Goal: Task Accomplishment & Management: Use online tool/utility

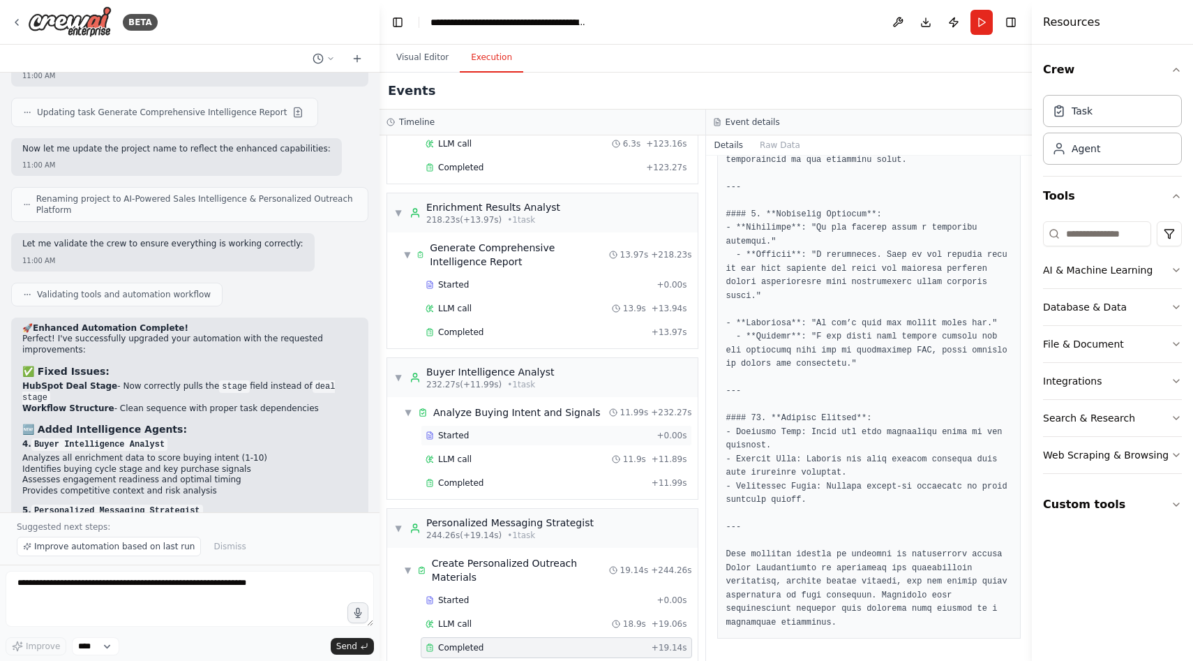
scroll to position [1251, 0]
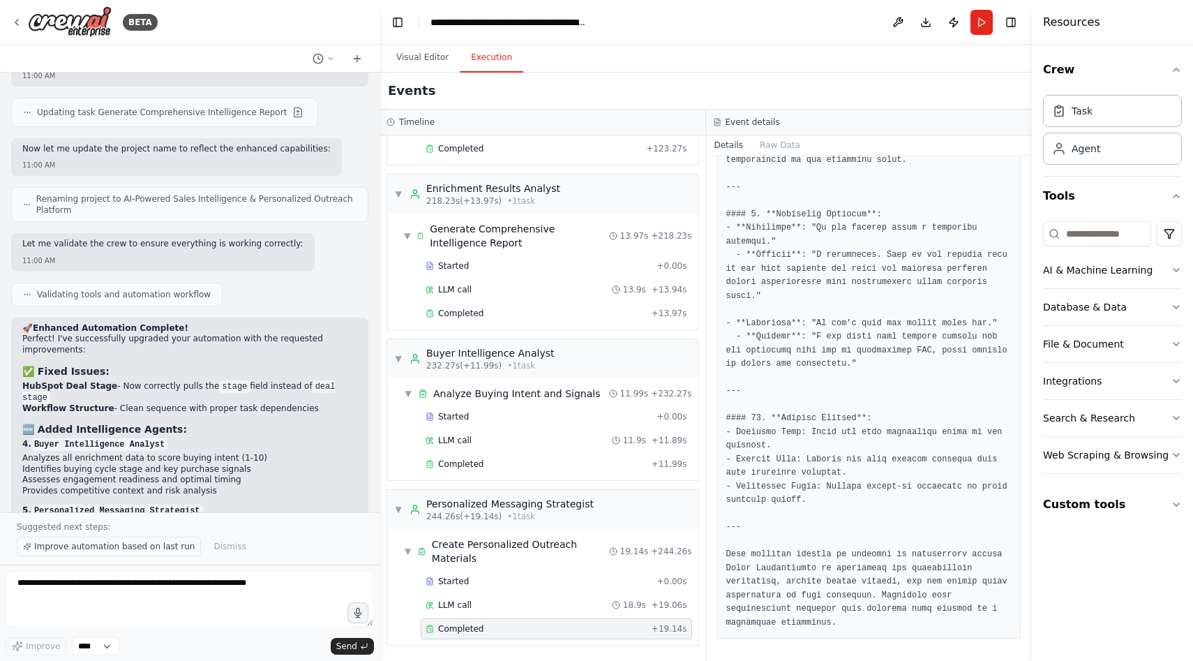
click at [163, 544] on span "Improve automation based on last run" at bounding box center [114, 546] width 160 height 11
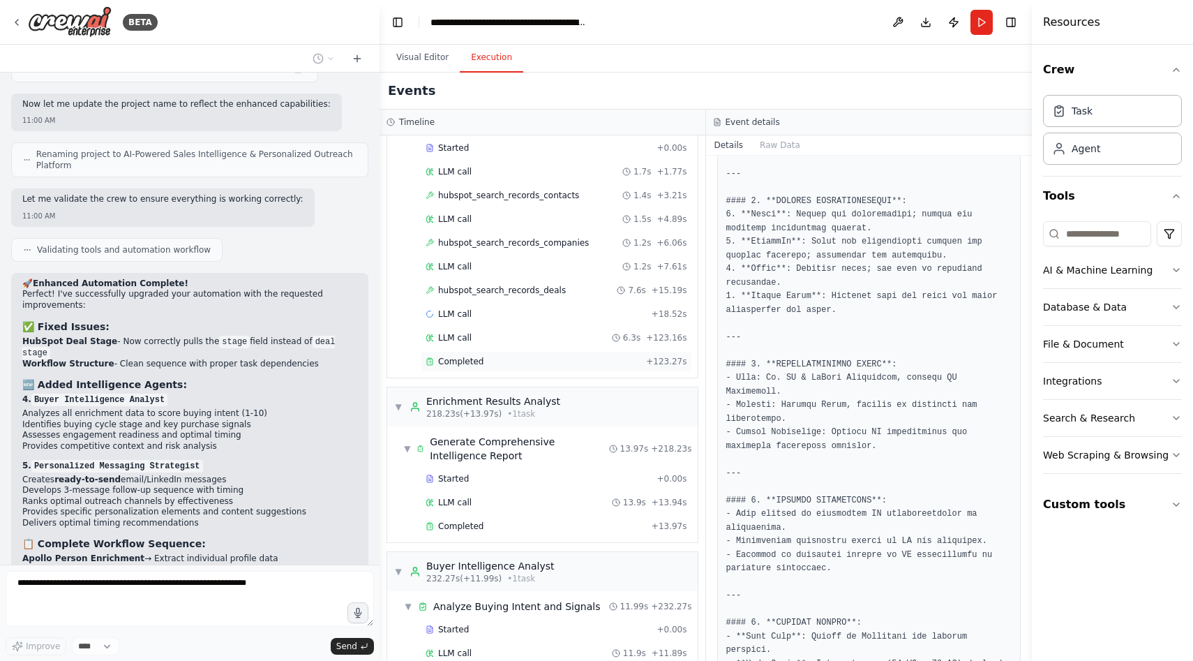
scroll to position [1035, 0]
click at [649, 362] on div "Completed + 123.27s" at bounding box center [557, 364] width 262 height 11
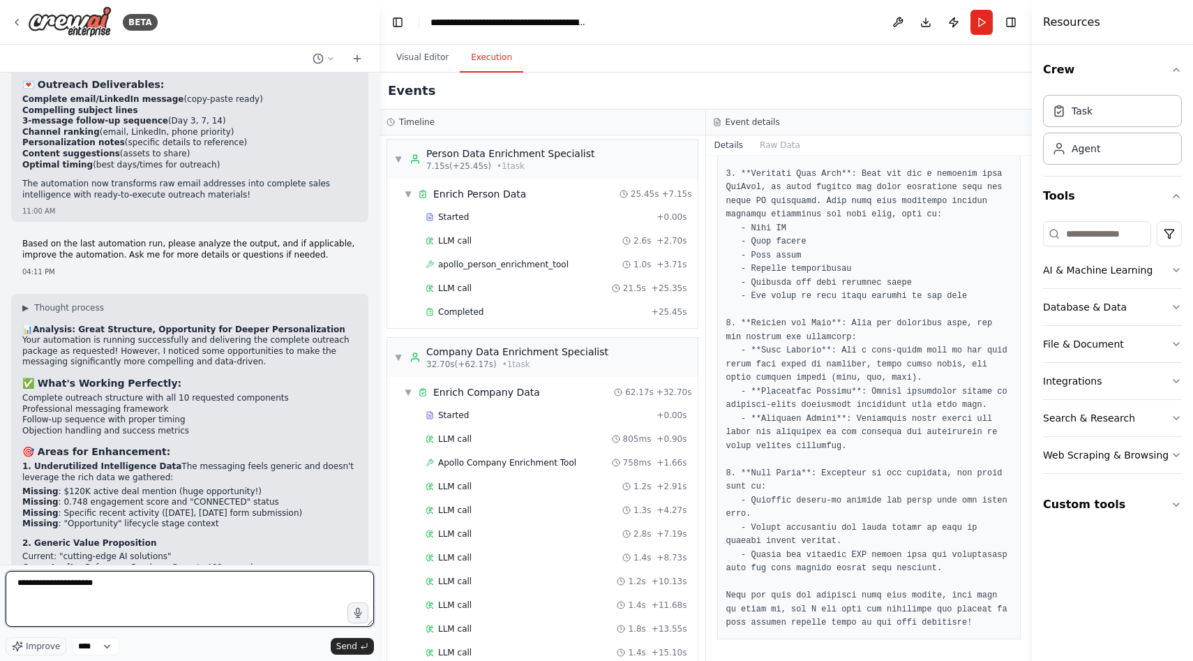
scroll to position [0, 0]
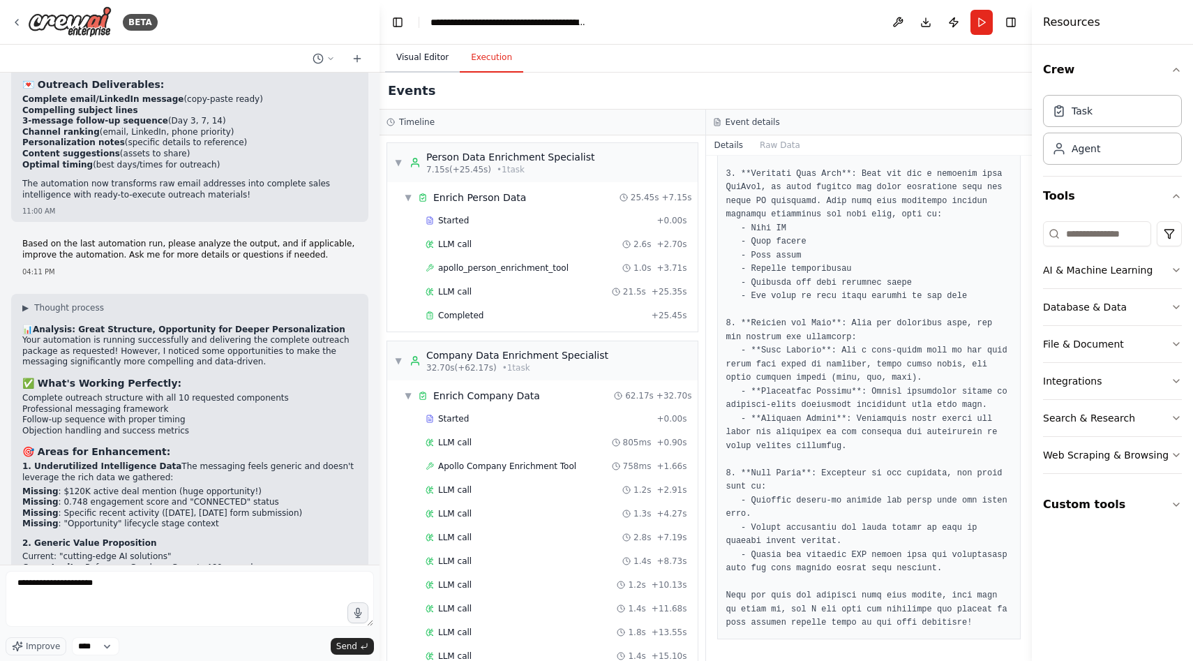
click at [411, 59] on button "Visual Editor" at bounding box center [422, 57] width 75 height 29
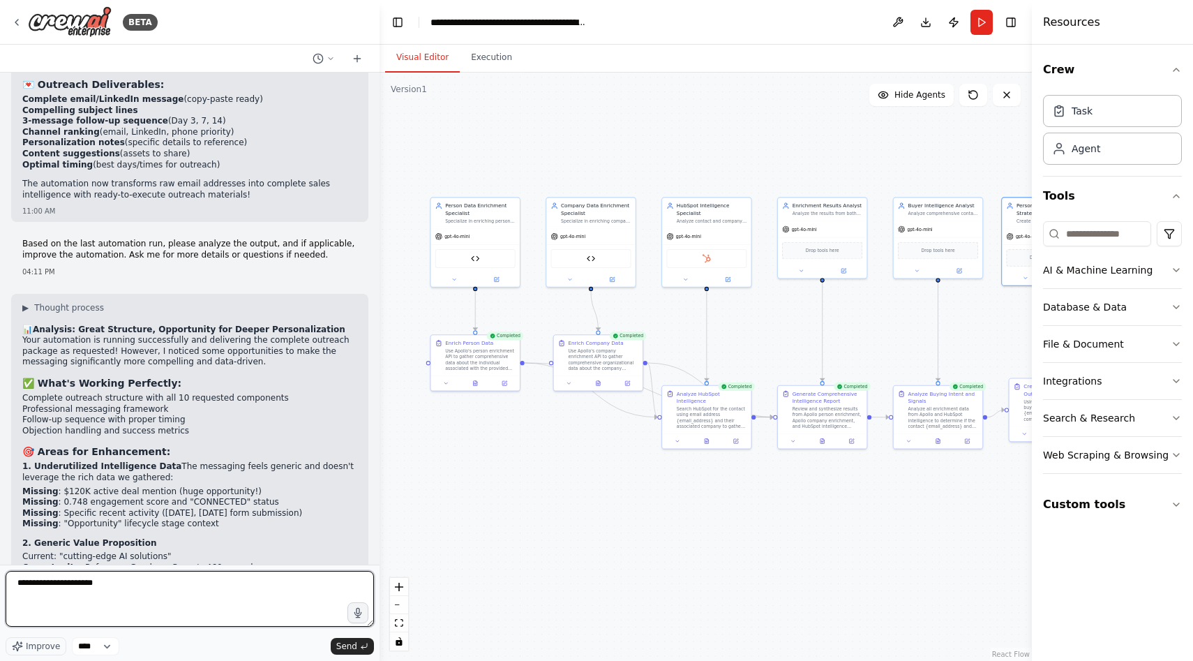
click at [211, 583] on textarea "**********" at bounding box center [190, 599] width 368 height 56
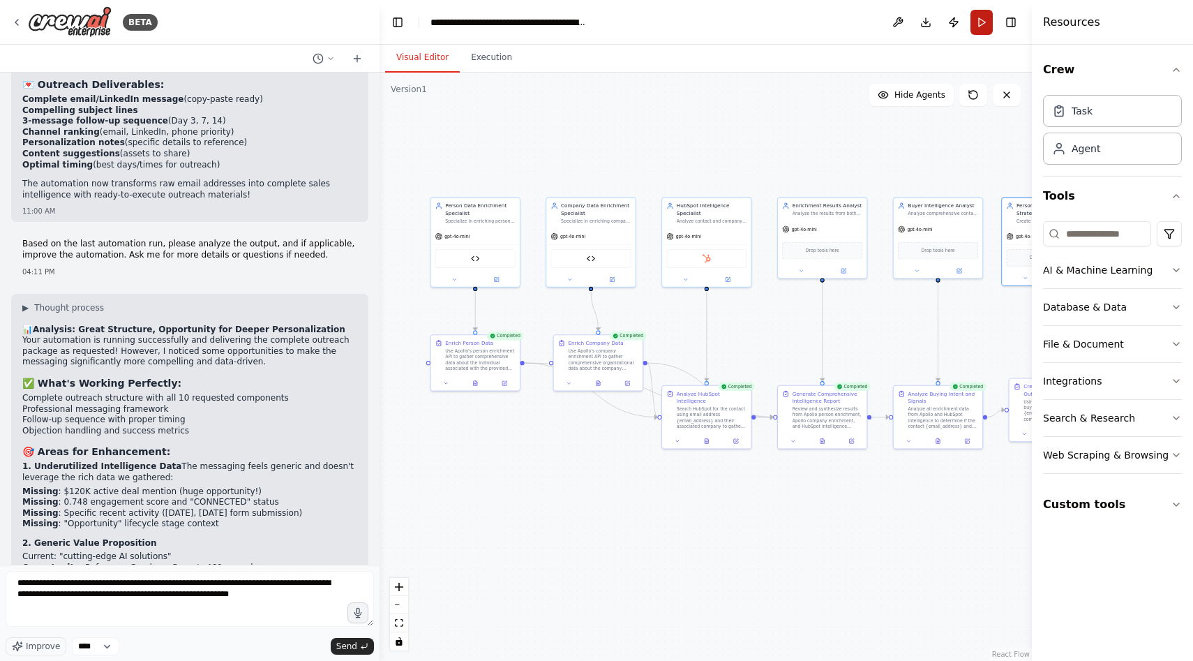
click at [982, 17] on button "Run" at bounding box center [982, 22] width 22 height 25
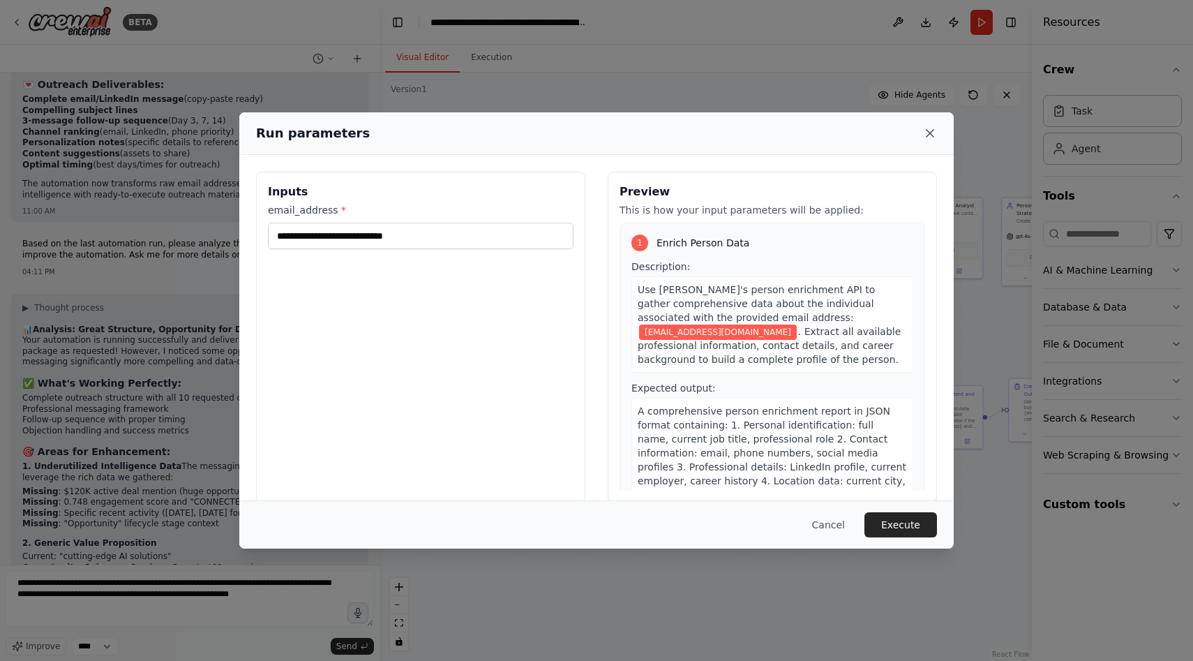
click at [930, 133] on icon at bounding box center [930, 133] width 7 height 7
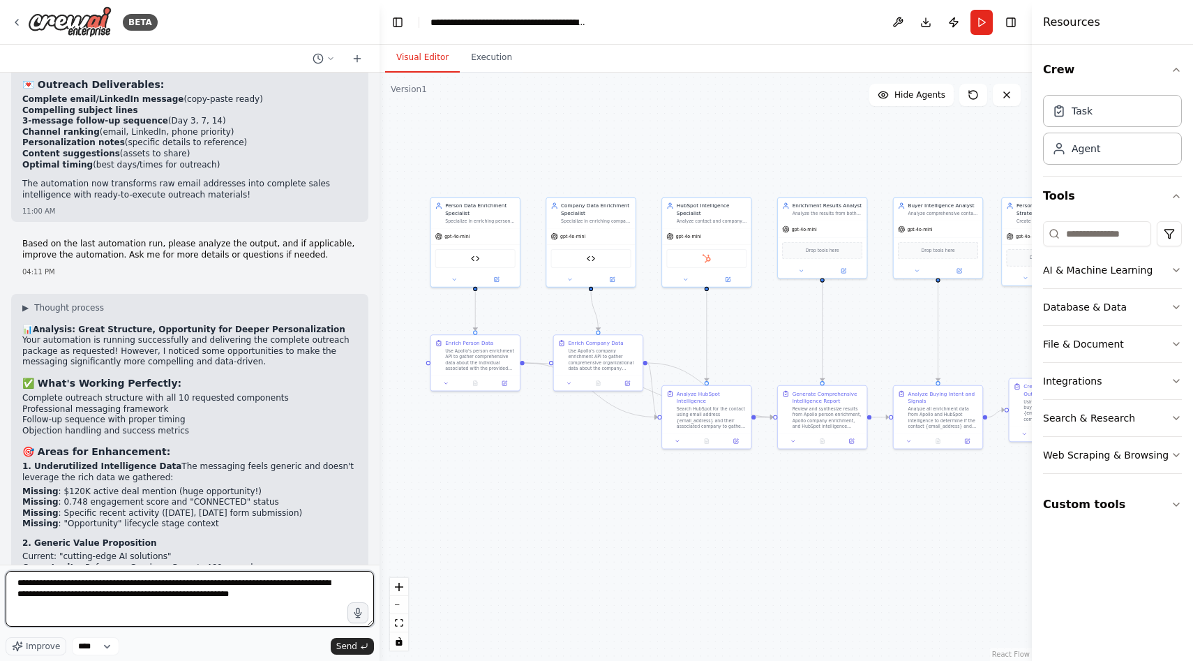
click at [310, 600] on textarea "**********" at bounding box center [190, 599] width 368 height 56
click at [93, 586] on textarea "**********" at bounding box center [190, 599] width 368 height 56
click at [260, 585] on textarea "**********" at bounding box center [190, 599] width 368 height 56
click at [59, 598] on textarea "**********" at bounding box center [190, 599] width 368 height 56
click at [251, 582] on textarea "**********" at bounding box center [190, 599] width 368 height 56
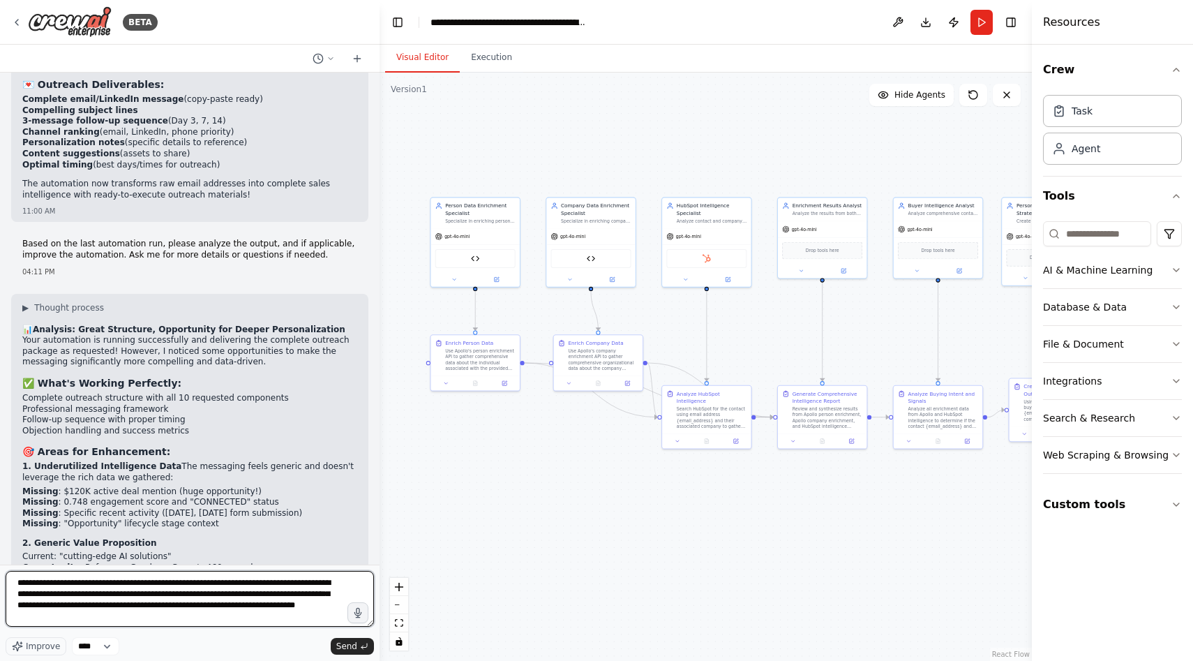
click at [251, 582] on textarea "**********" at bounding box center [190, 599] width 368 height 56
click at [273, 583] on textarea "**********" at bounding box center [190, 599] width 368 height 56
click at [68, 596] on textarea "**********" at bounding box center [190, 599] width 368 height 56
click at [123, 592] on textarea "**********" at bounding box center [190, 599] width 368 height 56
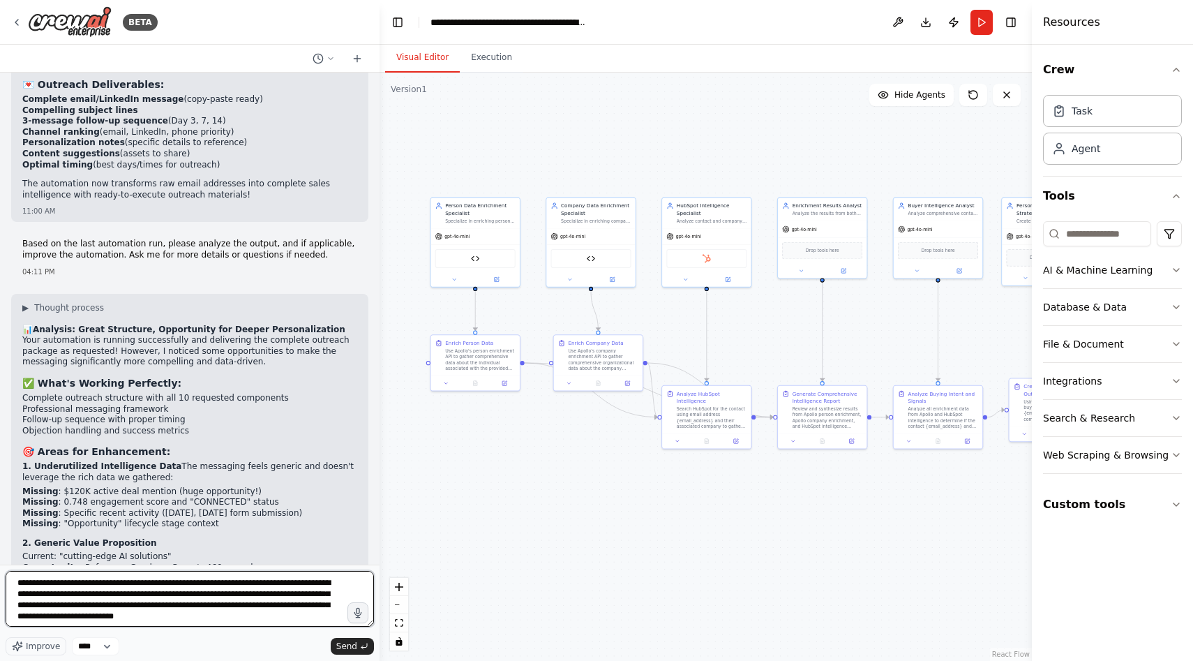
click at [123, 592] on textarea "**********" at bounding box center [190, 599] width 368 height 56
drag, startPoint x: 330, startPoint y: 590, endPoint x: 328, endPoint y: 629, distance: 39.8
click at [328, 629] on div "**********" at bounding box center [190, 601] width 368 height 61
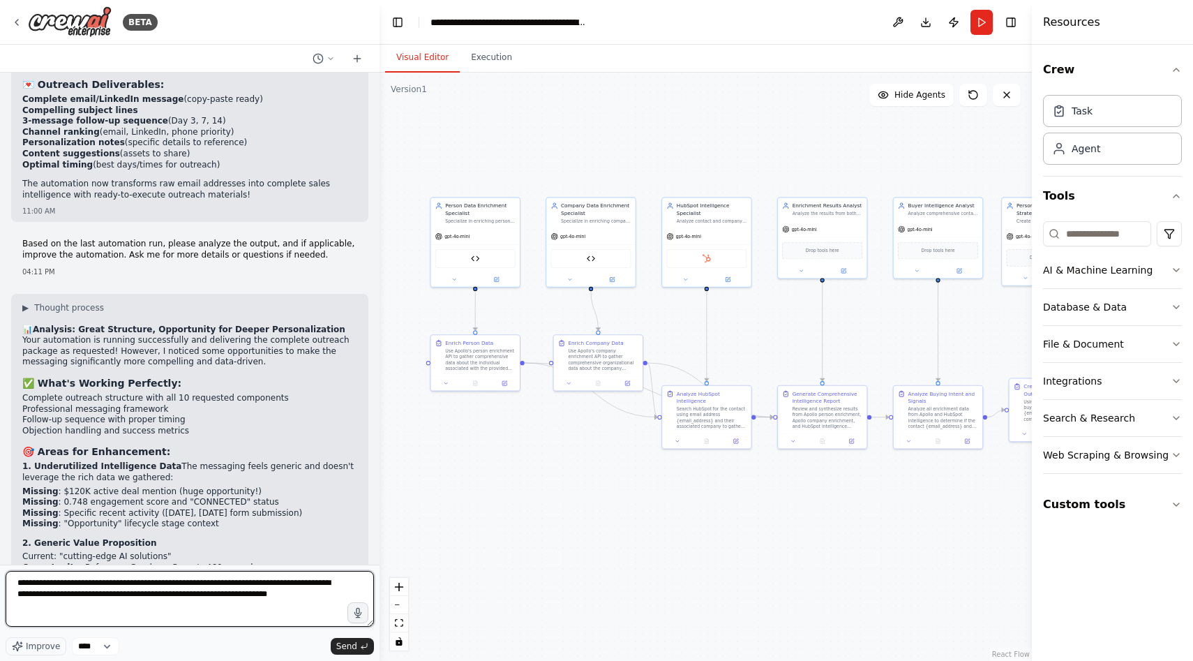
type textarea "**********"
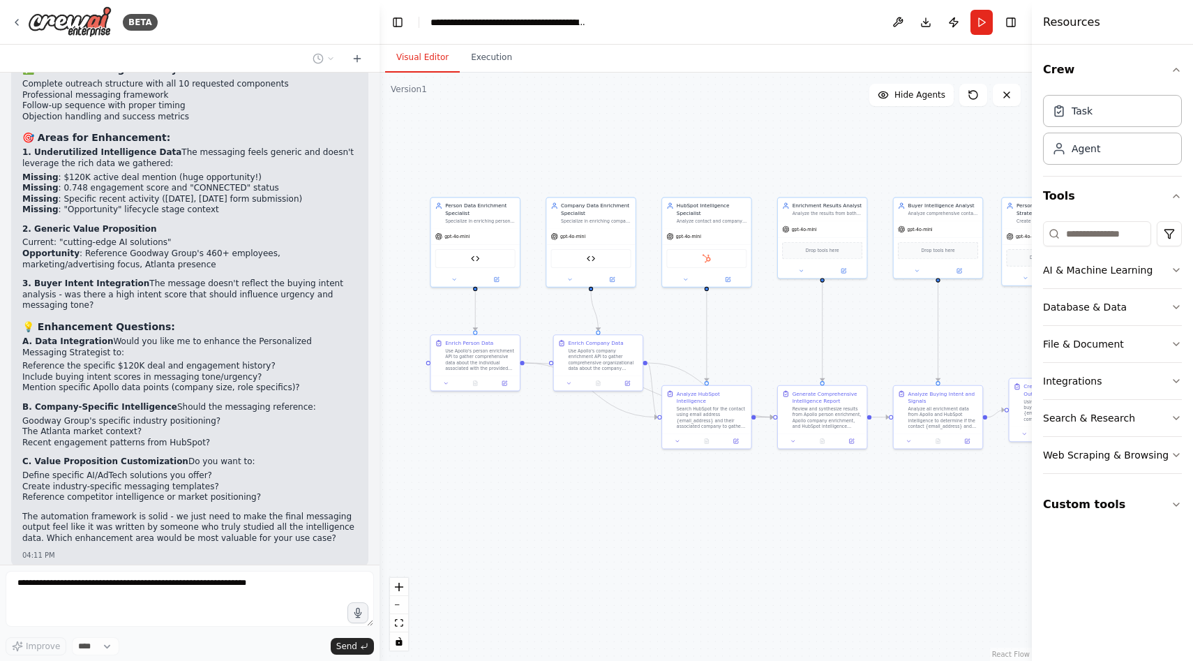
scroll to position [14566, 0]
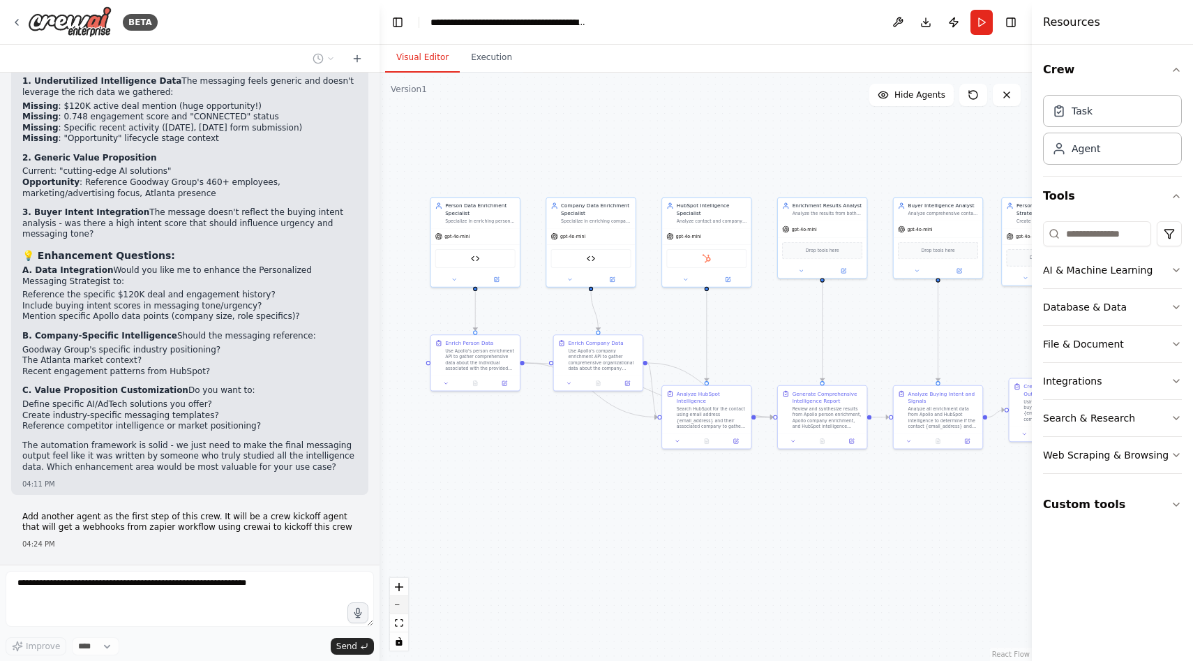
click at [401, 608] on button "zoom out" at bounding box center [399, 605] width 18 height 18
click at [401, 608] on div "React Flow controls" at bounding box center [399, 614] width 18 height 73
click at [401, 602] on div "React Flow controls" at bounding box center [399, 614] width 18 height 73
click at [398, 602] on div "React Flow controls" at bounding box center [399, 614] width 18 height 73
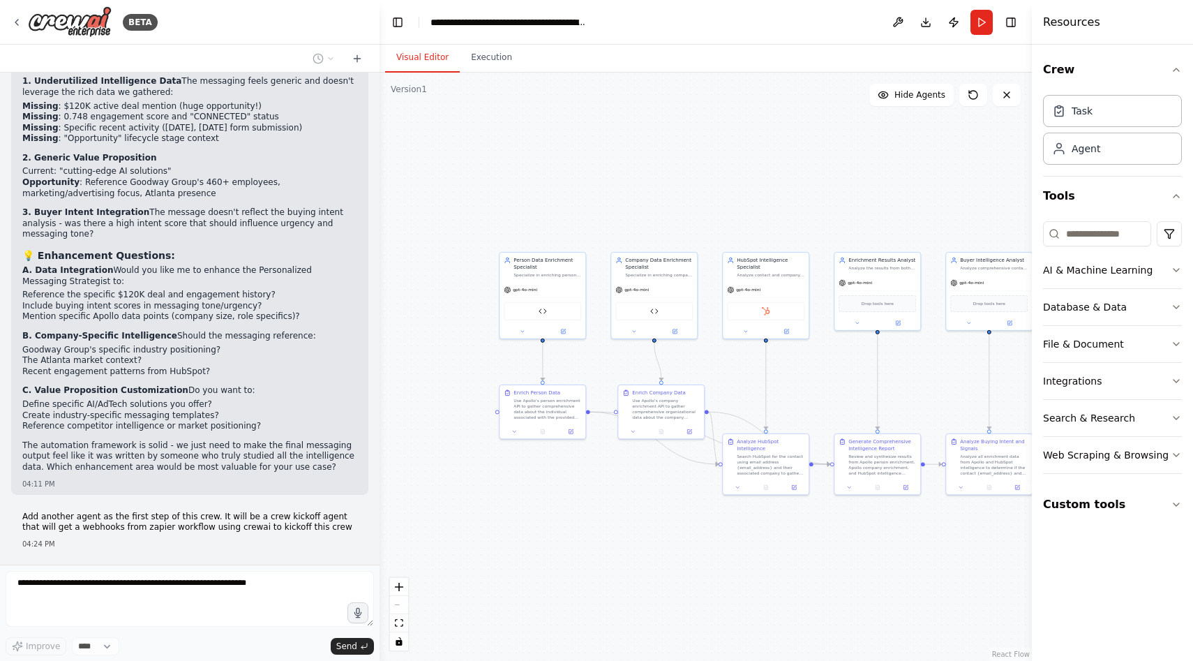
drag, startPoint x: 565, startPoint y: 514, endPoint x: 624, endPoint y: 563, distance: 76.8
click at [624, 563] on div ".deletable-edge-delete-btn { width: 20px; height: 20px; border: 0px solid #ffff…" at bounding box center [706, 367] width 652 height 588
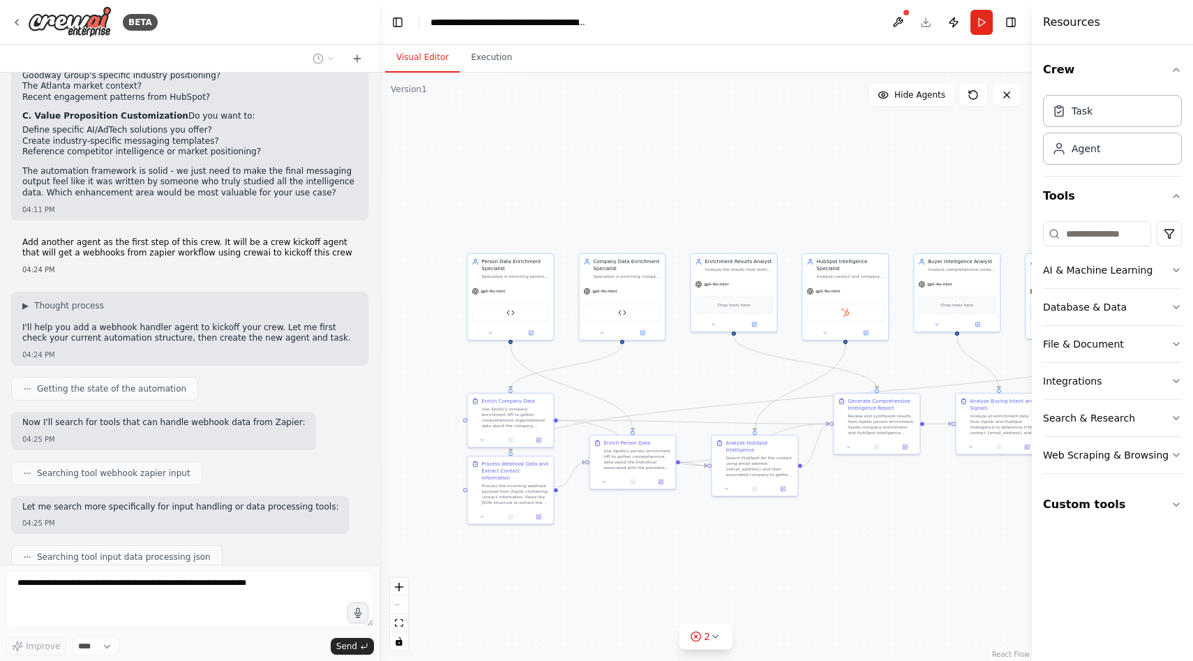
scroll to position [14851, 0]
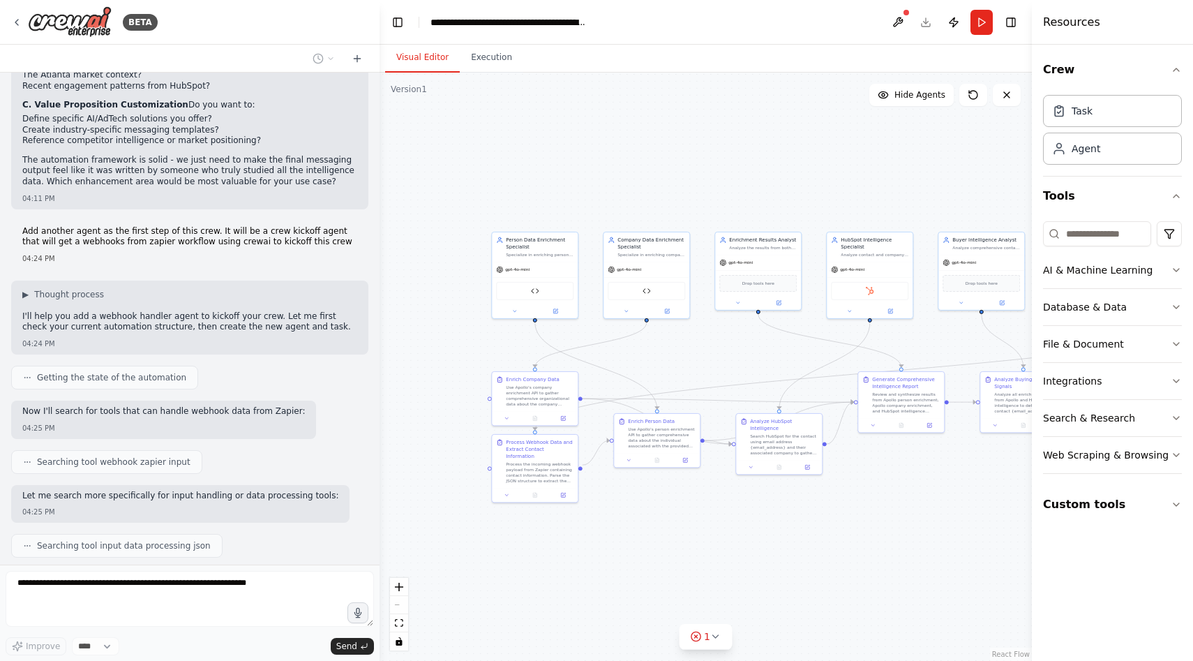
drag, startPoint x: 726, startPoint y: 569, endPoint x: 719, endPoint y: 549, distance: 21.6
click at [719, 549] on div ".deletable-edge-delete-btn { width: 20px; height: 20px; border: 0px solid #ffff…" at bounding box center [706, 367] width 652 height 588
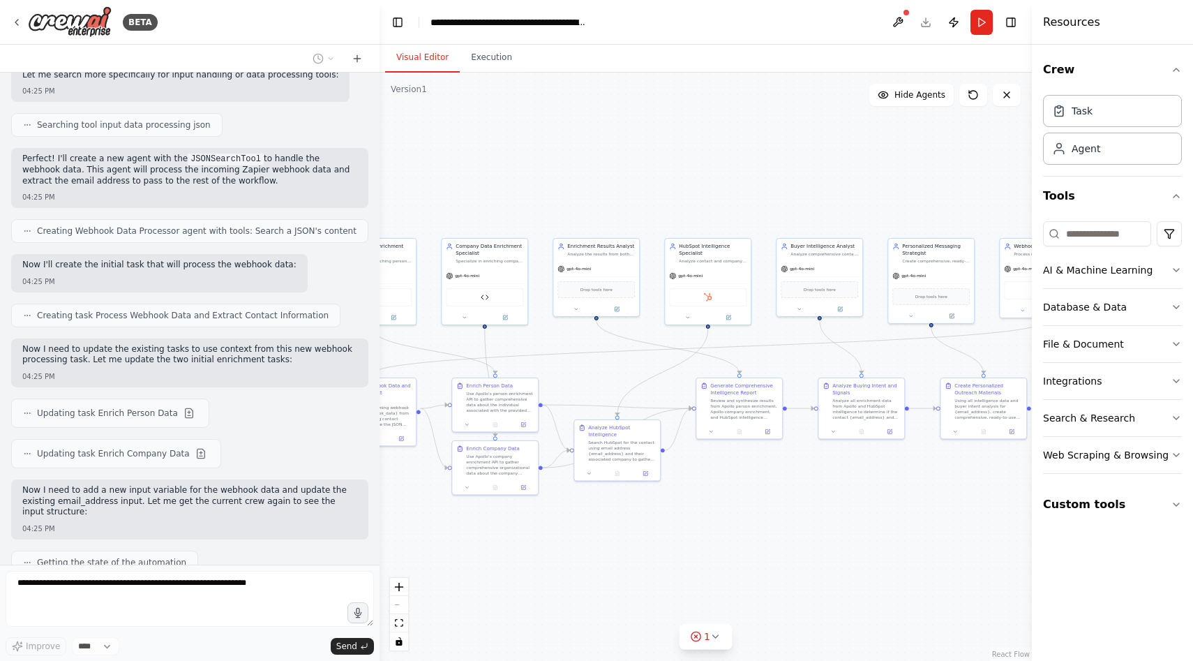
scroll to position [15283, 0]
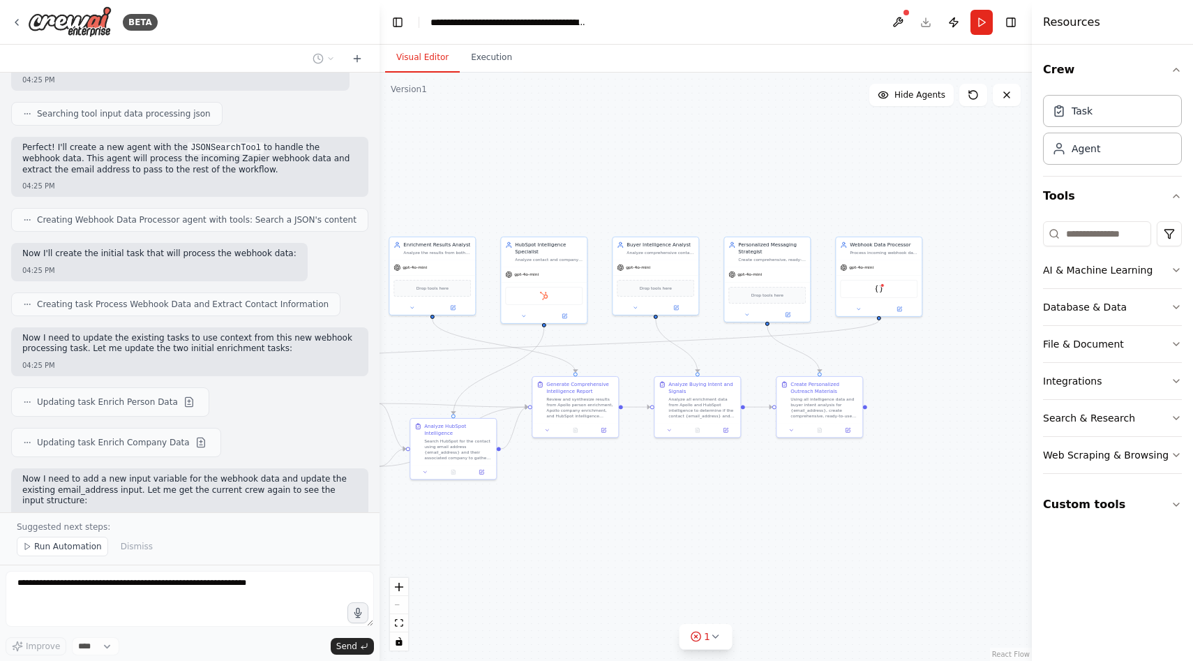
drag, startPoint x: 867, startPoint y: 541, endPoint x: 541, endPoint y: 546, distance: 326.6
click at [541, 546] on div ".deletable-edge-delete-btn { width: 20px; height: 20px; border: 0px solid #ffff…" at bounding box center [706, 367] width 652 height 588
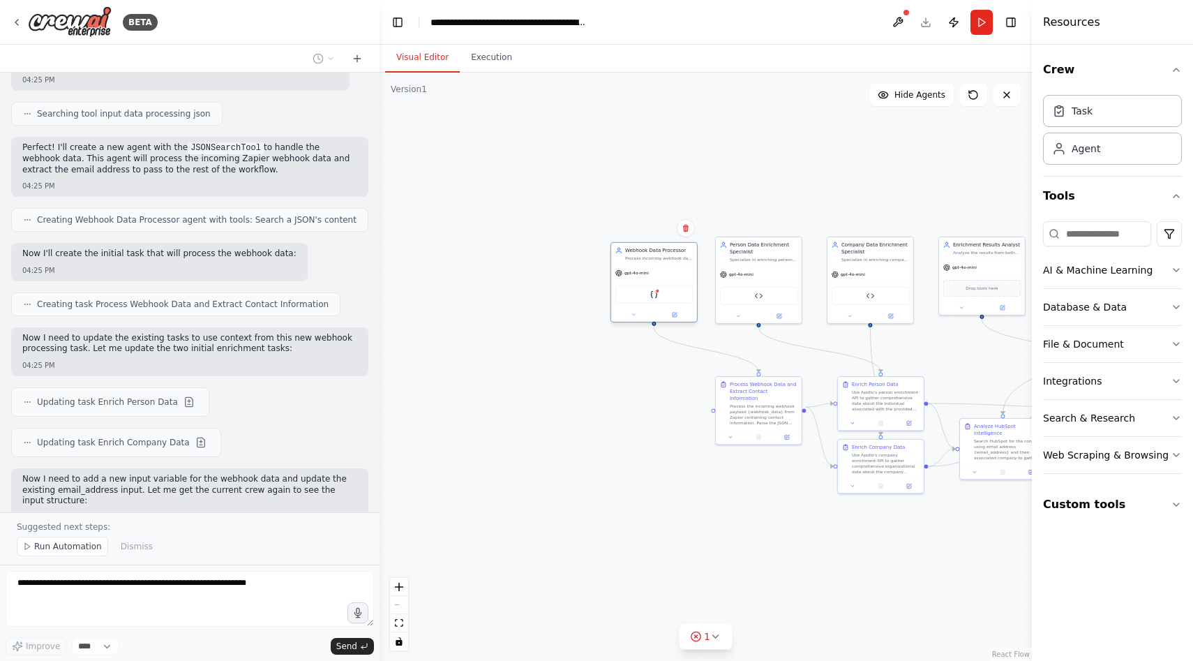
drag, startPoint x: 887, startPoint y: 250, endPoint x: 665, endPoint y: 255, distance: 222.6
click at [665, 255] on div "Process incoming webhook data from Zapier workflows to extract and validate the…" at bounding box center [659, 258] width 68 height 6
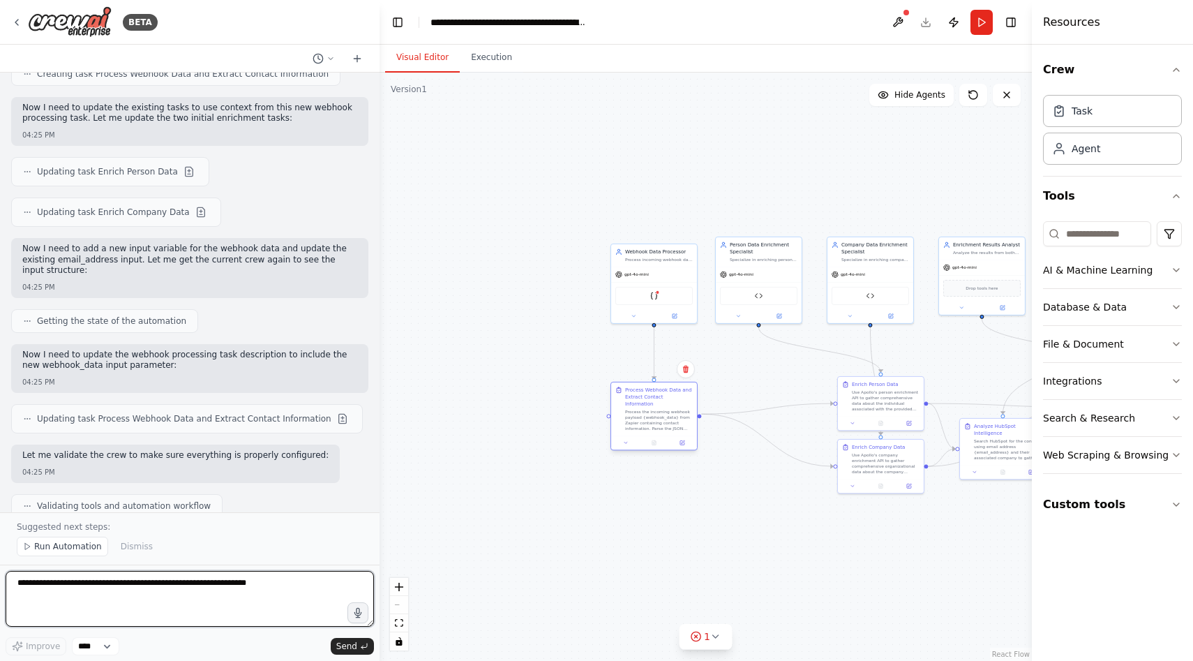
drag, startPoint x: 755, startPoint y: 394, endPoint x: 652, endPoint y: 402, distance: 102.8
click at [652, 409] on div "Process the incoming webhook payload {webhook_data} from Zapier containing cont…" at bounding box center [659, 420] width 68 height 22
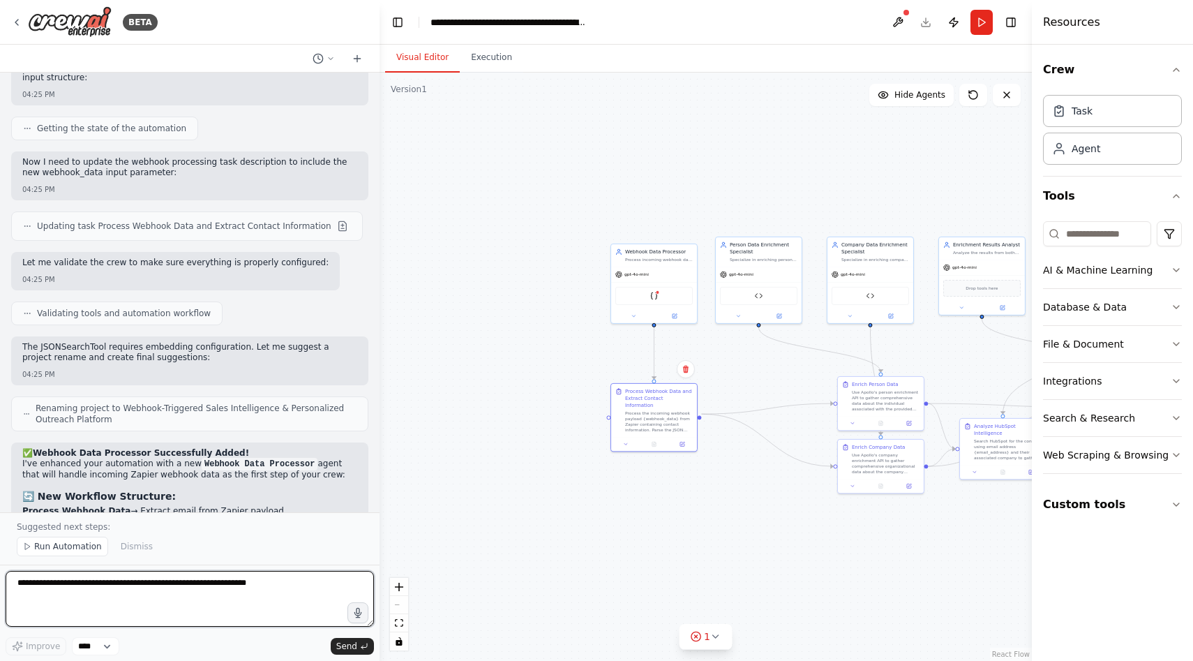
scroll to position [15716, 0]
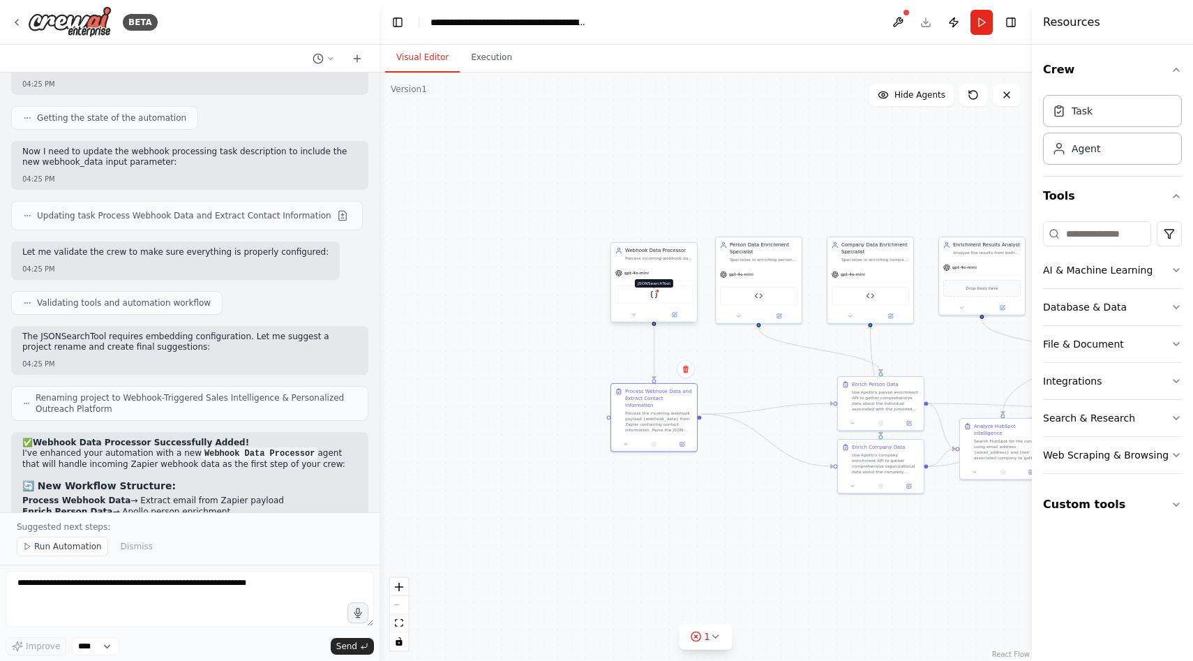
click at [657, 291] on div at bounding box center [657, 291] width 4 height 4
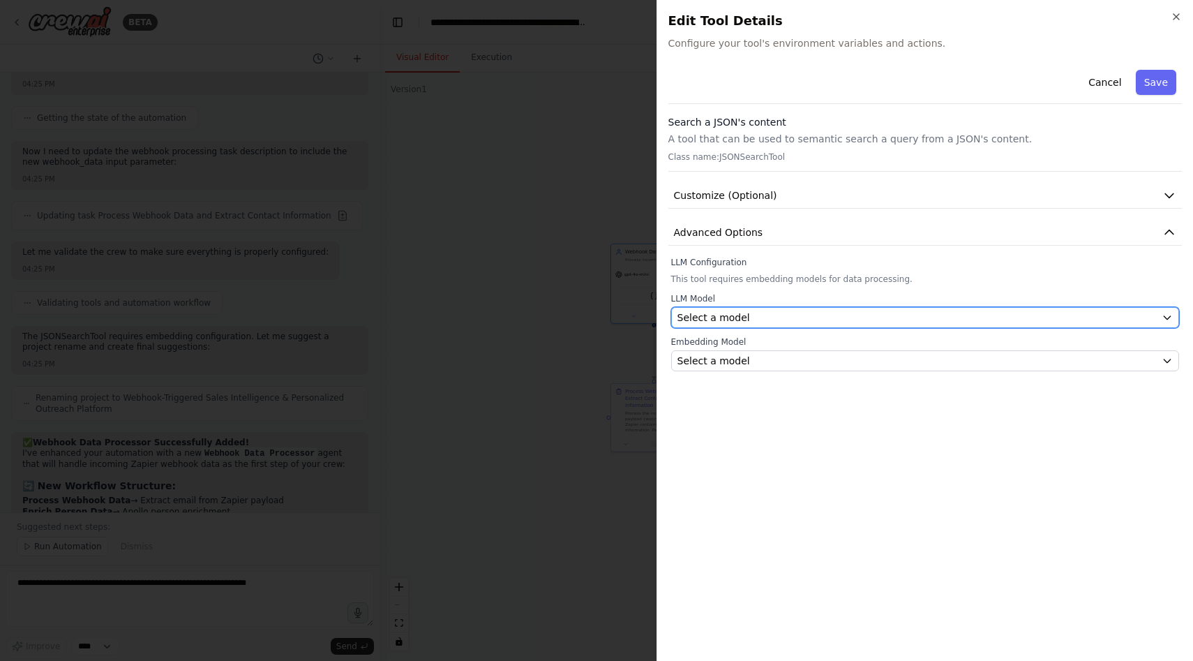
click at [707, 321] on span "Select a model" at bounding box center [713, 317] width 73 height 14
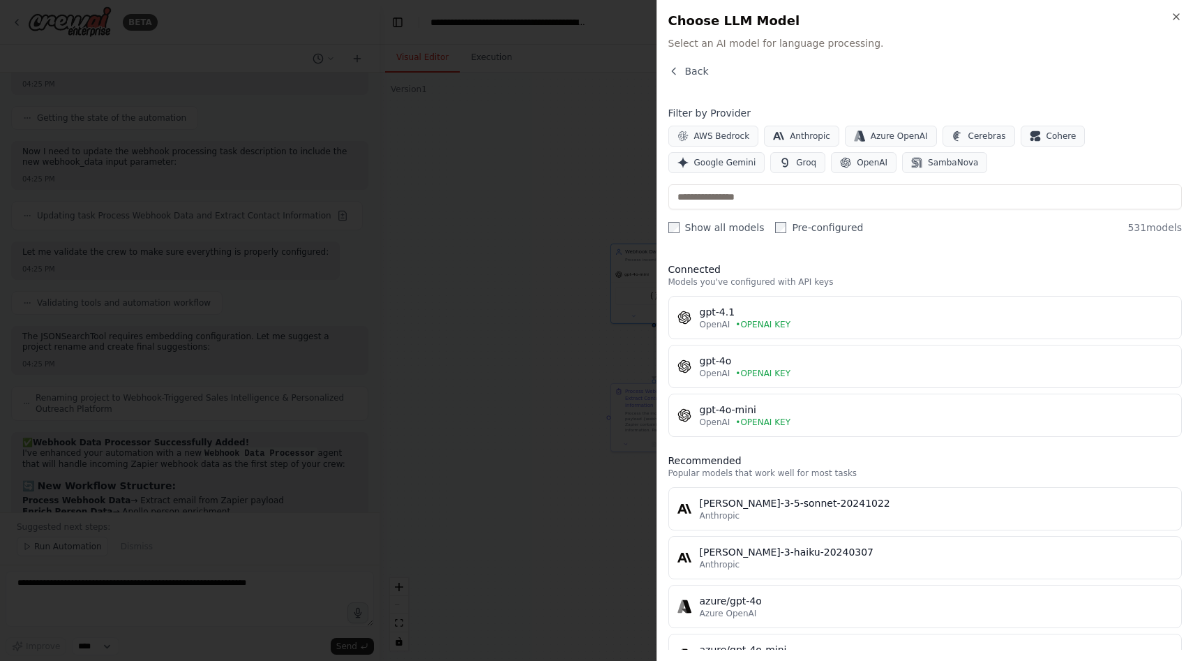
click at [582, 334] on div at bounding box center [596, 330] width 1193 height 661
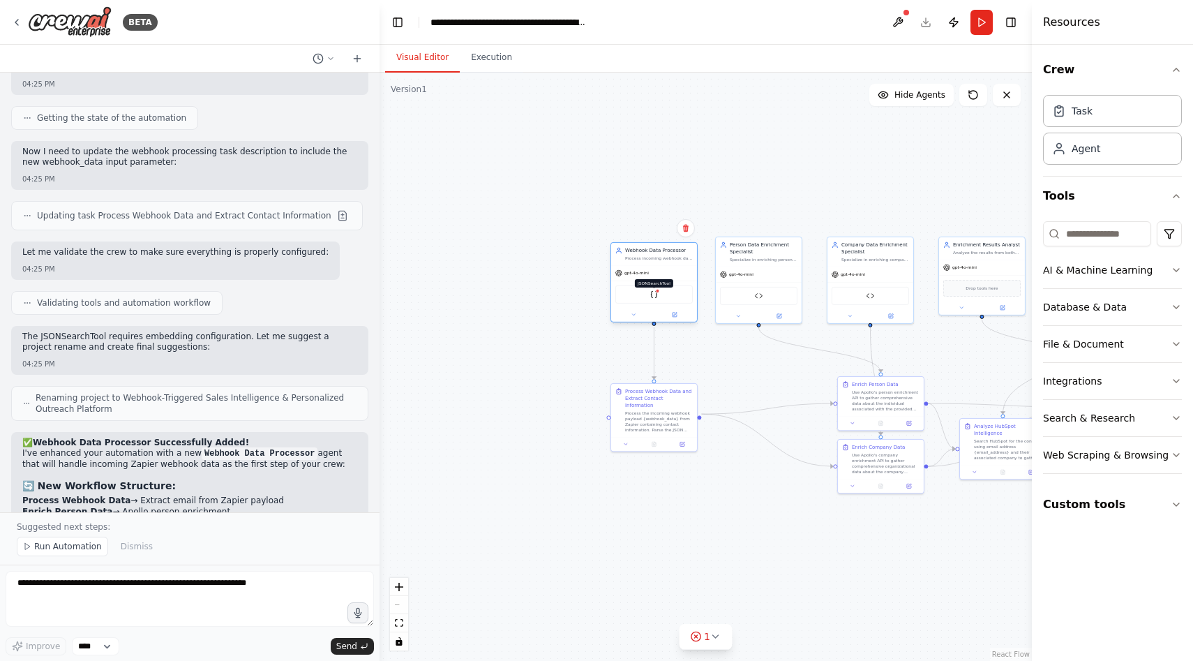
click at [650, 294] on img at bounding box center [654, 294] width 8 height 8
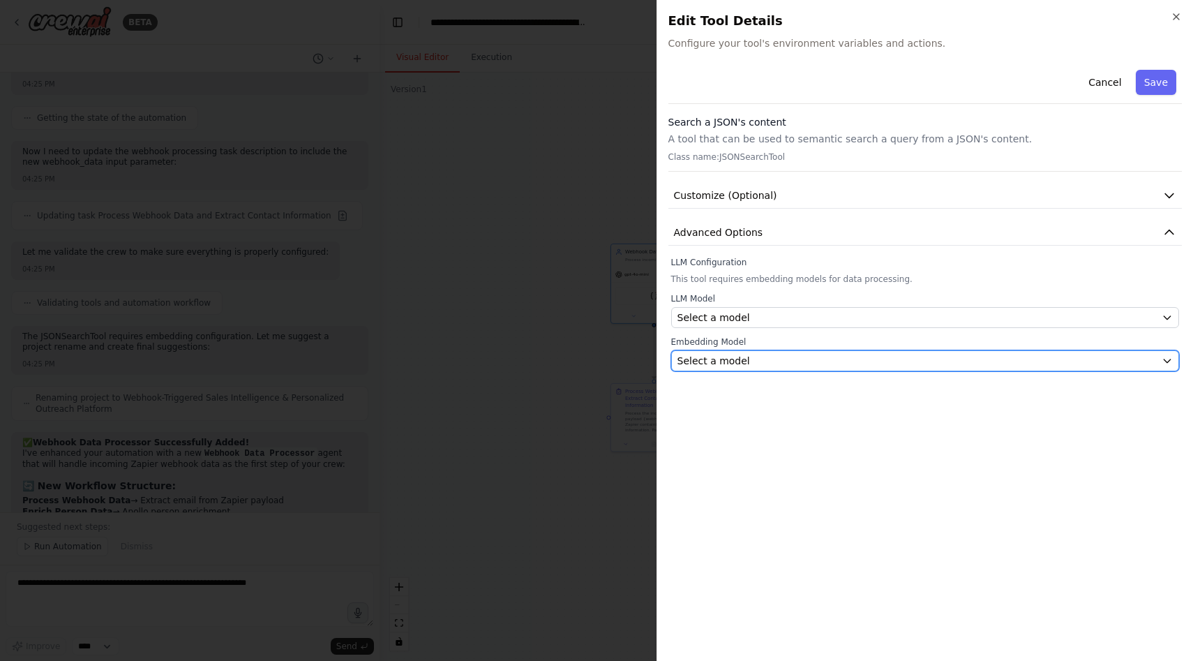
click at [738, 362] on span "Select a model" at bounding box center [713, 361] width 73 height 14
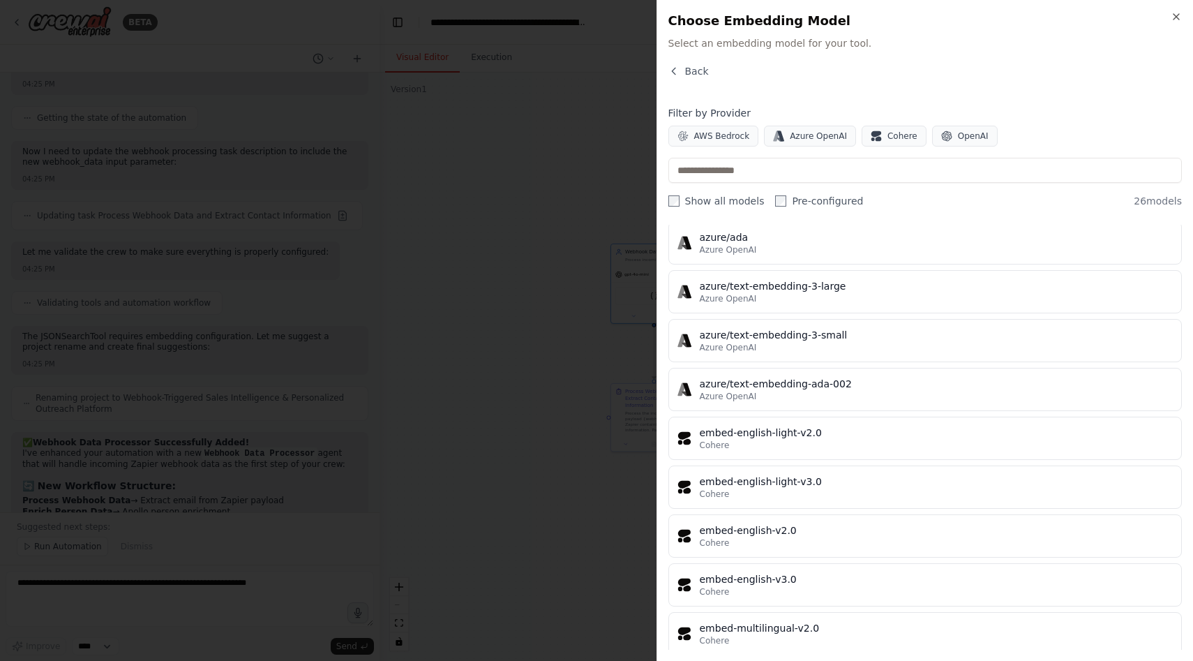
scroll to position [0, 0]
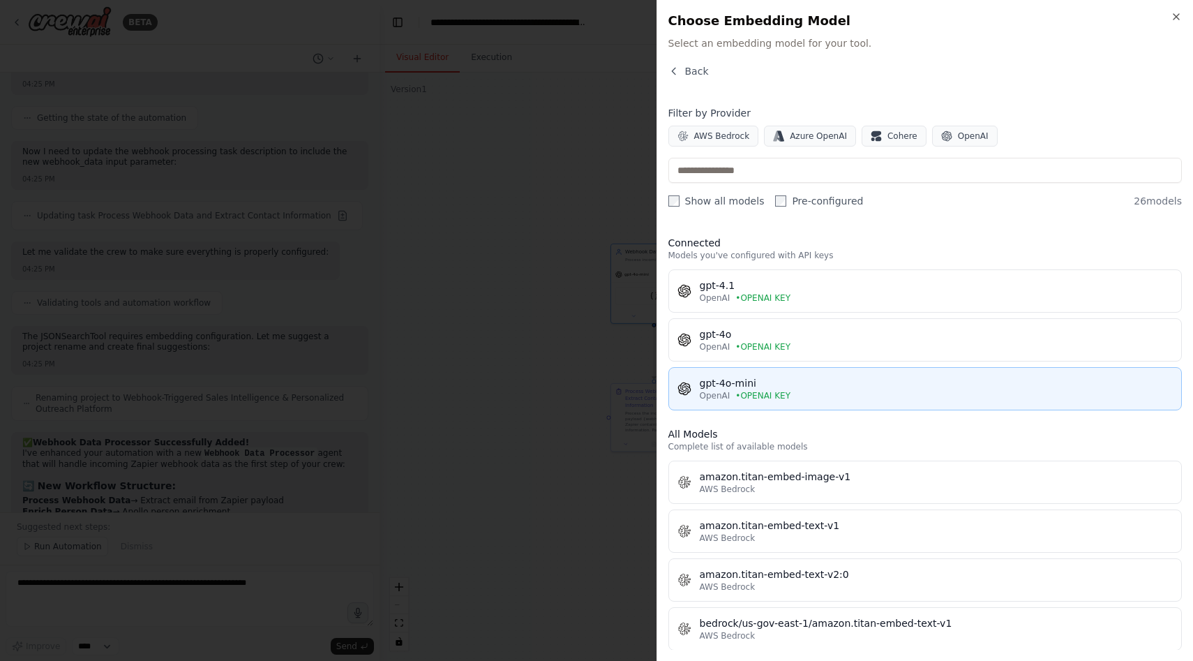
click at [829, 390] on div "OpenAI • OPENAI KEY" at bounding box center [937, 395] width 474 height 11
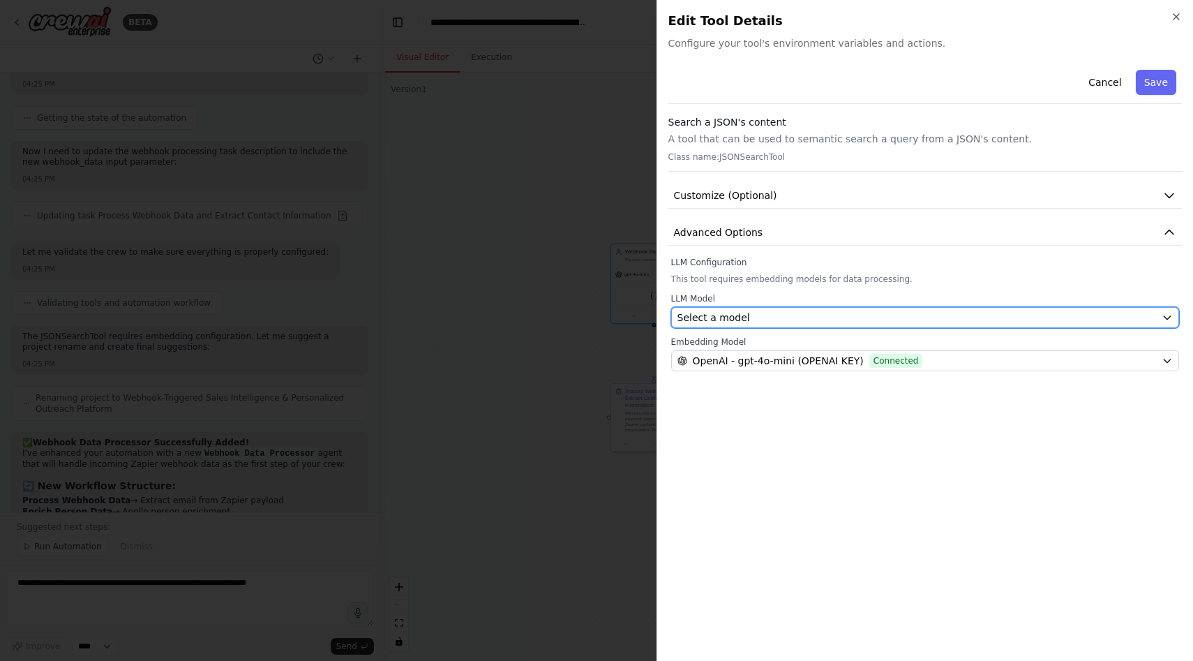
click at [771, 317] on div "Select a model" at bounding box center [916, 317] width 479 height 14
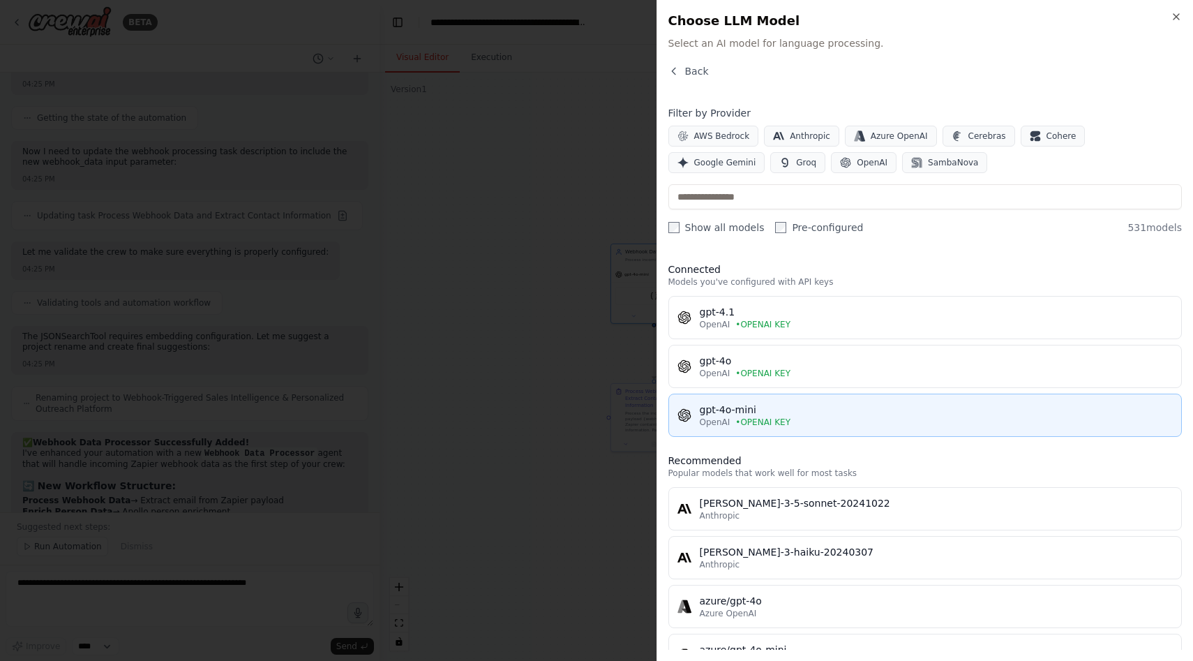
click at [776, 418] on span "• OPENAI KEY" at bounding box center [762, 422] width 55 height 11
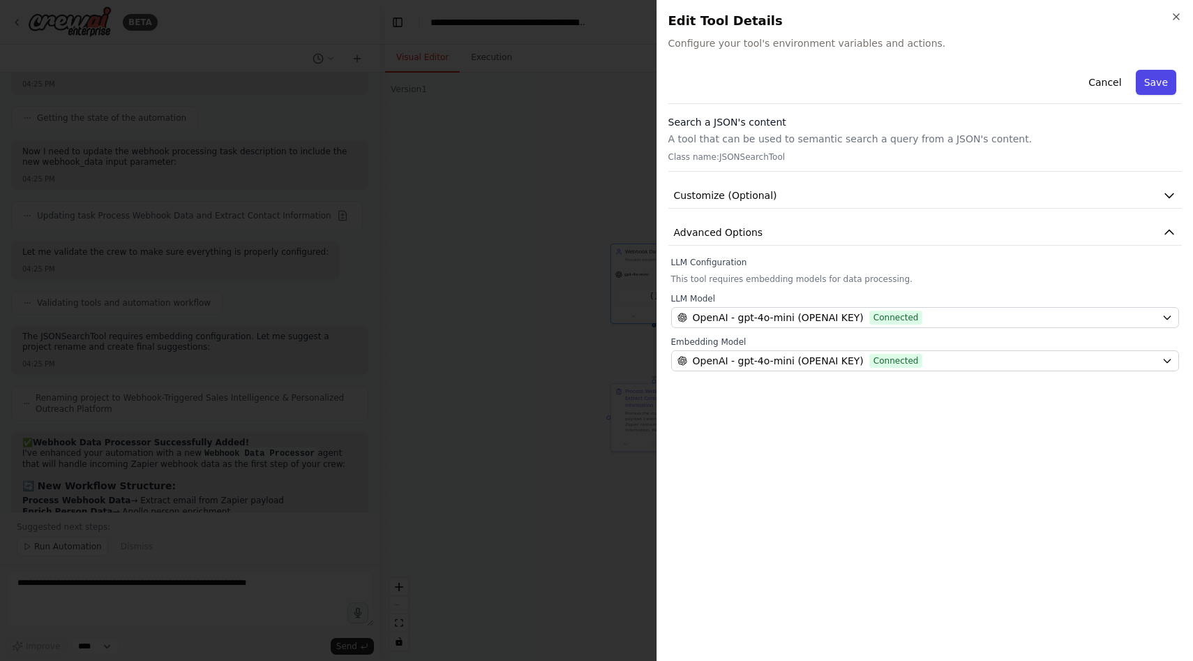
click at [1157, 83] on button "Save" at bounding box center [1156, 82] width 40 height 25
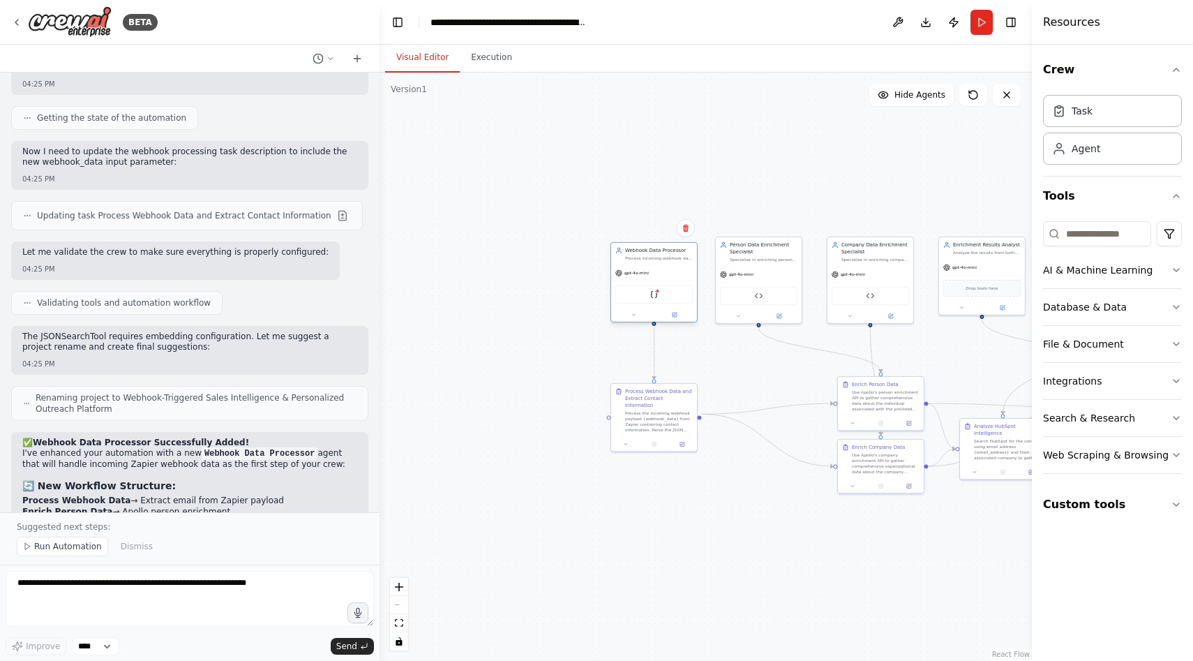
click at [670, 265] on div "gpt-4o-mini JSONSearchTool" at bounding box center [654, 293] width 86 height 57
click at [636, 315] on icon at bounding box center [634, 315] width 6 height 6
click at [680, 437] on div "A tool that can be used to semantic search a query from a JSON's content." at bounding box center [672, 439] width 72 height 6
click at [670, 459] on button "LLM setting" at bounding box center [680, 457] width 127 height 13
click at [642, 479] on span at bounding box center [645, 478] width 6 height 6
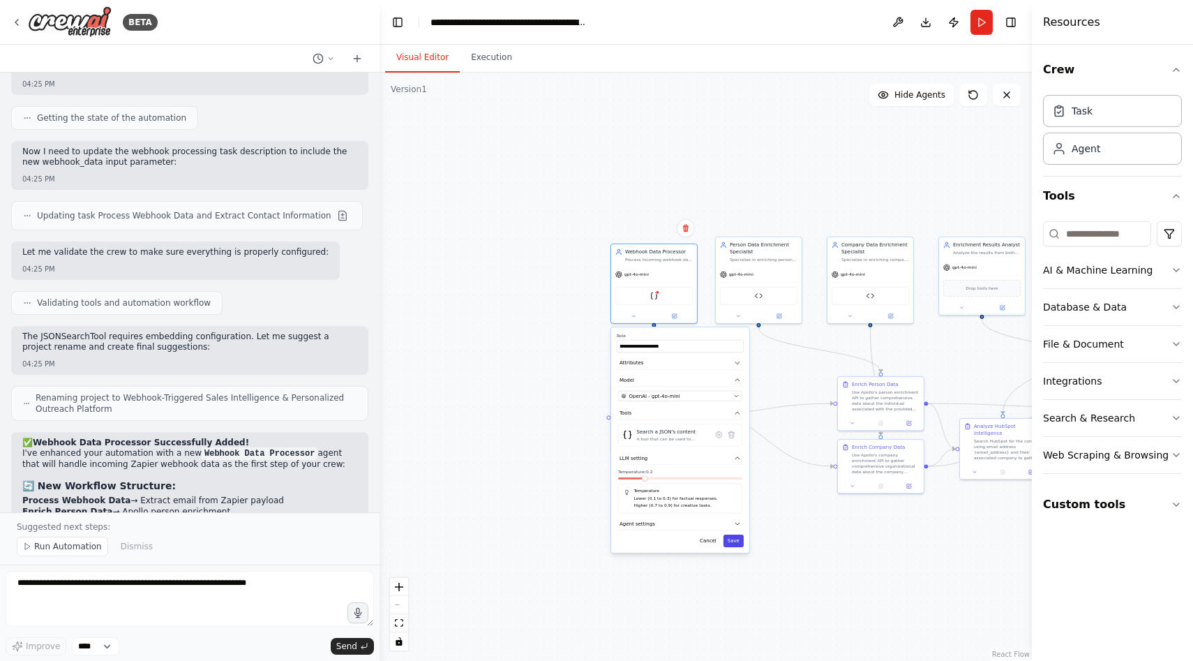
click at [739, 541] on button "Save" at bounding box center [734, 540] width 20 height 13
click at [682, 317] on button at bounding box center [674, 314] width 40 height 8
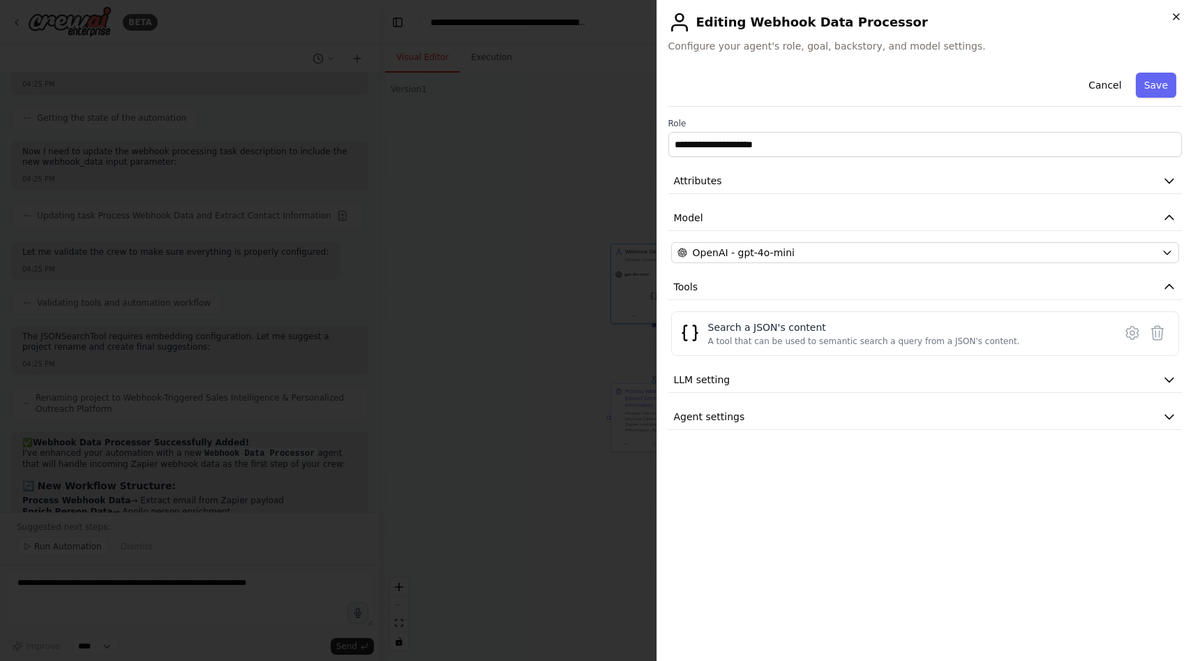
click at [1176, 18] on icon "button" at bounding box center [1176, 16] width 11 height 11
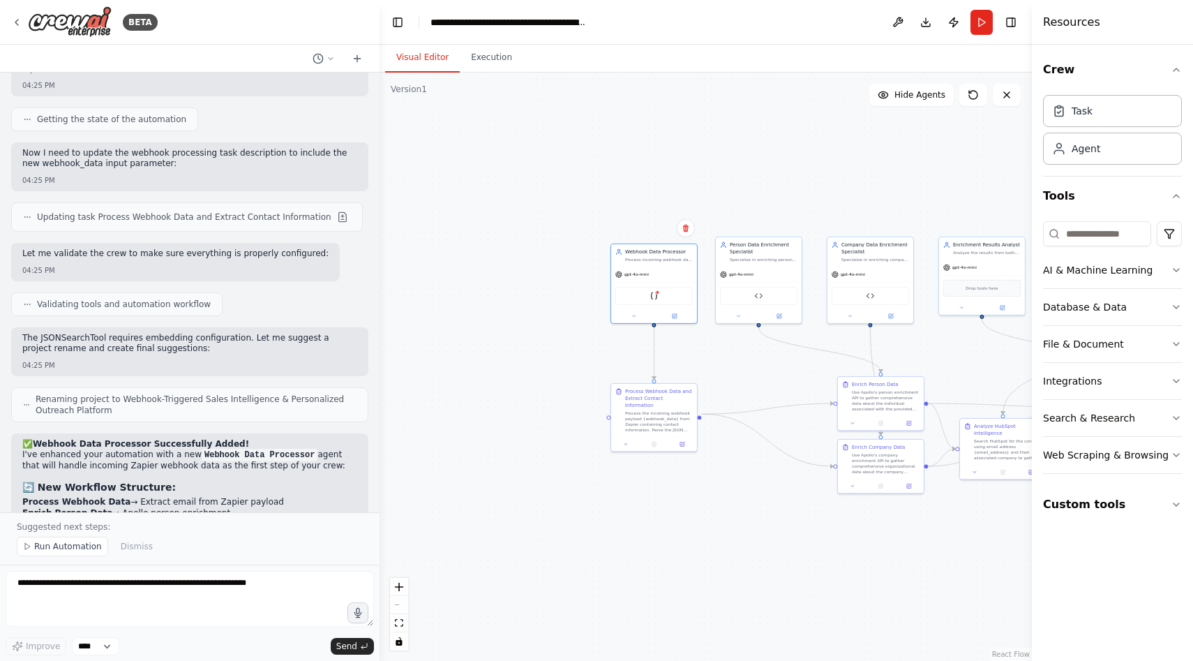
scroll to position [15716, 0]
click at [82, 546] on span "Run Automation" at bounding box center [68, 546] width 68 height 11
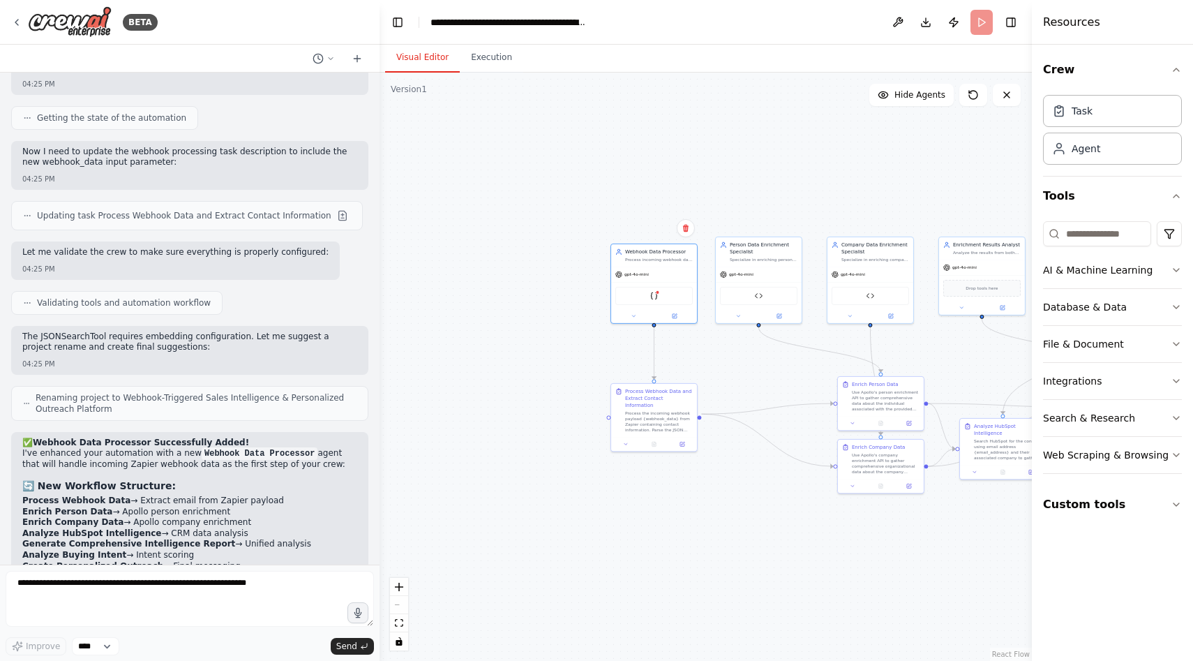
scroll to position [15664, 0]
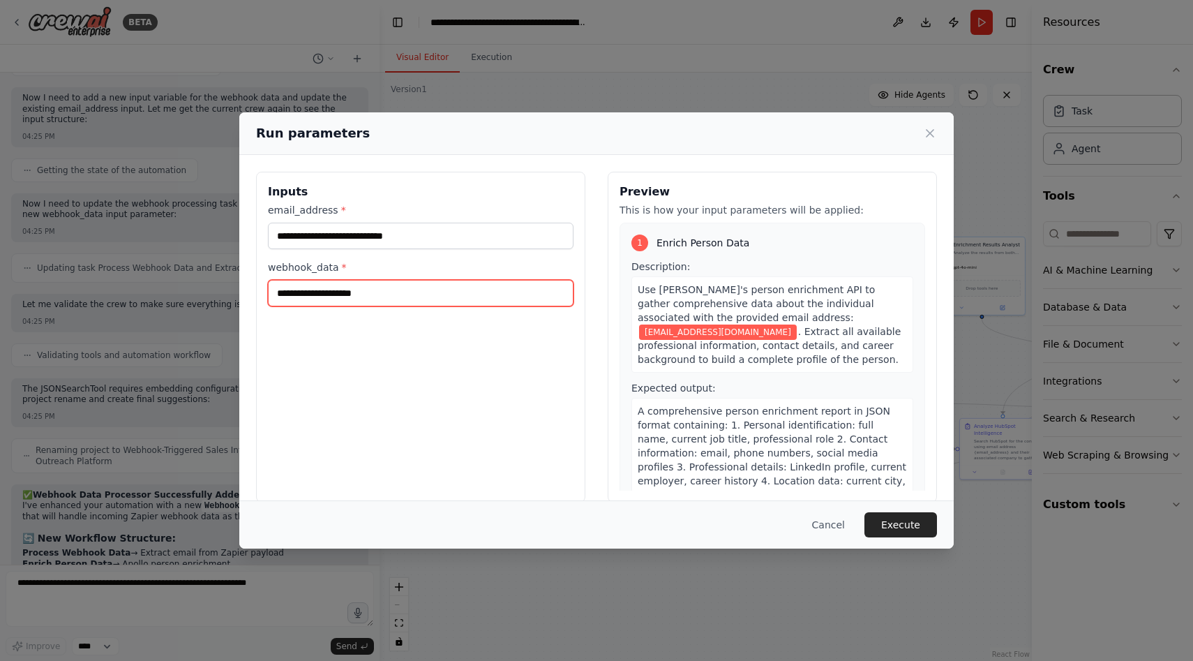
click at [385, 296] on input "webhook_data *" at bounding box center [421, 293] width 306 height 27
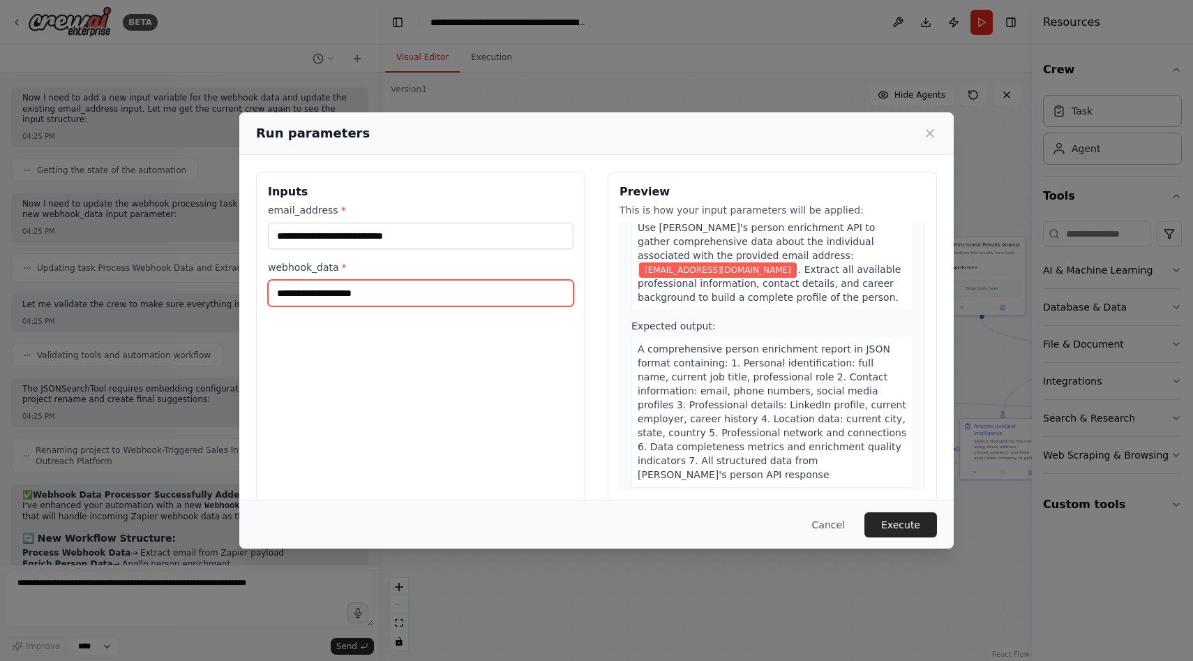
scroll to position [0, 0]
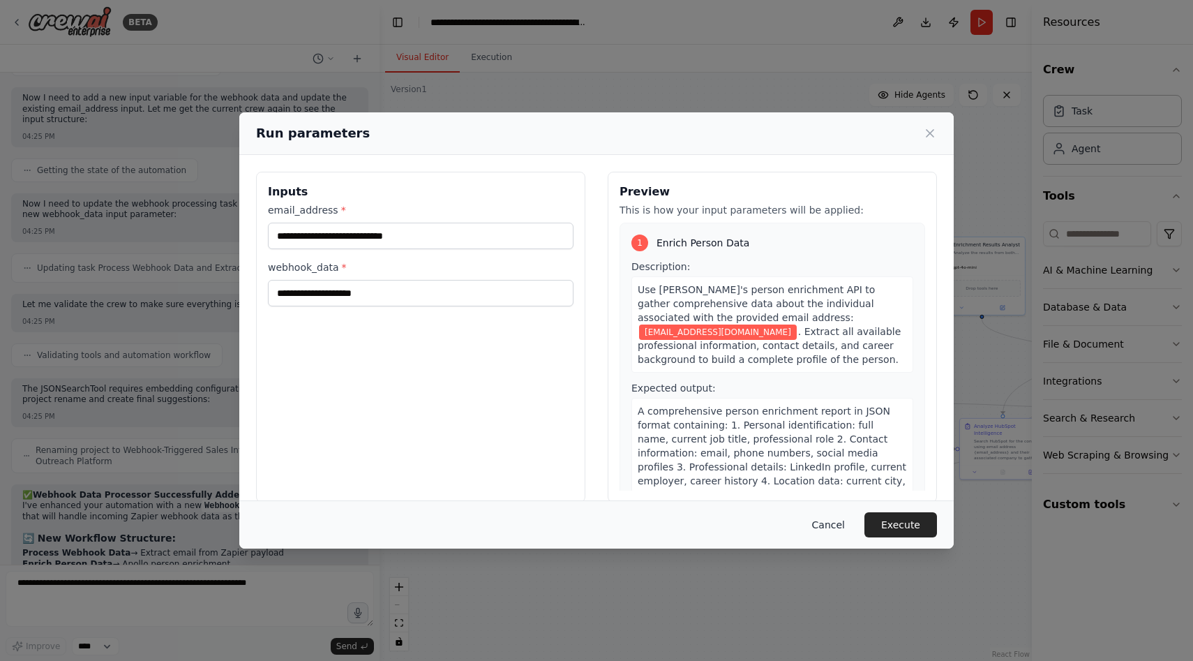
click at [830, 522] on button "Cancel" at bounding box center [828, 524] width 55 height 25
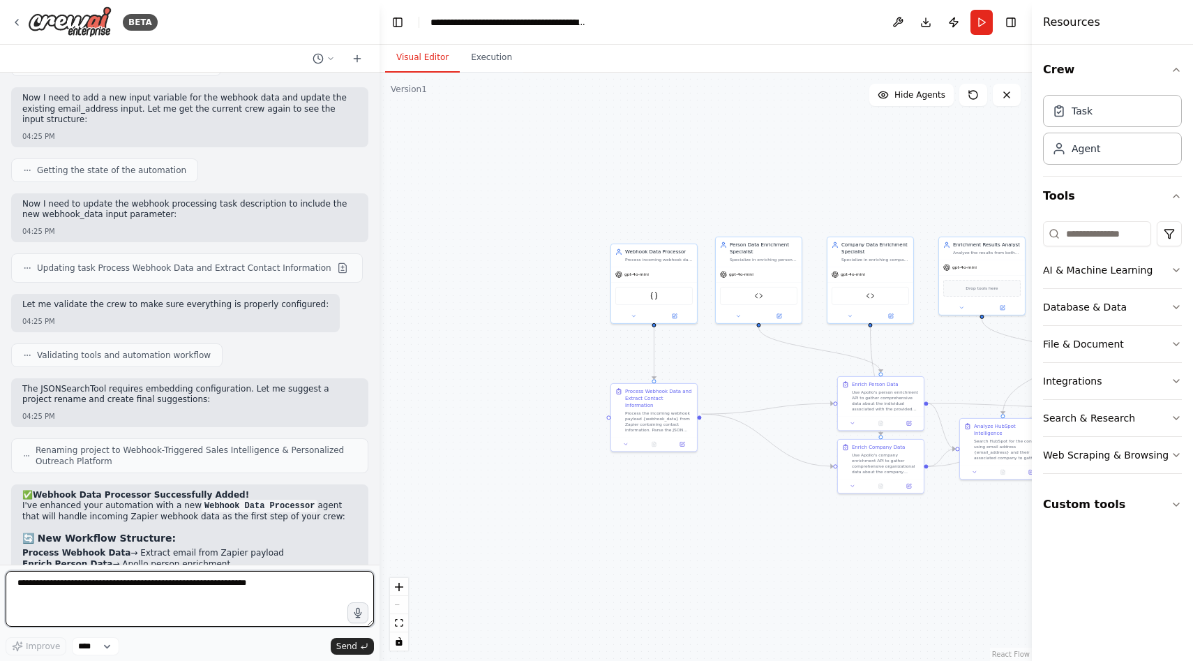
click at [229, 587] on textarea at bounding box center [190, 599] width 368 height 56
click at [212, 596] on textarea "**********" at bounding box center [190, 599] width 368 height 56
click at [302, 599] on textarea "**********" at bounding box center [190, 599] width 368 height 56
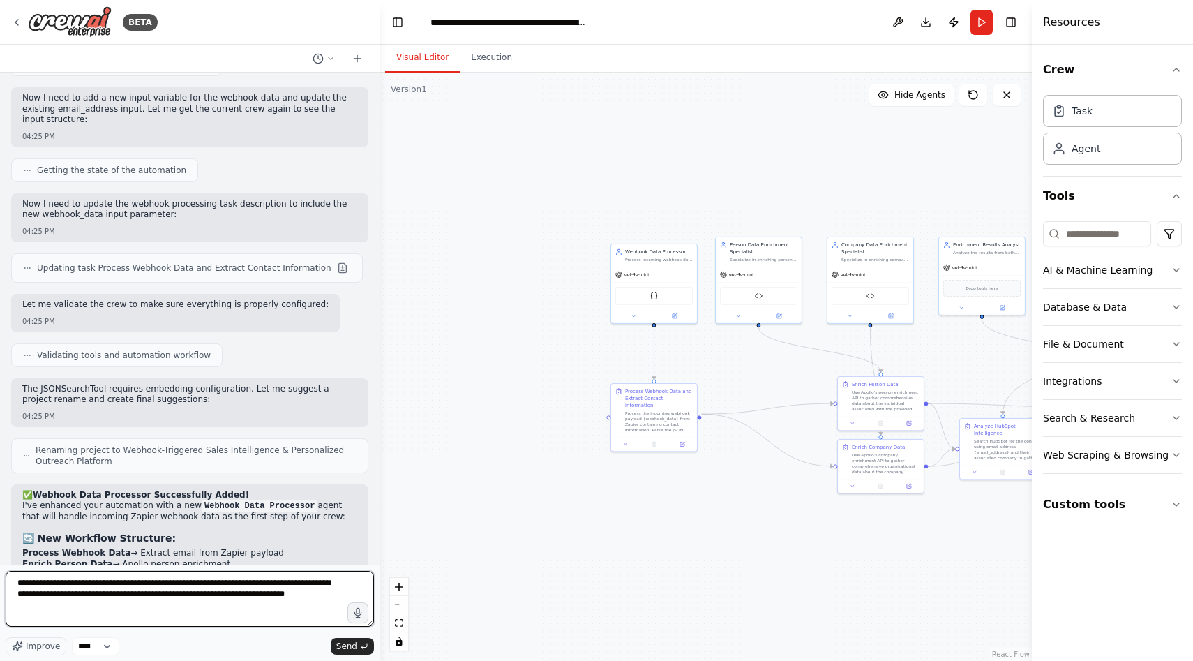
click at [313, 596] on textarea "**********" at bounding box center [190, 599] width 368 height 56
click at [304, 594] on textarea "**********" at bounding box center [190, 599] width 368 height 56
type textarea "**********"
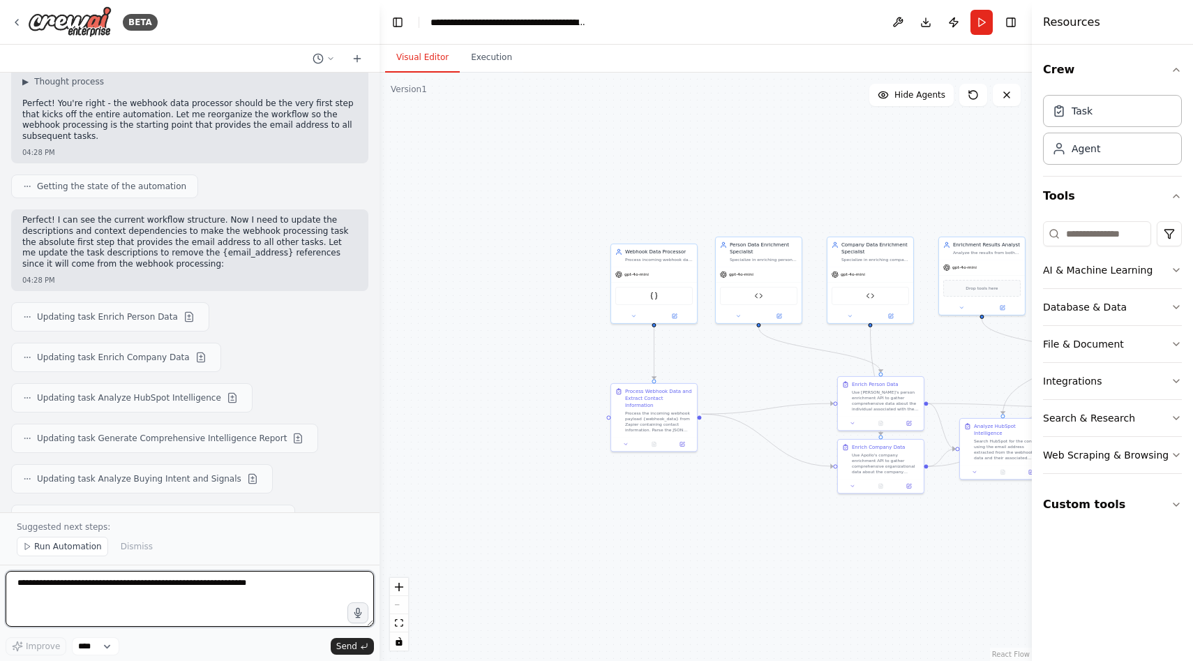
scroll to position [16580, 0]
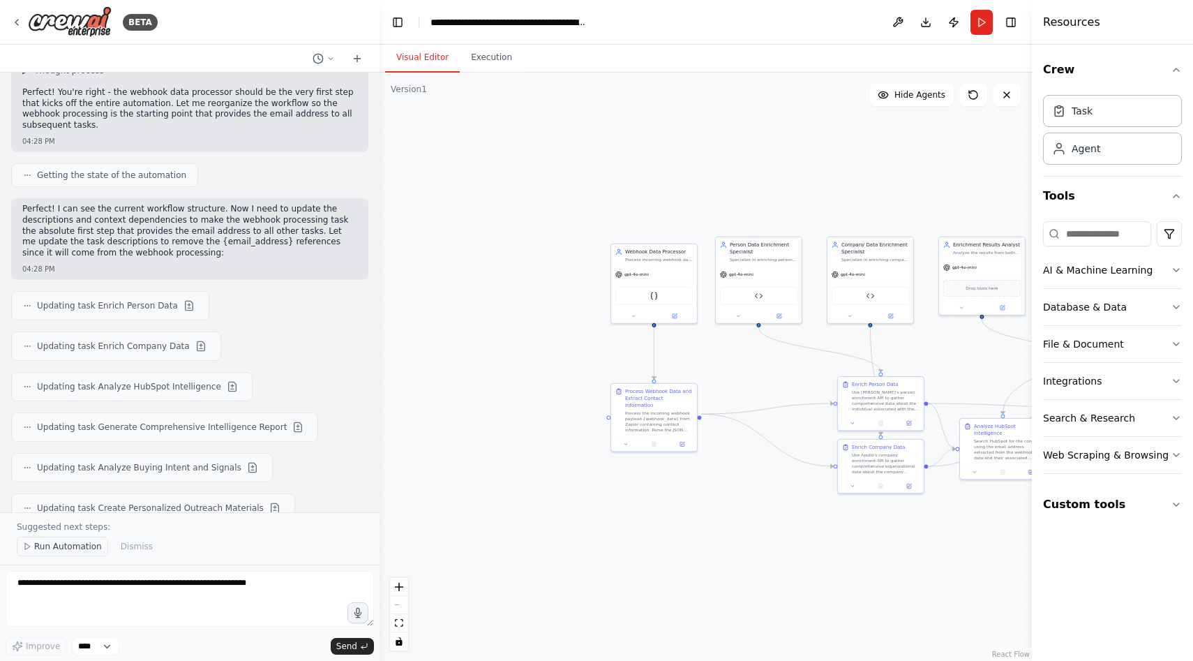
click at [87, 546] on span "Run Automation" at bounding box center [68, 546] width 68 height 11
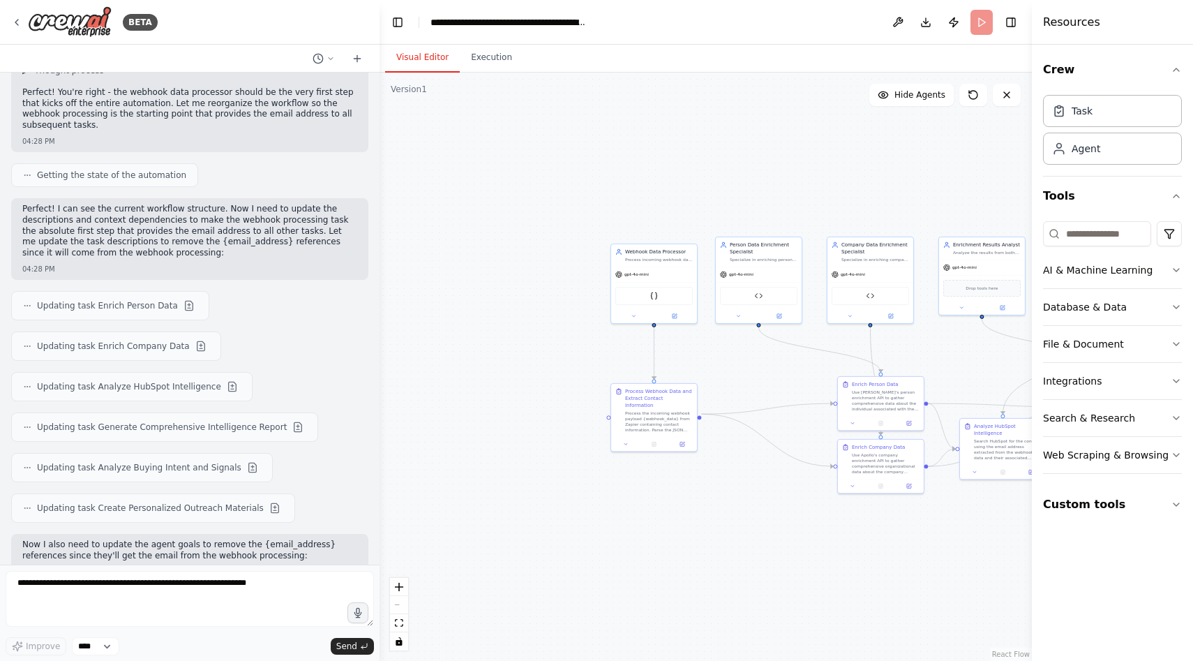
scroll to position [16528, 0]
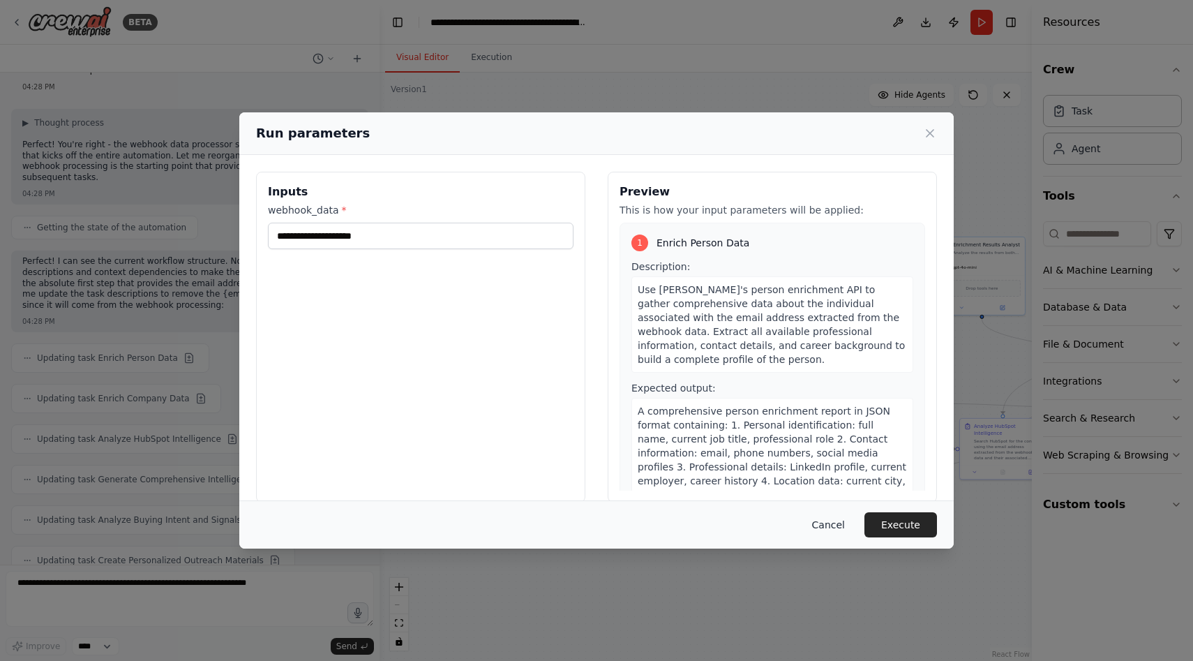
click at [830, 530] on button "Cancel" at bounding box center [828, 524] width 55 height 25
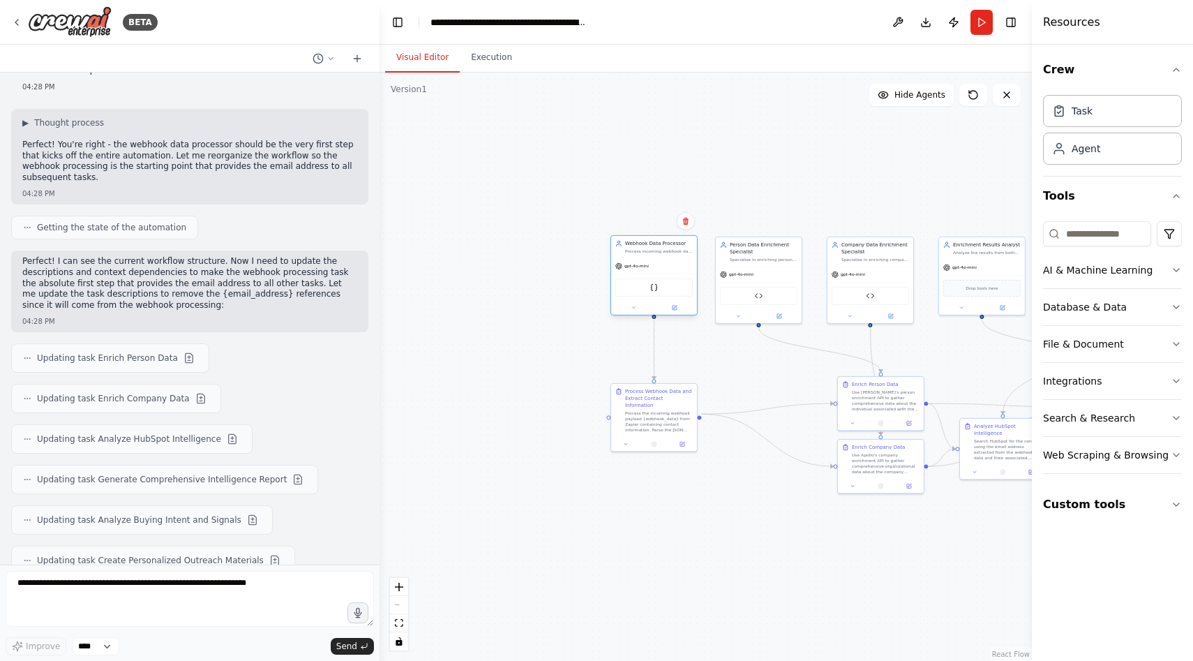
click at [675, 269] on div "gpt-4o-mini" at bounding box center [654, 265] width 86 height 15
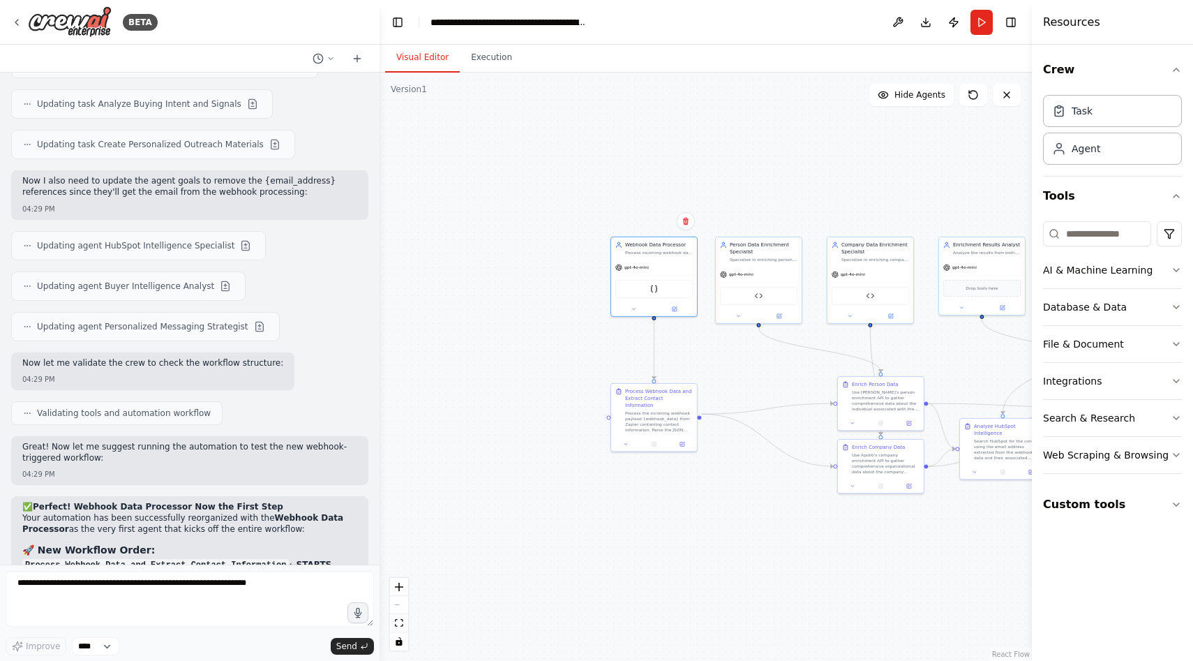
scroll to position [16955, 0]
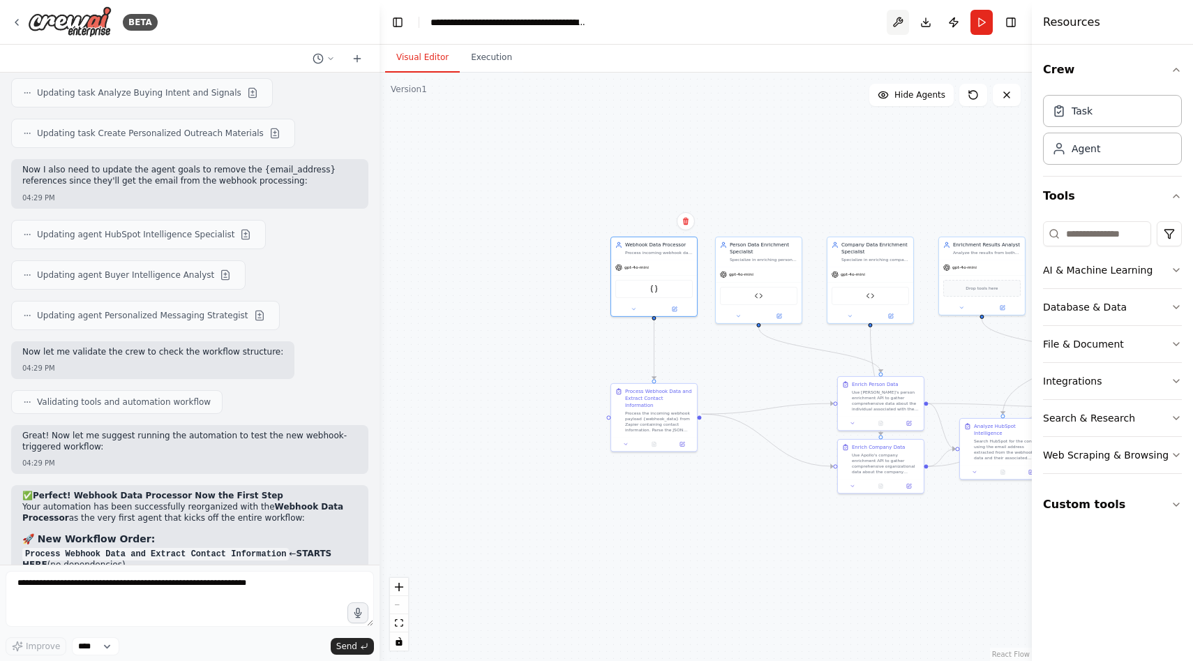
click at [899, 20] on button at bounding box center [898, 22] width 22 height 25
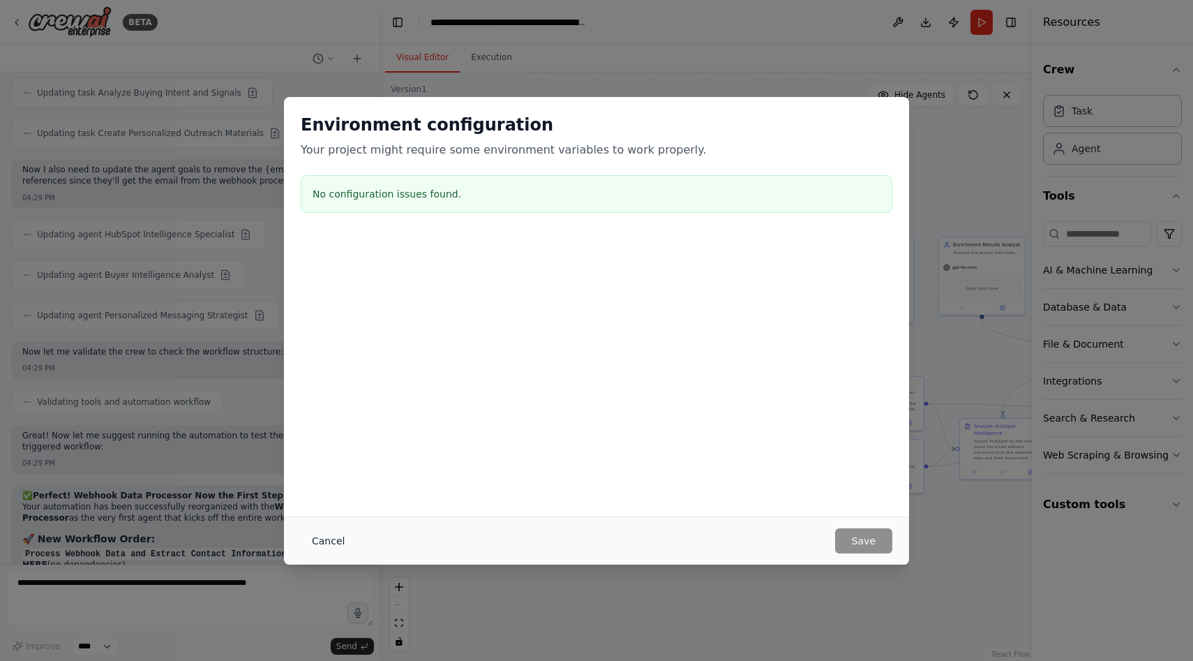
click at [317, 539] on button "Cancel" at bounding box center [328, 540] width 55 height 25
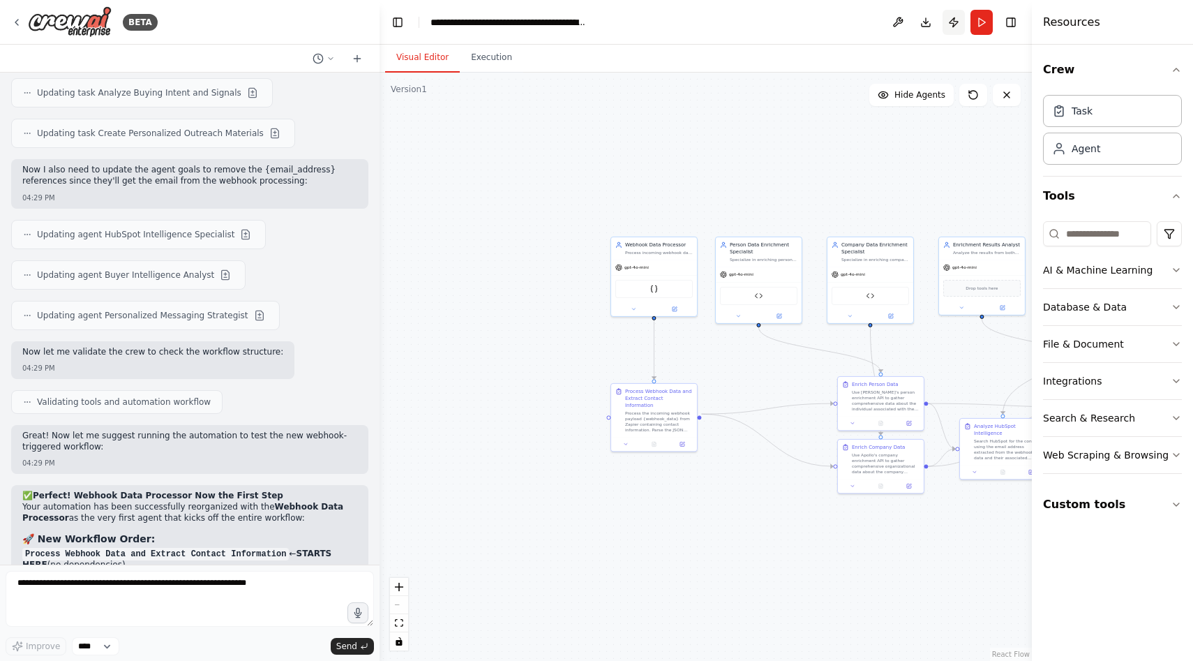
click at [950, 24] on button "Publish" at bounding box center [954, 22] width 22 height 25
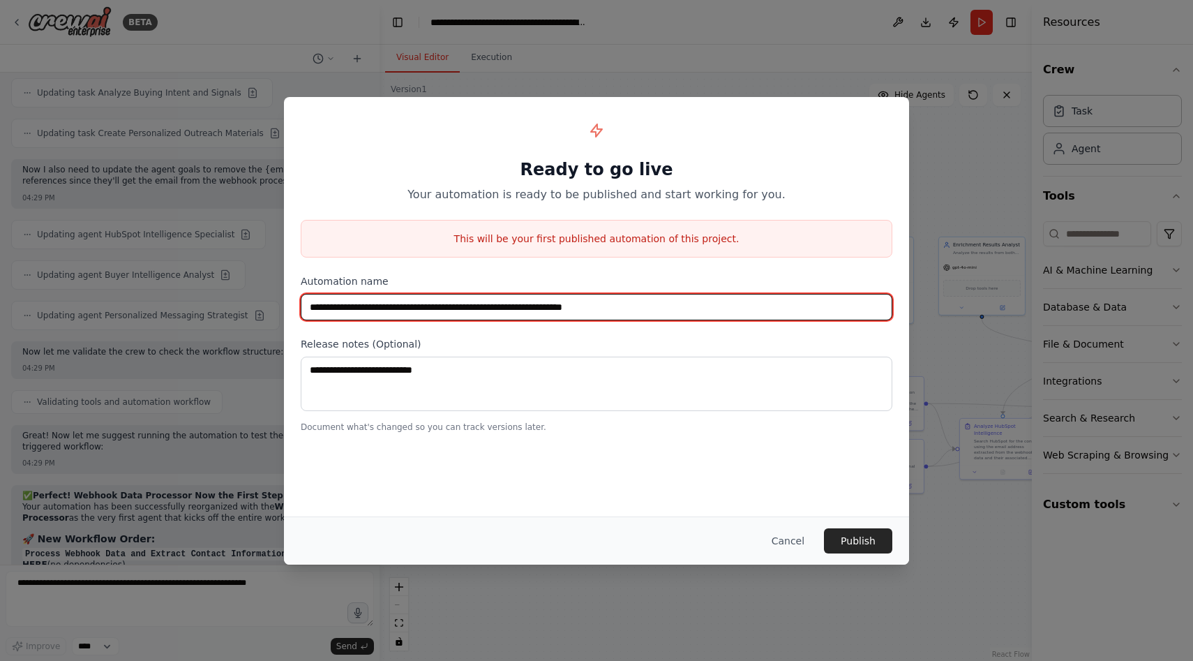
click at [702, 304] on input "**********" at bounding box center [597, 307] width 592 height 27
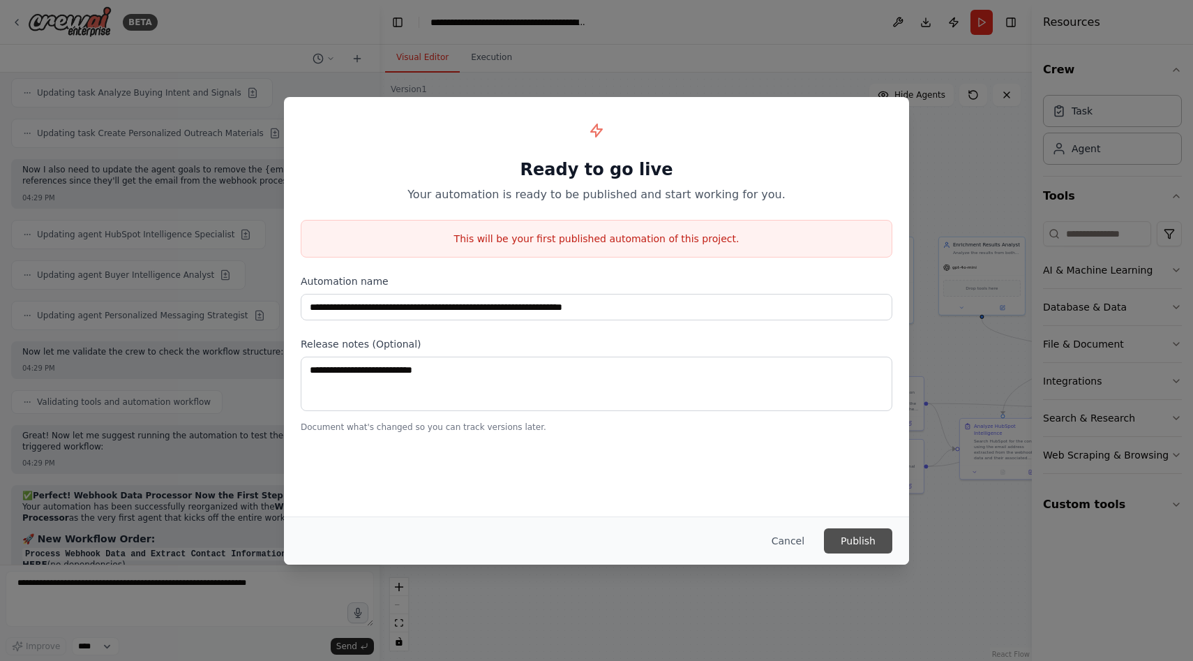
click at [859, 539] on button "Publish" at bounding box center [858, 540] width 68 height 25
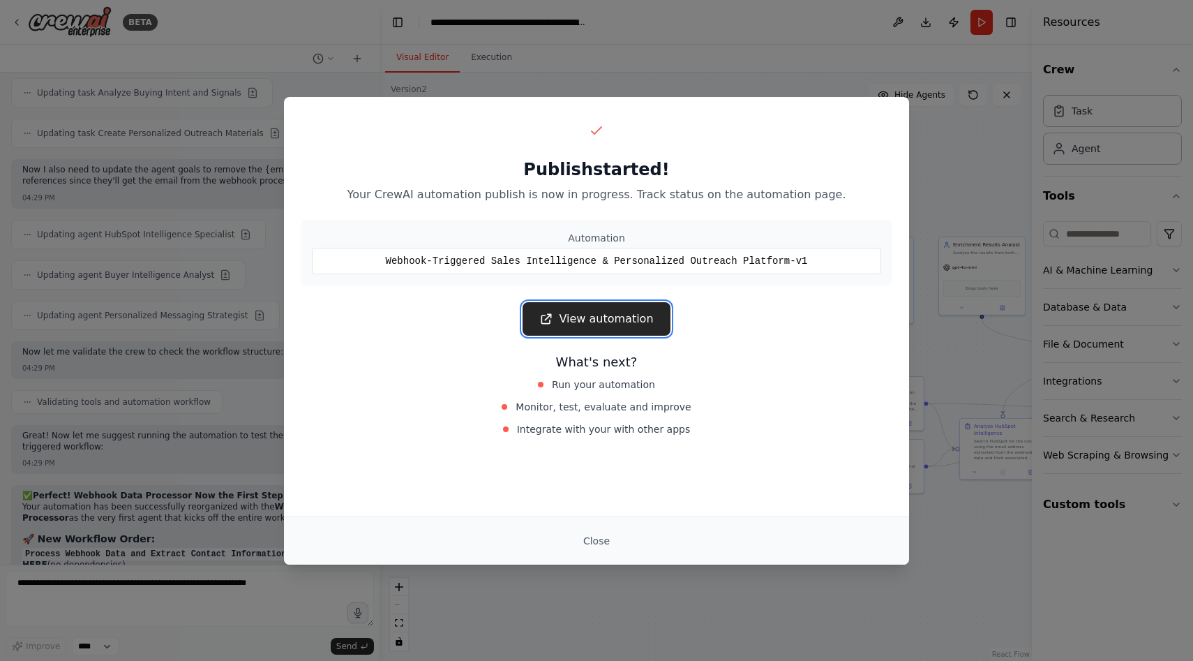
click at [631, 318] on link "View automation" at bounding box center [596, 318] width 147 height 33
click at [596, 542] on button "Close" at bounding box center [596, 540] width 49 height 25
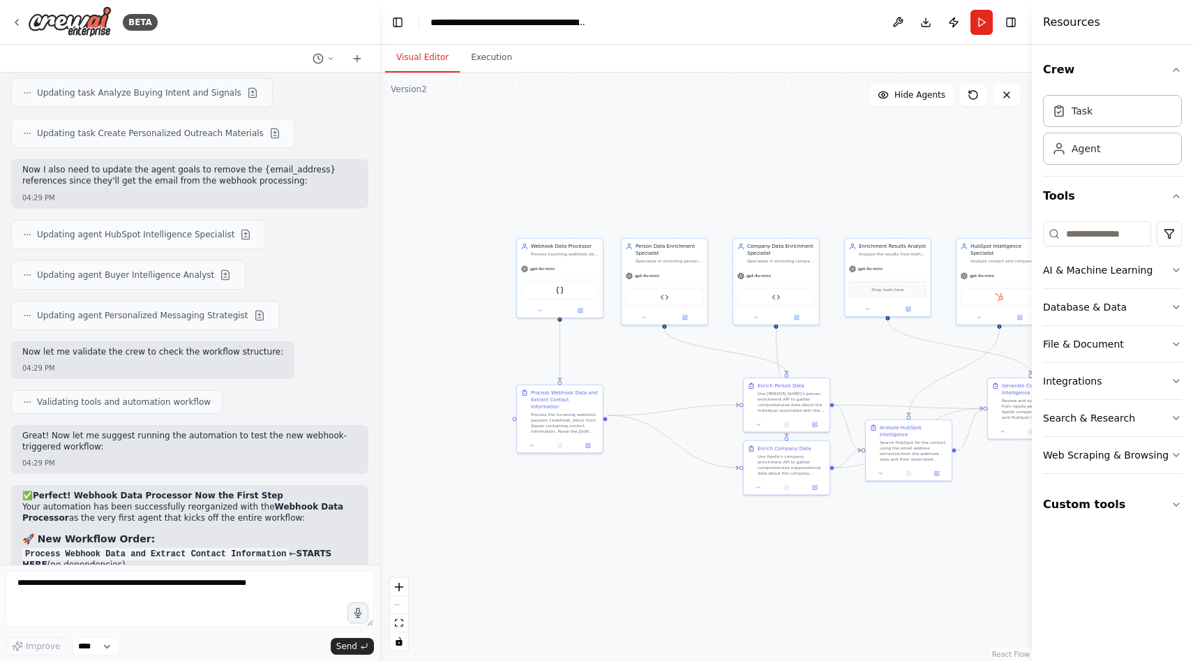
drag, startPoint x: 545, startPoint y: 273, endPoint x: 437, endPoint y: 280, distance: 107.6
click at [437, 280] on div ".deletable-edge-delete-btn { width: 20px; height: 20px; border: 0px solid #ffff…" at bounding box center [706, 367] width 652 height 588
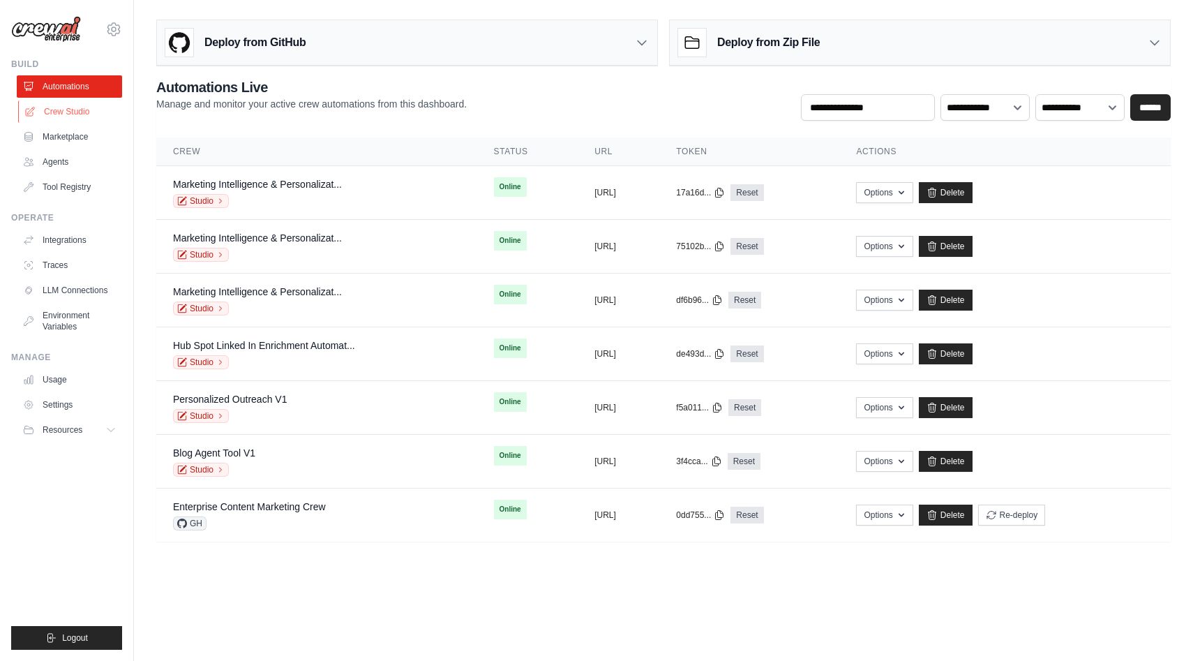
click at [66, 110] on link "Crew Studio" at bounding box center [70, 111] width 105 height 22
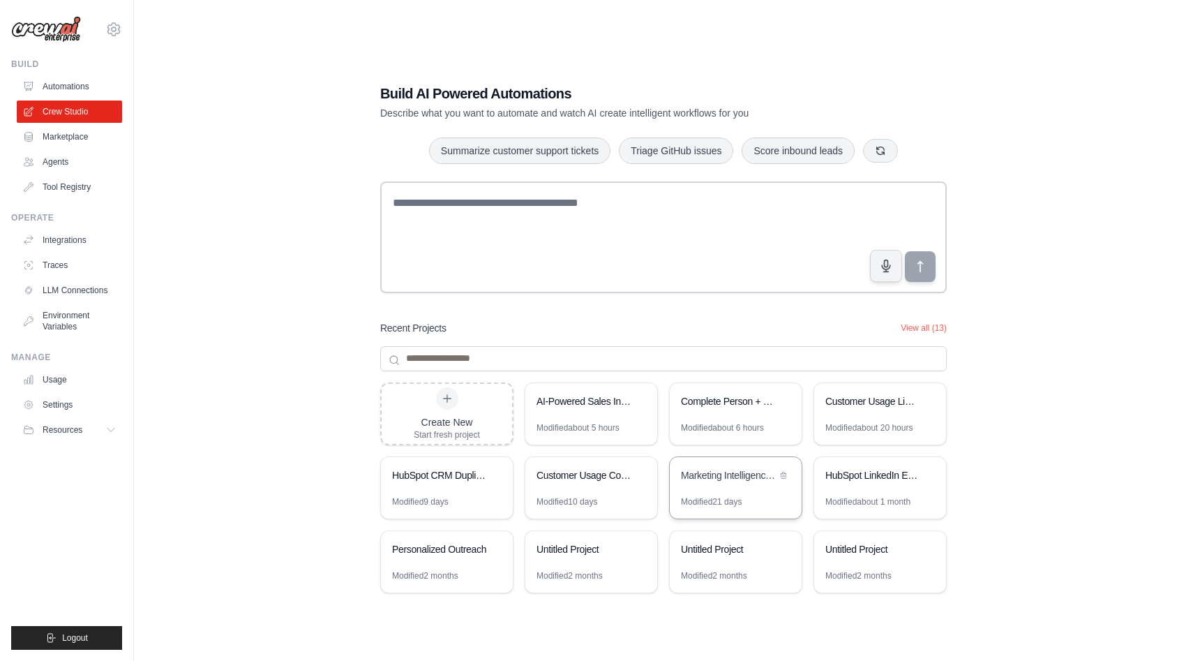
click at [733, 484] on div "Marketing Intelligence & Personalization Workflow" at bounding box center [736, 476] width 132 height 39
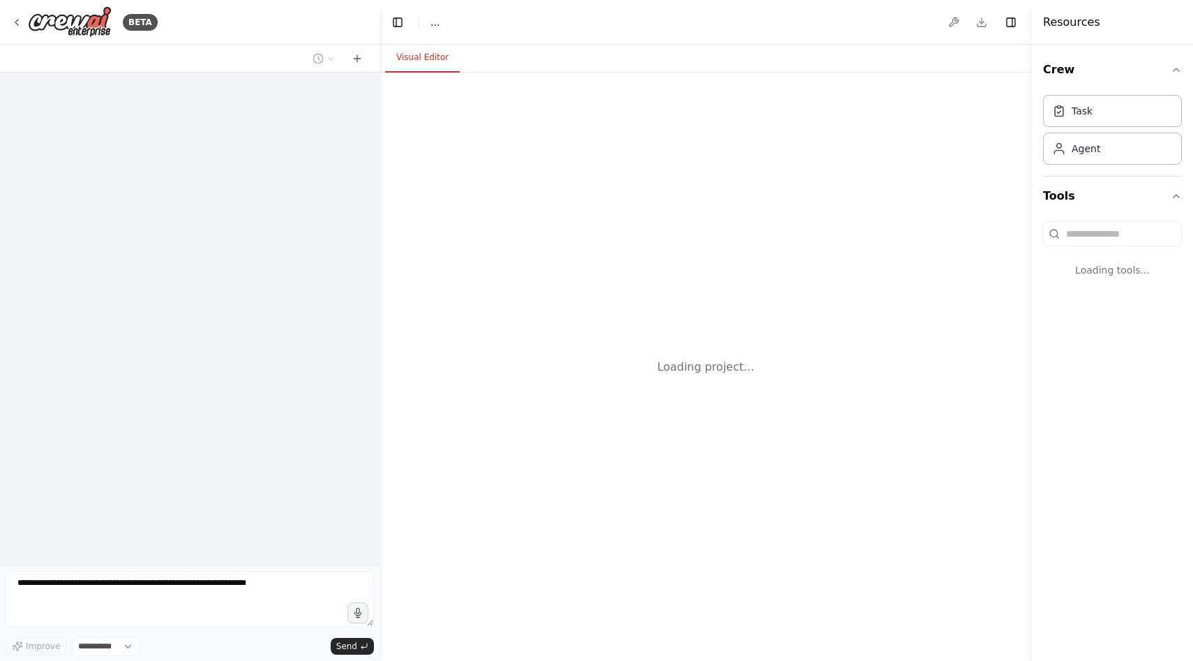
select select "****"
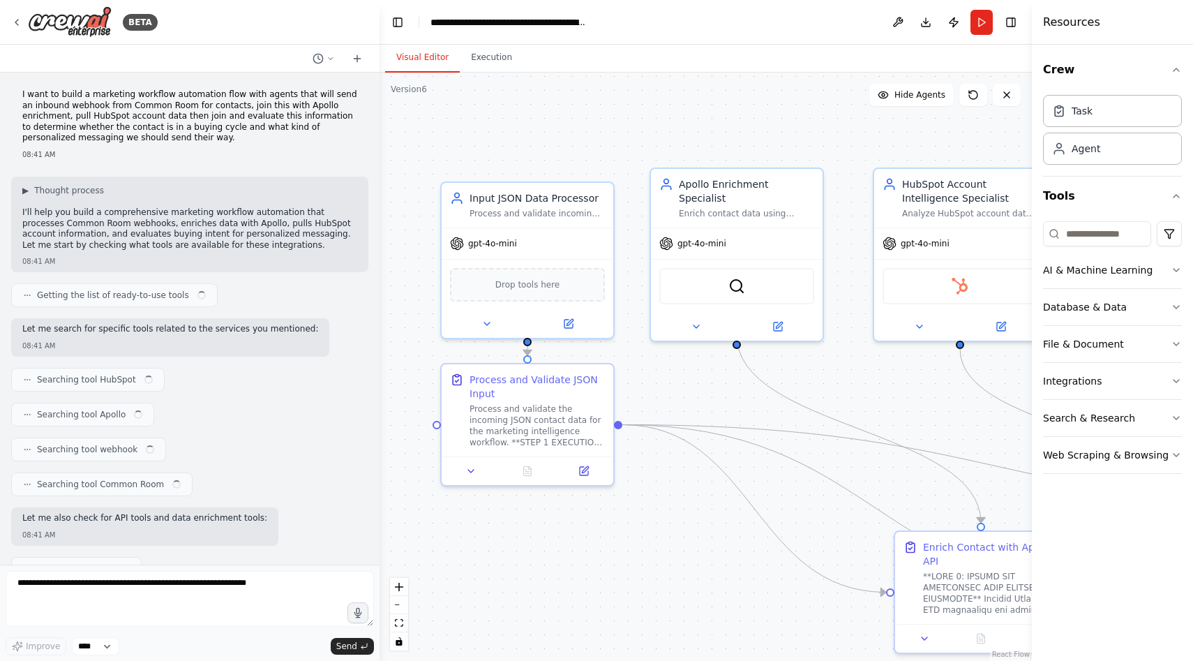
drag, startPoint x: 516, startPoint y: 365, endPoint x: 716, endPoint y: 390, distance: 201.8
click at [716, 390] on div ".deletable-edge-delete-btn { width: 20px; height: 20px; border: 0px solid #ffff…" at bounding box center [706, 367] width 652 height 588
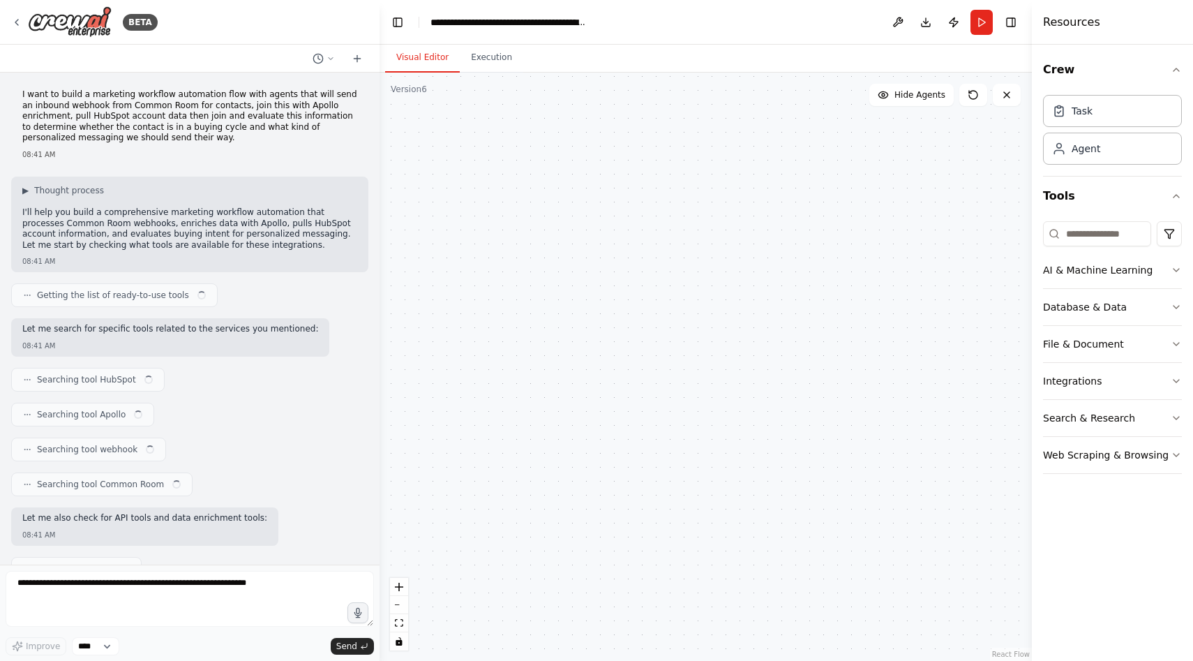
scroll to position [87663, 0]
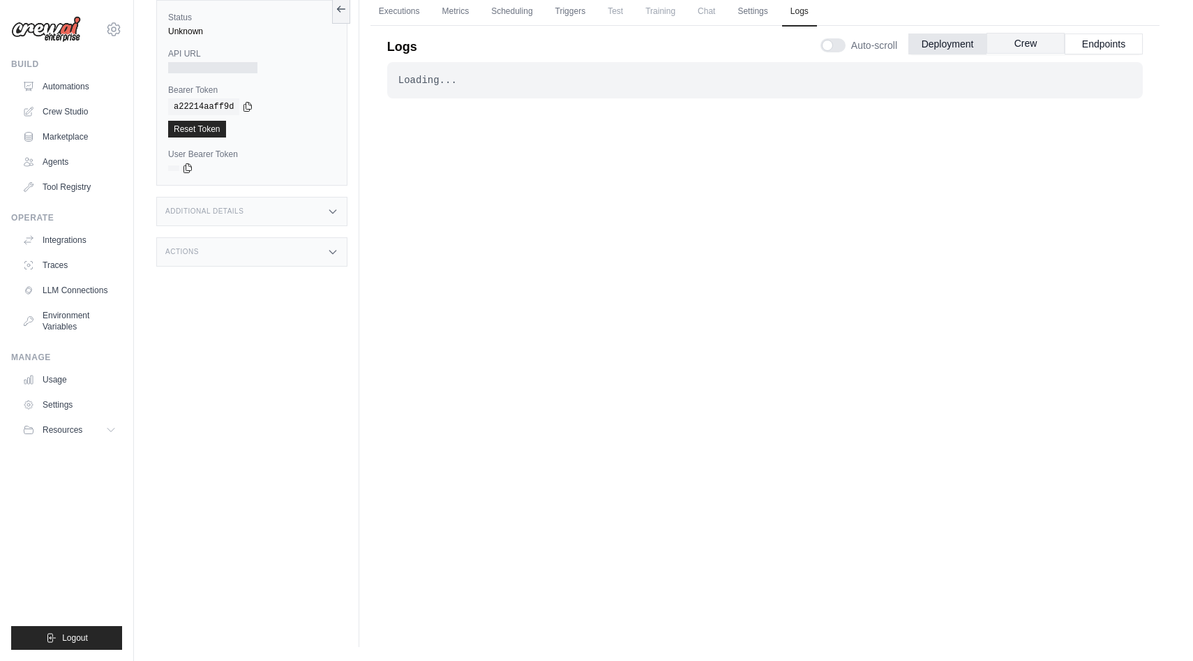
click at [1029, 45] on button "Crew" at bounding box center [1026, 43] width 78 height 21
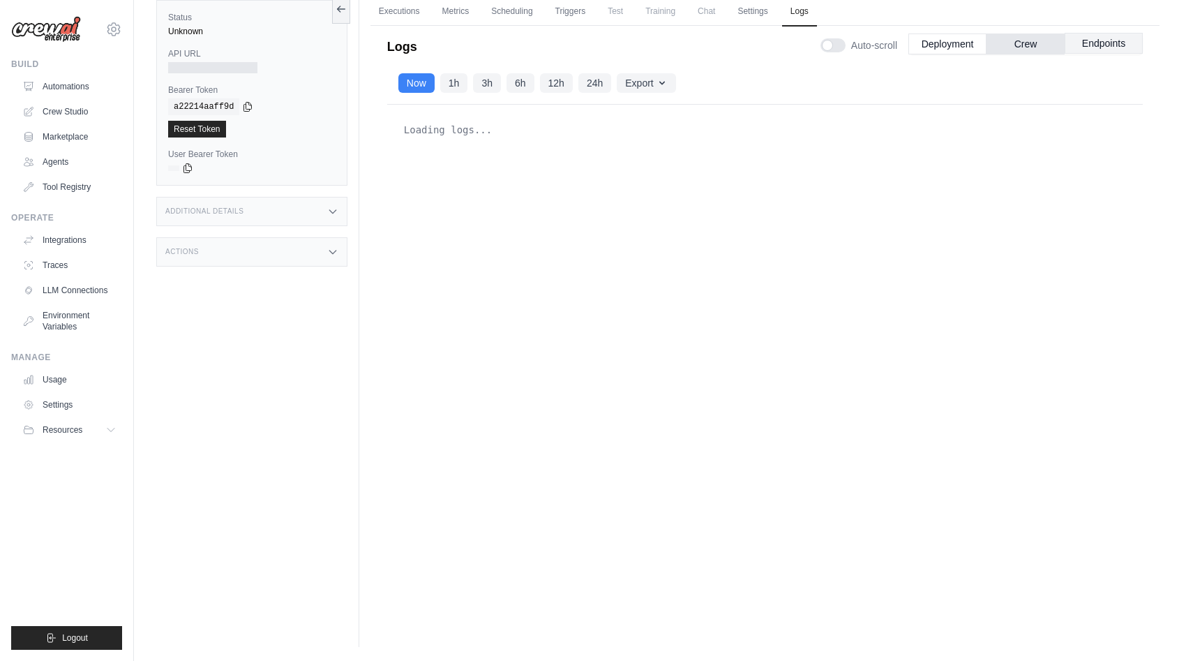
click at [1099, 40] on button "Endpoints" at bounding box center [1104, 43] width 78 height 21
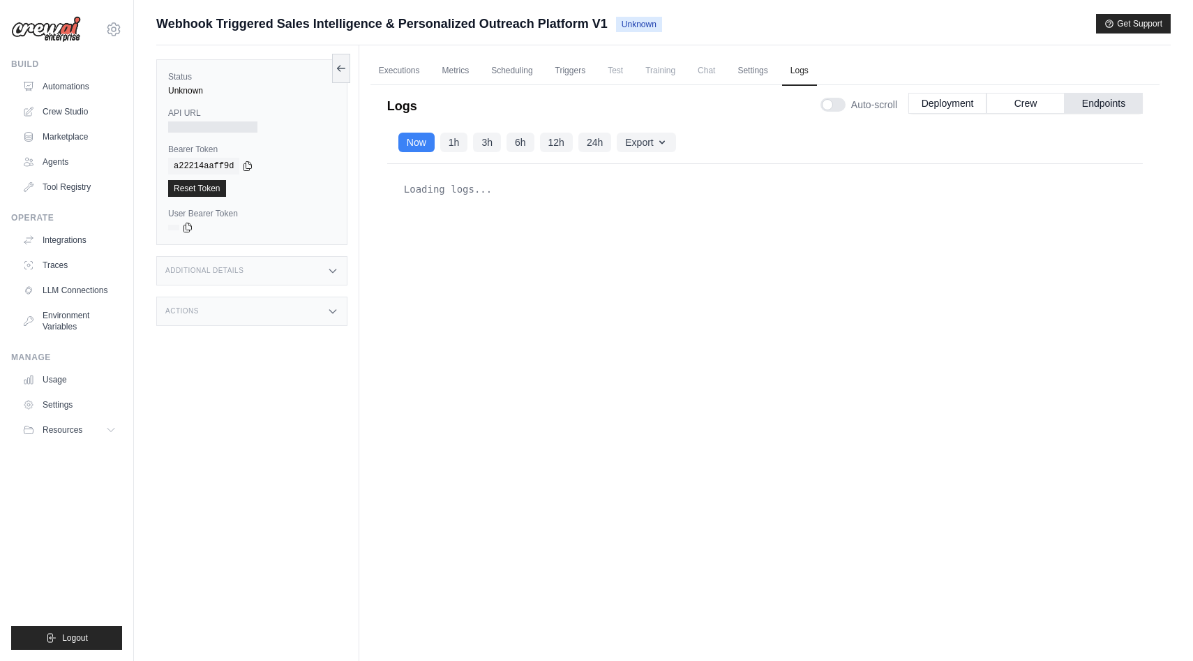
click at [647, 24] on span "Unknown" at bounding box center [639, 24] width 46 height 15
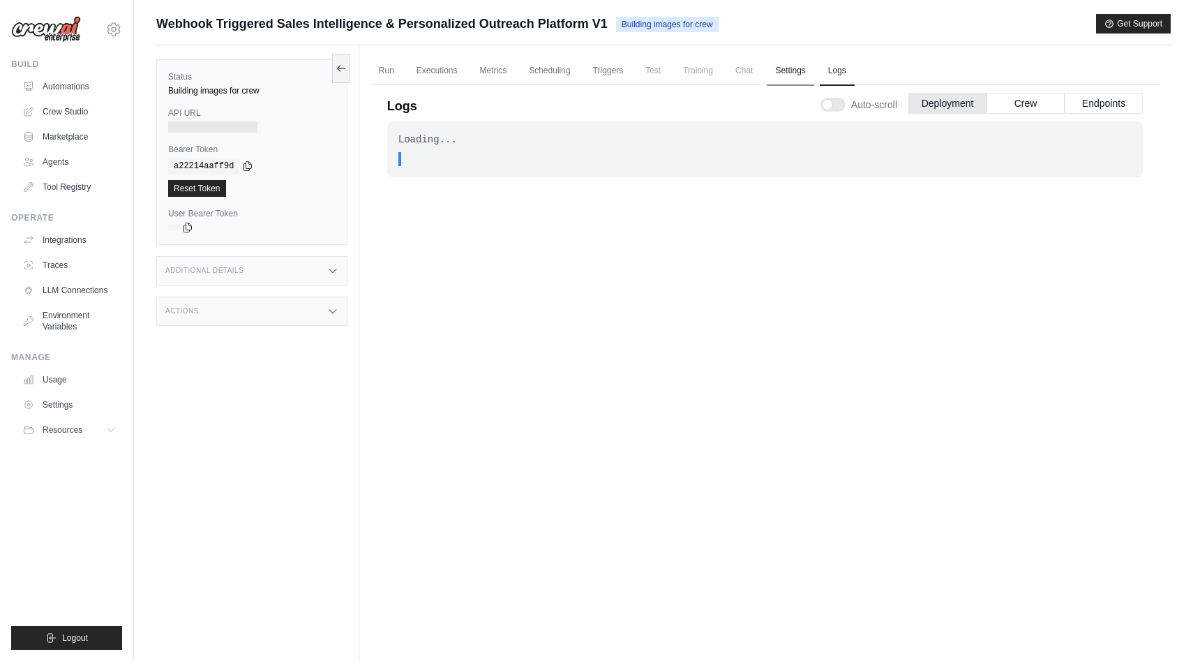
click at [784, 66] on link "Settings" at bounding box center [790, 71] width 47 height 29
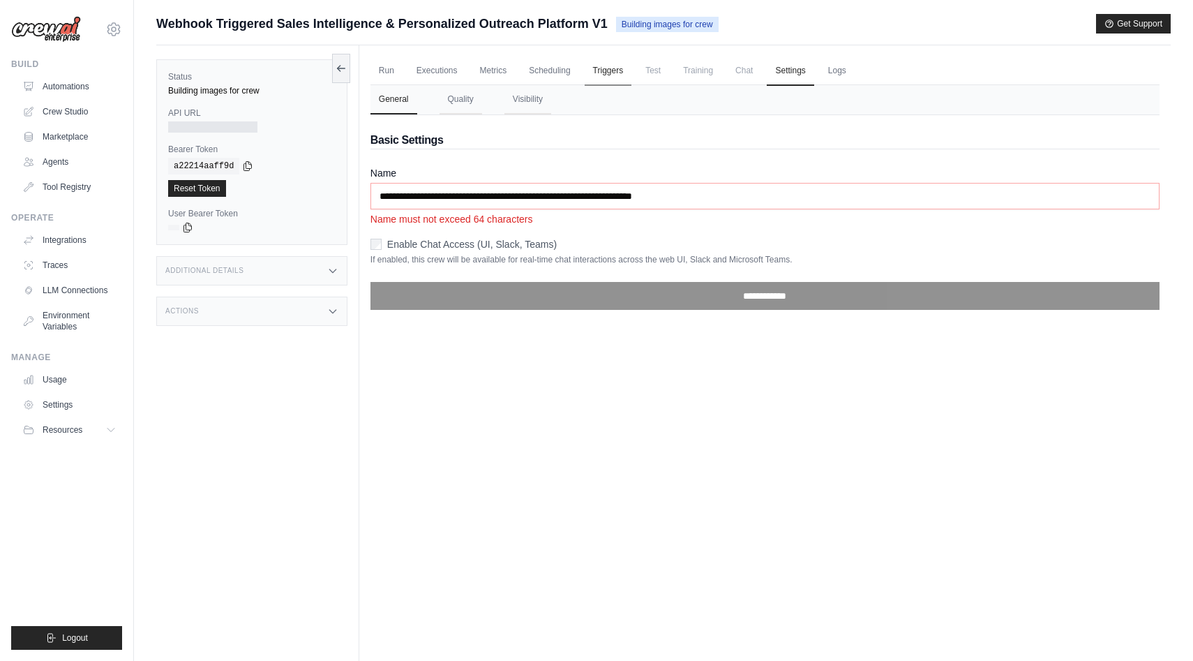
click at [597, 69] on link "Triggers" at bounding box center [608, 71] width 47 height 29
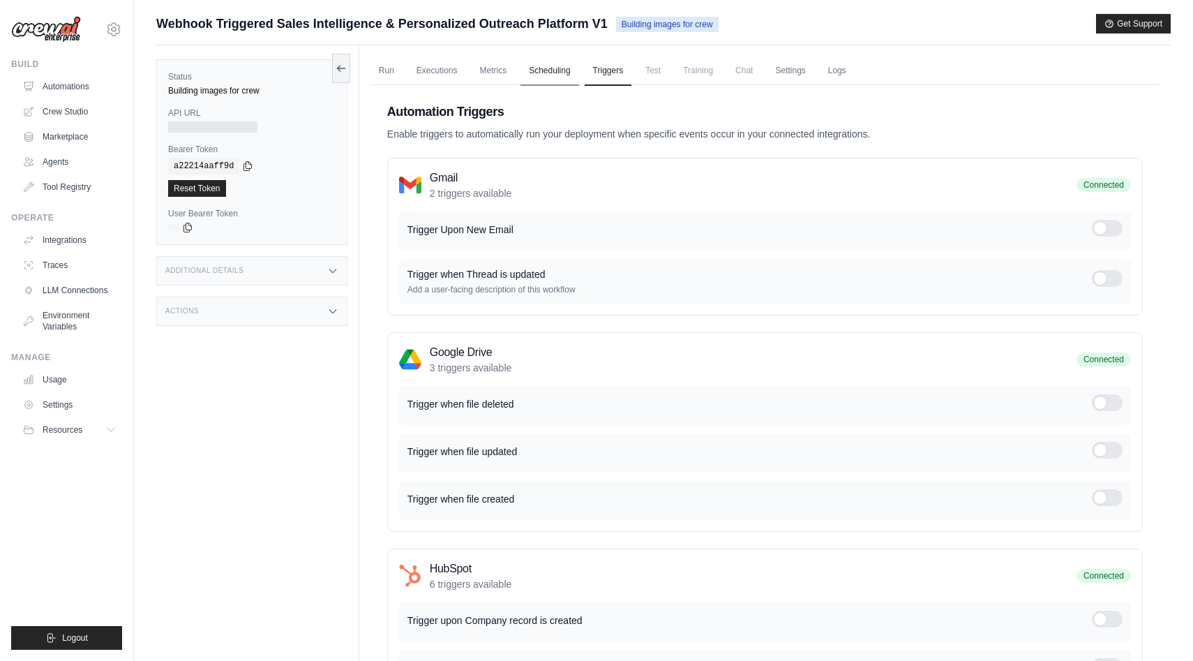
click at [544, 73] on link "Scheduling" at bounding box center [549, 71] width 58 height 29
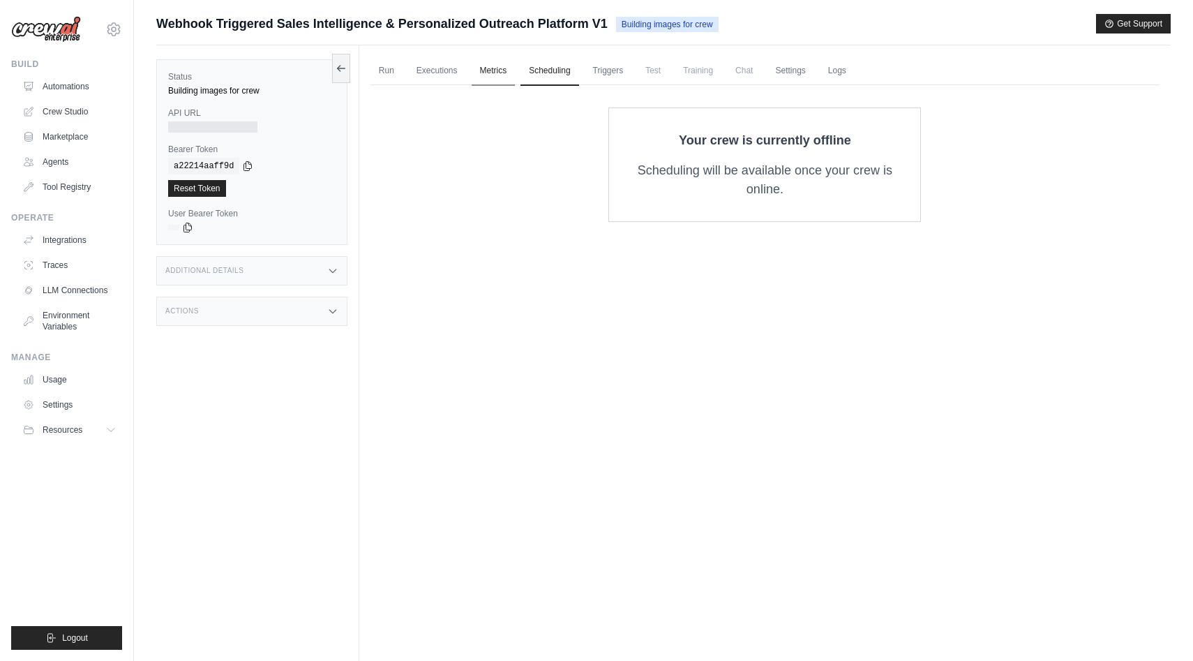
click at [482, 72] on link "Metrics" at bounding box center [494, 71] width 44 height 29
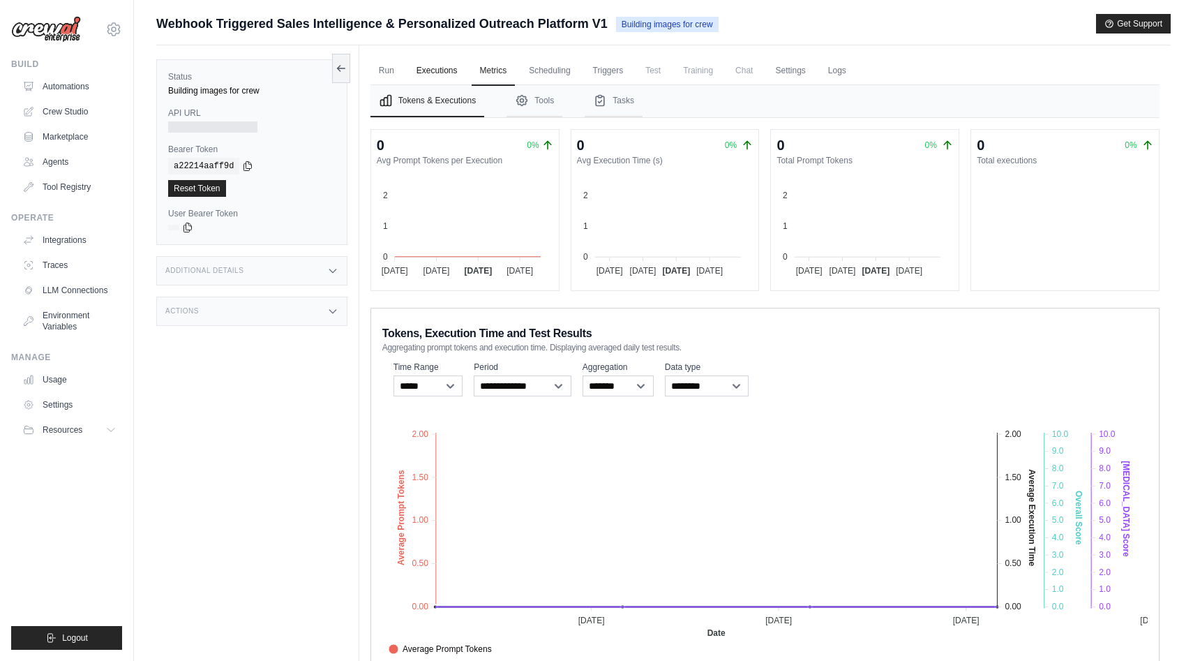
click at [446, 73] on link "Executions" at bounding box center [437, 71] width 58 height 29
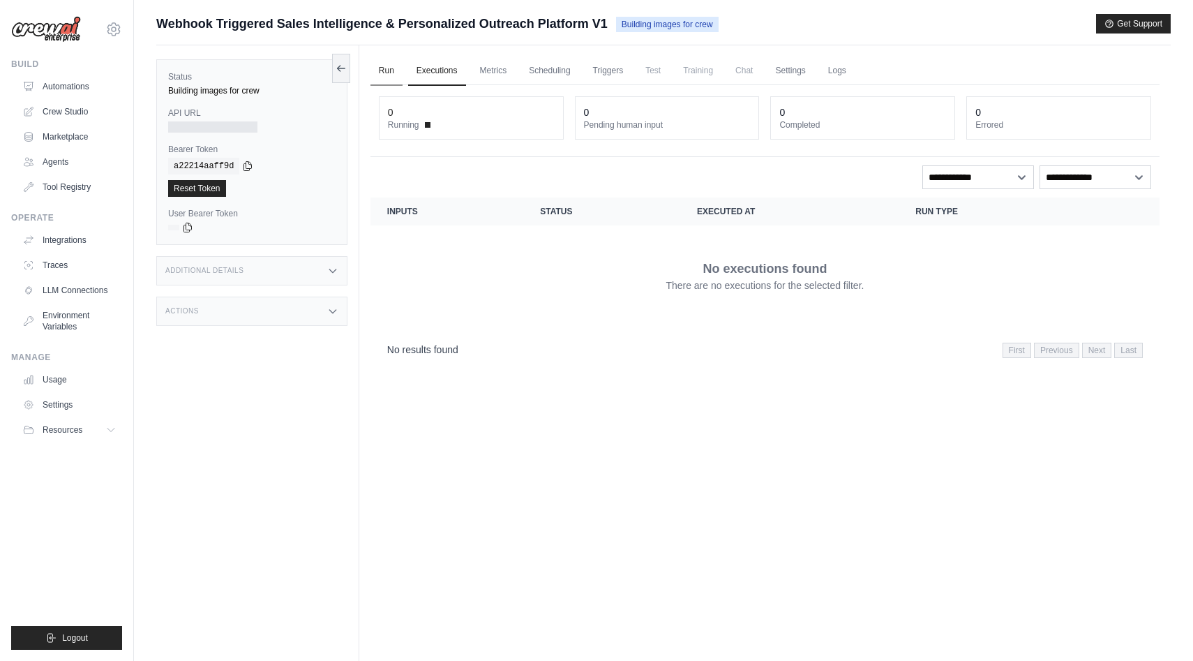
click at [387, 73] on link "Run" at bounding box center [386, 71] width 32 height 29
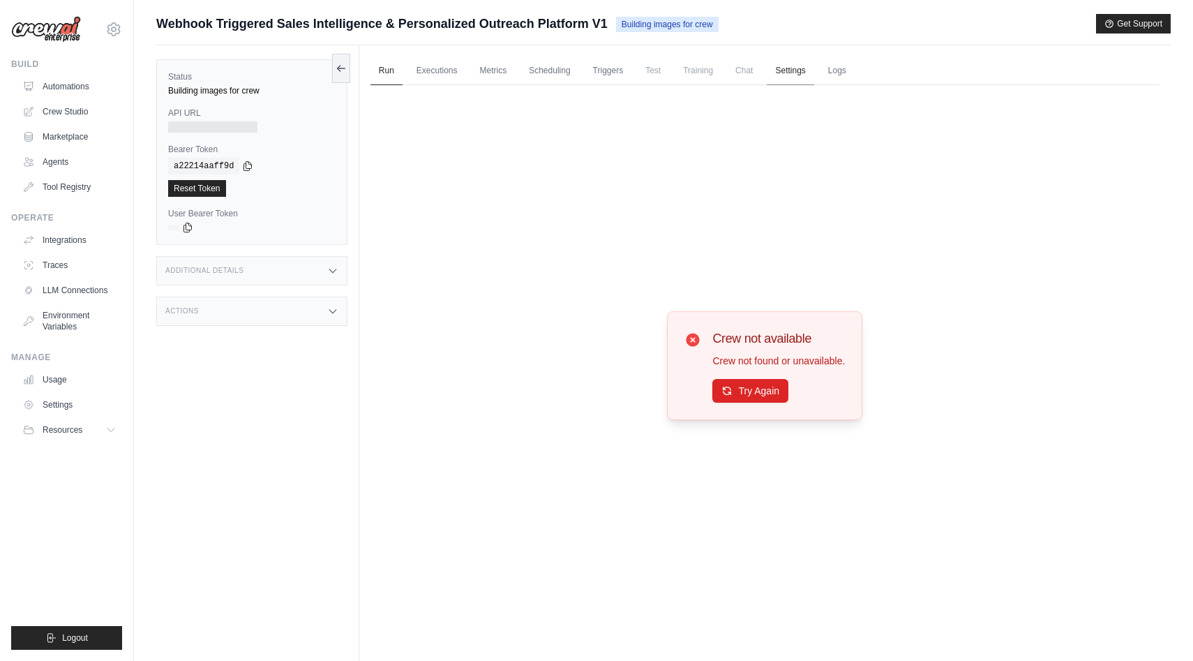
click at [793, 71] on link "Settings" at bounding box center [790, 71] width 47 height 29
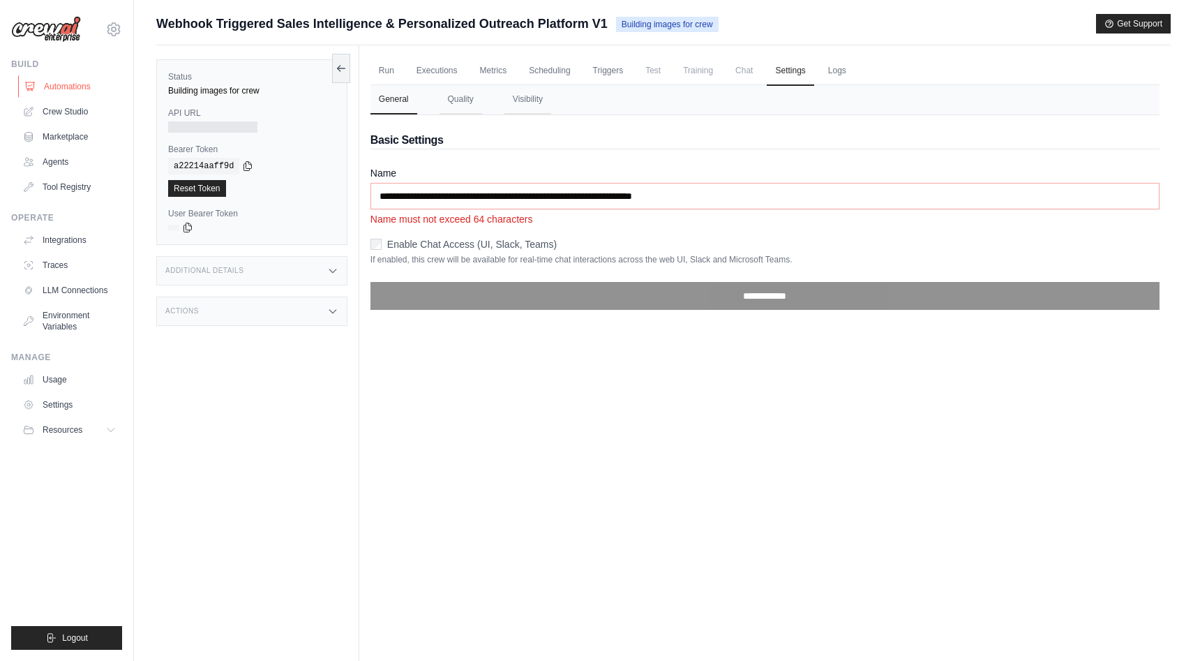
click at [61, 84] on link "Automations" at bounding box center [70, 86] width 105 height 22
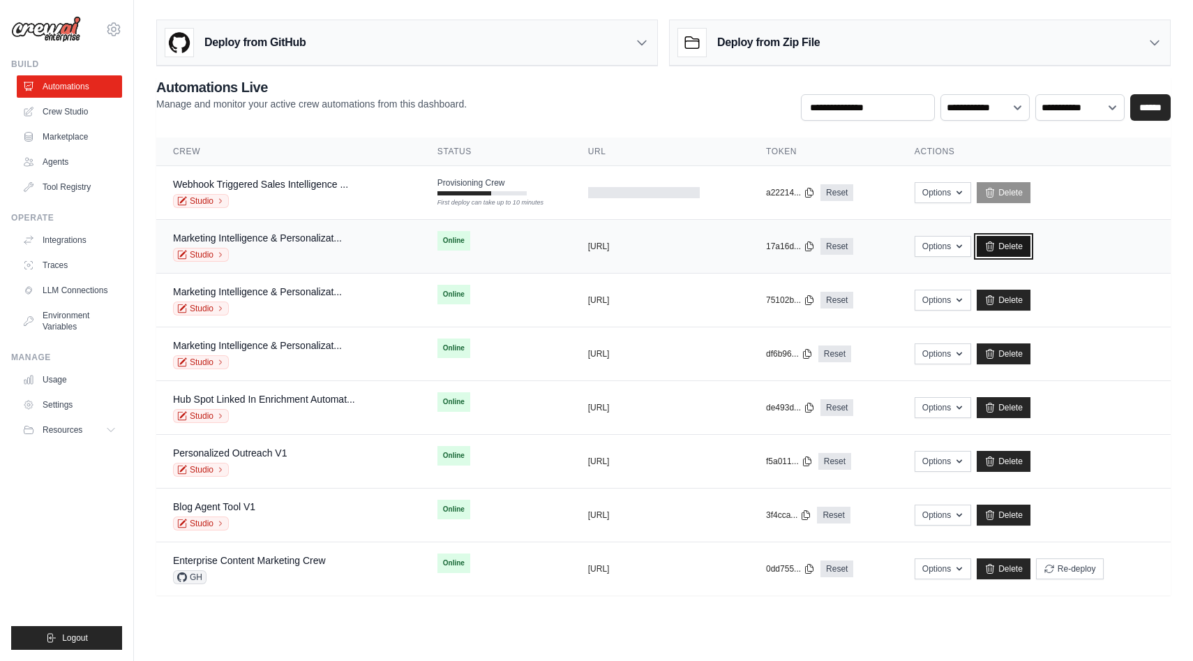
click at [1003, 251] on link "Delete" at bounding box center [1004, 246] width 54 height 21
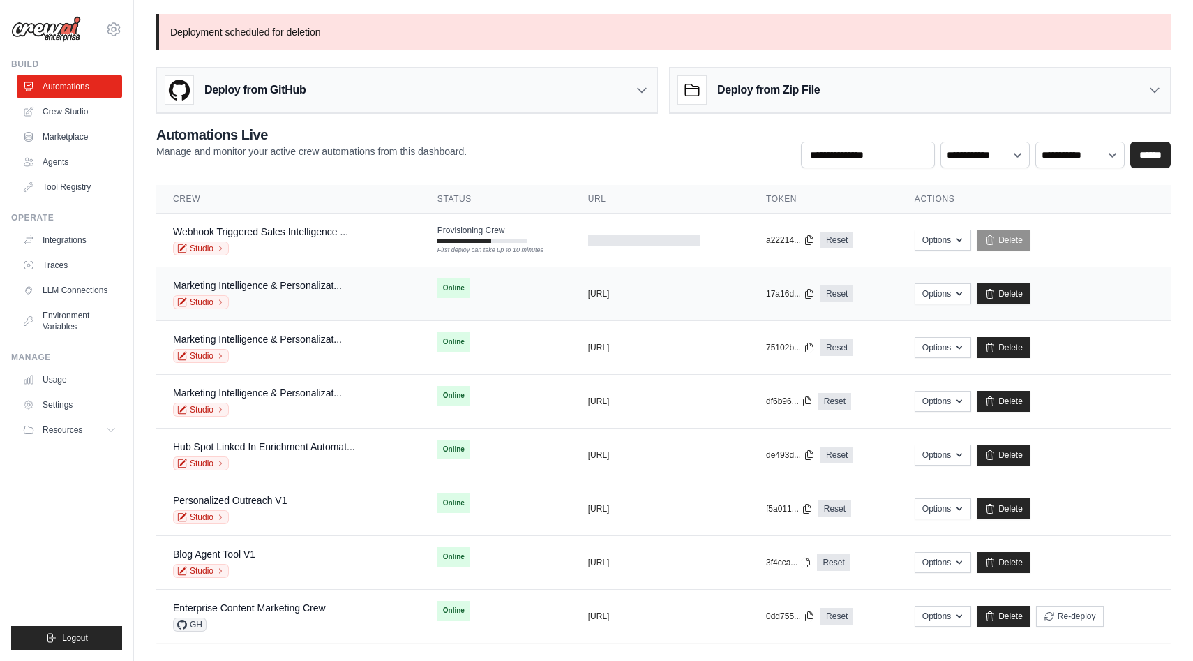
scroll to position [13, 0]
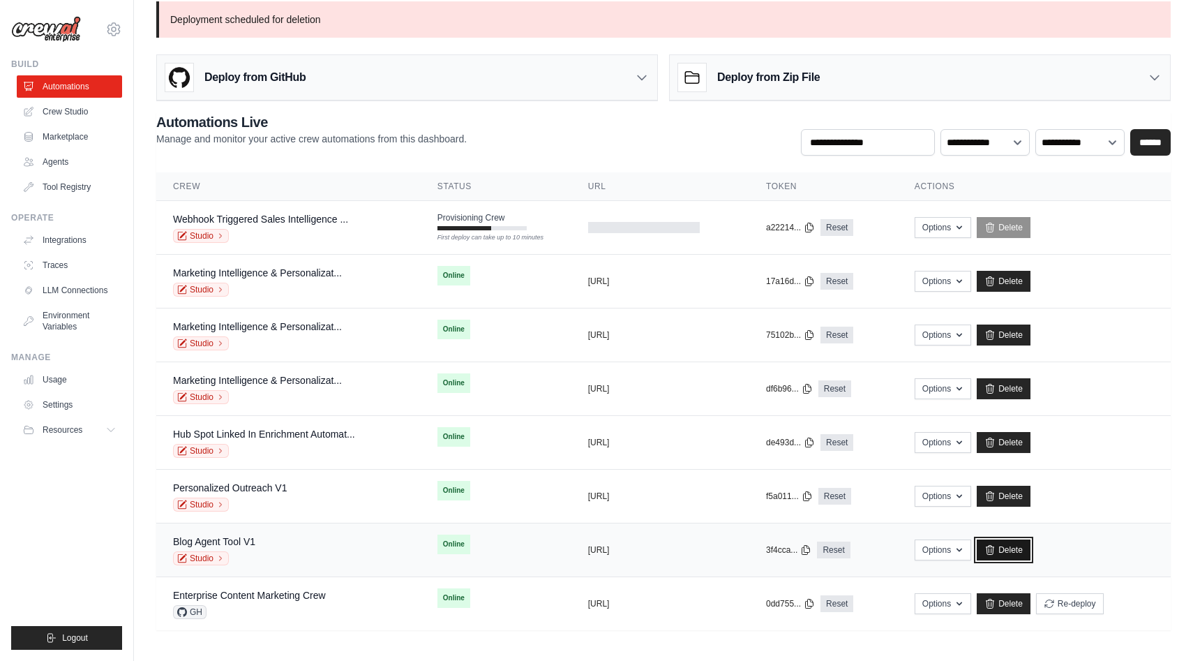
click at [1020, 549] on link "Delete" at bounding box center [1004, 549] width 54 height 21
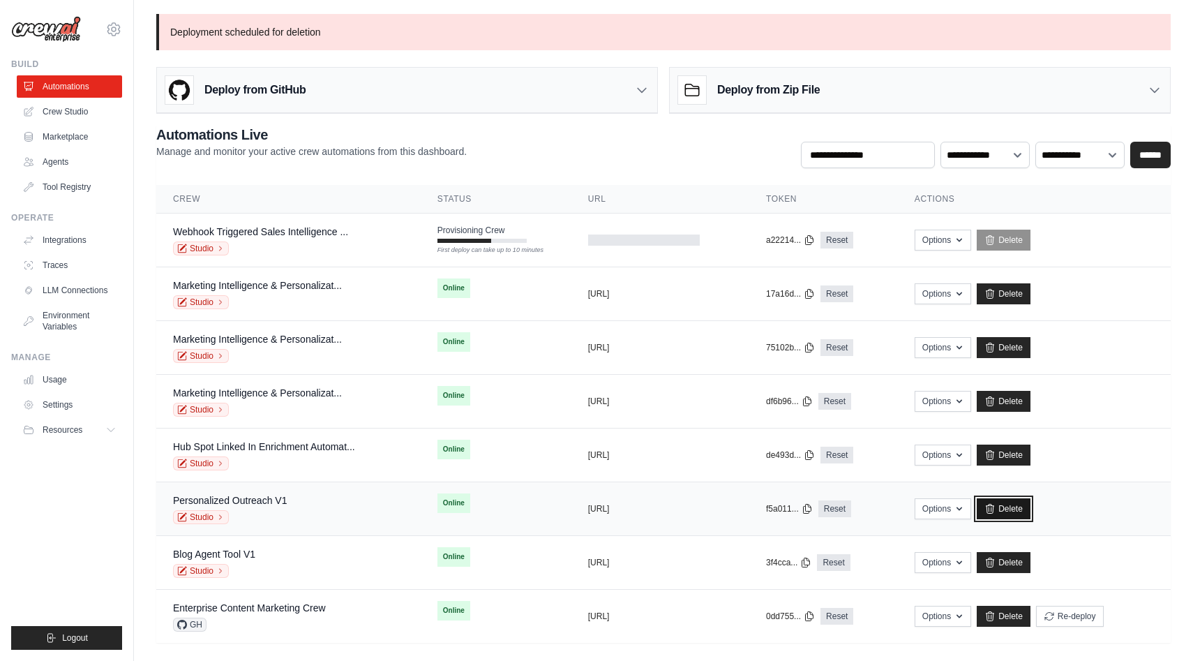
click at [1010, 511] on link "Delete" at bounding box center [1004, 508] width 54 height 21
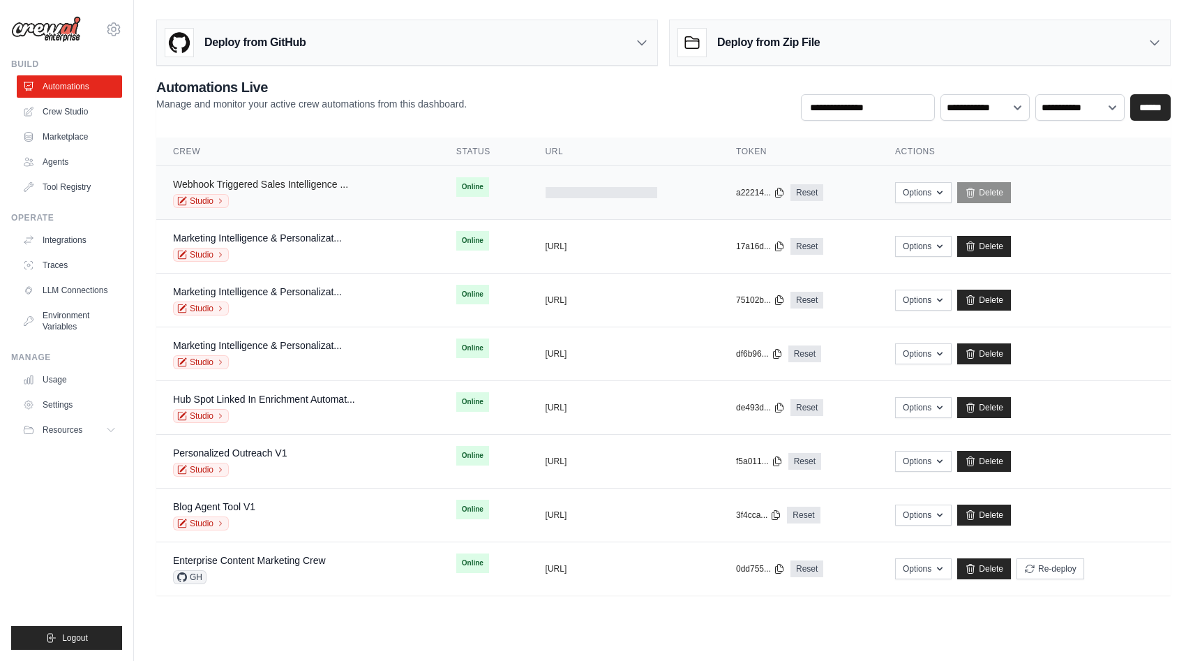
click at [342, 182] on link "Webhook Triggered Sales Intelligence ..." at bounding box center [260, 184] width 175 height 11
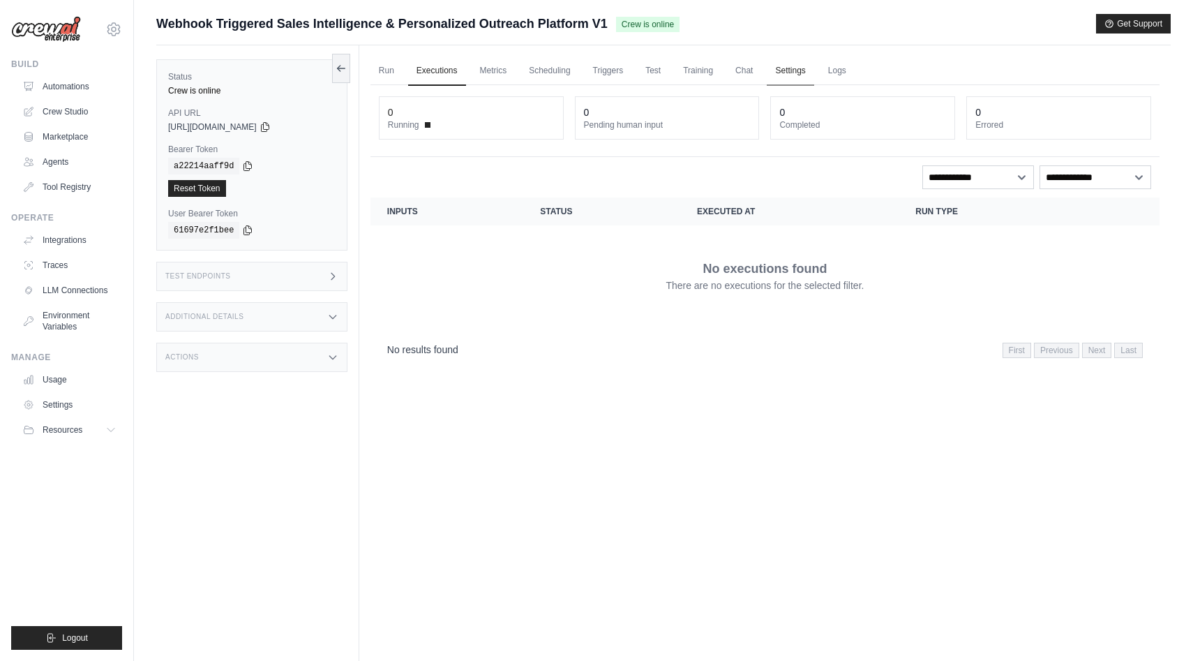
click at [784, 64] on link "Settings" at bounding box center [790, 71] width 47 height 29
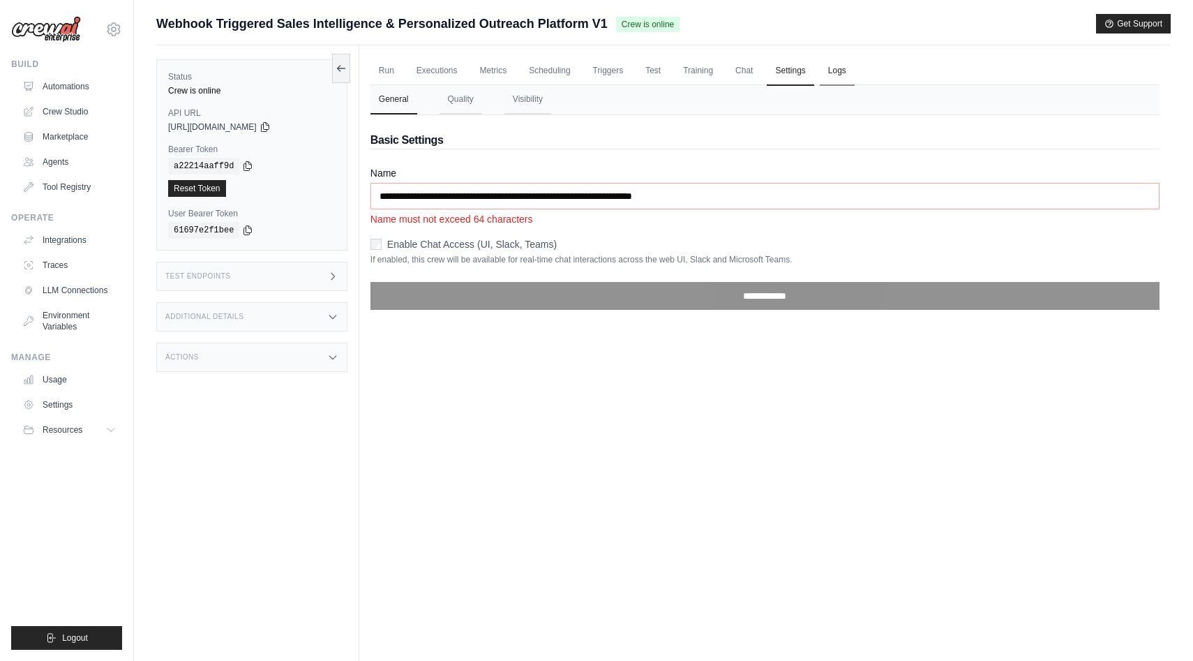
click at [828, 71] on link "Logs" at bounding box center [837, 71] width 35 height 29
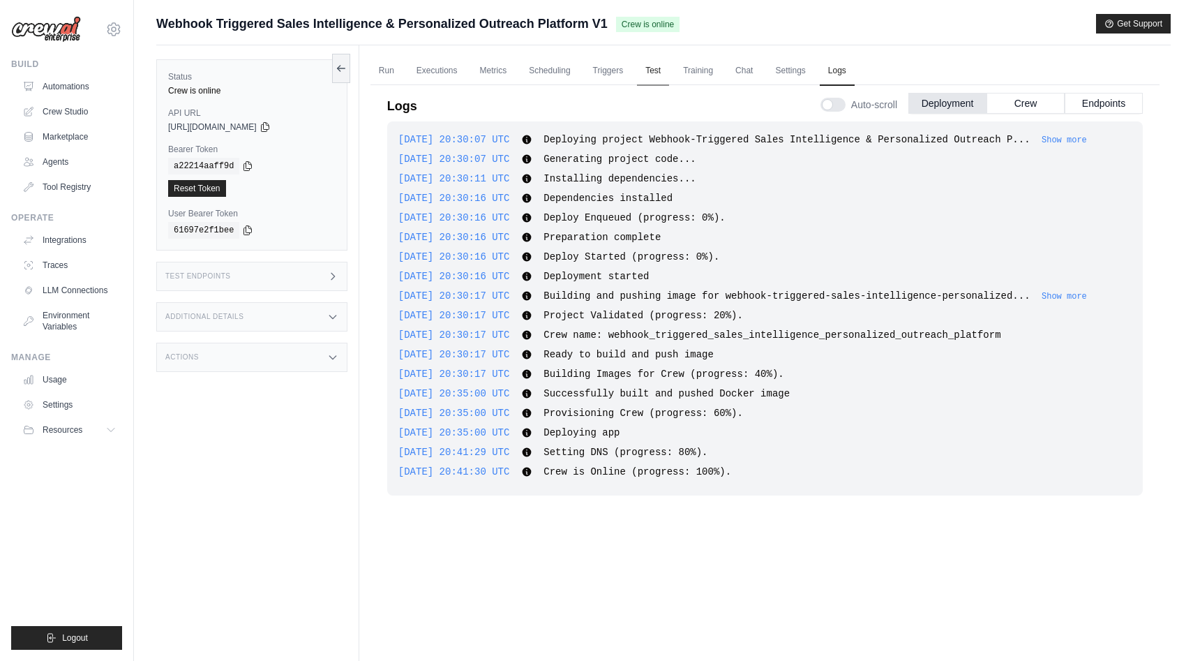
click at [652, 70] on link "Test" at bounding box center [653, 71] width 32 height 29
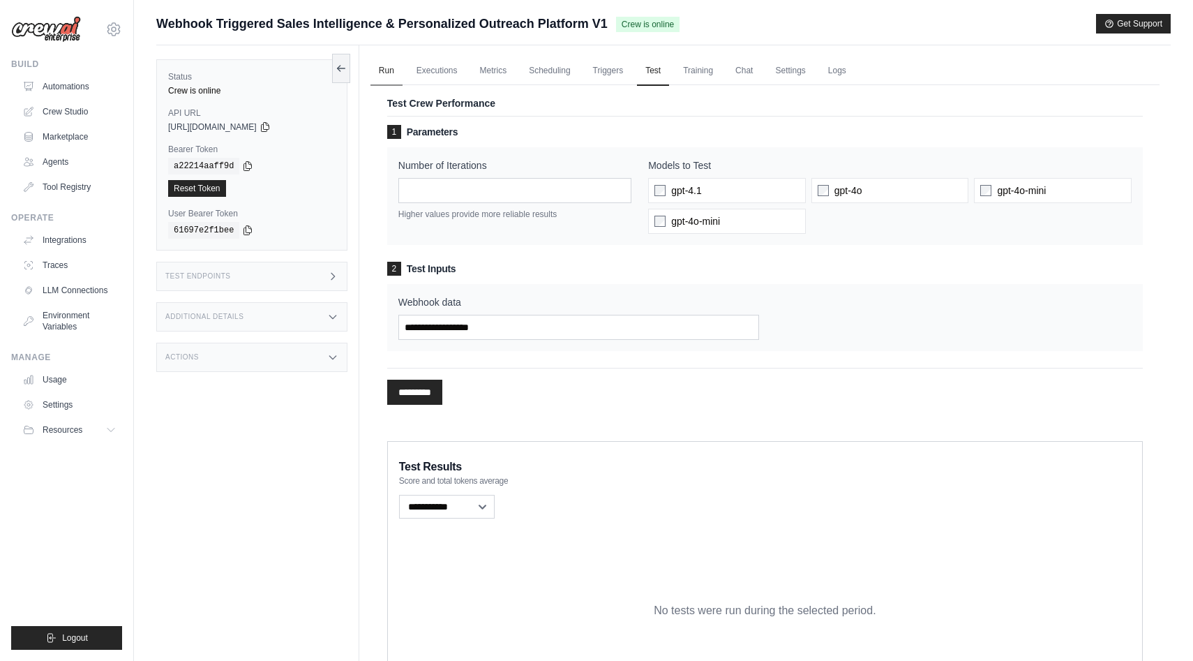
click at [387, 70] on link "Run" at bounding box center [386, 71] width 32 height 29
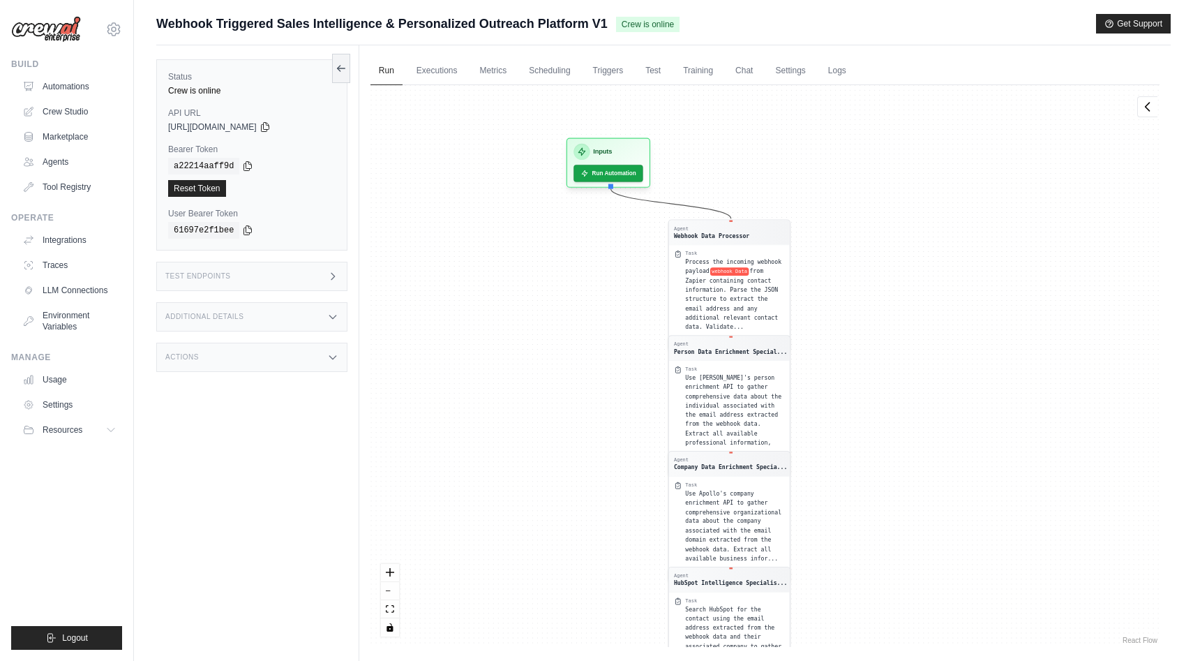
drag, startPoint x: 904, startPoint y: 271, endPoint x: 874, endPoint y: 525, distance: 255.8
click at [874, 525] on div "Agent Webhook Data Processor Task Process the incoming webhook payload webhook …" at bounding box center [764, 366] width 789 height 562
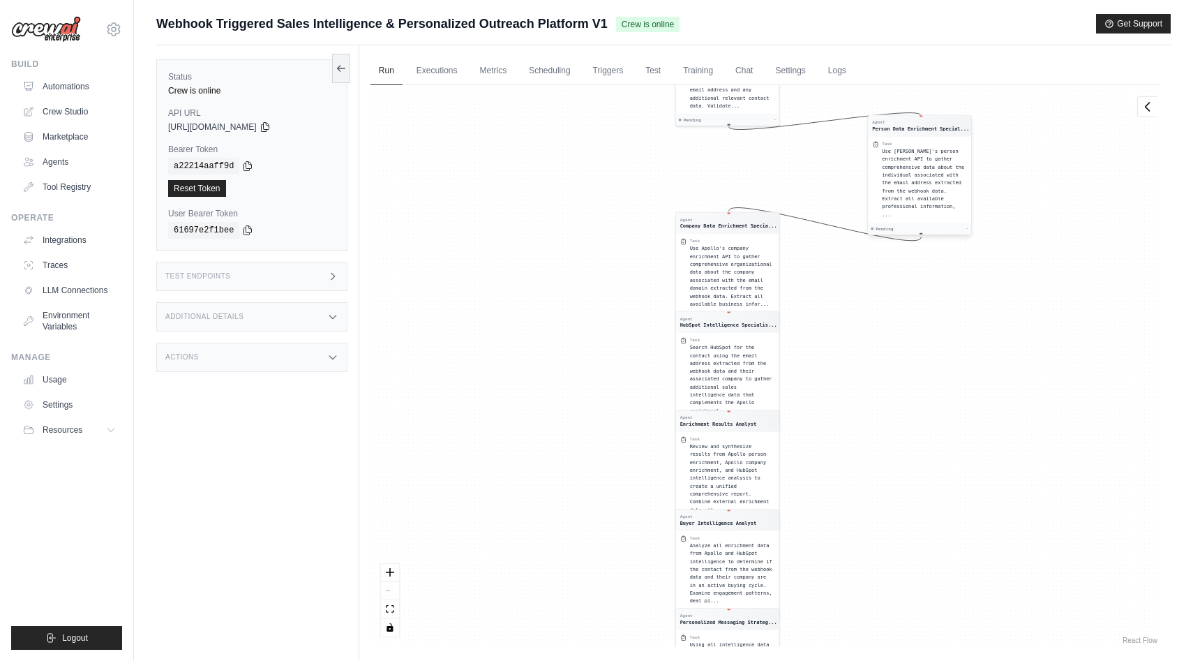
drag, startPoint x: 770, startPoint y: 384, endPoint x: 957, endPoint y: 156, distance: 295.4
click at [957, 156] on div "Use [PERSON_NAME]'s person enrichment API to gather comprehensive data about th…" at bounding box center [924, 182] width 85 height 71
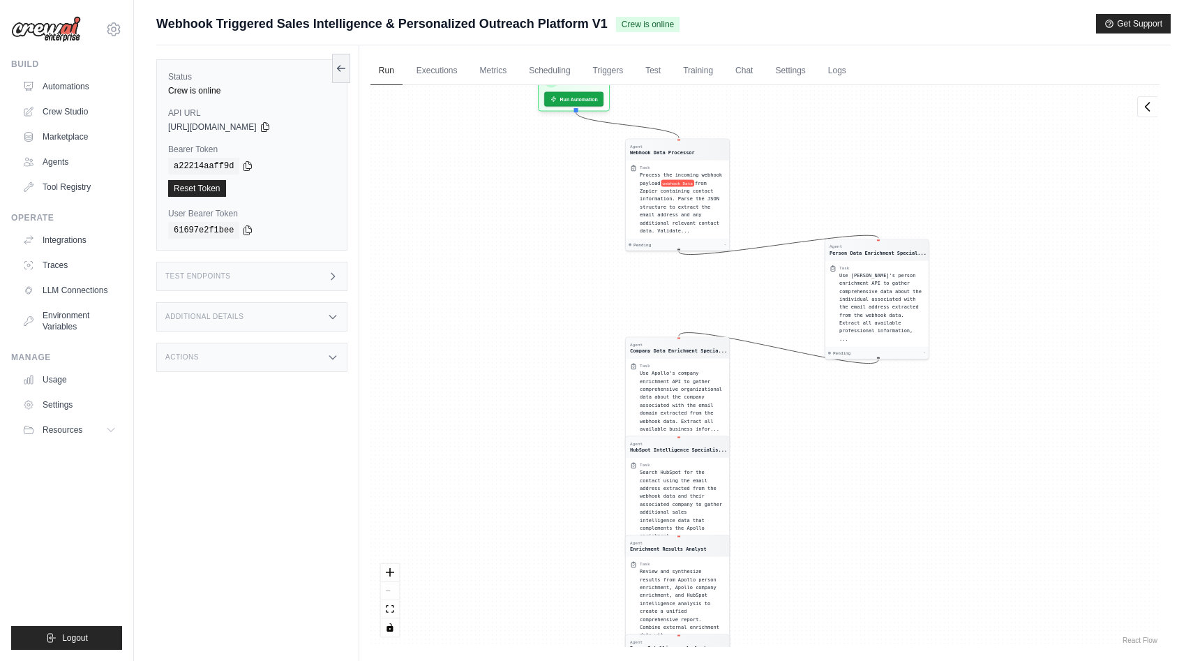
drag, startPoint x: 963, startPoint y: 298, endPoint x: 931, endPoint y: 423, distance: 128.8
click at [931, 423] on div "Agent Webhook Data Processor Task Process the incoming webhook payload webhook …" at bounding box center [764, 366] width 789 height 562
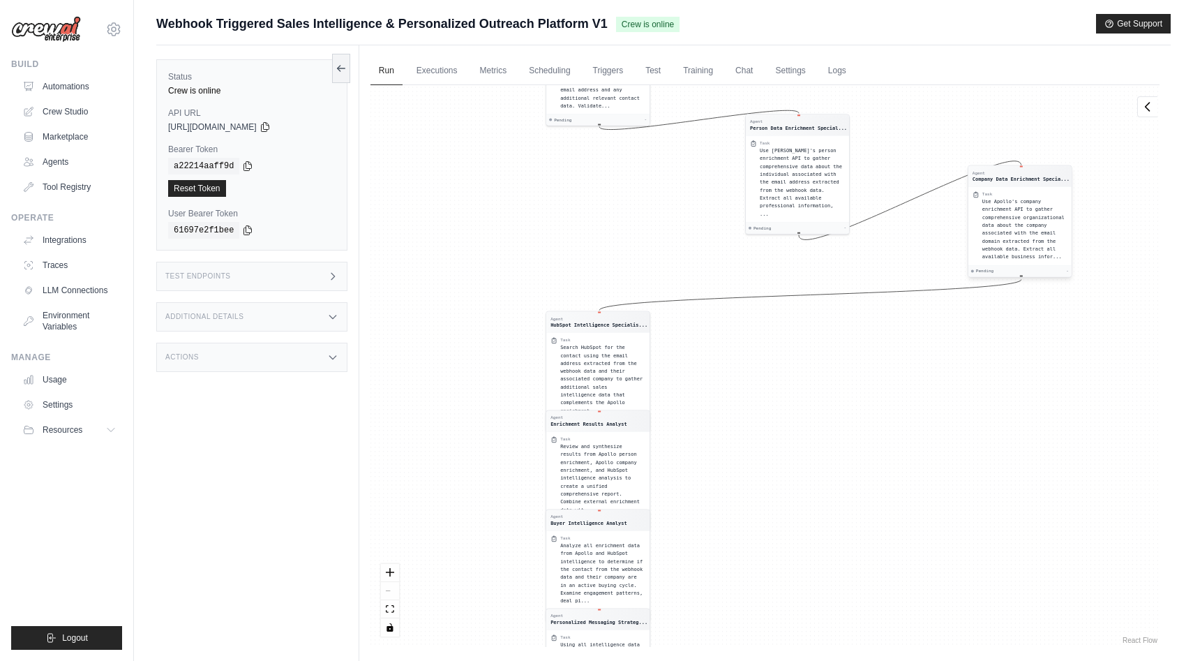
drag, startPoint x: 700, startPoint y: 388, endPoint x: 1042, endPoint y: 211, distance: 384.5
click at [1042, 211] on span "Use Apollo's company enrichment API to gather comprehensive organizational data…" at bounding box center [1023, 228] width 82 height 61
click at [395, 594] on div "React Flow controls" at bounding box center [390, 600] width 18 height 73
click at [389, 591] on div "React Flow controls" at bounding box center [390, 600] width 18 height 73
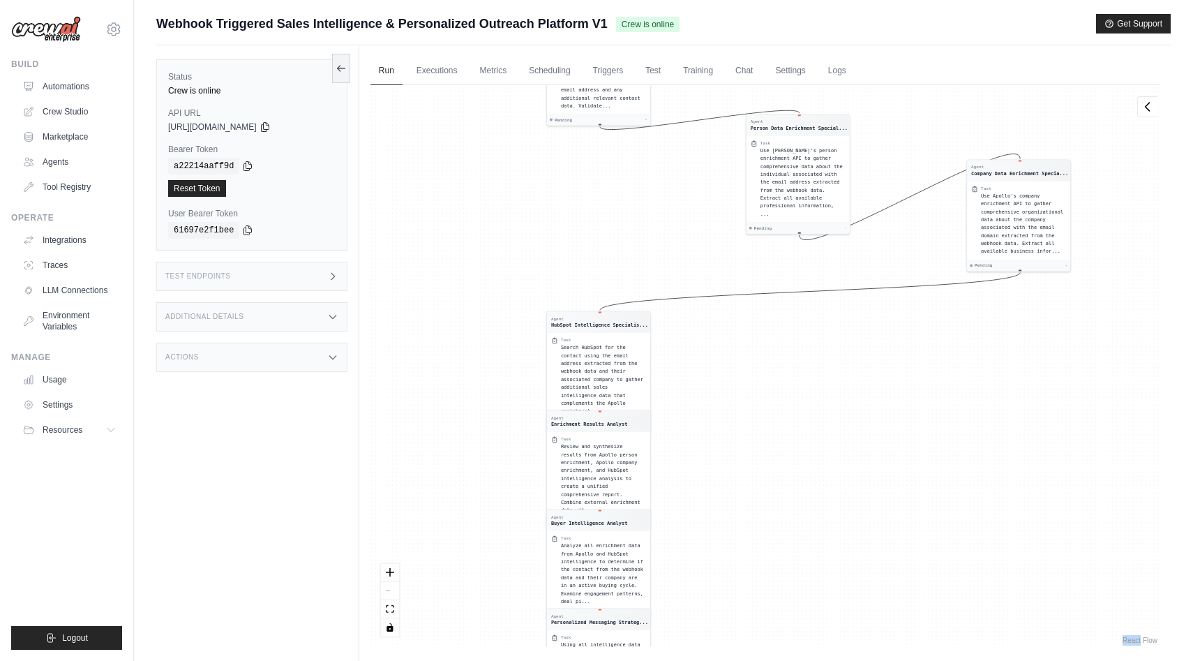
click at [389, 591] on div "React Flow controls" at bounding box center [390, 600] width 18 height 73
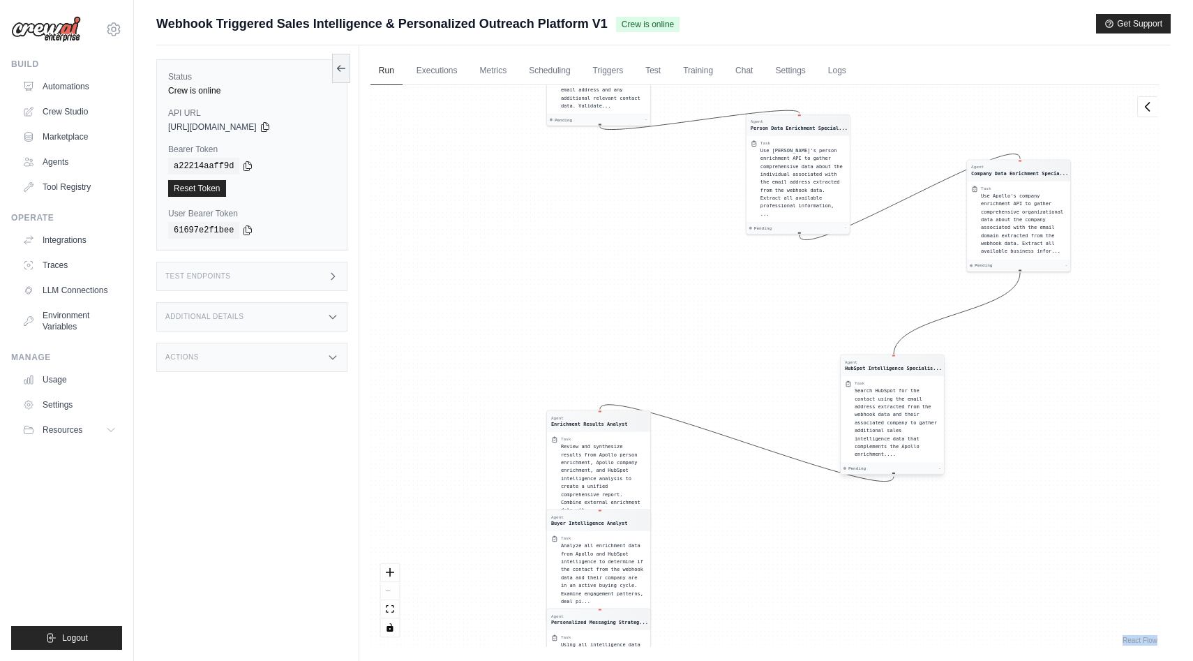
drag, startPoint x: 629, startPoint y: 367, endPoint x: 923, endPoint y: 414, distance: 297.4
click at [923, 414] on div "Search HubSpot for the contact using the email address extracted from the webho…" at bounding box center [897, 422] width 85 height 71
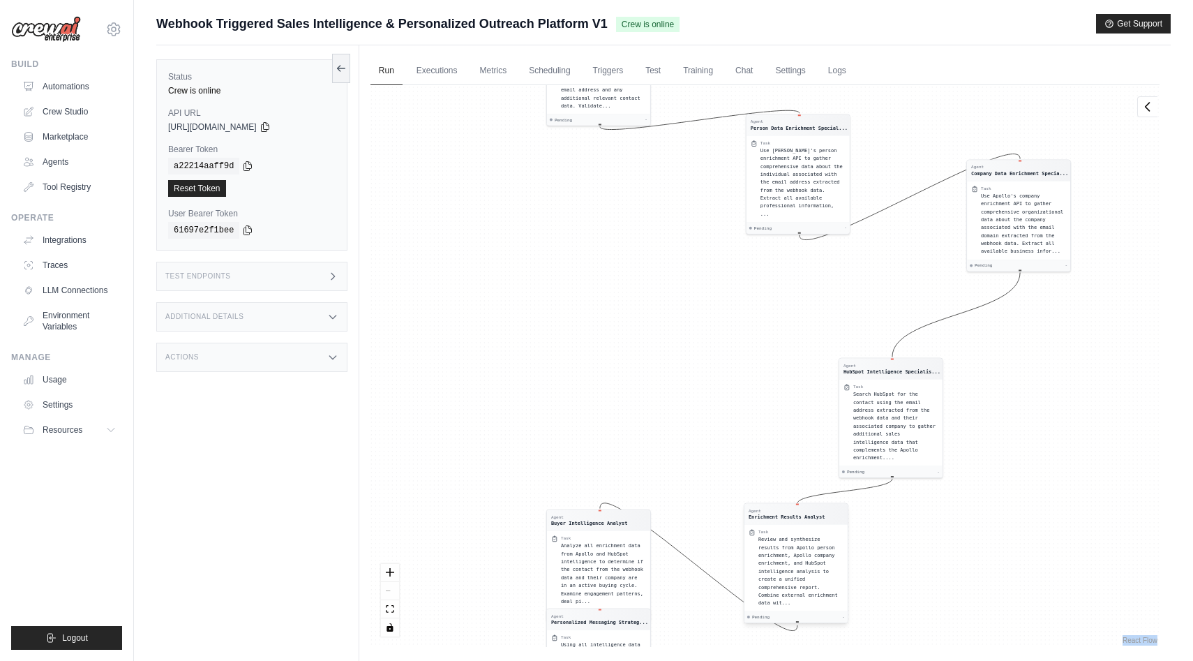
drag, startPoint x: 617, startPoint y: 462, endPoint x: 860, endPoint y: 583, distance: 271.8
click at [844, 583] on div "Review and synthesize results from Apollo person enrichment, Apollo company enr…" at bounding box center [800, 570] width 85 height 71
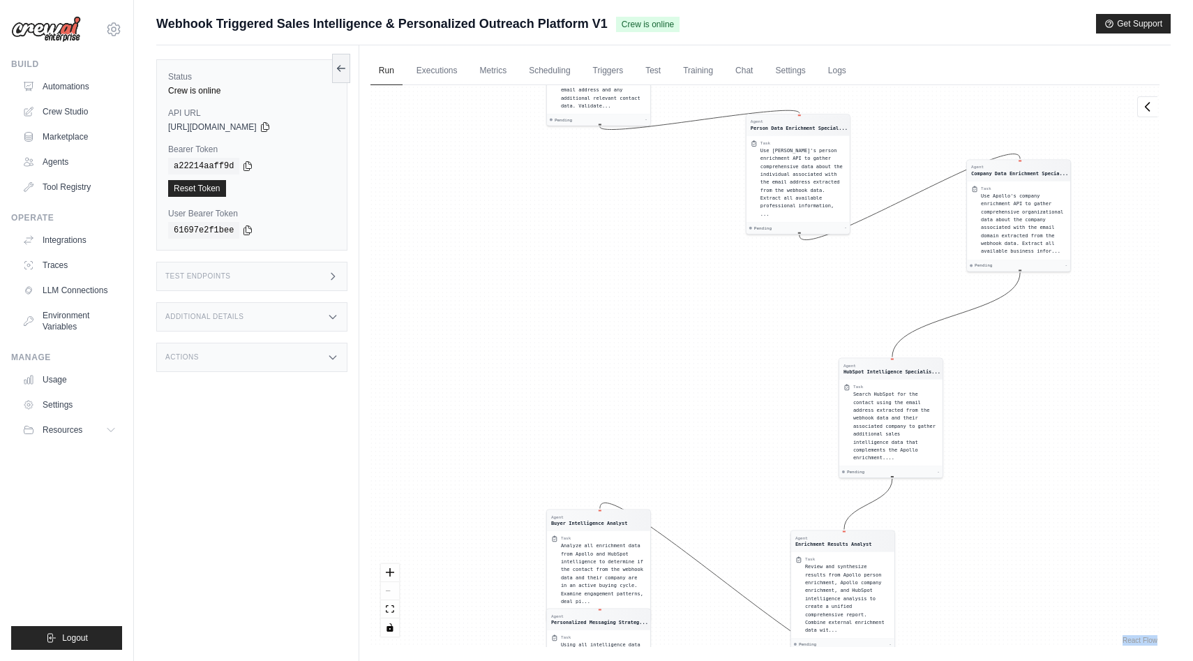
click at [730, 403] on div "Agent Webhook Data Processor Task Process the incoming webhook payload webhook …" at bounding box center [764, 366] width 789 height 562
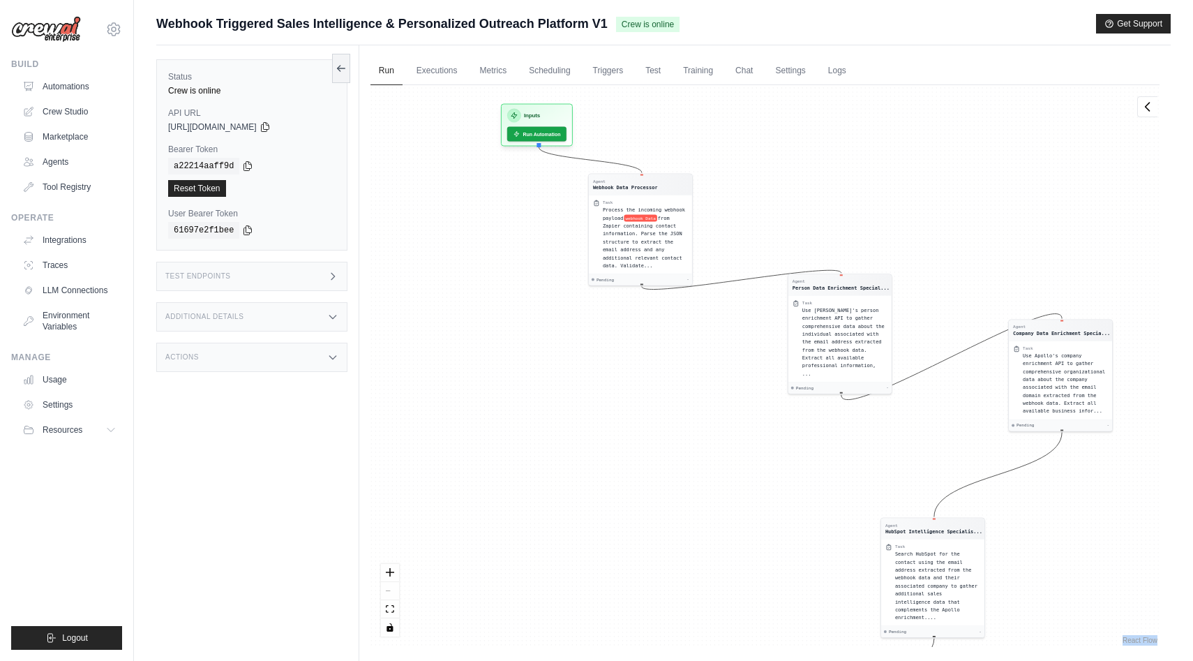
drag, startPoint x: 657, startPoint y: 455, endPoint x: 703, endPoint y: 620, distance: 171.0
click at [703, 620] on div "Agent Webhook Data Processor Task Process the incoming webhook payload webhook …" at bounding box center [764, 366] width 789 height 562
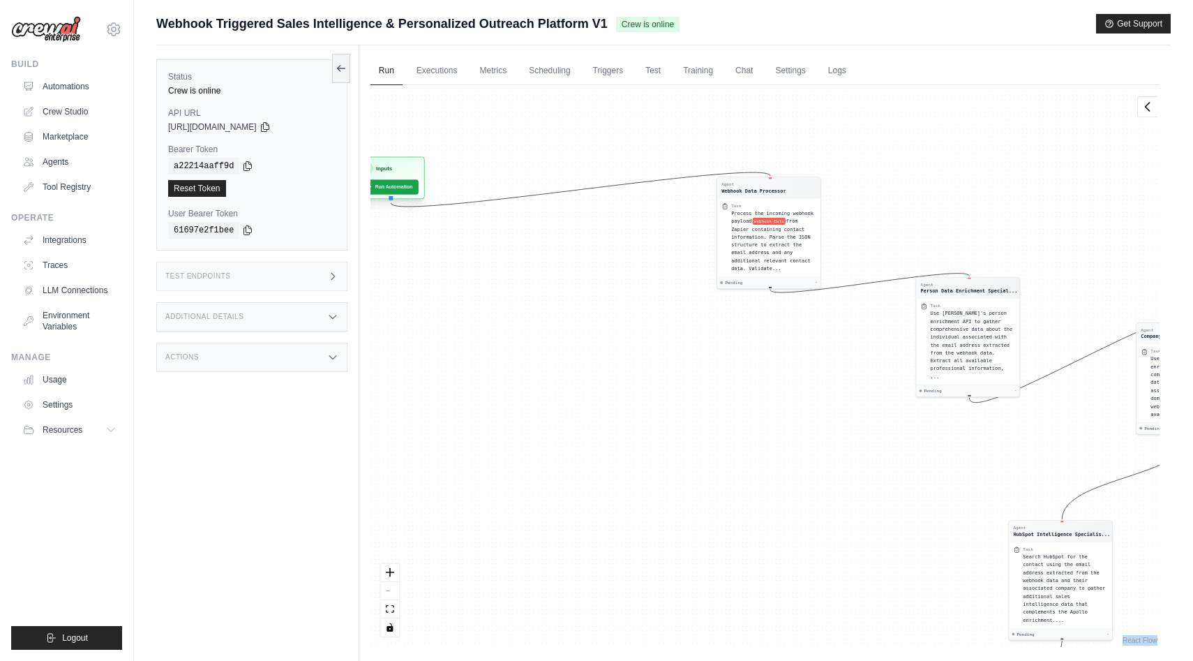
drag, startPoint x: 539, startPoint y: 112, endPoint x: 386, endPoint y: 163, distance: 161.1
click at [386, 163] on div "Inputs" at bounding box center [388, 169] width 59 height 14
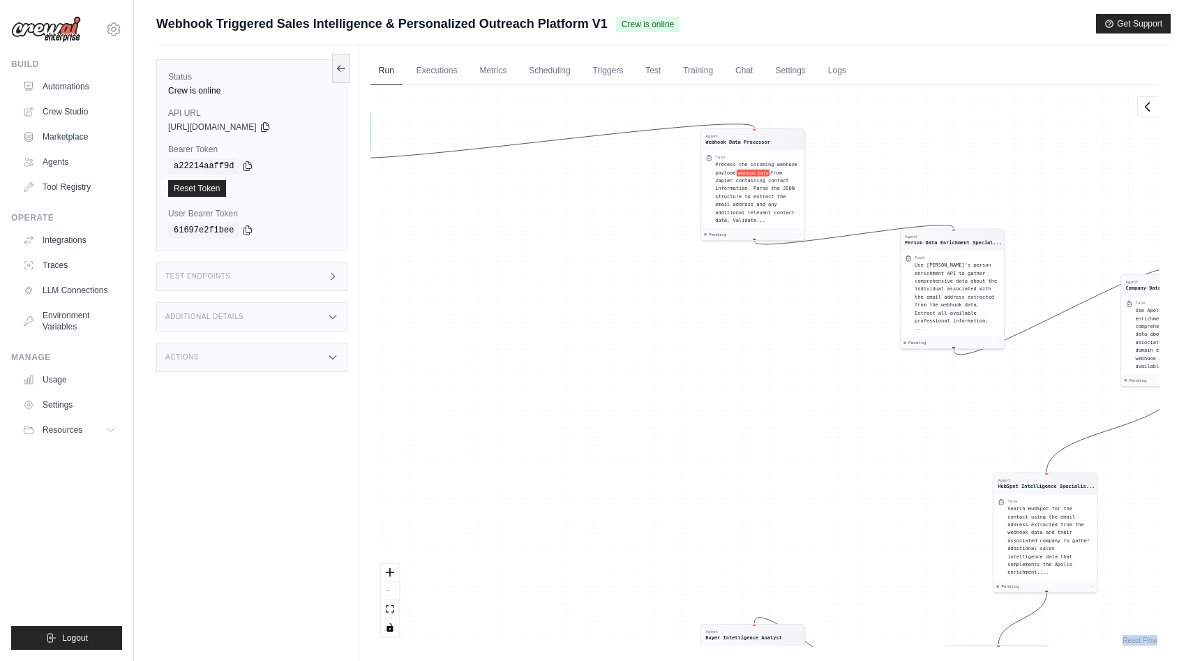
drag, startPoint x: 617, startPoint y: 197, endPoint x: 615, endPoint y: 336, distance: 139.6
click at [615, 337] on div "Agent Webhook Data Processor Task Process the incoming webhook payload webhook …" at bounding box center [764, 366] width 789 height 562
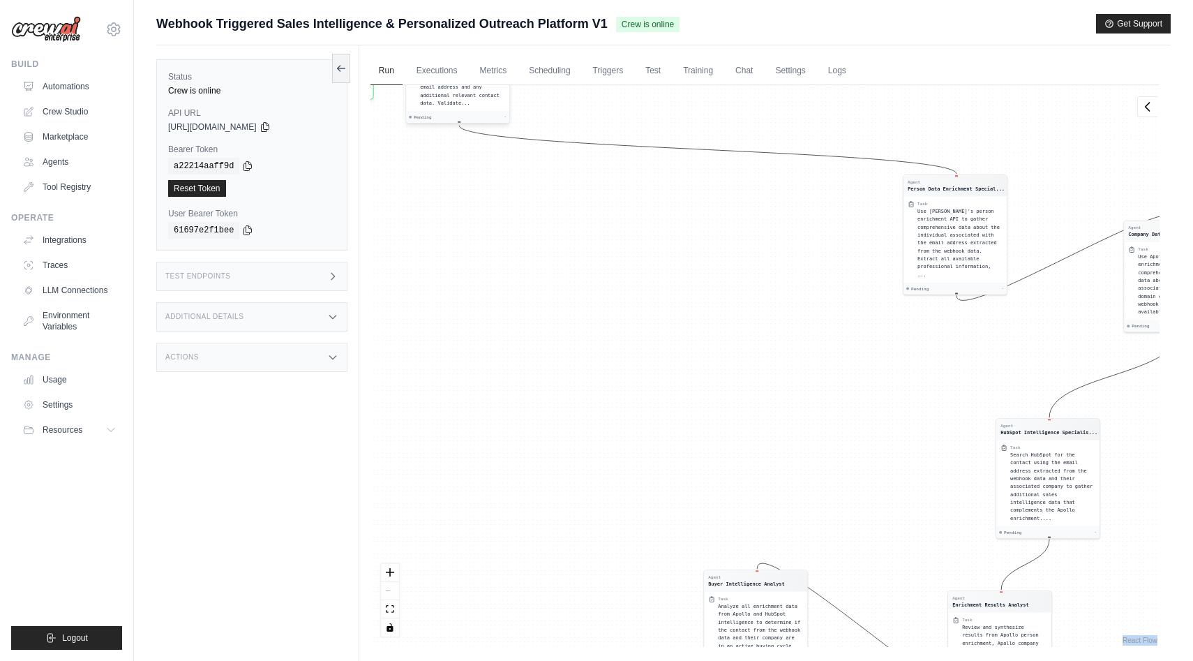
drag, startPoint x: 731, startPoint y: 213, endPoint x: 435, endPoint y: 98, distance: 318.1
click at [435, 98] on div "Process the incoming webhook payload webhook Data from Zapier containing contac…" at bounding box center [462, 74] width 85 height 63
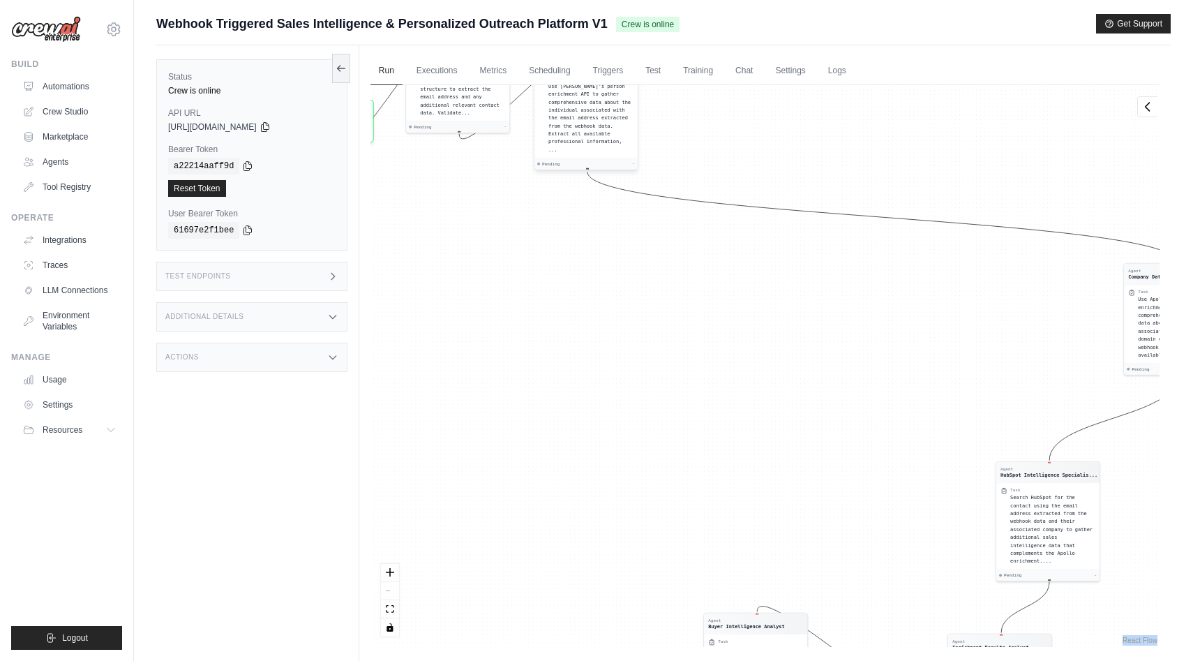
drag, startPoint x: 929, startPoint y: 179, endPoint x: 560, endPoint y: 102, distance: 377.7
click at [560, 102] on span "Use [PERSON_NAME]'s person enrichment API to gather comprehensive data about th…" at bounding box center [589, 117] width 82 height 69
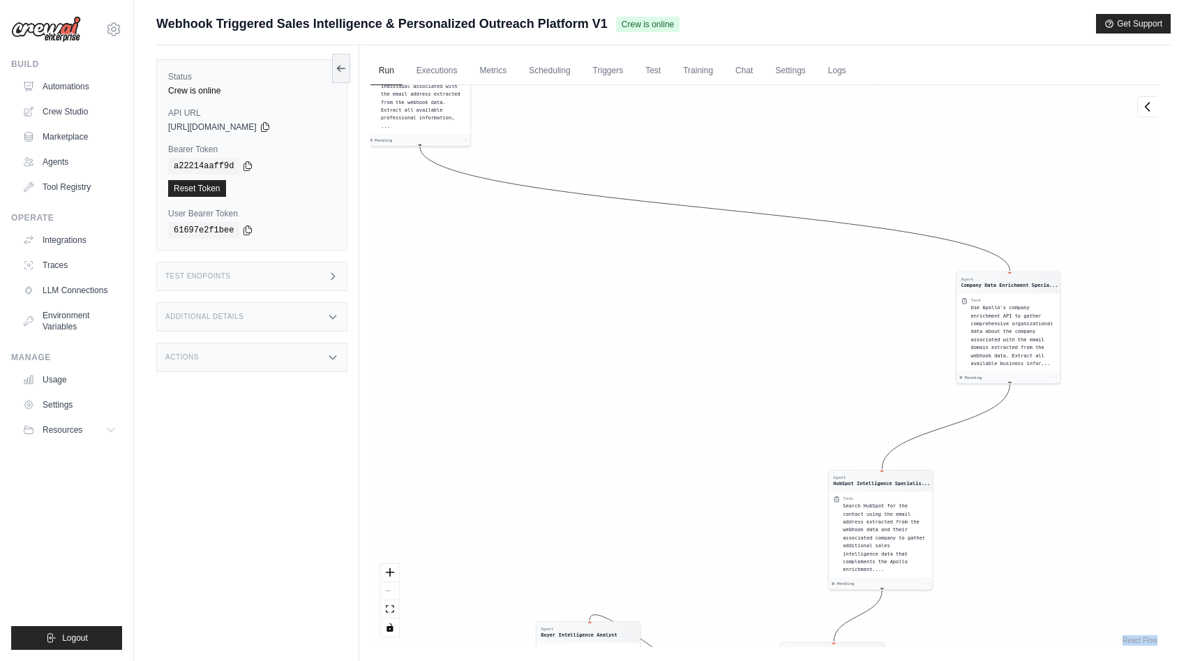
drag, startPoint x: 783, startPoint y: 233, endPoint x: 615, endPoint y: 329, distance: 193.2
click at [615, 329] on div "Agent Webhook Data Processor Task Process the incoming webhook payload webhook …" at bounding box center [764, 366] width 789 height 562
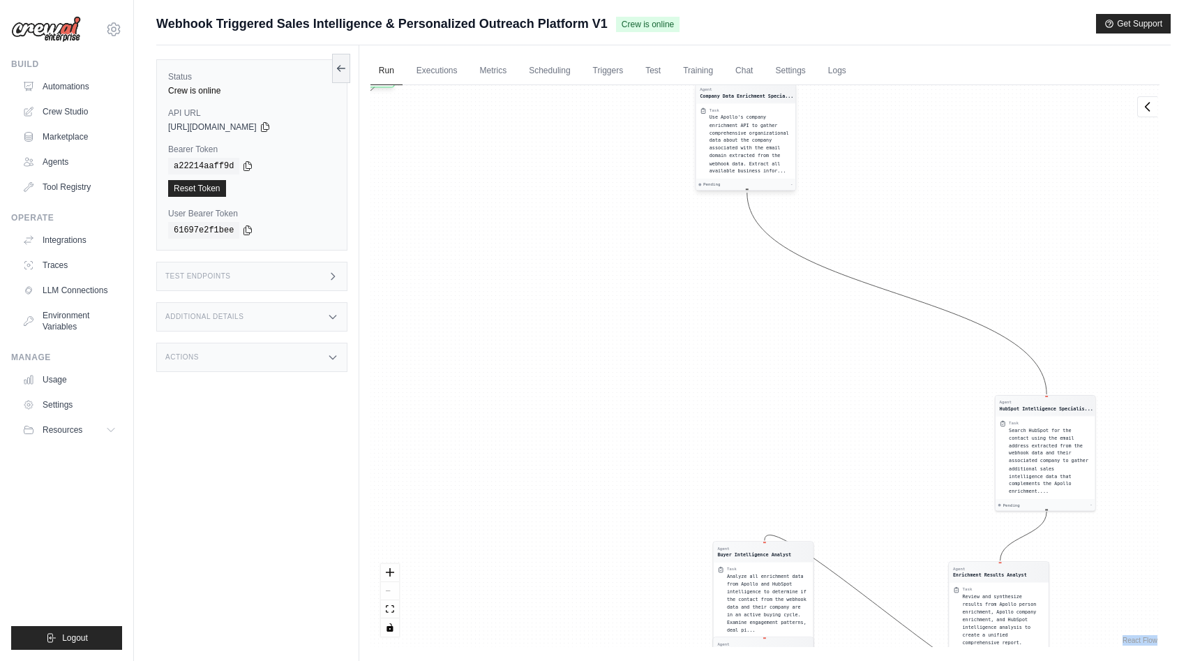
drag, startPoint x: 991, startPoint y: 331, endPoint x: 664, endPoint y: 170, distance: 364.1
click at [664, 170] on div "Agent Webhook Data Processor Task Process the incoming webhook payload webhook …" at bounding box center [764, 366] width 789 height 562
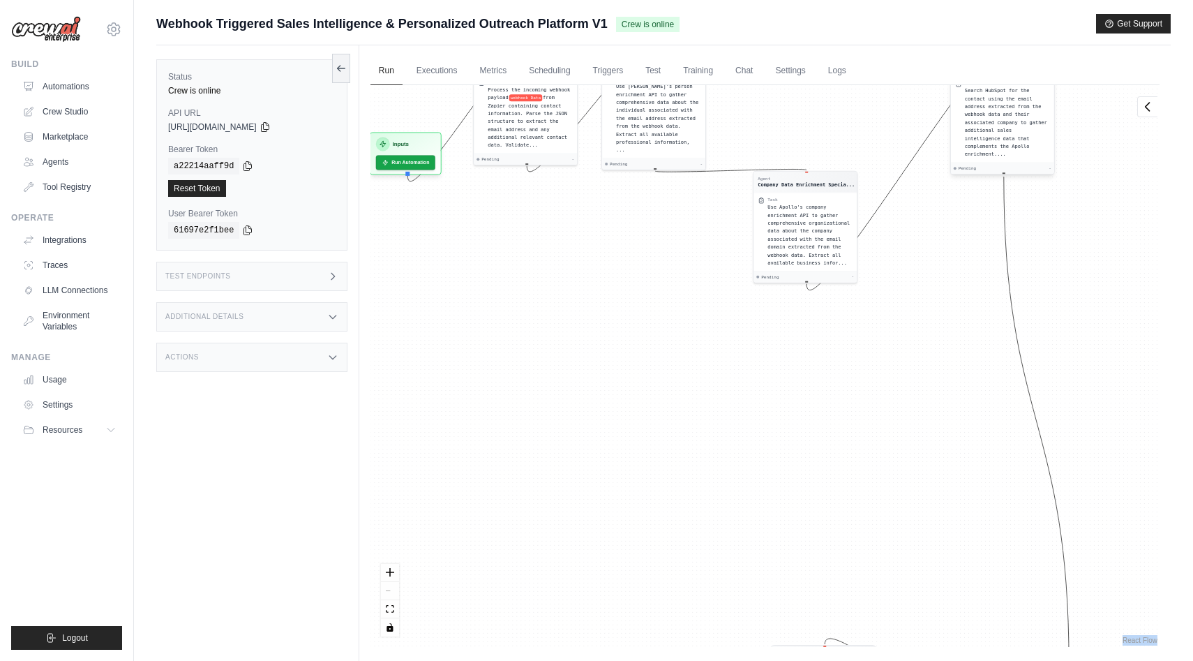
drag, startPoint x: 1109, startPoint y: 413, endPoint x: 999, endPoint y: 93, distance: 337.8
click at [999, 93] on div "Search HubSpot for the contact using the email address extracted from the webho…" at bounding box center [1007, 122] width 85 height 71
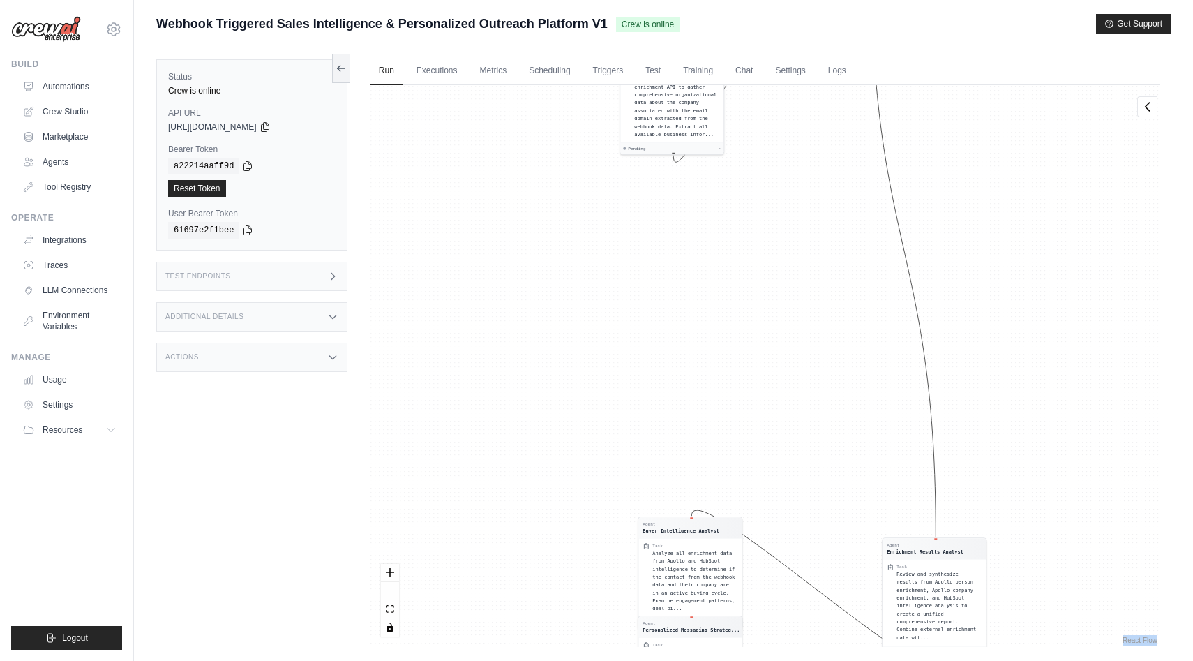
drag, startPoint x: 969, startPoint y: 398, endPoint x: 726, endPoint y: 316, distance: 256.2
click at [726, 316] on div "Agent Webhook Data Processor Task Process the incoming webhook payload webhook …" at bounding box center [764, 366] width 789 height 562
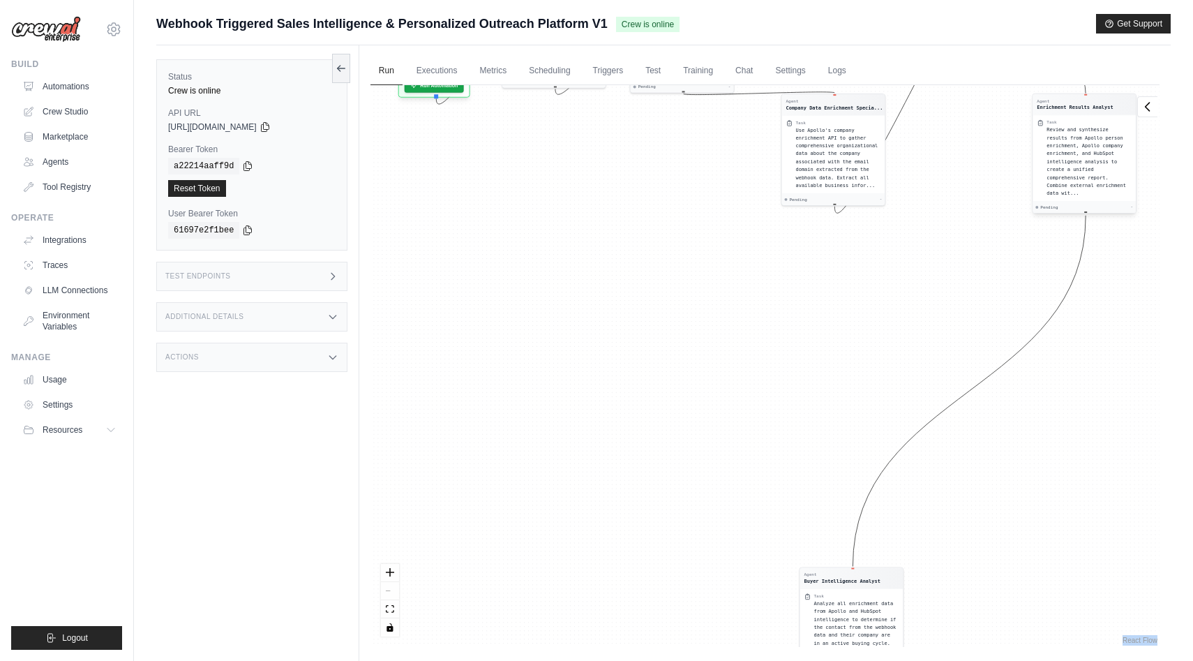
drag, startPoint x: 842, startPoint y: 532, endPoint x: 1081, endPoint y: 117, distance: 478.8
click at [1081, 119] on div "Task" at bounding box center [1089, 122] width 85 height 6
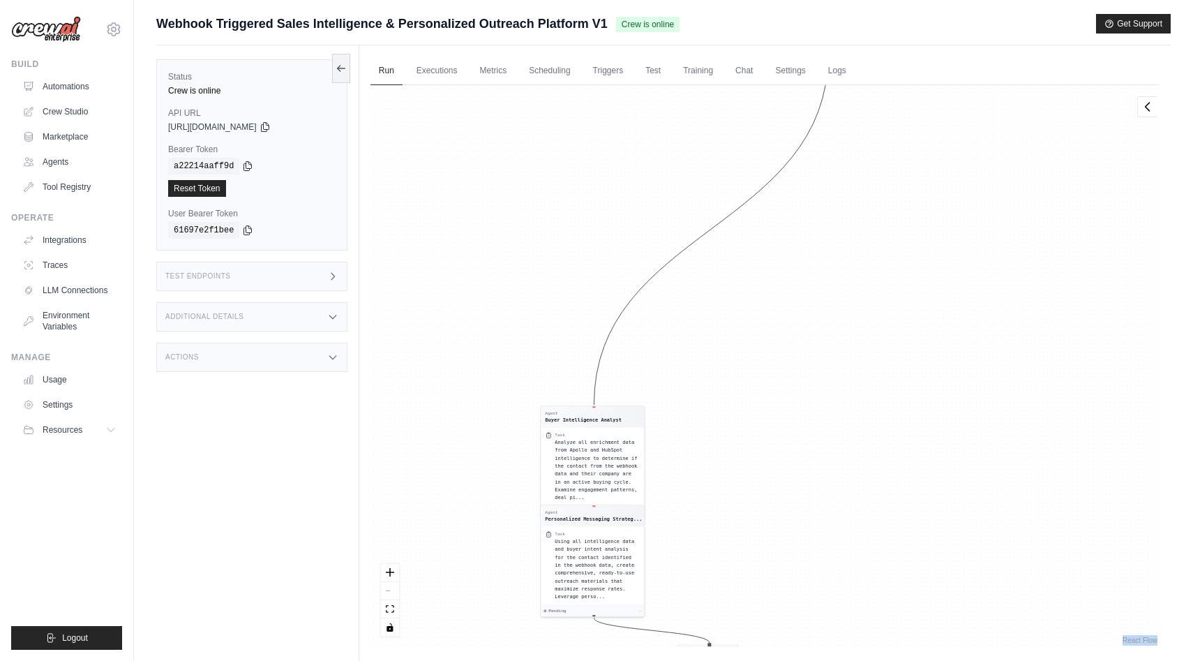
drag, startPoint x: 884, startPoint y: 338, endPoint x: 628, endPoint y: 179, distance: 301.8
click at [628, 179] on div "Agent Webhook Data Processor Task Process the incoming webhook payload webhook …" at bounding box center [764, 366] width 789 height 562
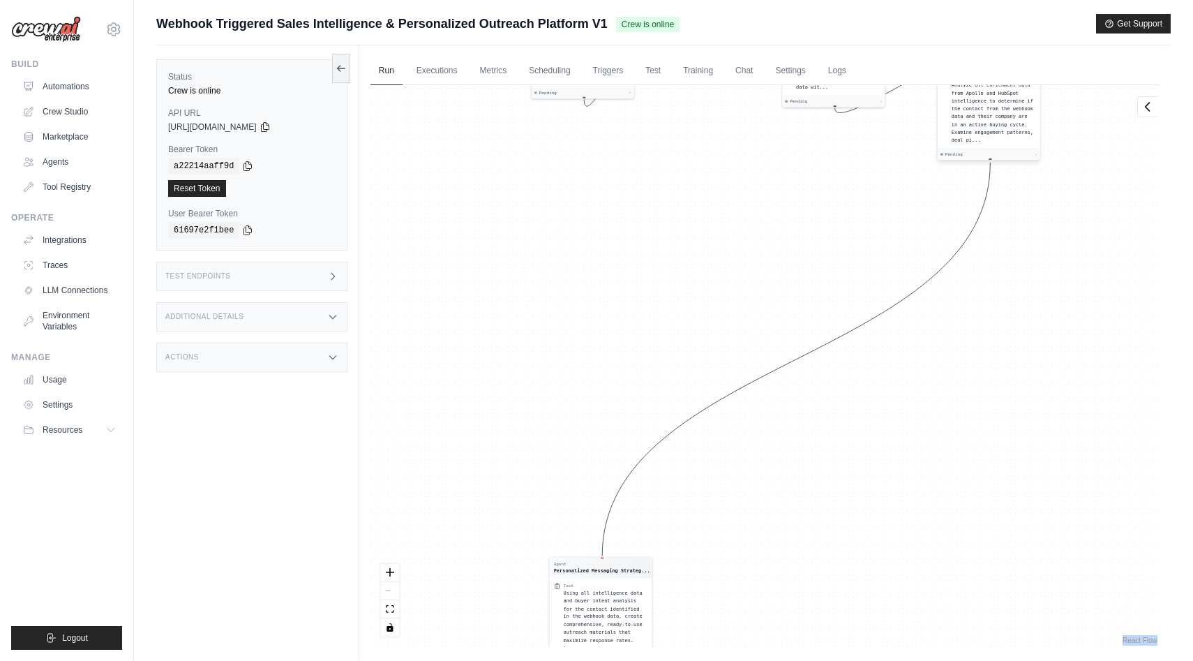
drag, startPoint x: 593, startPoint y: 465, endPoint x: 989, endPoint y: 107, distance: 534.5
click at [989, 107] on span "Analyze all enrichment data from Apollo and HubSpot intelligence to determine i…" at bounding box center [993, 112] width 82 height 61
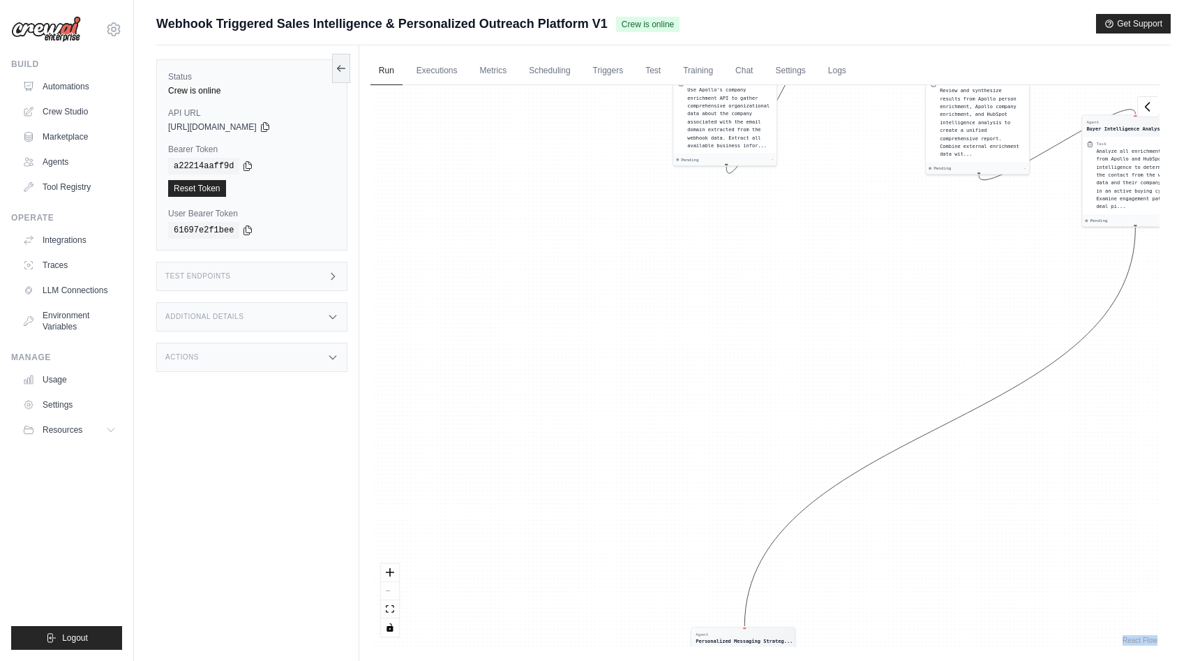
drag, startPoint x: 812, startPoint y: 389, endPoint x: 712, endPoint y: 200, distance: 214.7
click at [712, 200] on div "Agent Webhook Data Processor Task Process the incoming webhook payload webhook …" at bounding box center [764, 366] width 789 height 562
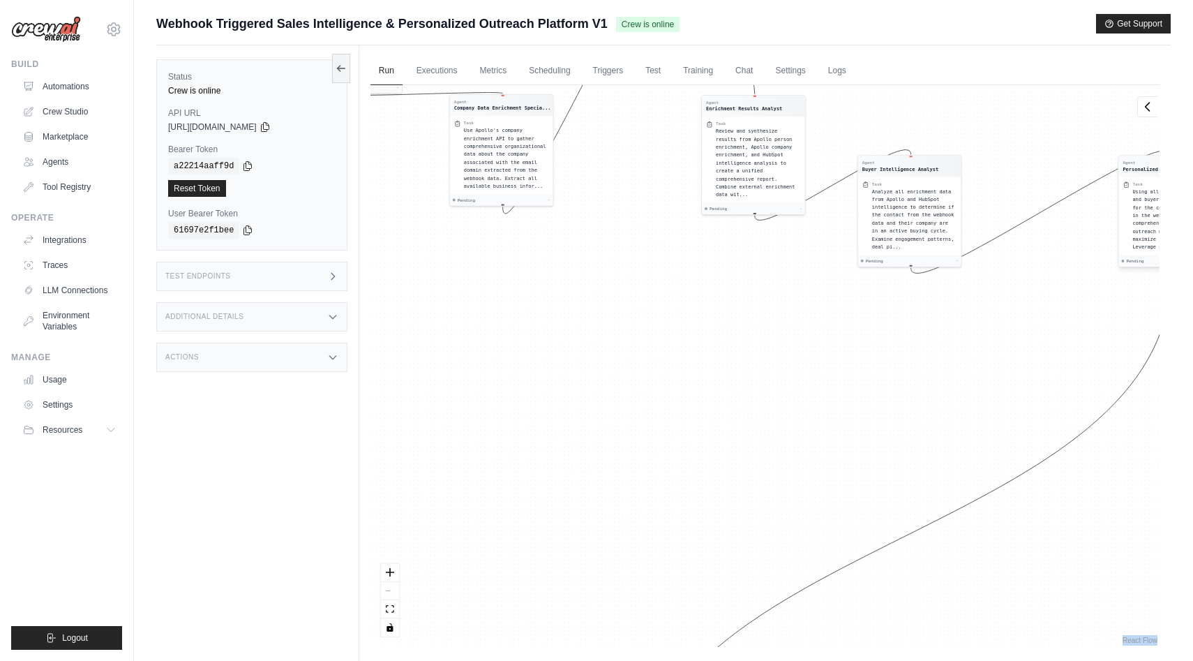
drag, startPoint x: 675, startPoint y: 517, endPoint x: 1058, endPoint y: 183, distance: 507.4
click at [860, 183] on div "Agent Webhook Data Processor Task Process the incoming webhook payload webhook …" at bounding box center [664, 113] width 394 height 280
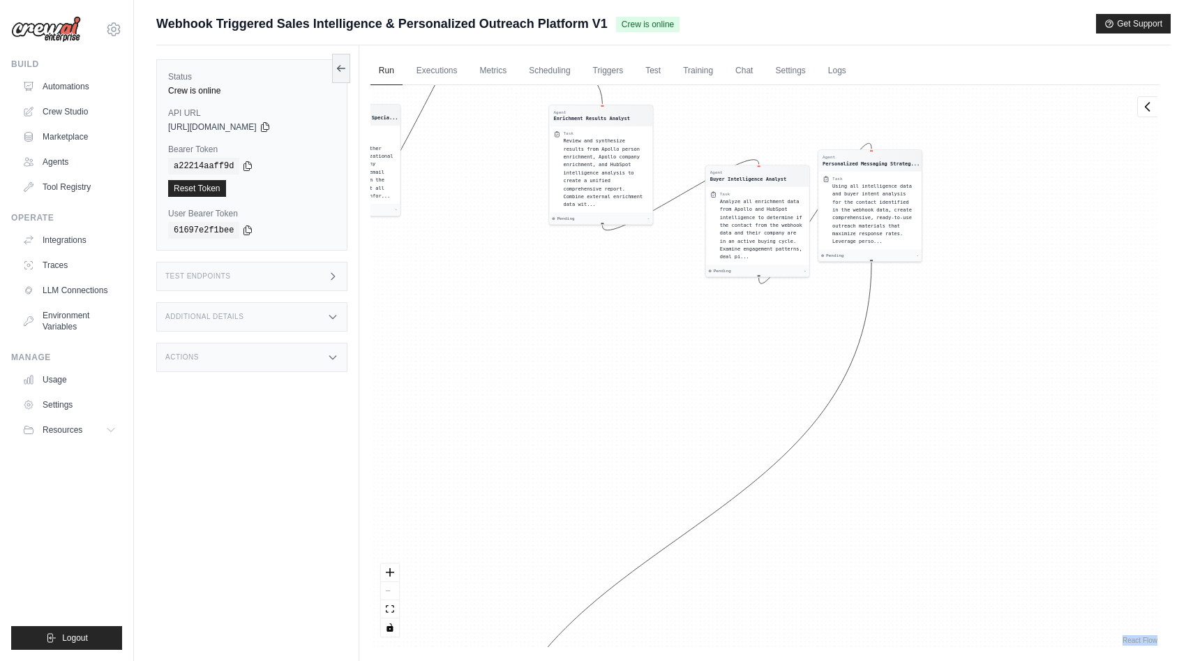
drag, startPoint x: 899, startPoint y: 303, endPoint x: 551, endPoint y: 318, distance: 348.5
click at [551, 318] on div "Agent Webhook Data Processor Task Process the incoming webhook payload webhook …" at bounding box center [764, 366] width 789 height 562
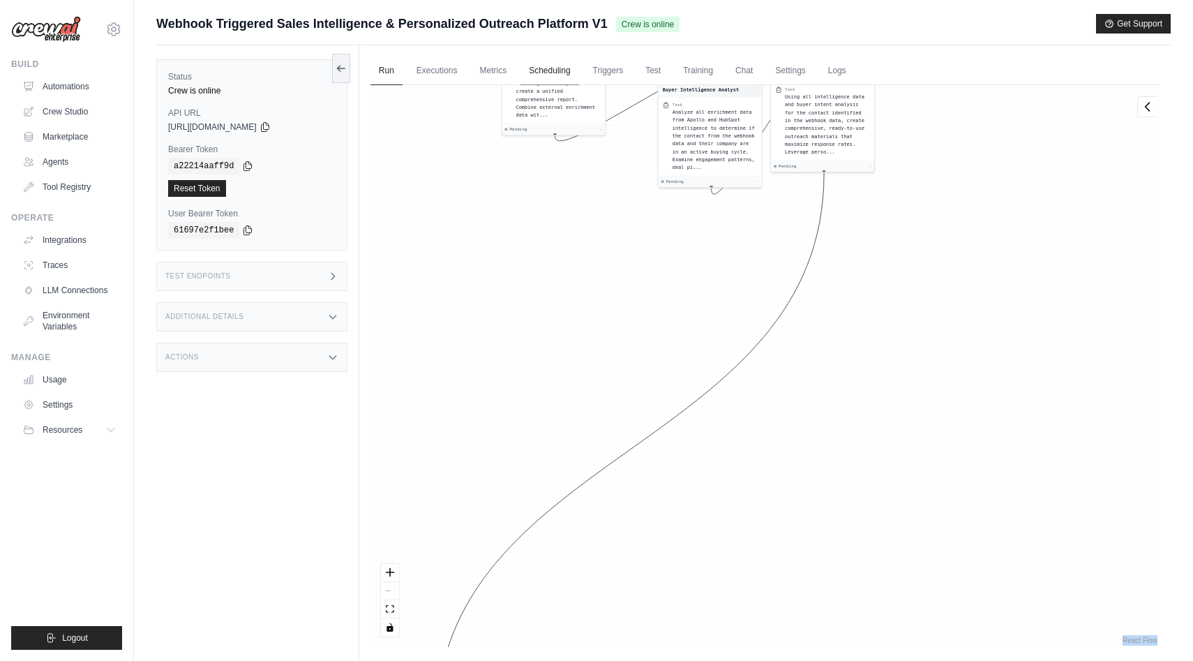
drag, startPoint x: 597, startPoint y: 321, endPoint x: 567, endPoint y: 74, distance: 248.8
click at [569, 73] on div "Run Executions Metrics Scheduling Triggers Test Training Chat Settings Logs 0 R…" at bounding box center [764, 375] width 811 height 661
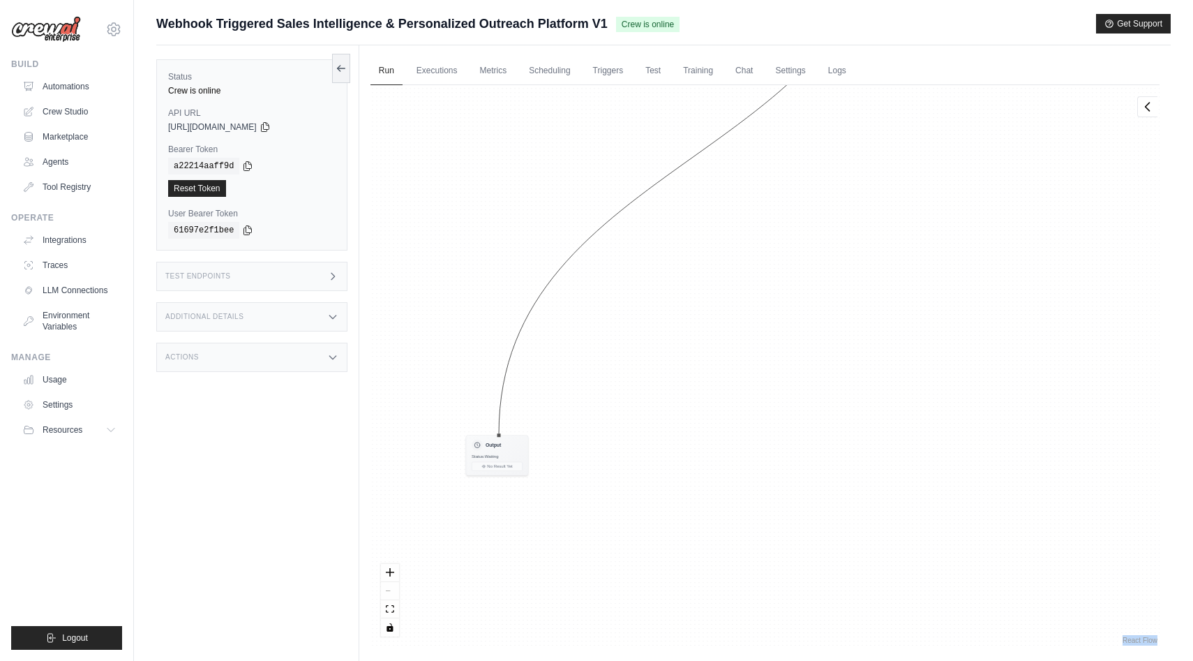
drag, startPoint x: 592, startPoint y: 458, endPoint x: 657, endPoint y: 283, distance: 186.3
click at [657, 283] on div "Agent Webhook Data Processor Task Process the incoming webhook payload webhook …" at bounding box center [764, 366] width 789 height 562
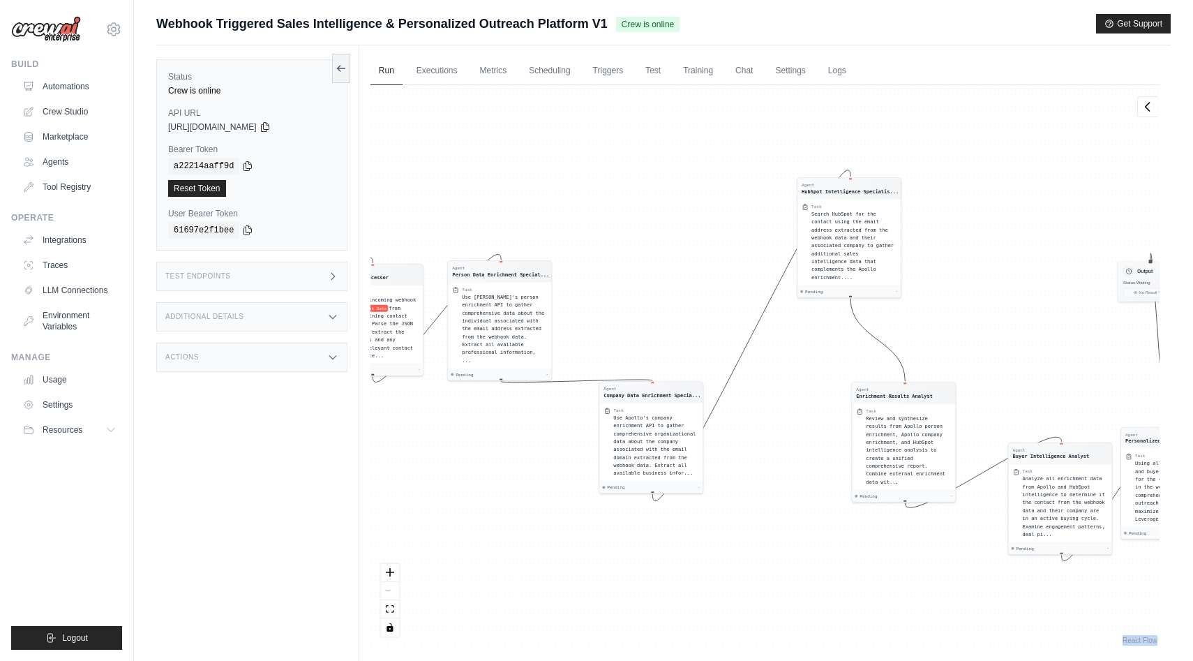
drag, startPoint x: 531, startPoint y: 410, endPoint x: 1174, endPoint y: 282, distance: 655.8
click at [1174, 282] on div "Submit a support request Describe your issue or question * Please be specific a…" at bounding box center [663, 360] width 1059 height 692
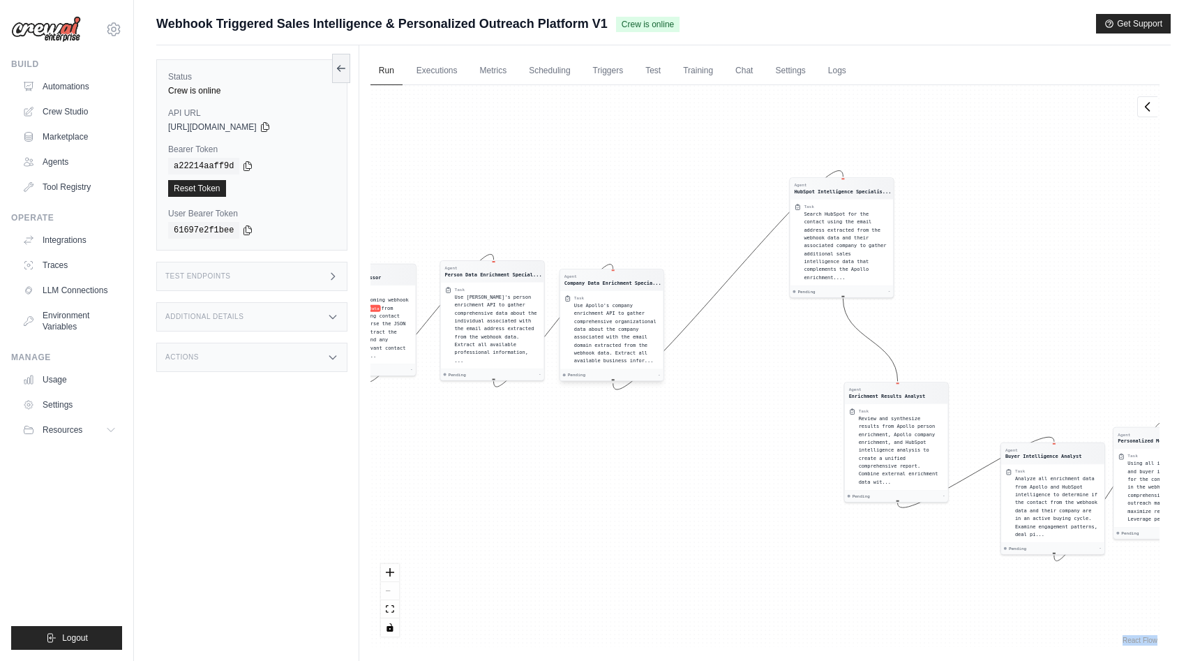
drag, startPoint x: 659, startPoint y: 427, endPoint x: 627, endPoint y: 315, distance: 116.8
click at [627, 315] on div "Use Apollo's company enrichment API to gather comprehensive organizational data…" at bounding box center [616, 332] width 85 height 63
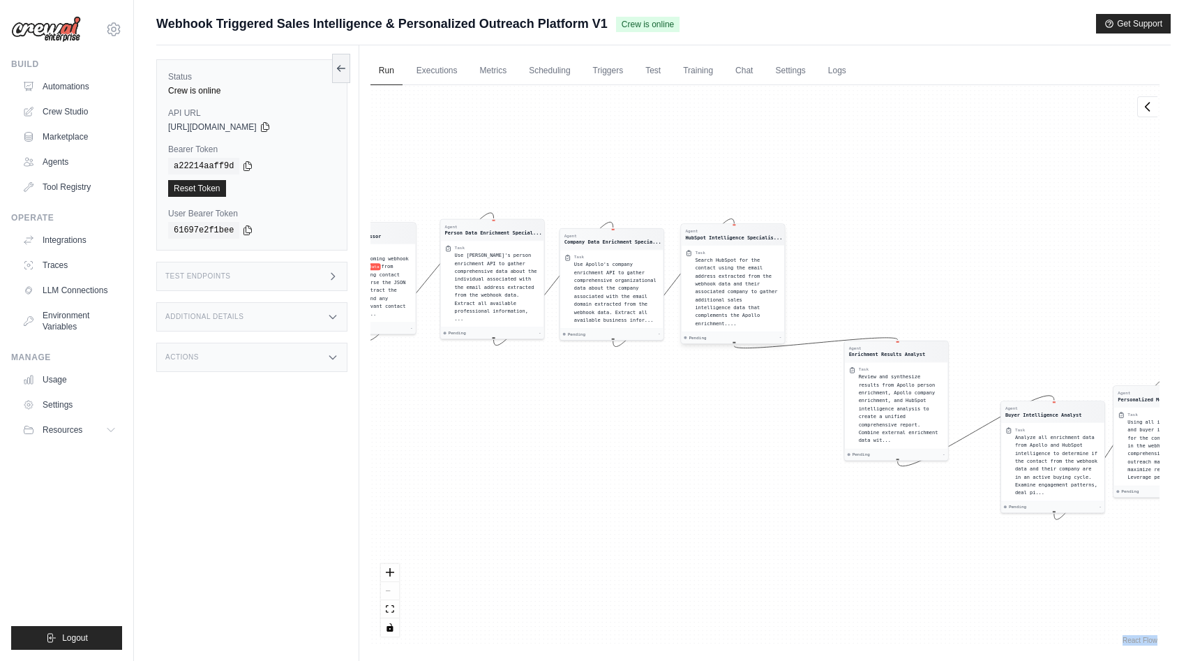
drag, startPoint x: 846, startPoint y: 236, endPoint x: 737, endPoint y: 284, distance: 119.7
click at [737, 284] on span "Search HubSpot for the contact using the email address extracted from the webho…" at bounding box center [736, 291] width 82 height 69
drag, startPoint x: 590, startPoint y: 274, endPoint x: 589, endPoint y: 267, distance: 7.1
click at [589, 267] on div "Use Apollo's company enrichment API to gather comprehensive organizational data…" at bounding box center [615, 284] width 85 height 63
drag, startPoint x: 712, startPoint y: 280, endPoint x: 705, endPoint y: 274, distance: 9.9
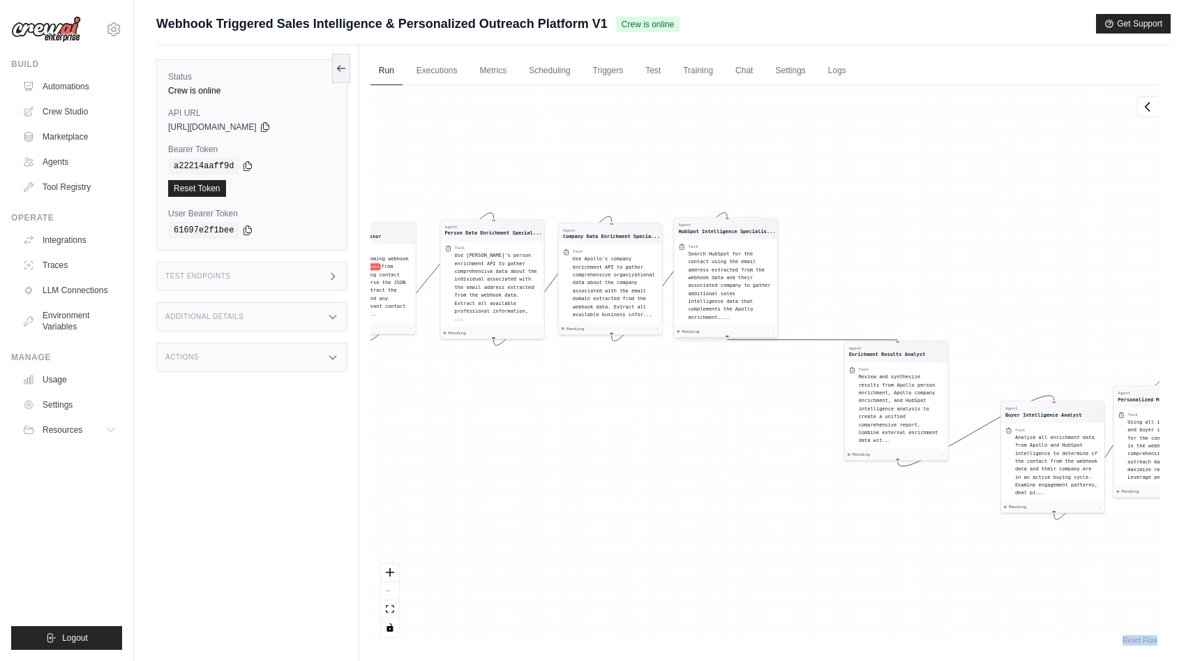
click at [705, 274] on span "Search HubSpot for the contact using the email address extracted from the webho…" at bounding box center [729, 284] width 82 height 69
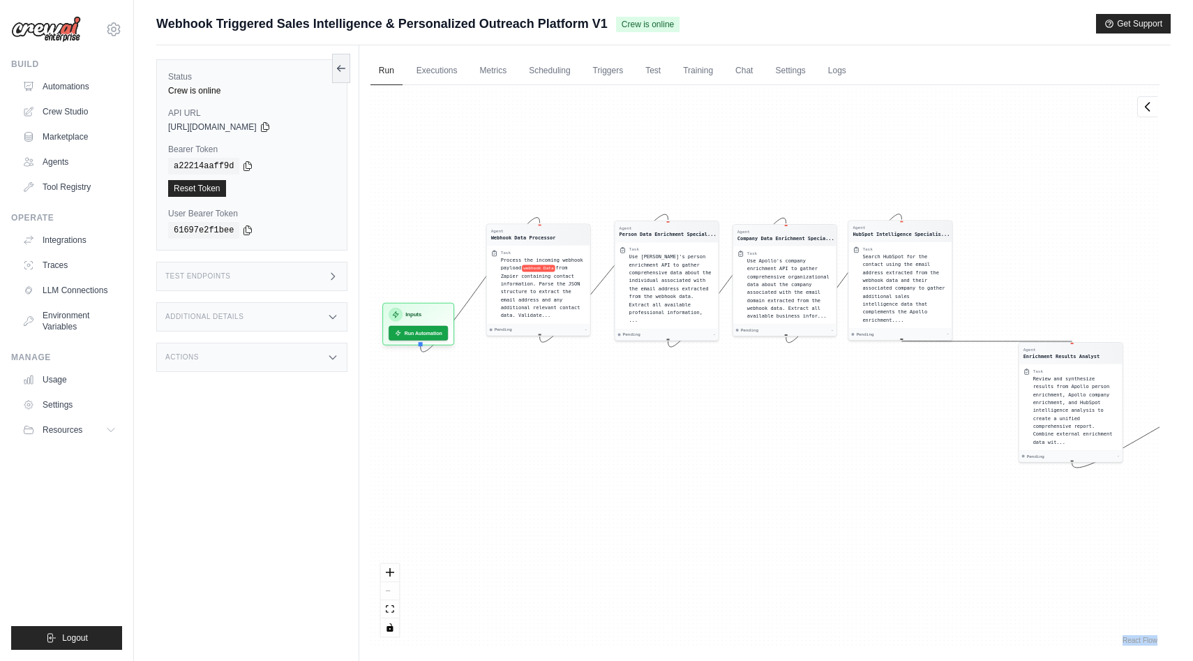
drag, startPoint x: 480, startPoint y: 433, endPoint x: 665, endPoint y: 434, distance: 184.9
click at [665, 434] on div "Agent Webhook Data Processor Task Process the incoming webhook payload webhook …" at bounding box center [764, 366] width 789 height 562
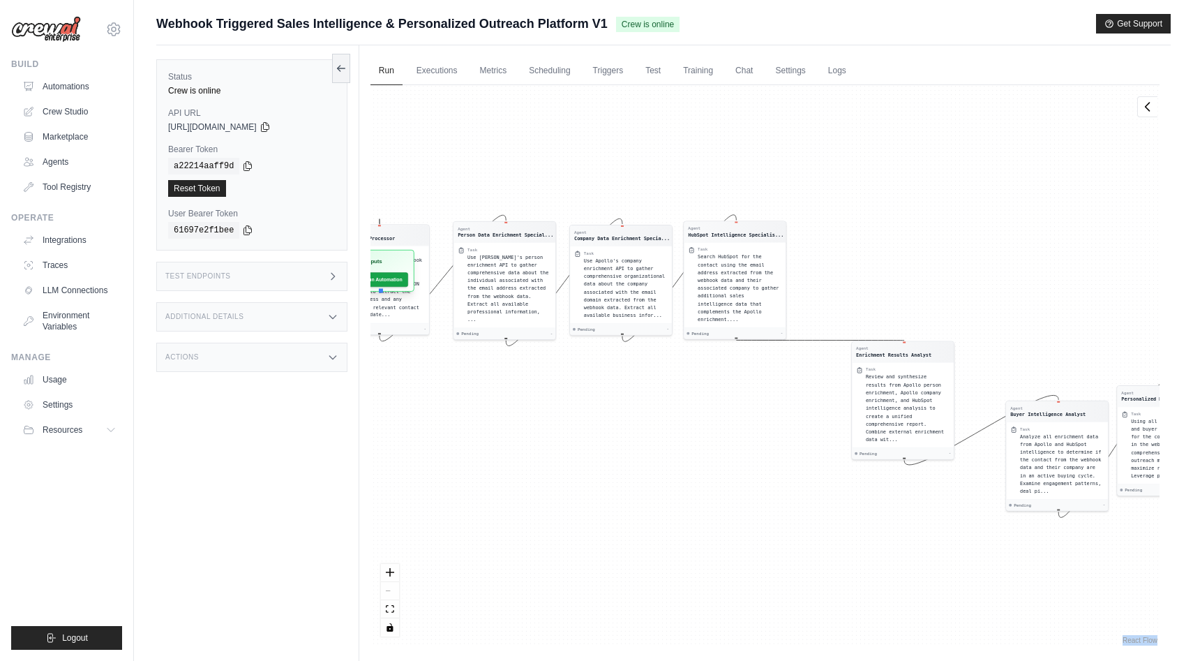
drag, startPoint x: 449, startPoint y: 306, endPoint x: 407, endPoint y: 255, distance: 66.0
click at [408, 255] on div "Inputs" at bounding box center [379, 262] width 59 height 14
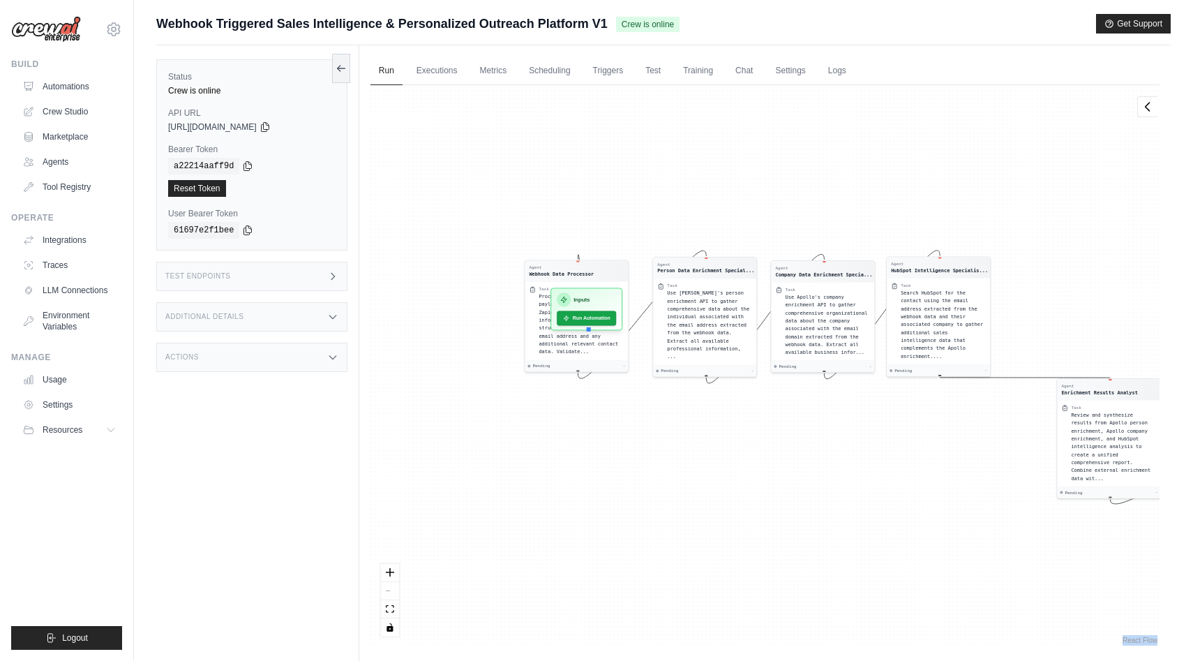
drag, startPoint x: 381, startPoint y: 398, endPoint x: 645, endPoint y: 436, distance: 267.1
click at [645, 436] on div "Agent Webhook Data Processor Task Process the incoming webhook payload webhook …" at bounding box center [764, 366] width 789 height 562
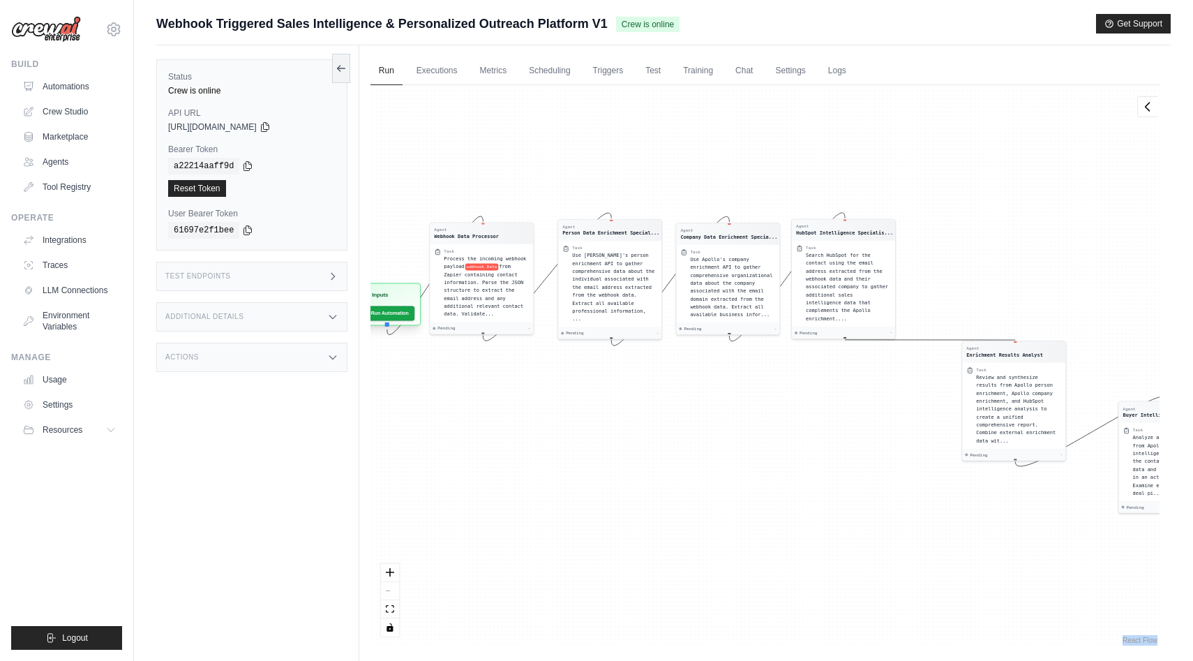
drag, startPoint x: 587, startPoint y: 298, endPoint x: 386, endPoint y: 295, distance: 201.7
click at [386, 295] on h3 "Inputs" at bounding box center [380, 294] width 16 height 8
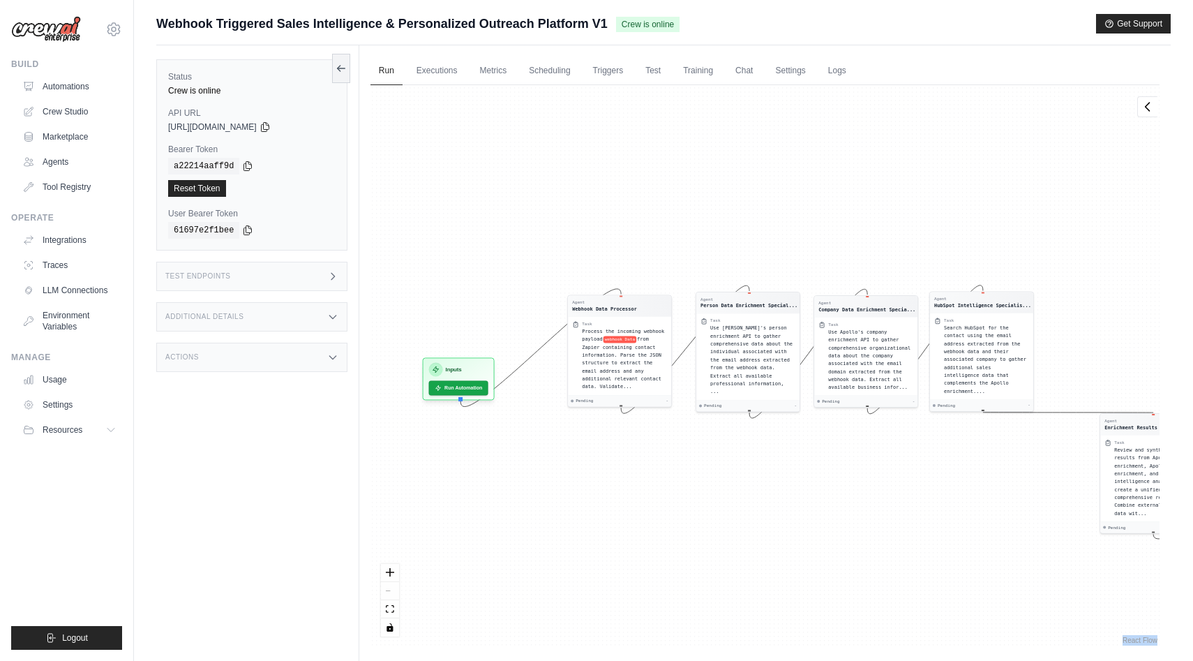
drag, startPoint x: 403, startPoint y: 394, endPoint x: 638, endPoint y: 467, distance: 246.1
click at [638, 467] on div "Agent Webhook Data Processor Task Process the incoming webhook payload webhook …" at bounding box center [764, 366] width 789 height 562
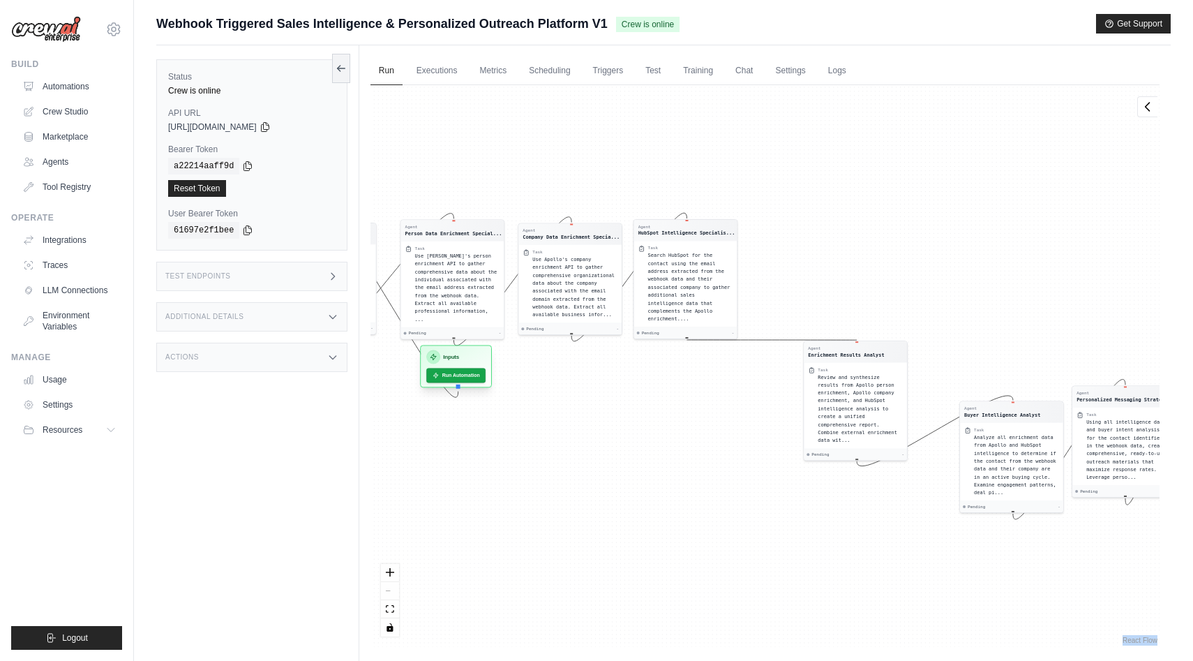
drag, startPoint x: 486, startPoint y: 370, endPoint x: 486, endPoint y: 358, distance: 11.9
click at [486, 358] on div "Inputs" at bounding box center [455, 357] width 59 height 14
click at [486, 358] on div "Agent Webhook Data Processor Task Process the incoming webhook payload webhook …" at bounding box center [764, 366] width 789 height 562
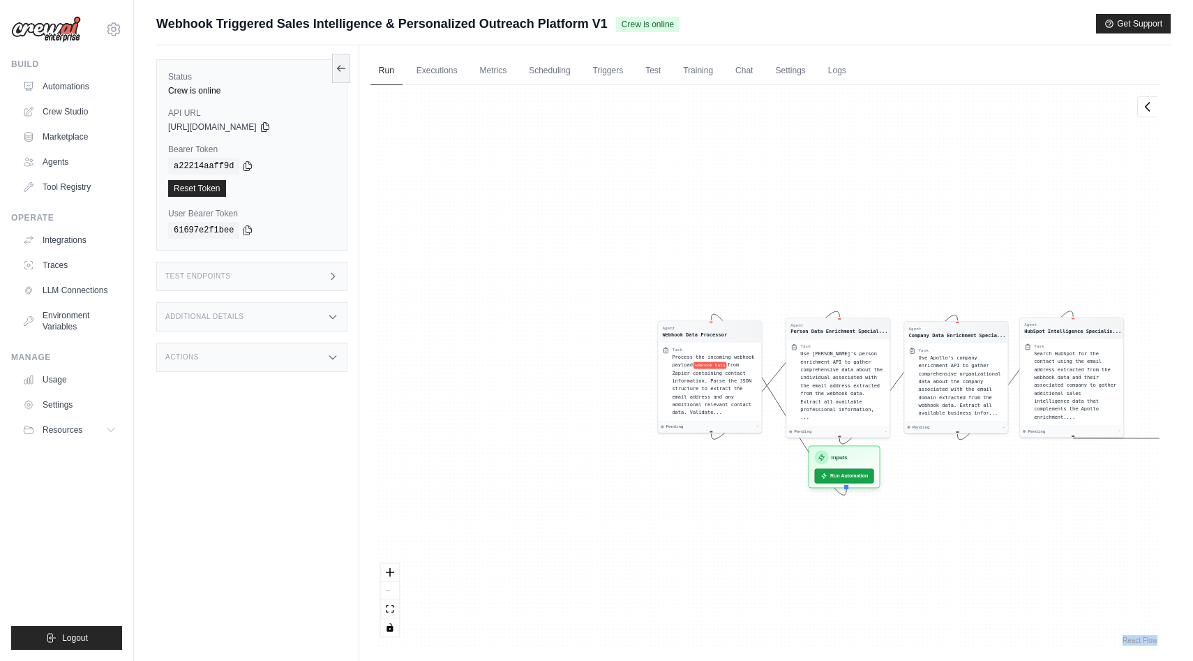
drag, startPoint x: 598, startPoint y: 401, endPoint x: 996, endPoint y: 500, distance: 409.7
click at [996, 500] on div "Agent Webhook Data Processor Task Process the incoming webhook payload webhook …" at bounding box center [764, 366] width 789 height 562
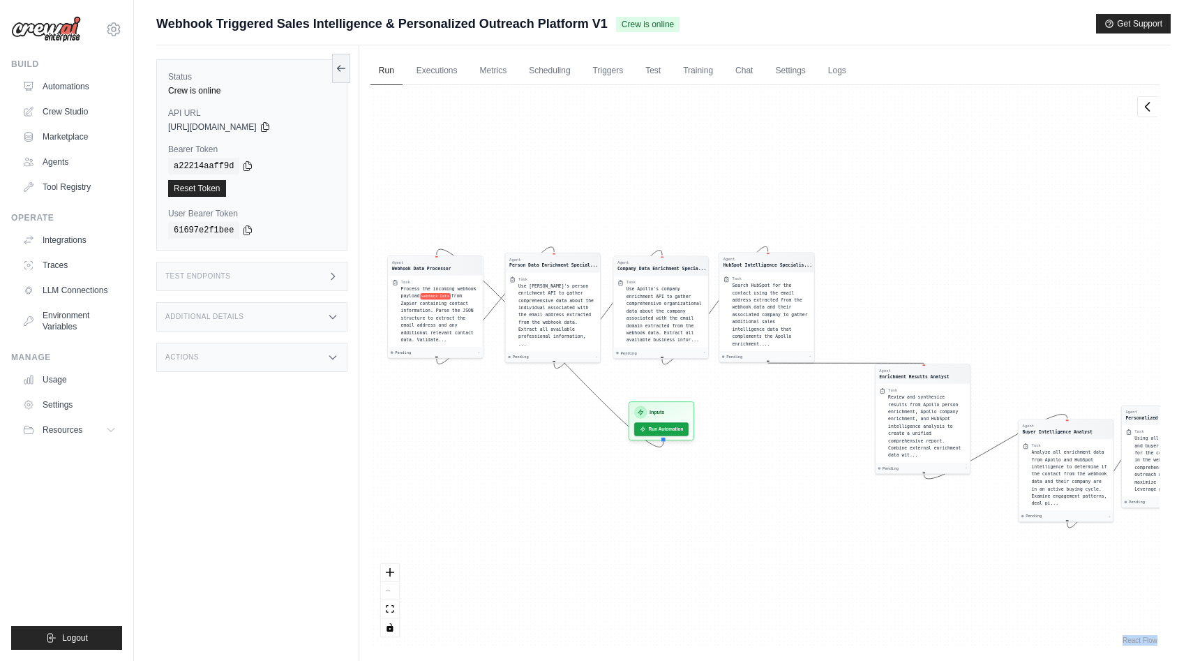
drag, startPoint x: 855, startPoint y: 448, endPoint x: 746, endPoint y: 420, distance: 112.4
click at [746, 420] on div "Agent Webhook Data Processor Task Process the incoming webhook payload webhook …" at bounding box center [764, 366] width 789 height 562
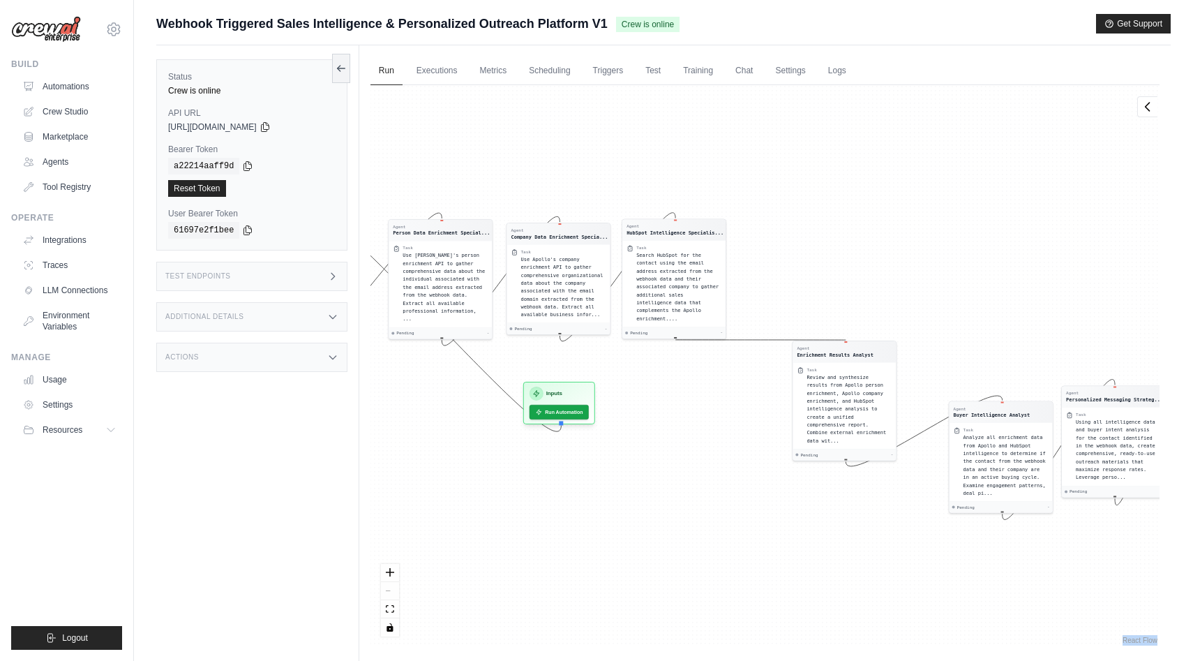
click at [746, 420] on div "Agent Webhook Data Processor Task Process the incoming webhook payload webhook …" at bounding box center [764, 366] width 789 height 562
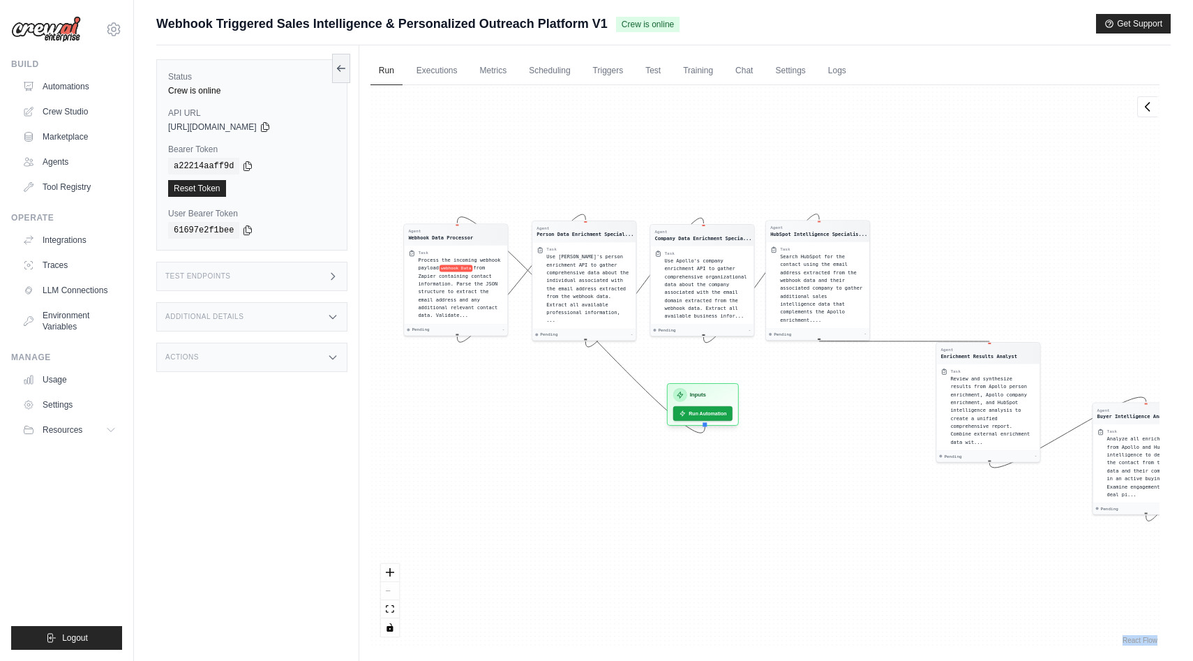
drag, startPoint x: 710, startPoint y: 412, endPoint x: 871, endPoint y: 419, distance: 162.0
click at [871, 419] on div "Agent Webhook Data Processor Task Process the incoming webhook payload webhook …" at bounding box center [764, 366] width 789 height 562
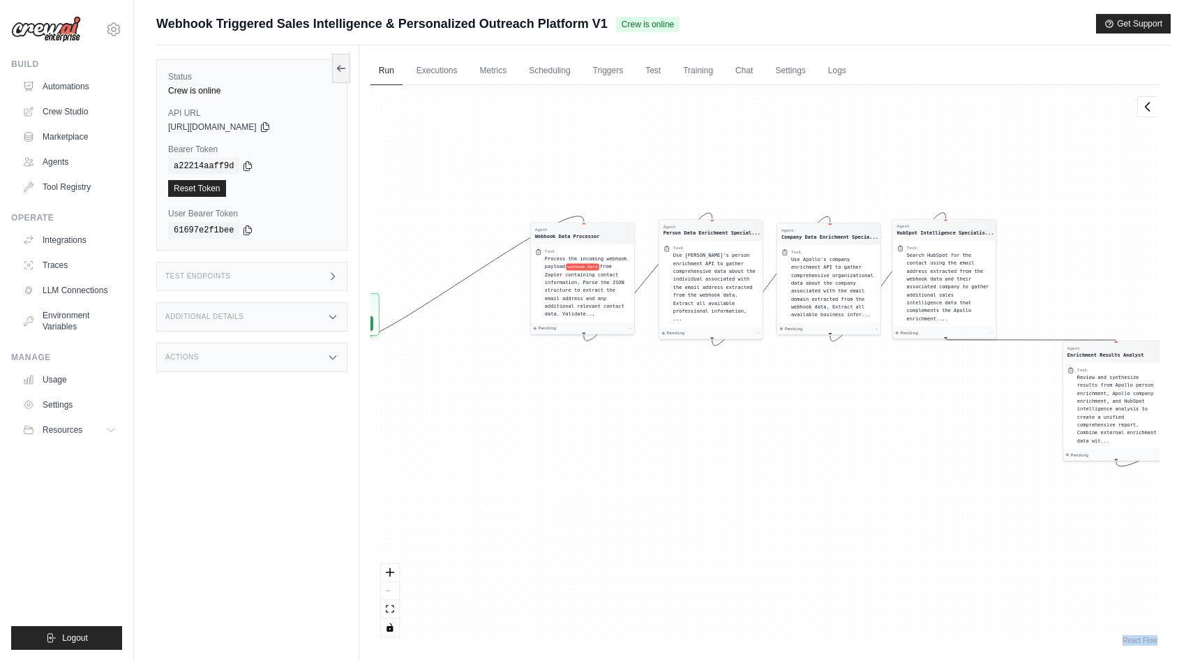
drag, startPoint x: 742, startPoint y: 394, endPoint x: 368, endPoint y: 292, distance: 386.9
click at [368, 292] on div "Run Executions Metrics Scheduling Triggers Test Training Chat Settings Logs 0 R…" at bounding box center [764, 375] width 811 height 661
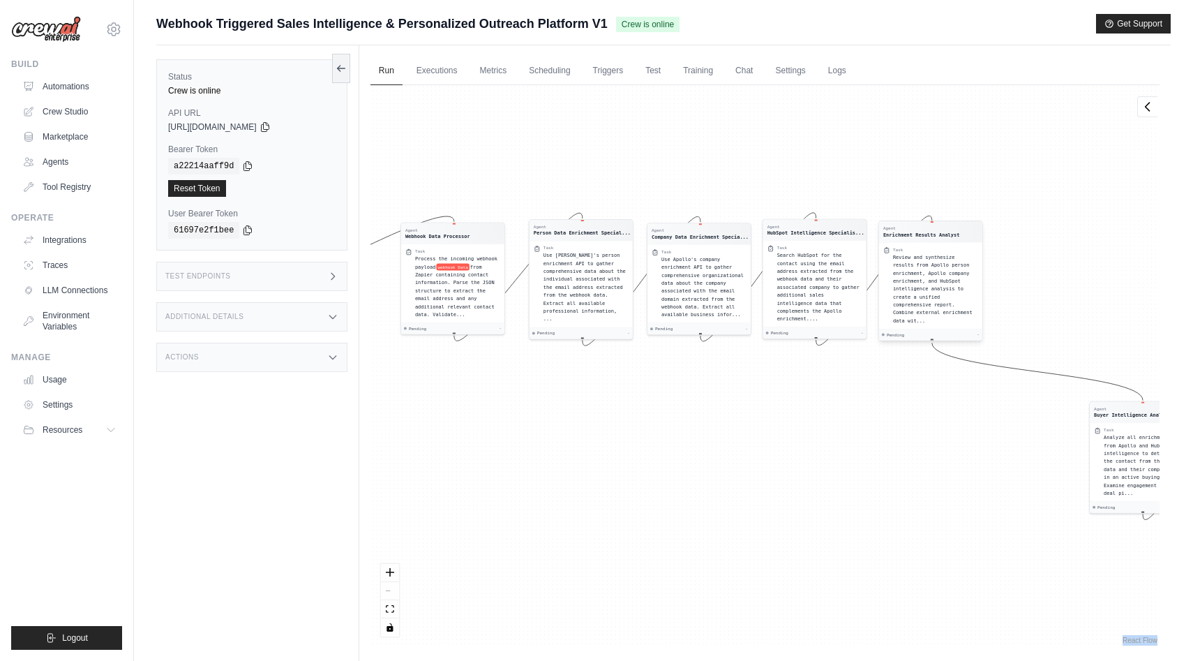
drag, startPoint x: 972, startPoint y: 419, endPoint x: 917, endPoint y: 300, distance: 131.1
click at [917, 300] on div "Review and synthesize results from Apollo person enrichment, Apollo company enr…" at bounding box center [935, 288] width 85 height 71
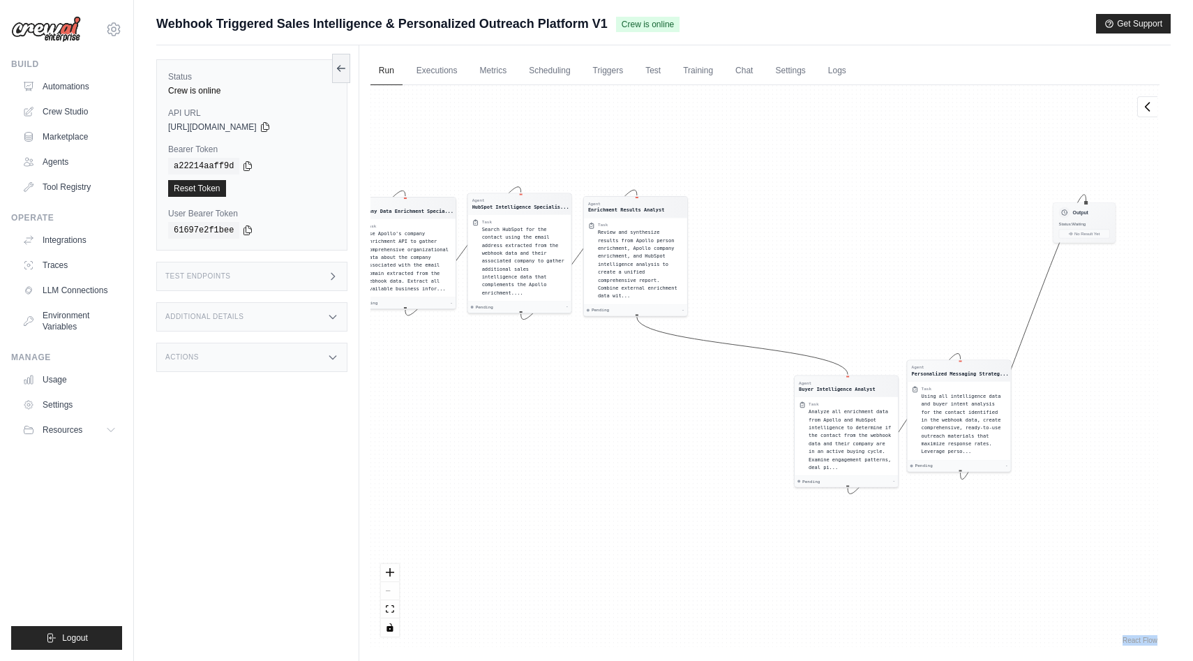
drag, startPoint x: 862, startPoint y: 464, endPoint x: 567, endPoint y: 438, distance: 296.3
click at [567, 438] on div "Agent Webhook Data Processor Task Process the incoming webhook payload webhook …" at bounding box center [764, 366] width 789 height 562
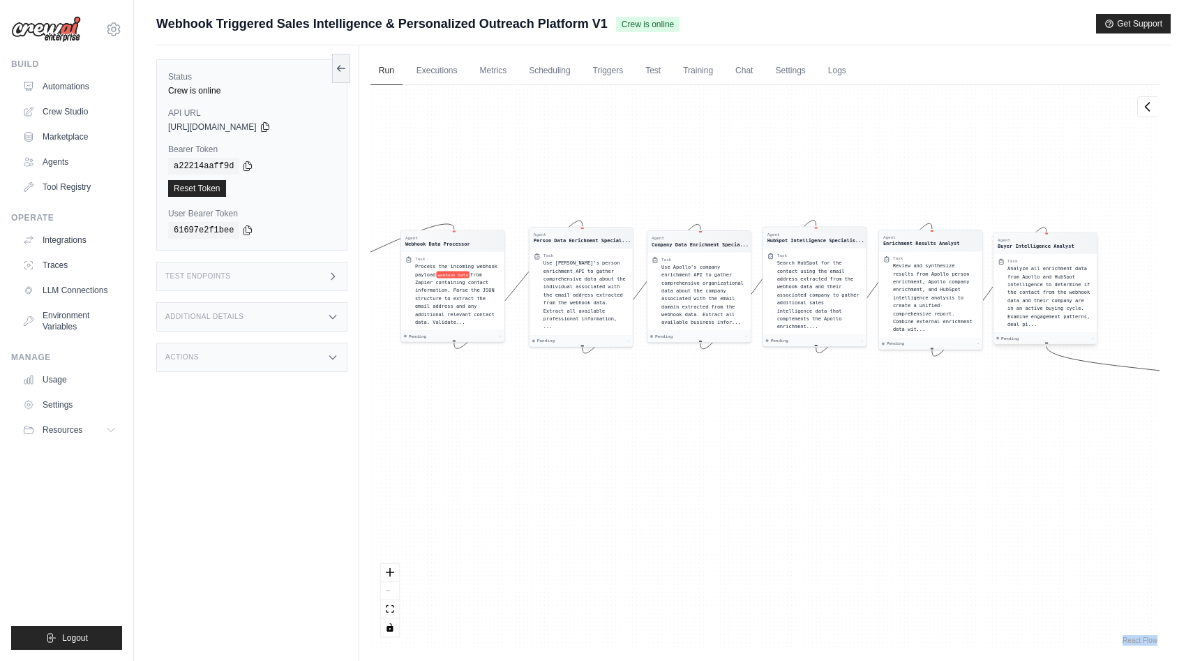
drag, startPoint x: 838, startPoint y: 436, endPoint x: 1035, endPoint y: 294, distance: 243.4
click at [1035, 294] on span "Analyze all enrichment data from Apollo and HubSpot intelligence to determine i…" at bounding box center [1048, 296] width 82 height 61
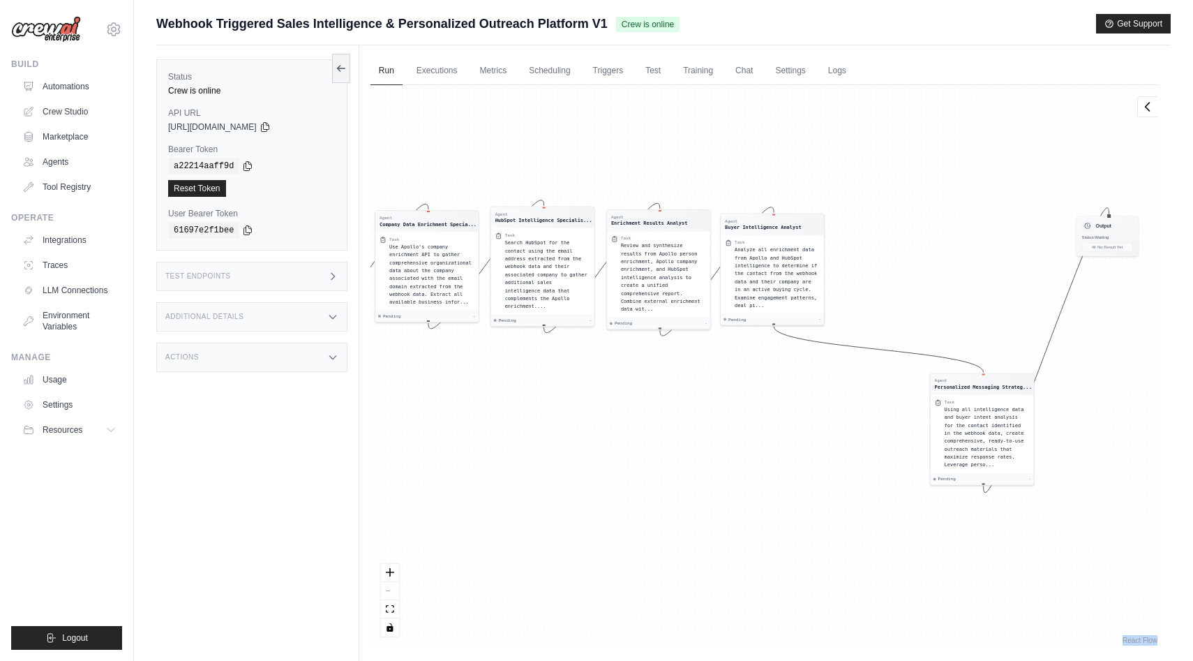
drag, startPoint x: 932, startPoint y: 495, endPoint x: 655, endPoint y: 479, distance: 277.5
click at [655, 479] on div "Agent Webhook Data Processor Task Process the incoming webhook payload webhook …" at bounding box center [764, 366] width 789 height 562
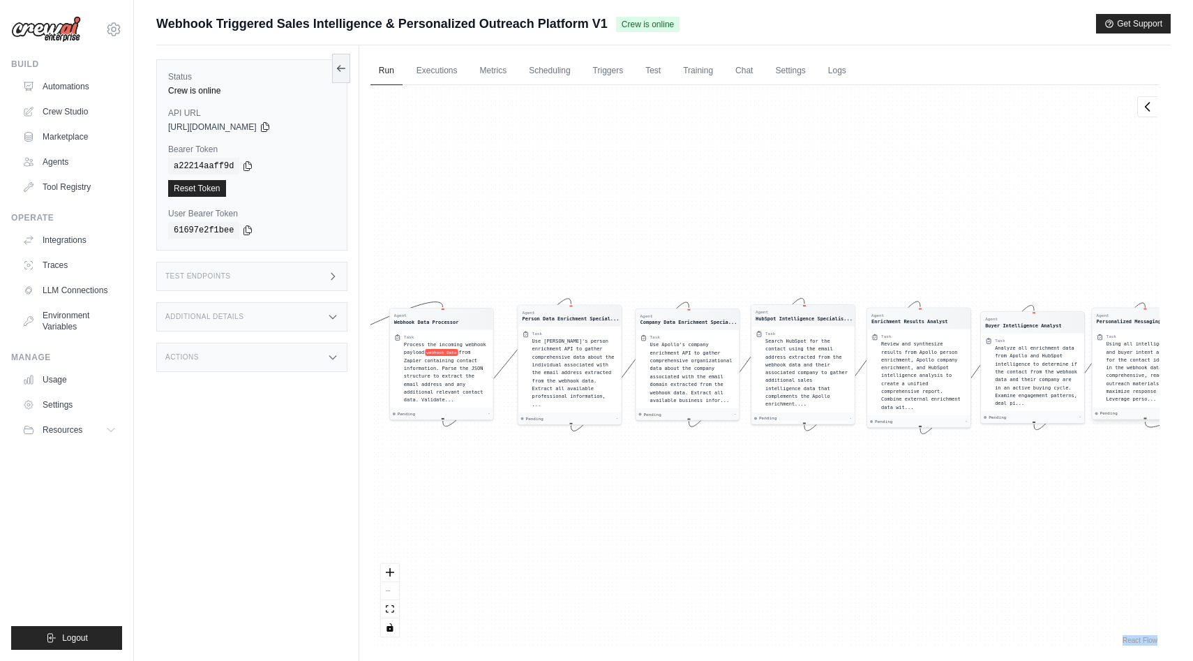
drag, startPoint x: 966, startPoint y: 439, endPoint x: 1121, endPoint y: 370, distance: 169.9
click at [1121, 370] on div "Using all intelligence data and buyer intent analysis for the contact identifie…" at bounding box center [1148, 371] width 85 height 63
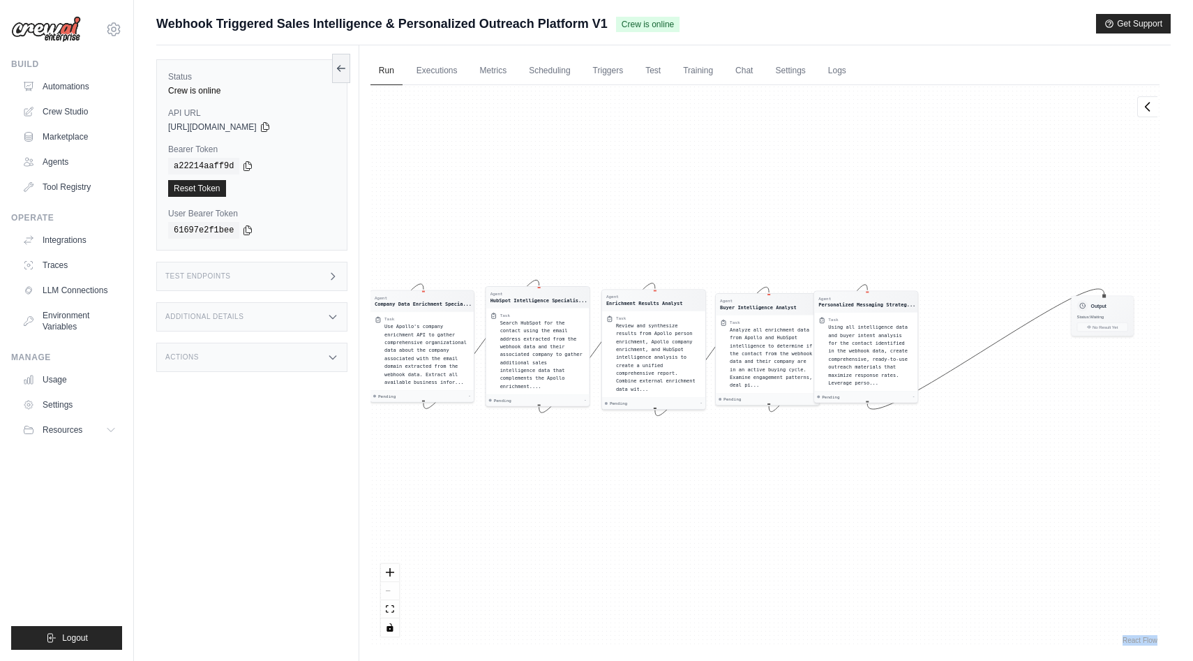
drag, startPoint x: 964, startPoint y: 511, endPoint x: 602, endPoint y: 499, distance: 361.6
click at [602, 499] on div "Agent Webhook Data Processor Task Process the incoming webhook payload webhook …" at bounding box center [764, 366] width 789 height 562
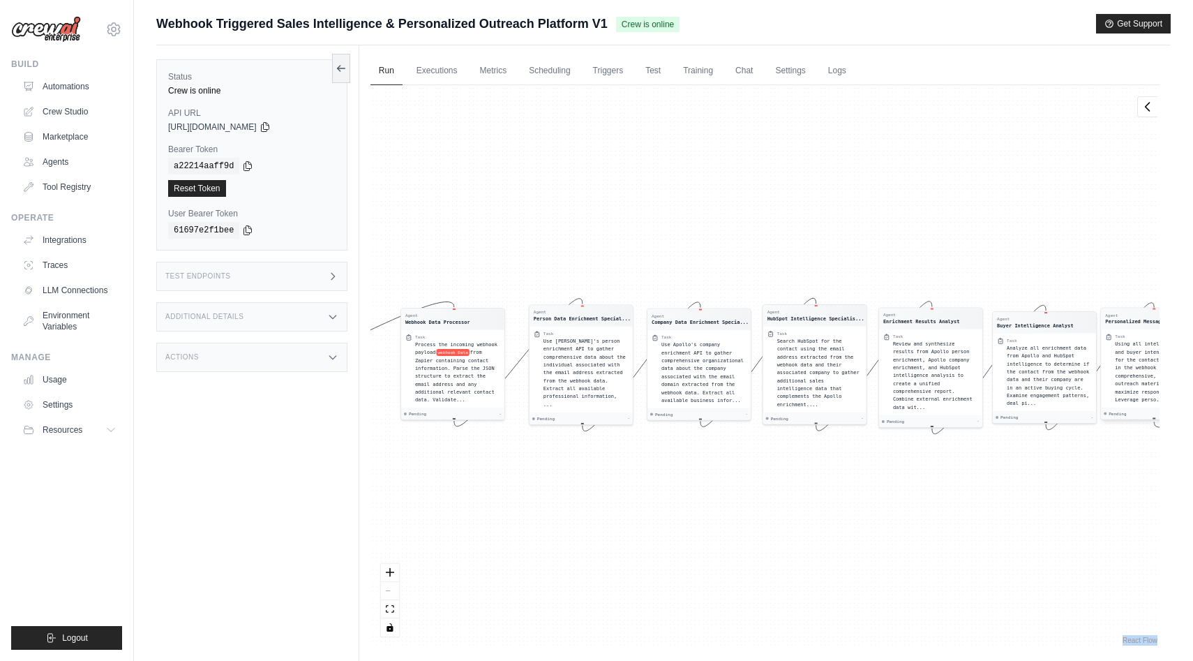
drag, startPoint x: 774, startPoint y: 329, endPoint x: 786, endPoint y: 329, distance: 11.2
click at [786, 329] on div "Agent Webhook Data Processor Task Process the incoming webhook payload webhook …" at bounding box center [895, 444] width 395 height 280
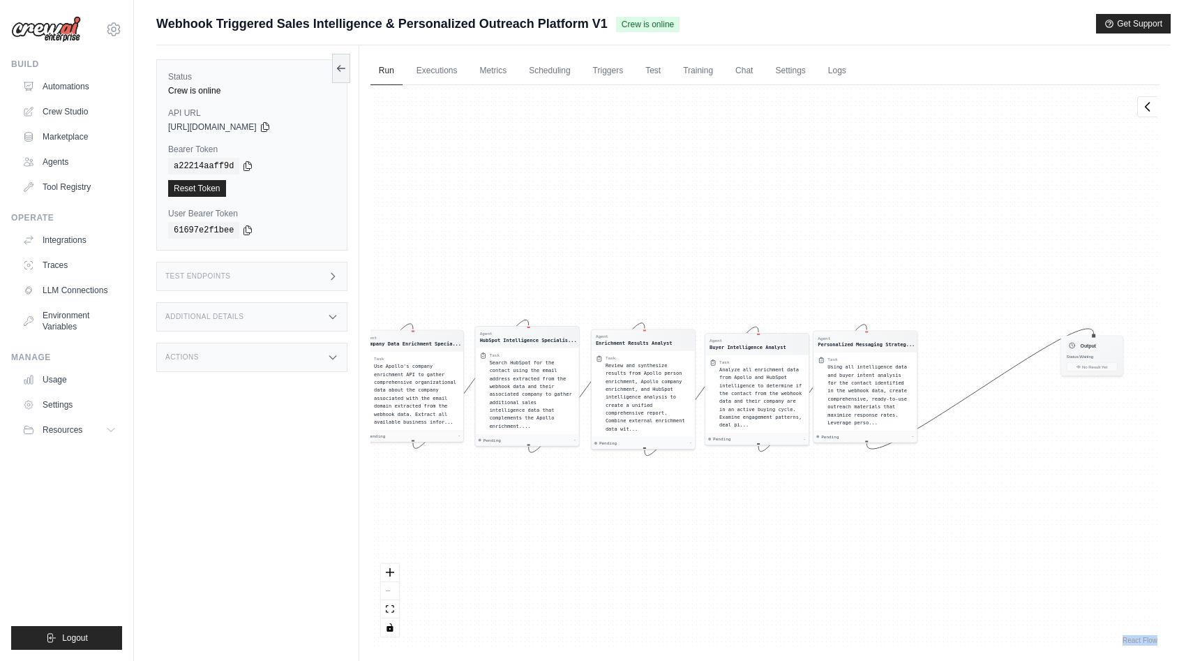
drag, startPoint x: 788, startPoint y: 489, endPoint x: 500, endPoint y: 511, distance: 289.0
click at [500, 511] on div "Agent Webhook Data Processor Task Process the incoming webhook payload webhook …" at bounding box center [764, 366] width 789 height 562
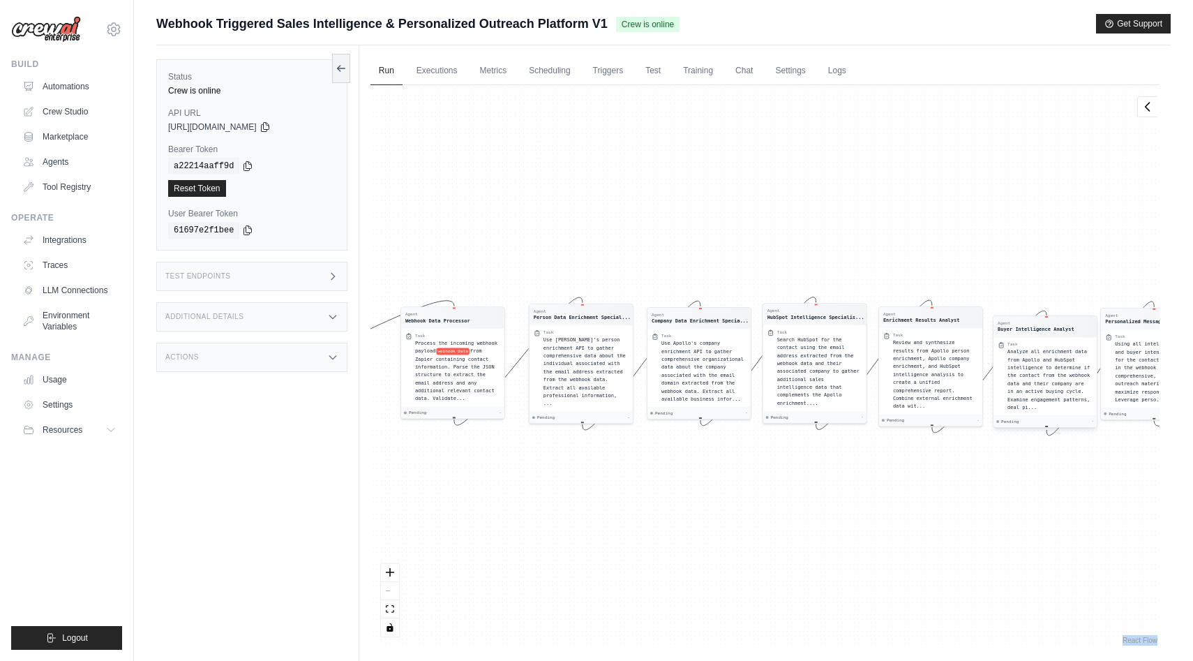
drag, startPoint x: 749, startPoint y: 400, endPoint x: 1037, endPoint y: 383, distance: 288.7
click at [1037, 383] on span "Analyze all enrichment data from Apollo and HubSpot intelligence to determine i…" at bounding box center [1048, 379] width 82 height 61
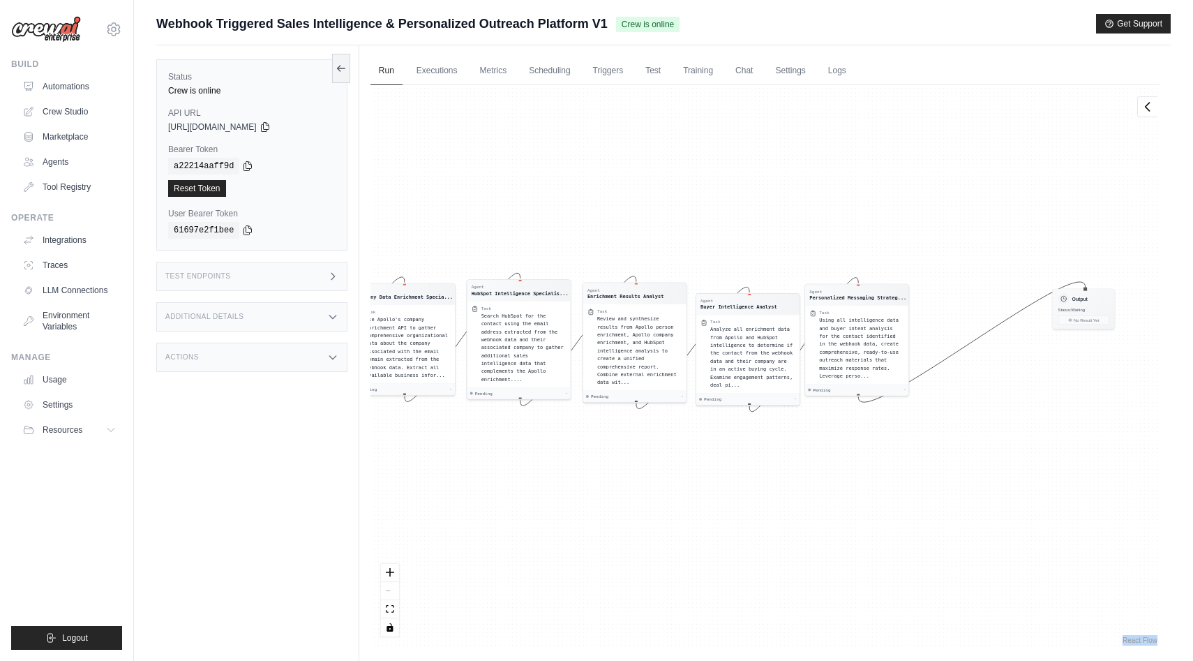
drag, startPoint x: 917, startPoint y: 560, endPoint x: 523, endPoint y: 537, distance: 394.8
click at [523, 537] on div "Agent Webhook Data Processor Task Process the incoming webhook payload webhook …" at bounding box center [764, 366] width 789 height 562
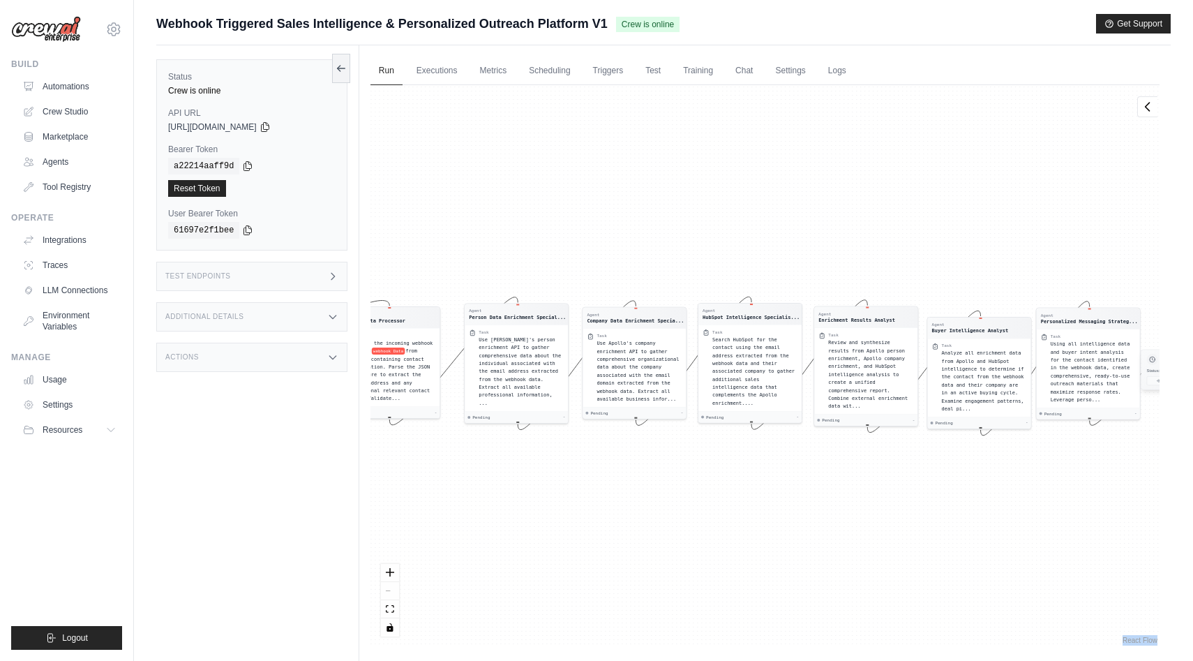
drag, startPoint x: 968, startPoint y: 300, endPoint x: 1140, endPoint y: 362, distance: 183.2
click at [1148, 362] on icon at bounding box center [1151, 359] width 7 height 7
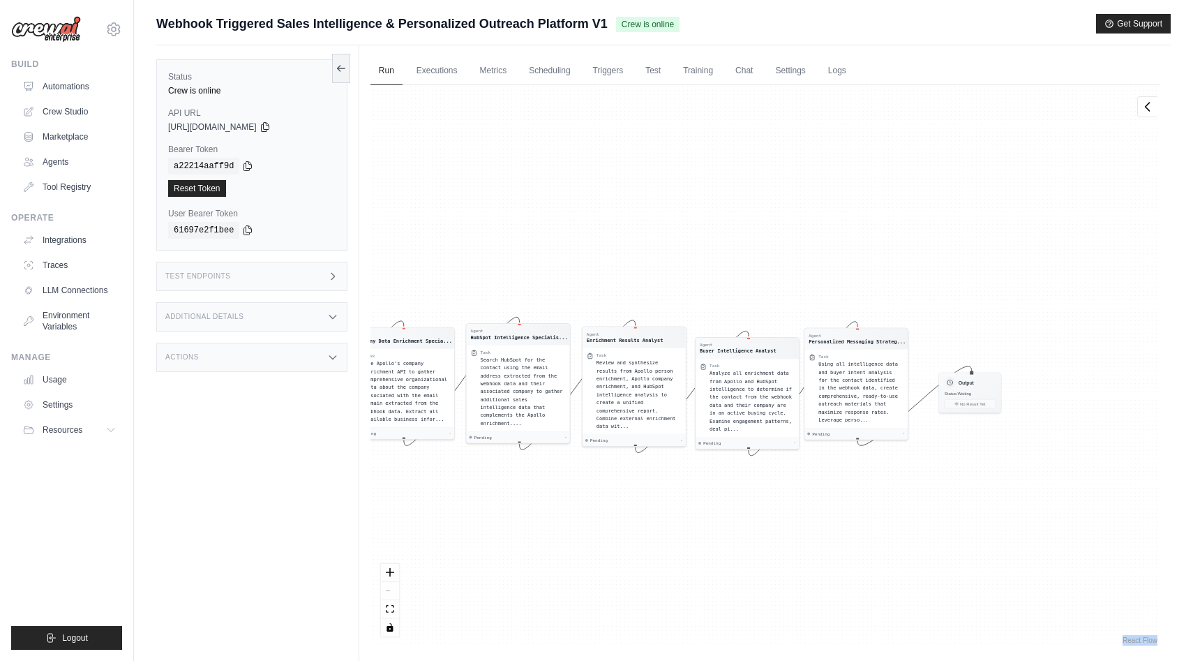
drag, startPoint x: 996, startPoint y: 499, endPoint x: 643, endPoint y: 519, distance: 353.6
click at [643, 519] on div "Agent Webhook Data Processor Task Process the incoming webhook payload webhook …" at bounding box center [764, 366] width 789 height 562
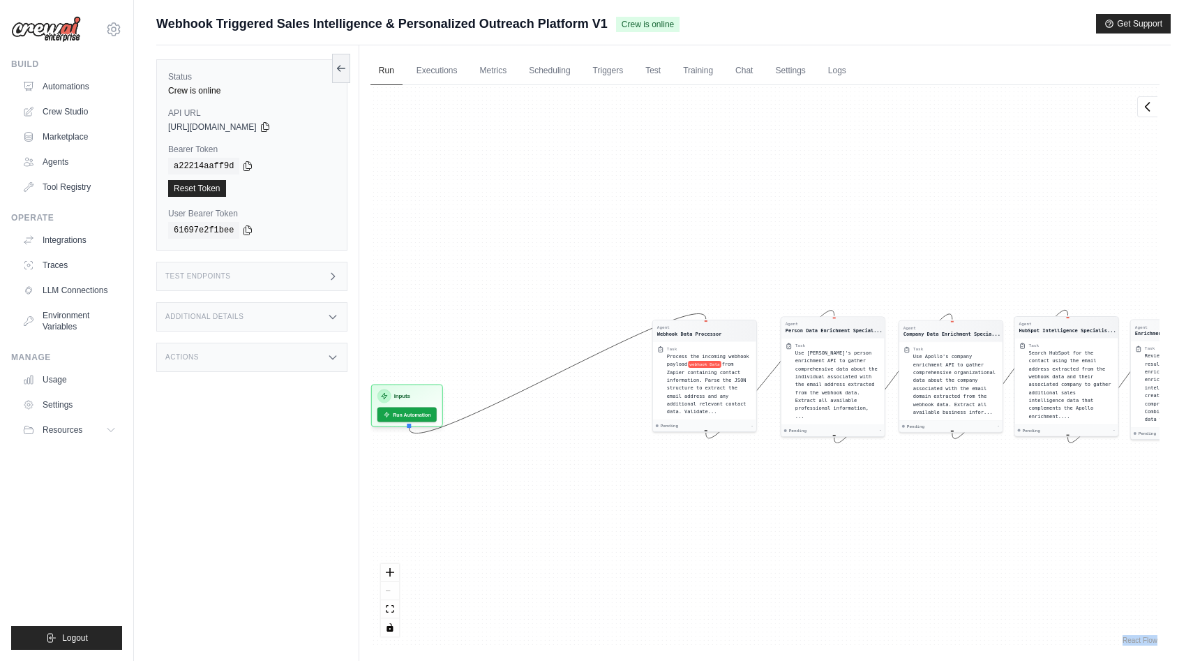
drag, startPoint x: 643, startPoint y: 519, endPoint x: 1191, endPoint y: 512, distance: 548.4
click at [1191, 512] on div "Submit a support request Describe your issue or question * Please be specific a…" at bounding box center [663, 360] width 1059 height 692
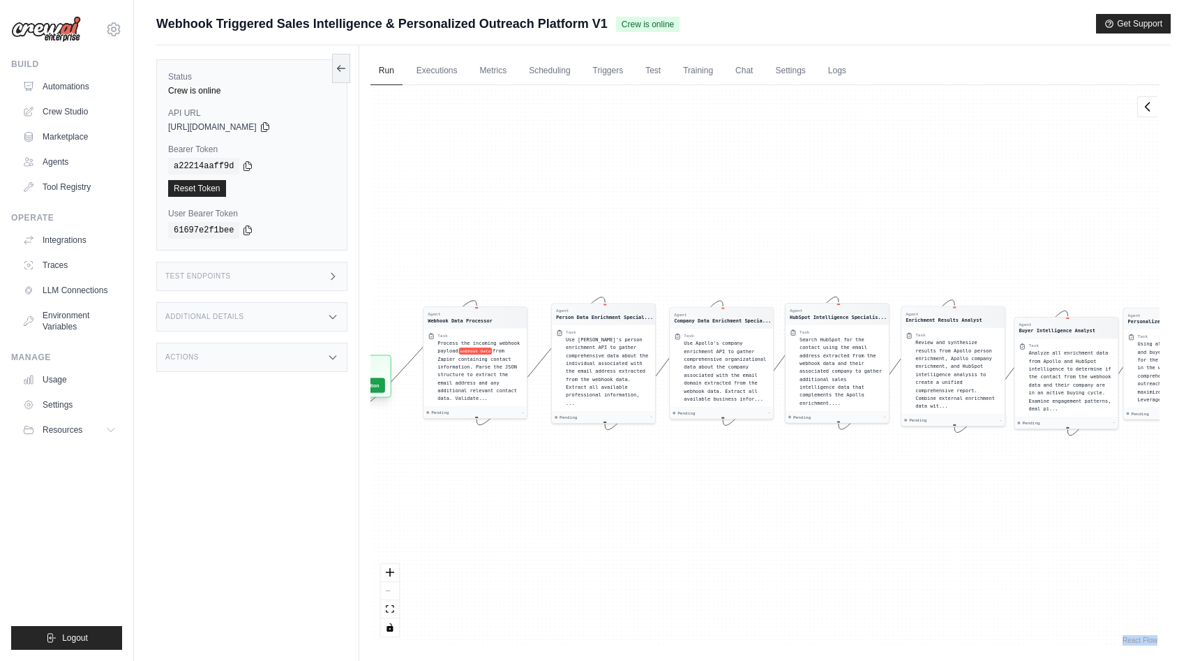
drag, startPoint x: 434, startPoint y: 387, endPoint x: 384, endPoint y: 360, distance: 56.2
click at [384, 360] on div "Inputs" at bounding box center [355, 367] width 59 height 14
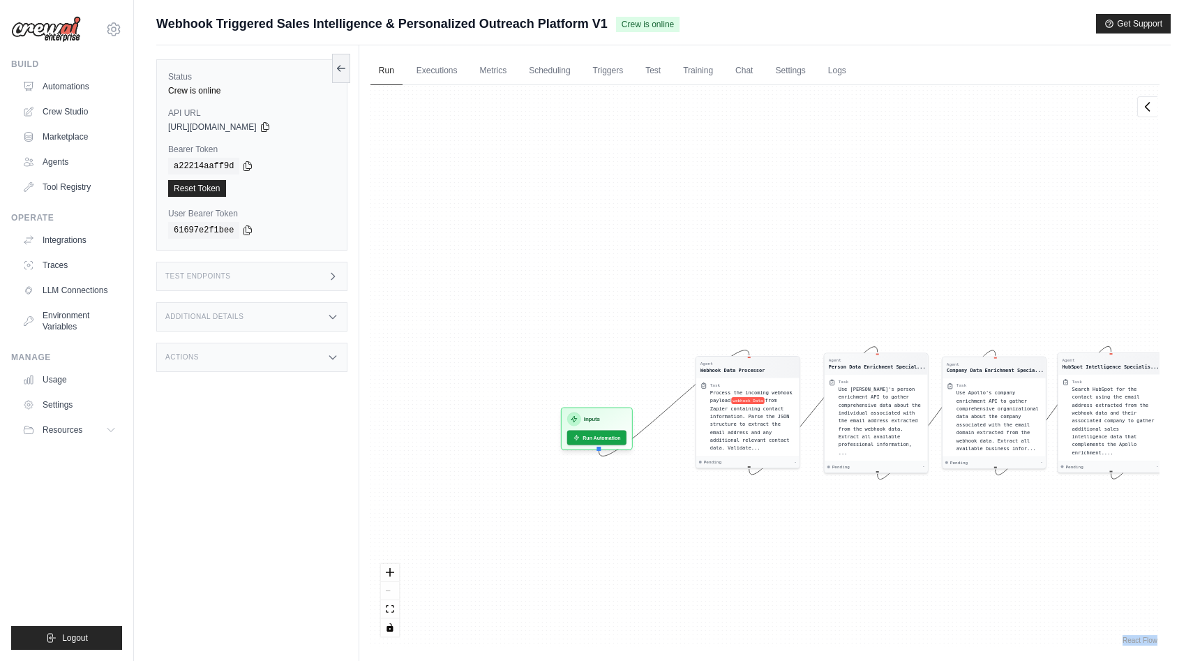
drag, startPoint x: 438, startPoint y: 461, endPoint x: 748, endPoint y: 511, distance: 313.7
click at [748, 511] on div "Agent Webhook Data Processor Task Process the incoming webhook payload webhook …" at bounding box center [764, 366] width 789 height 562
click at [610, 437] on button "Run Automation" at bounding box center [594, 434] width 62 height 15
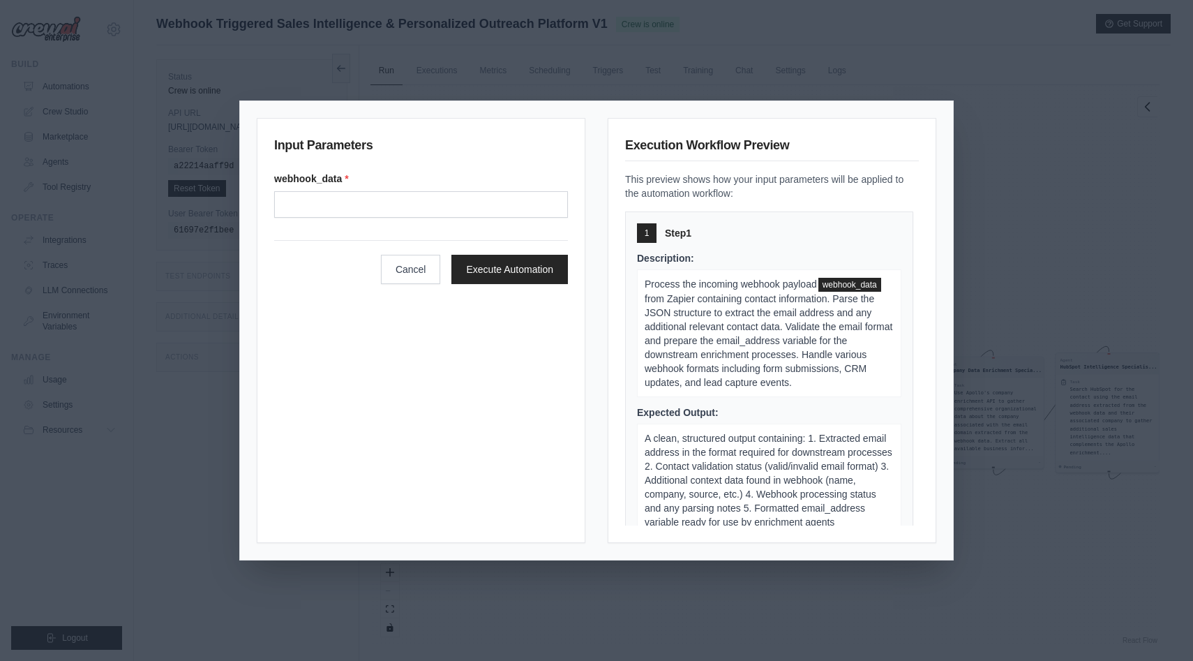
click at [997, 260] on div "Input Parameters webhook_data * Cancel Execute Automation Execution Workflow Pr…" at bounding box center [596, 330] width 1193 height 661
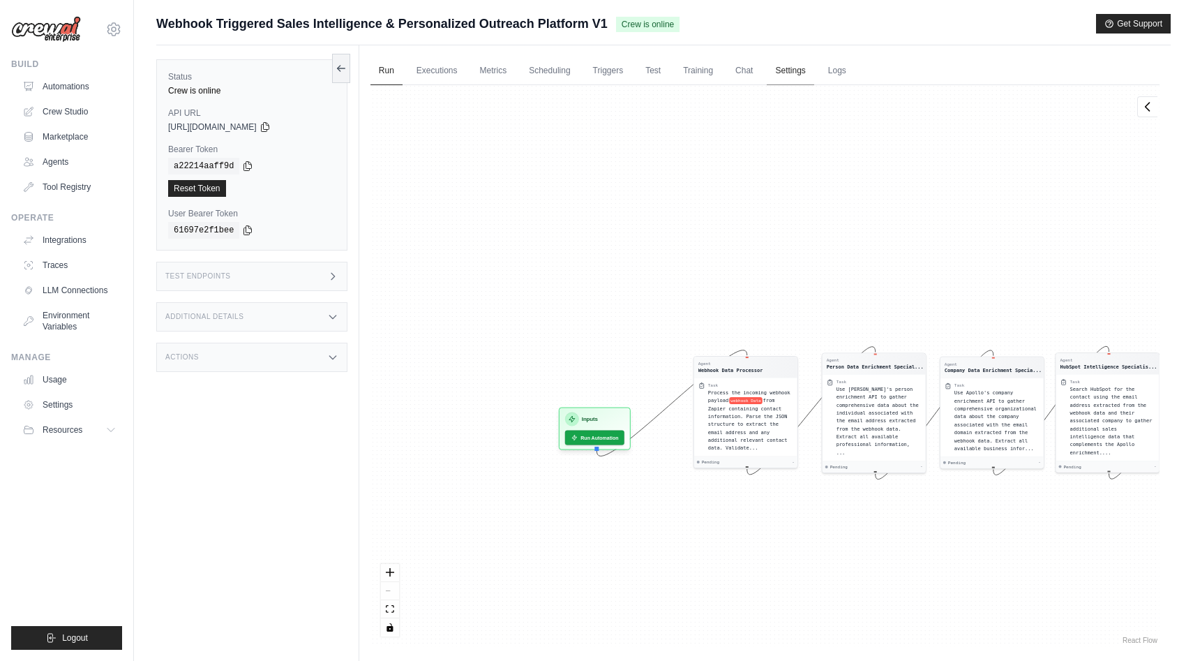
click at [797, 71] on link "Settings" at bounding box center [790, 71] width 47 height 29
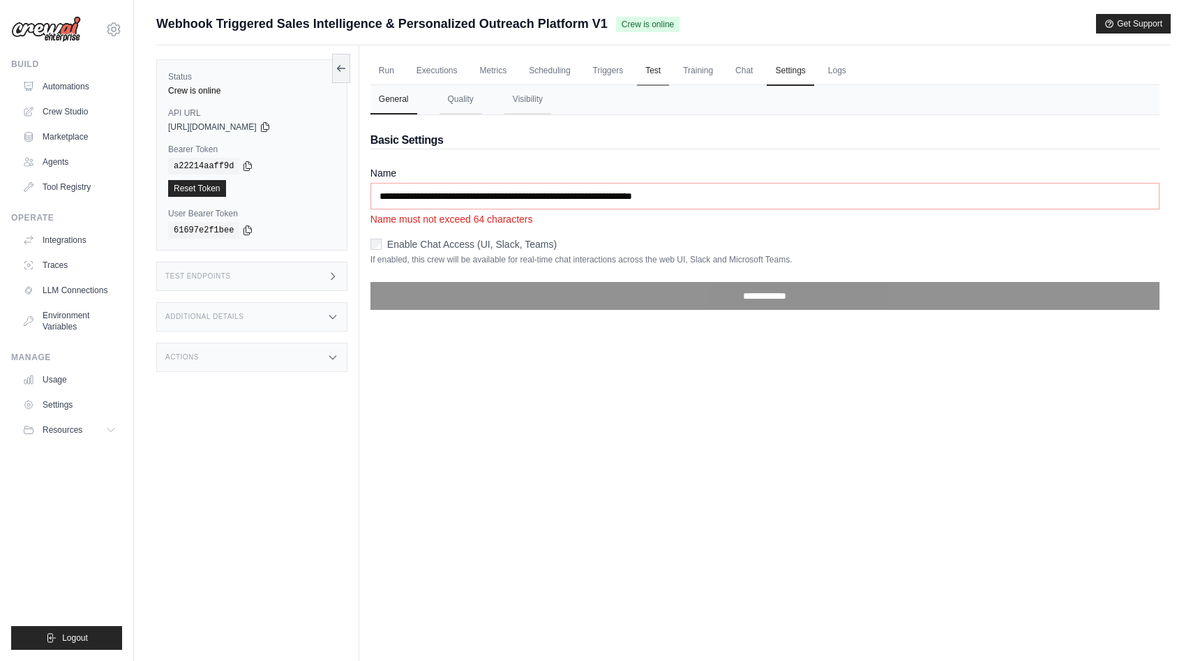
click at [645, 66] on link "Test" at bounding box center [653, 71] width 32 height 29
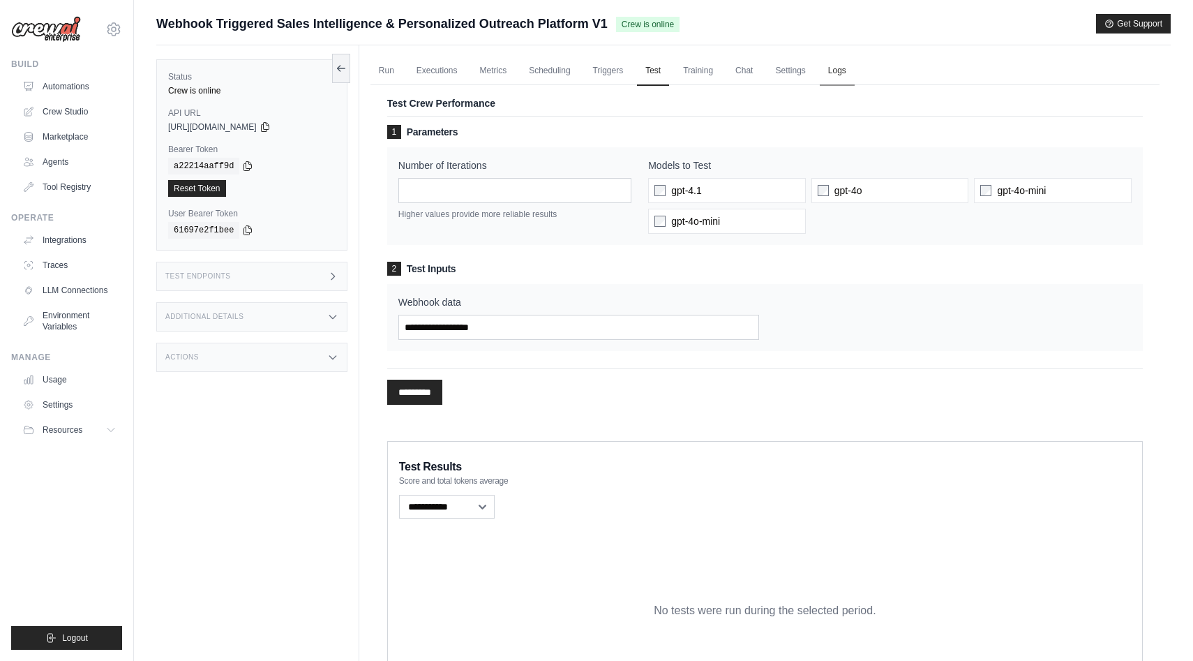
click at [828, 68] on link "Logs" at bounding box center [837, 71] width 35 height 29
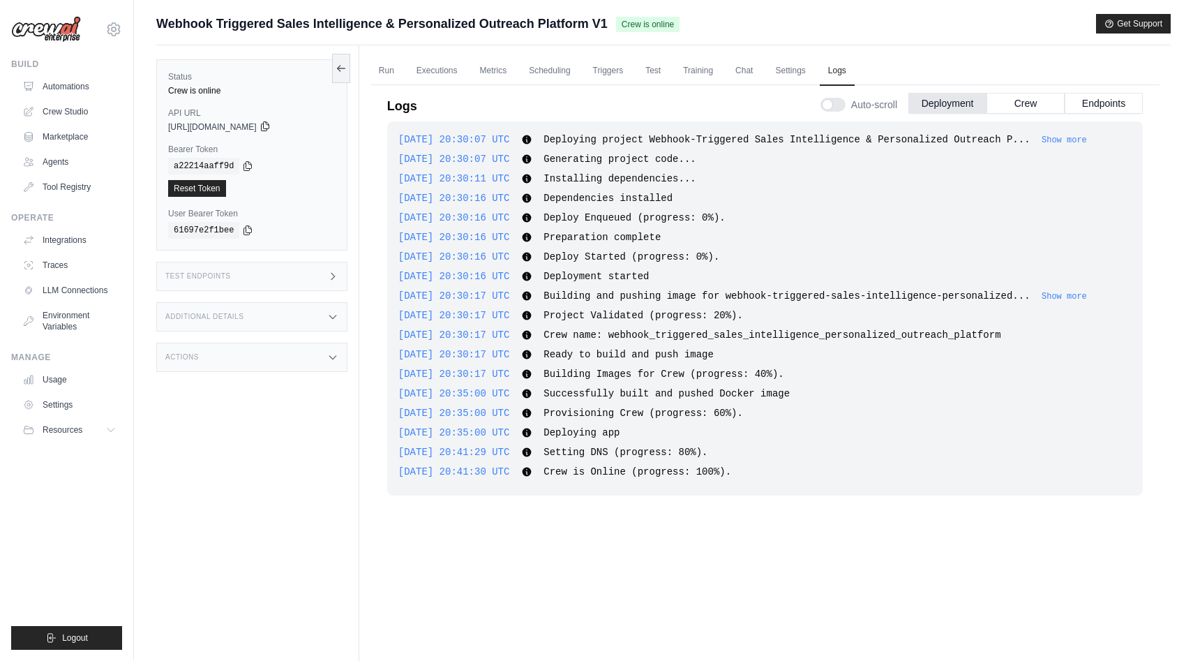
click at [269, 123] on icon at bounding box center [265, 126] width 8 height 9
click at [246, 166] on icon at bounding box center [248, 165] width 8 height 9
click at [430, 70] on link "Executions" at bounding box center [437, 71] width 58 height 29
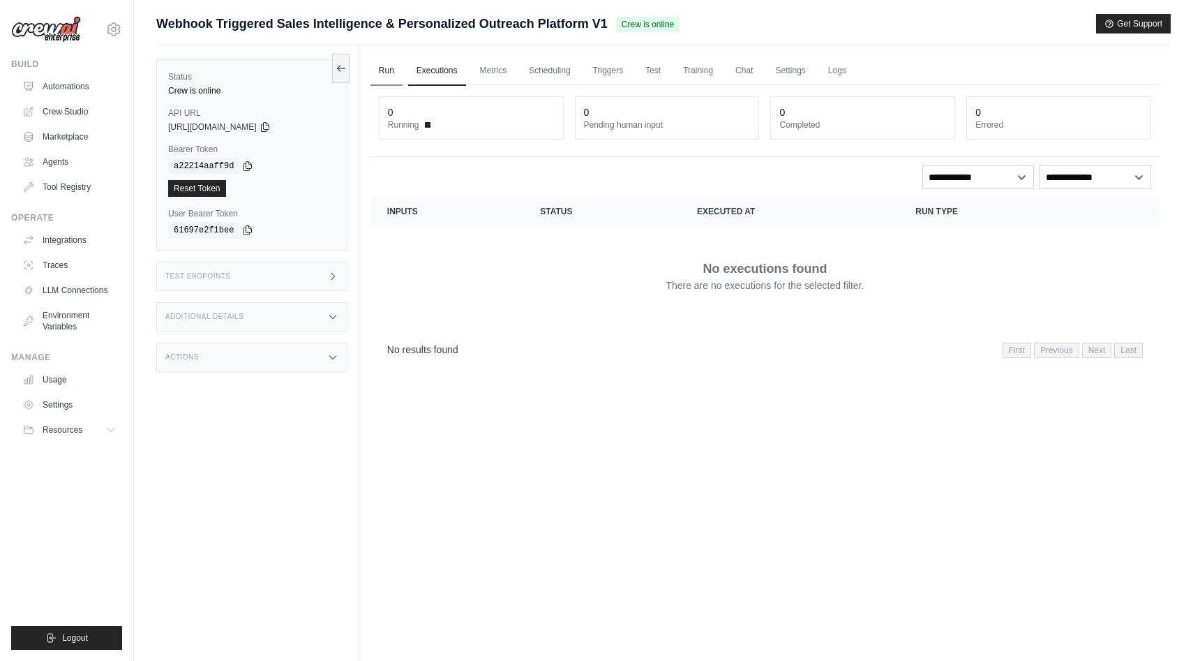
click at [398, 66] on link "Run" at bounding box center [386, 71] width 32 height 29
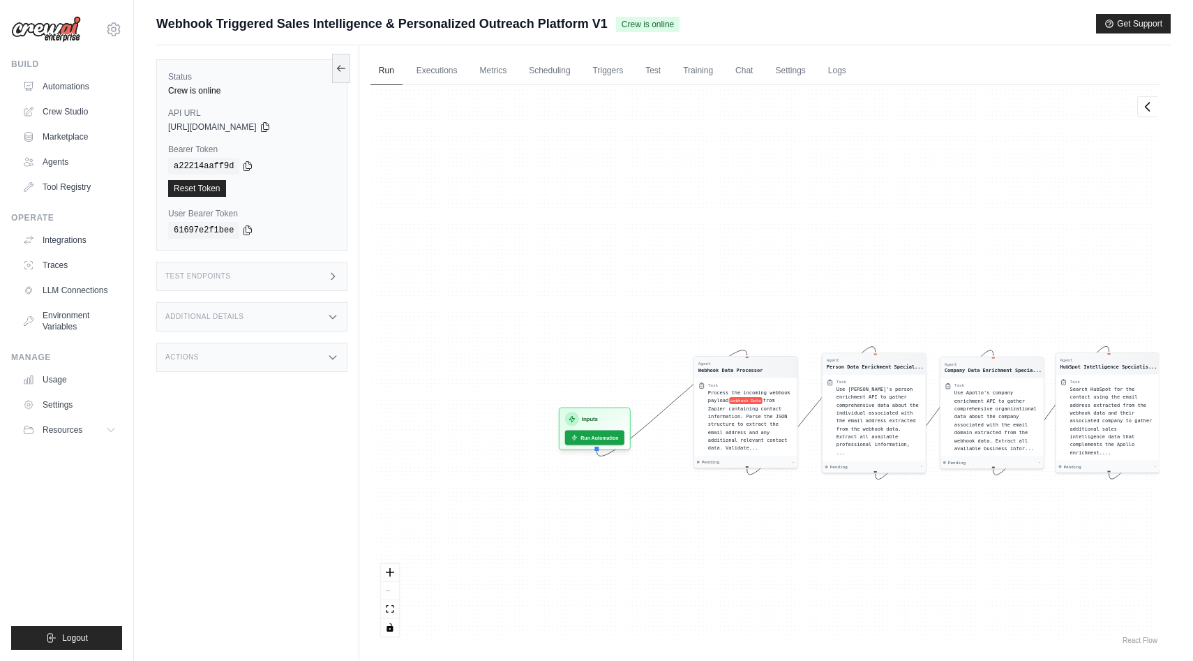
click at [326, 273] on div "Test Endpoints" at bounding box center [251, 276] width 191 height 29
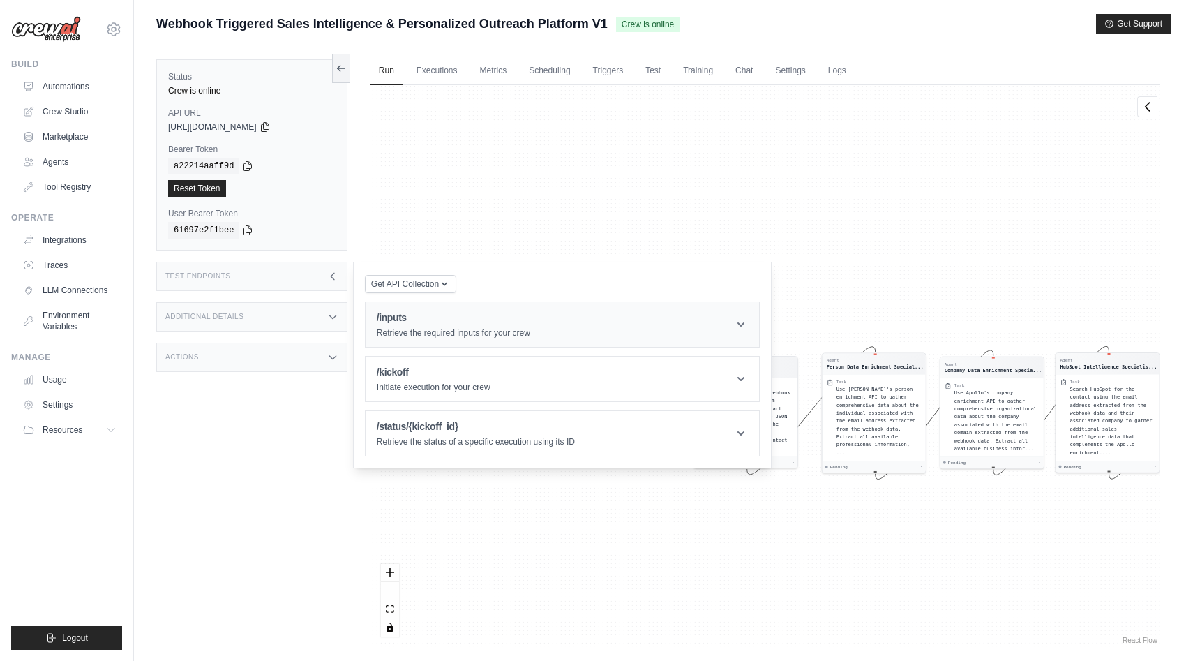
click at [442, 321] on h1 "/inputs" at bounding box center [453, 317] width 153 height 14
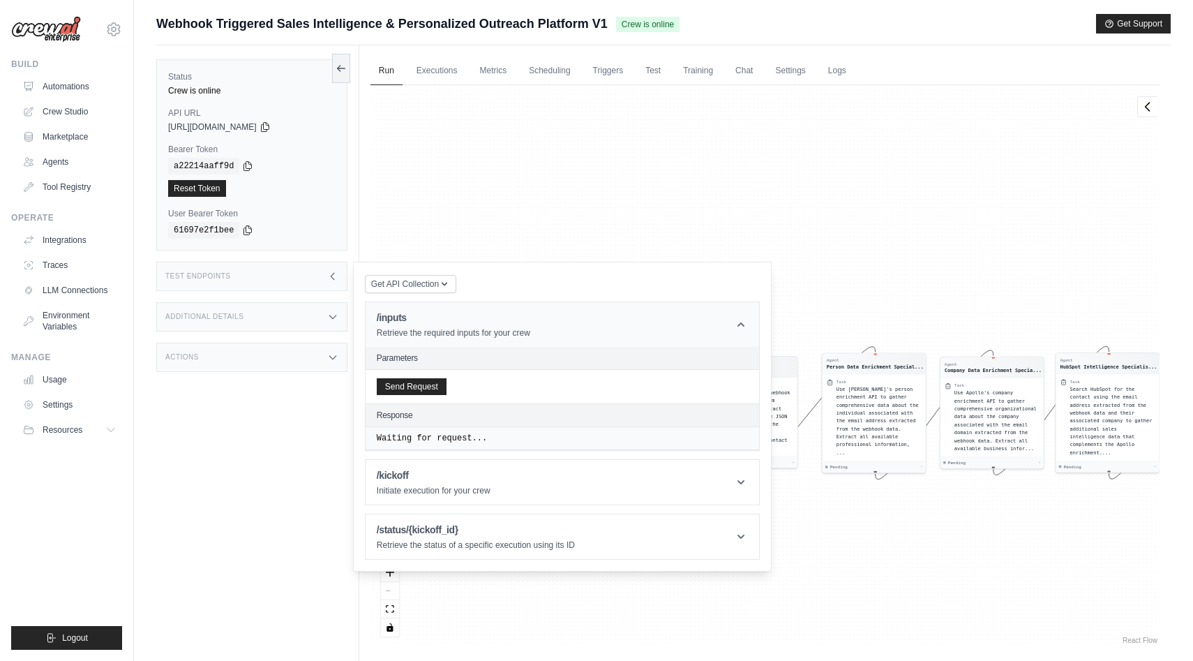
click at [442, 321] on h1 "/inputs" at bounding box center [453, 317] width 153 height 14
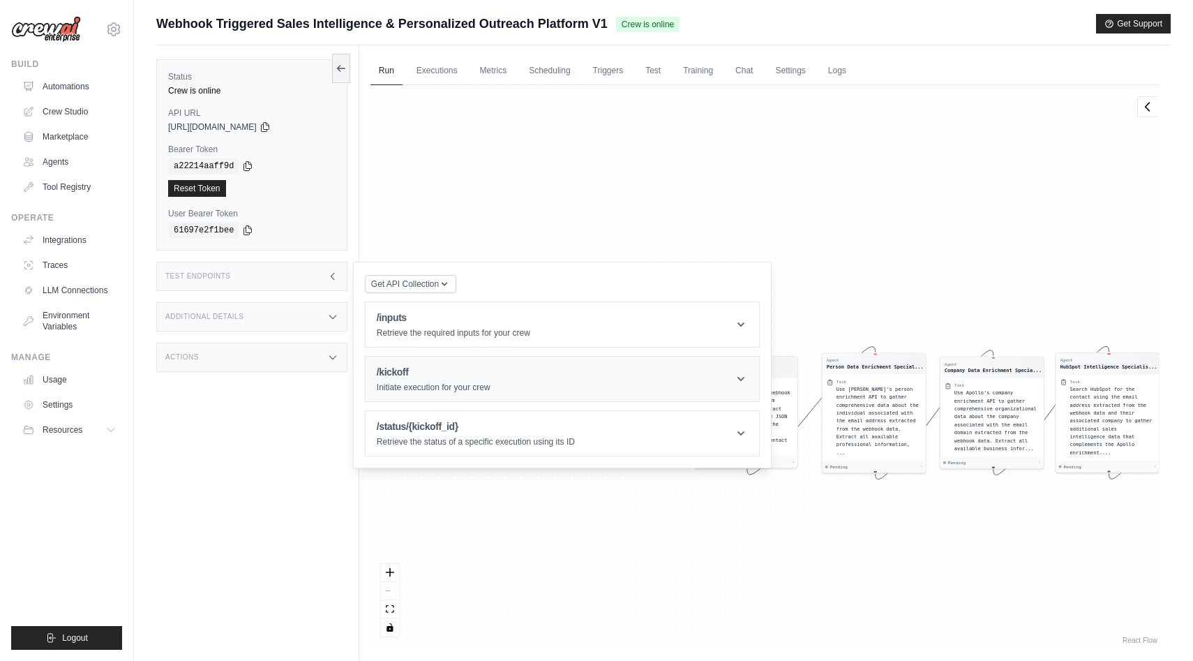
click at [456, 380] on div "/kickoff Initiate execution for your crew" at bounding box center [434, 379] width 114 height 28
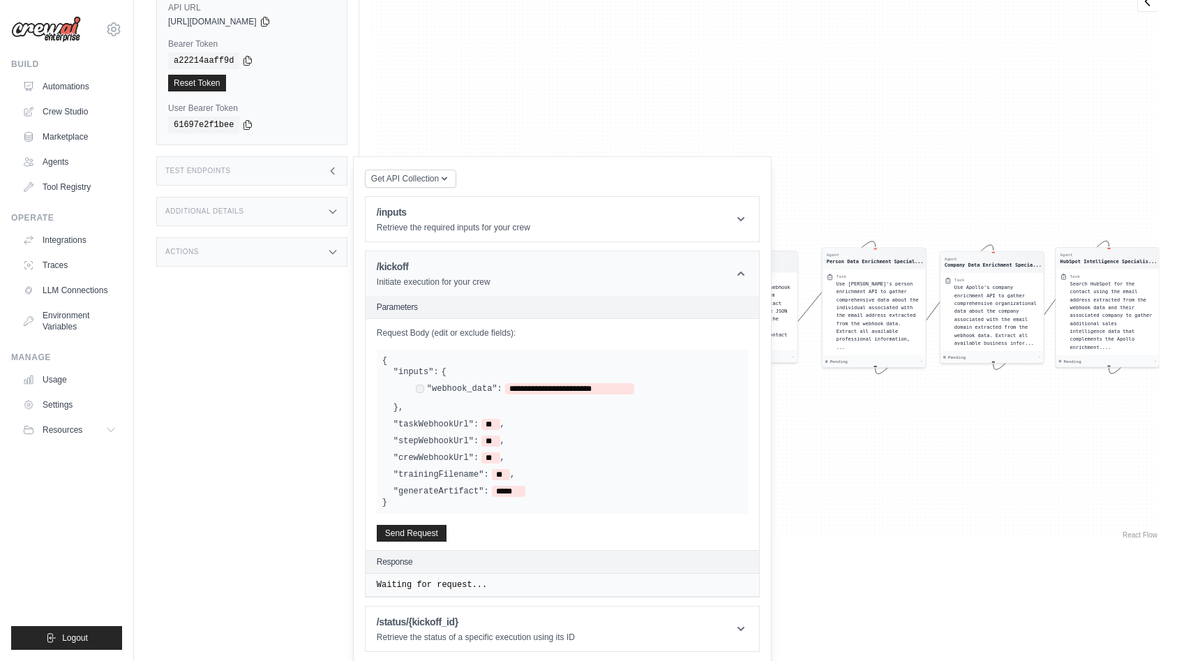
scroll to position [107, 0]
click at [587, 609] on header "/status/{kickoff_id} Retrieve the status of a specific execution using its ID" at bounding box center [563, 626] width 394 height 45
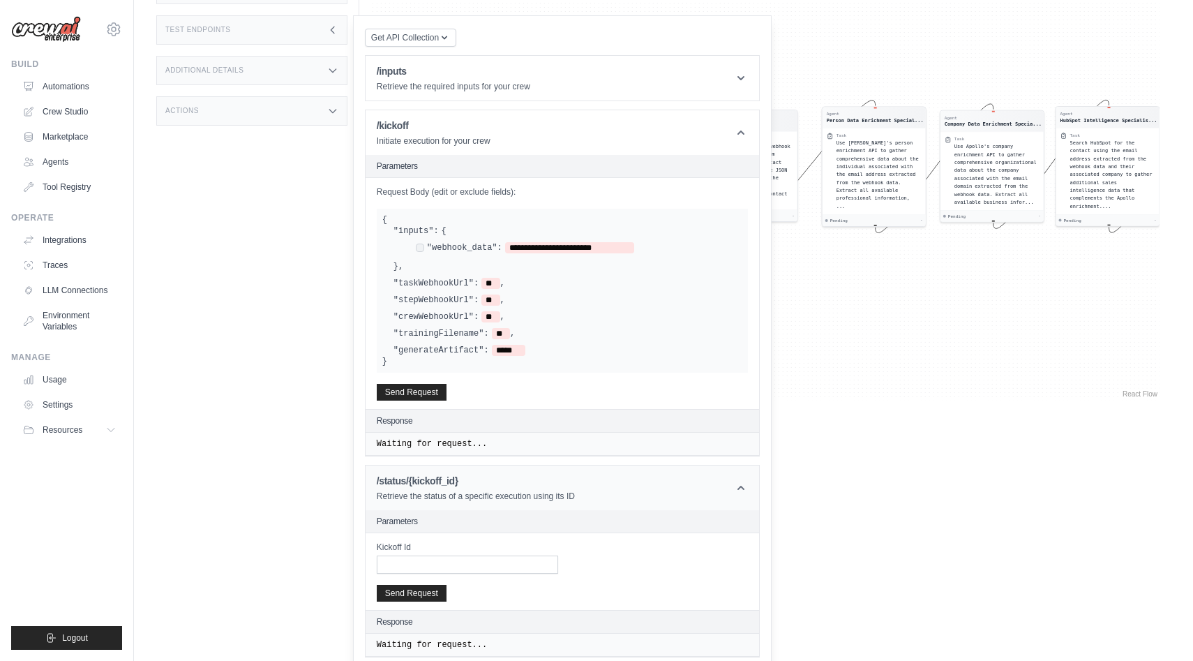
scroll to position [254, 0]
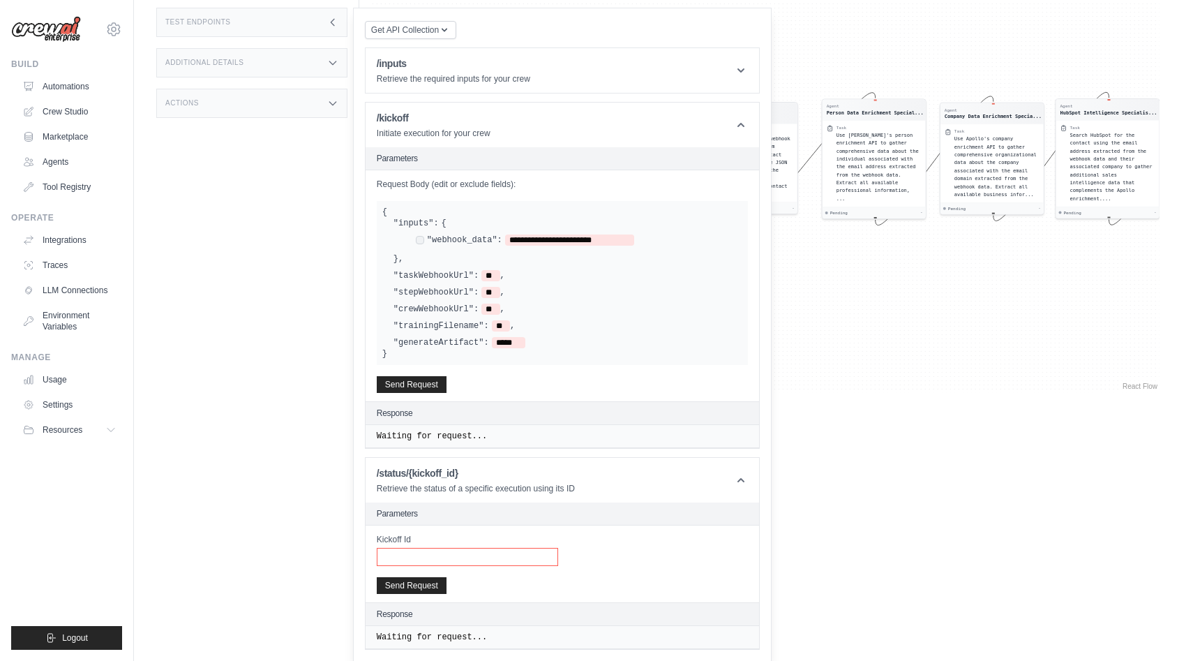
click at [509, 556] on input "Kickoff Id" at bounding box center [467, 557] width 181 height 18
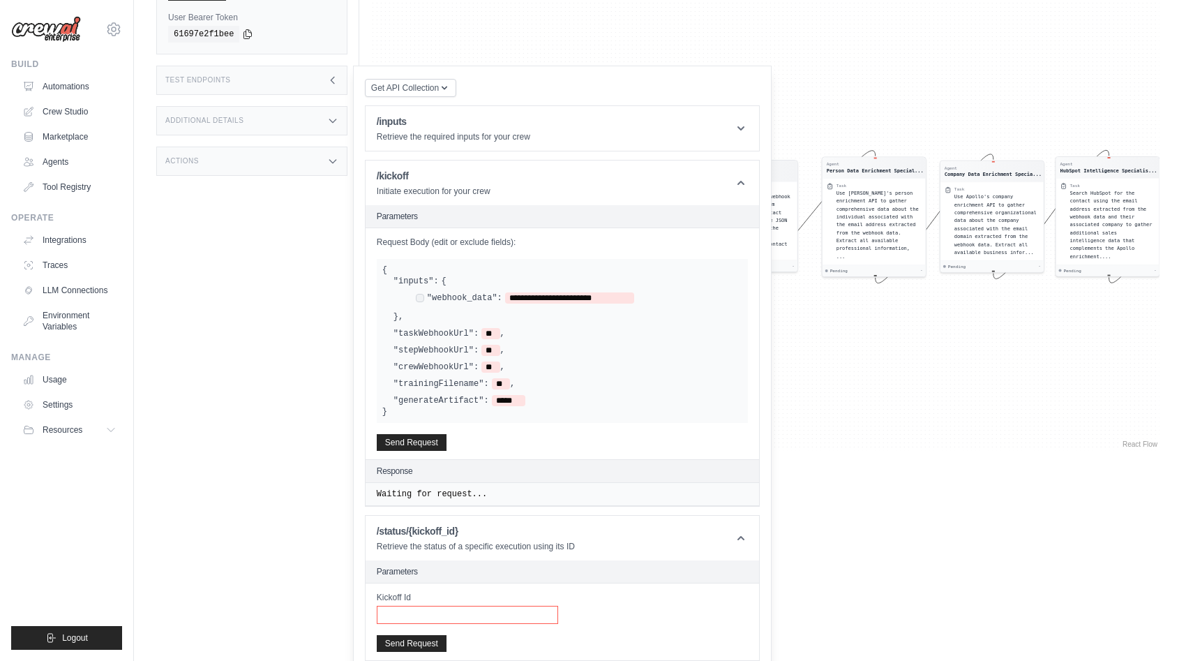
scroll to position [191, 0]
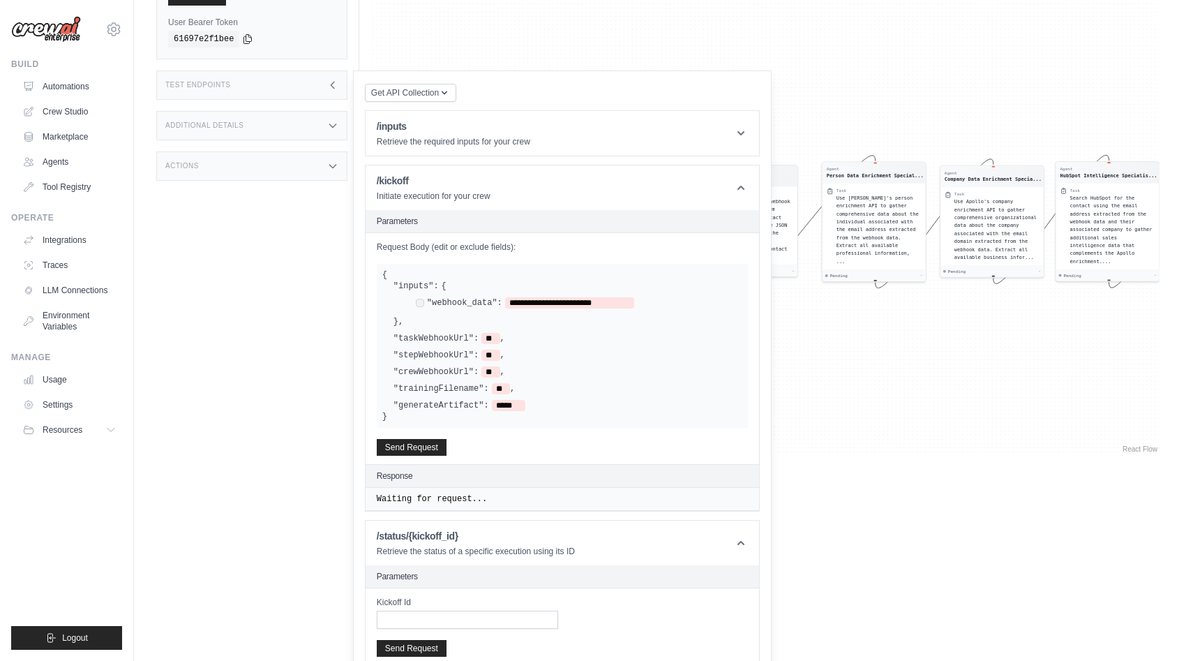
click at [334, 170] on icon at bounding box center [332, 165] width 11 height 11
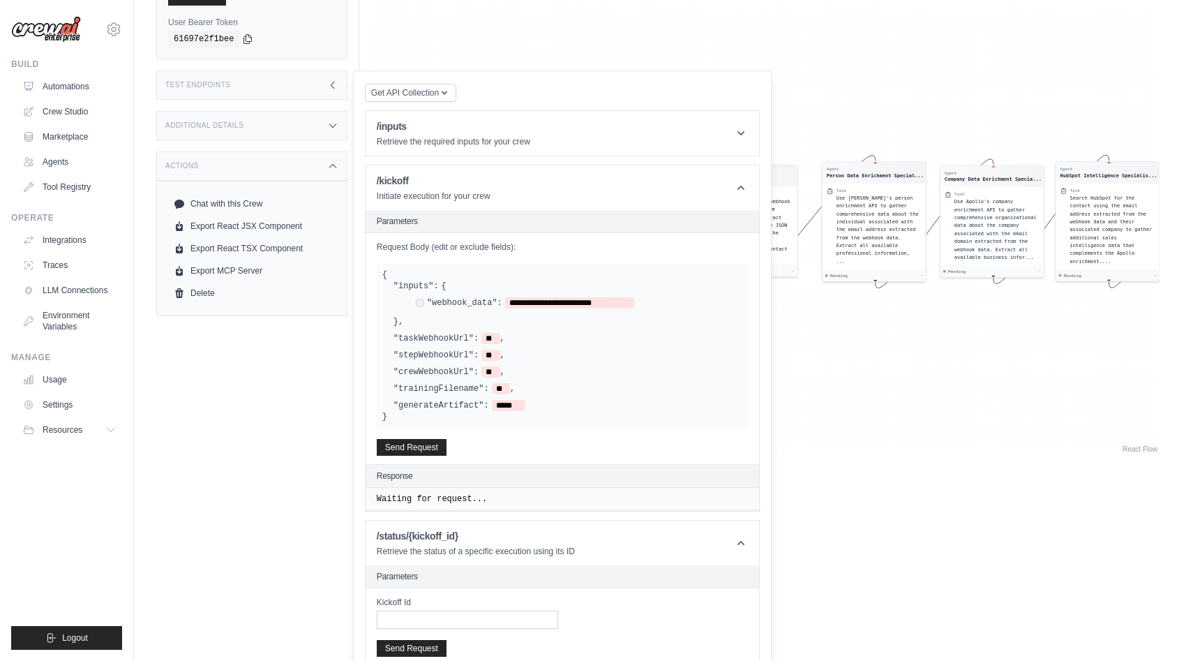
click at [334, 170] on icon at bounding box center [332, 165] width 11 height 11
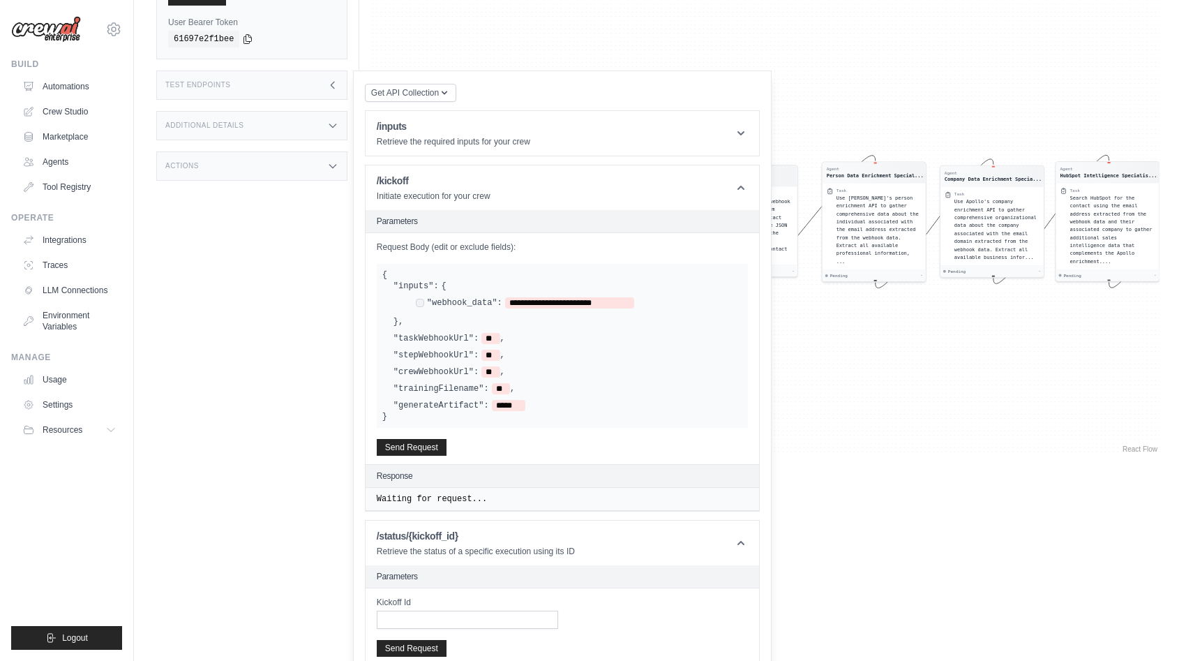
click at [327, 130] on div "Additional Details" at bounding box center [251, 125] width 191 height 29
click at [511, 130] on h1 "/inputs" at bounding box center [453, 126] width 153 height 14
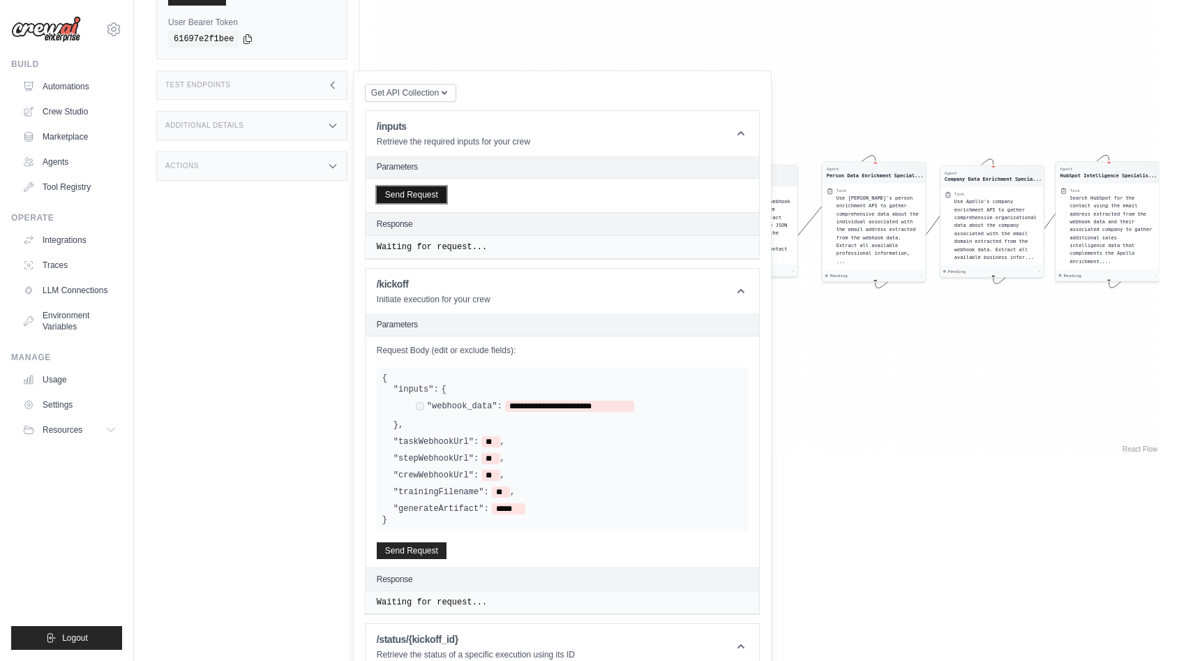
click at [437, 193] on button "Send Request" at bounding box center [412, 194] width 70 height 17
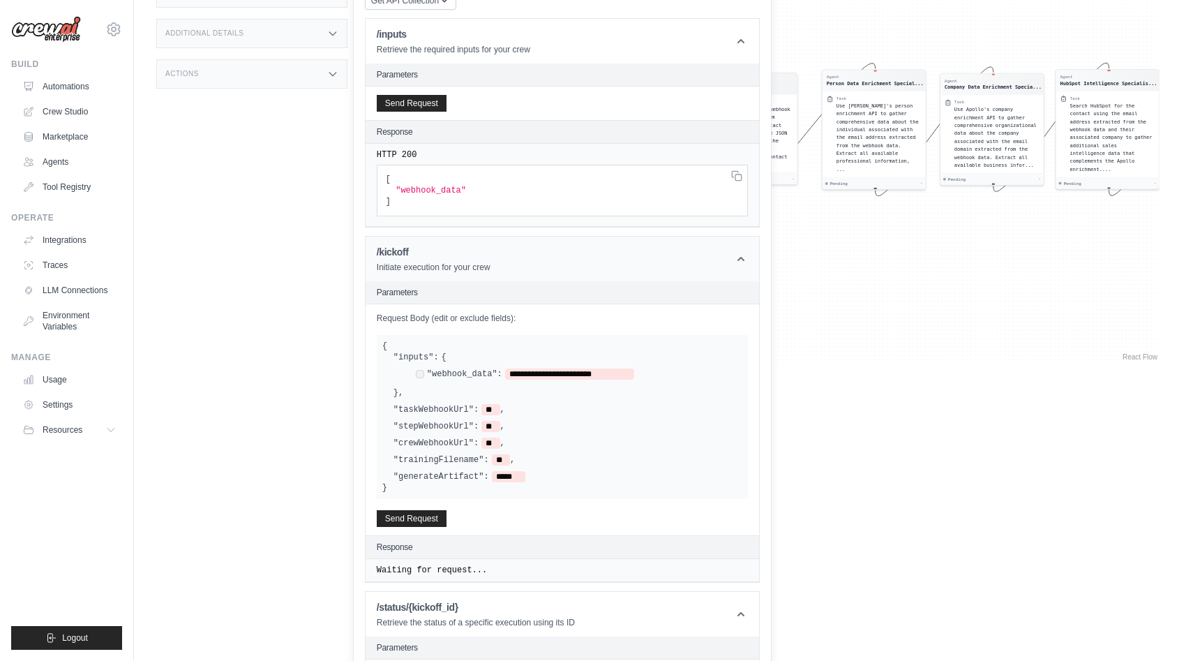
scroll to position [284, 0]
click at [427, 518] on button "Send Request" at bounding box center [412, 517] width 70 height 17
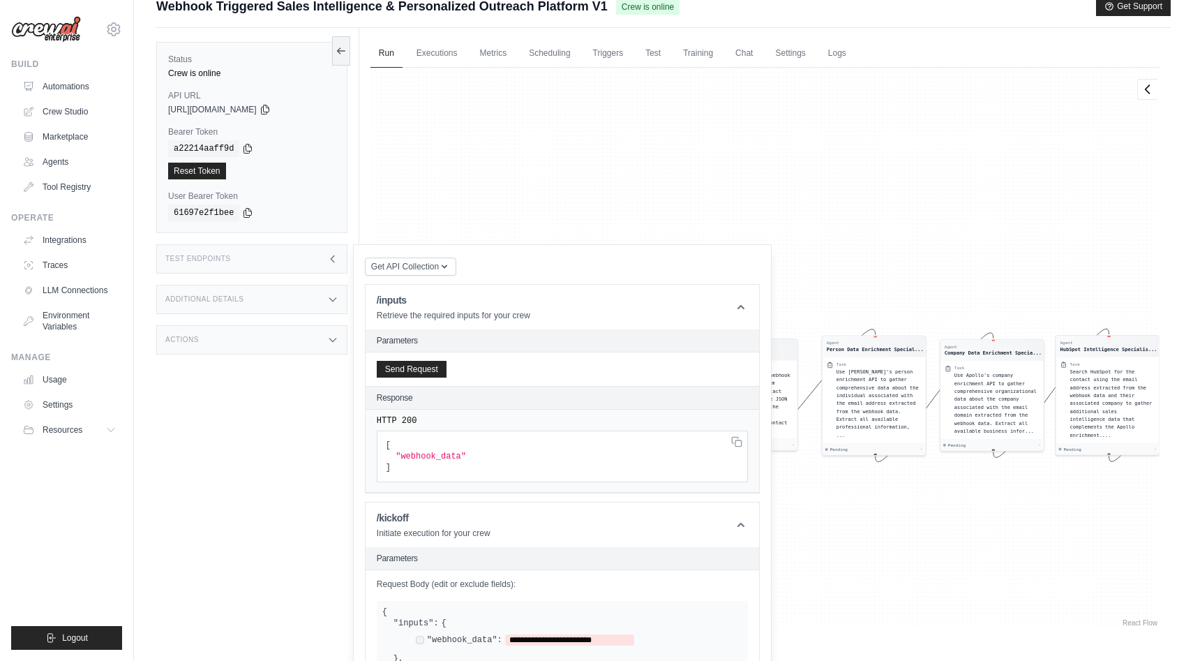
scroll to position [0, 0]
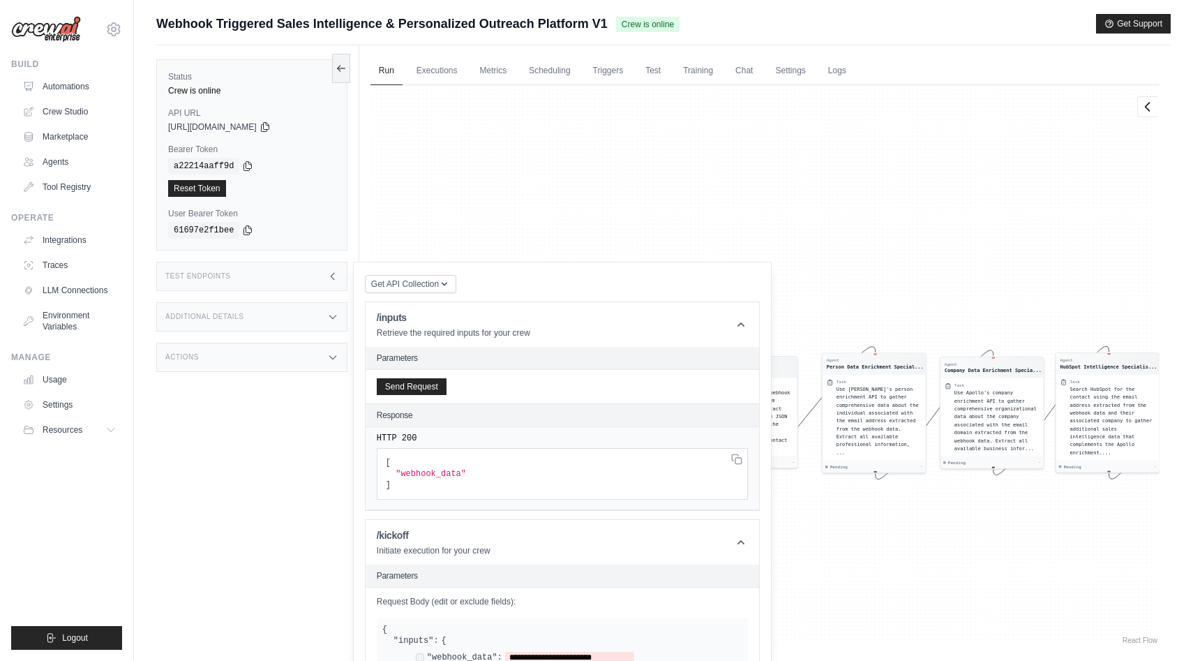
click at [461, 164] on div "Agent Webhook Data Processor Task Process the incoming webhook payload webhook …" at bounding box center [764, 366] width 789 height 562
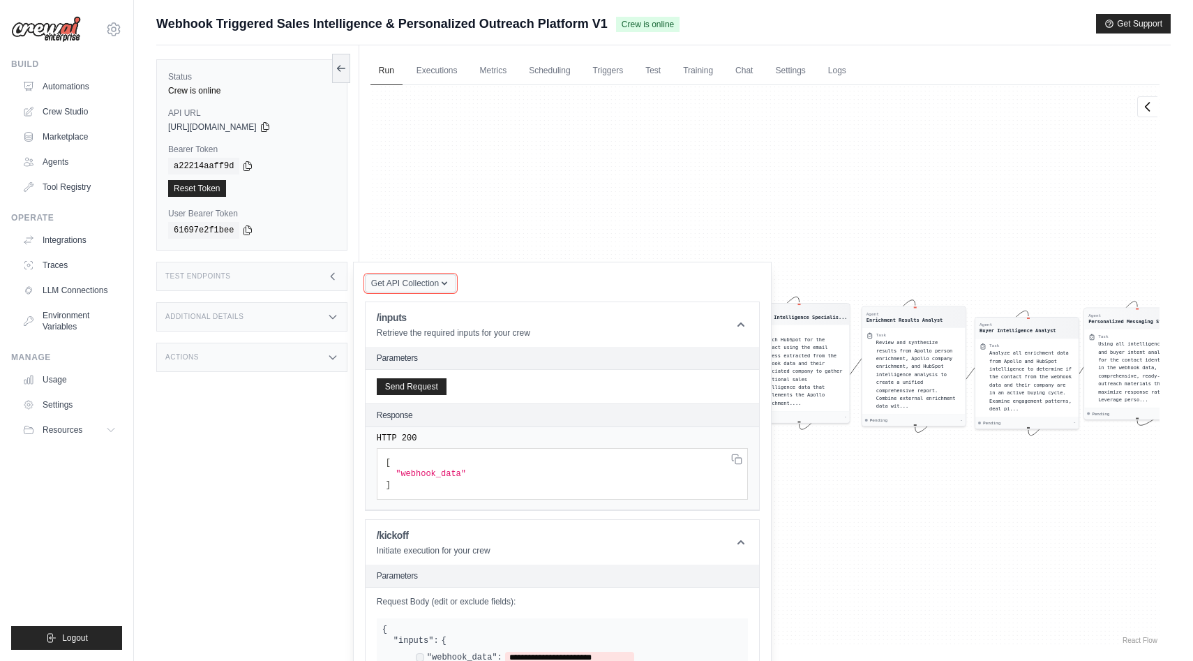
click at [440, 280] on icon "button" at bounding box center [444, 283] width 11 height 11
click at [331, 280] on icon at bounding box center [332, 276] width 11 height 11
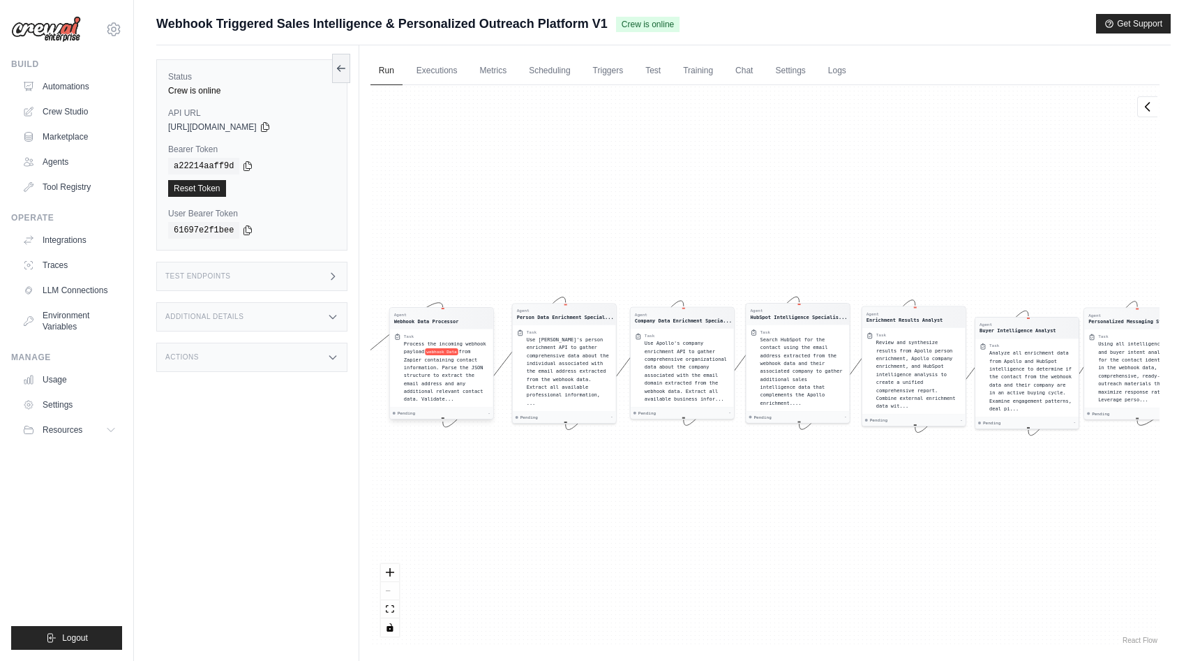
click at [418, 338] on div "Task" at bounding box center [446, 337] width 85 height 6
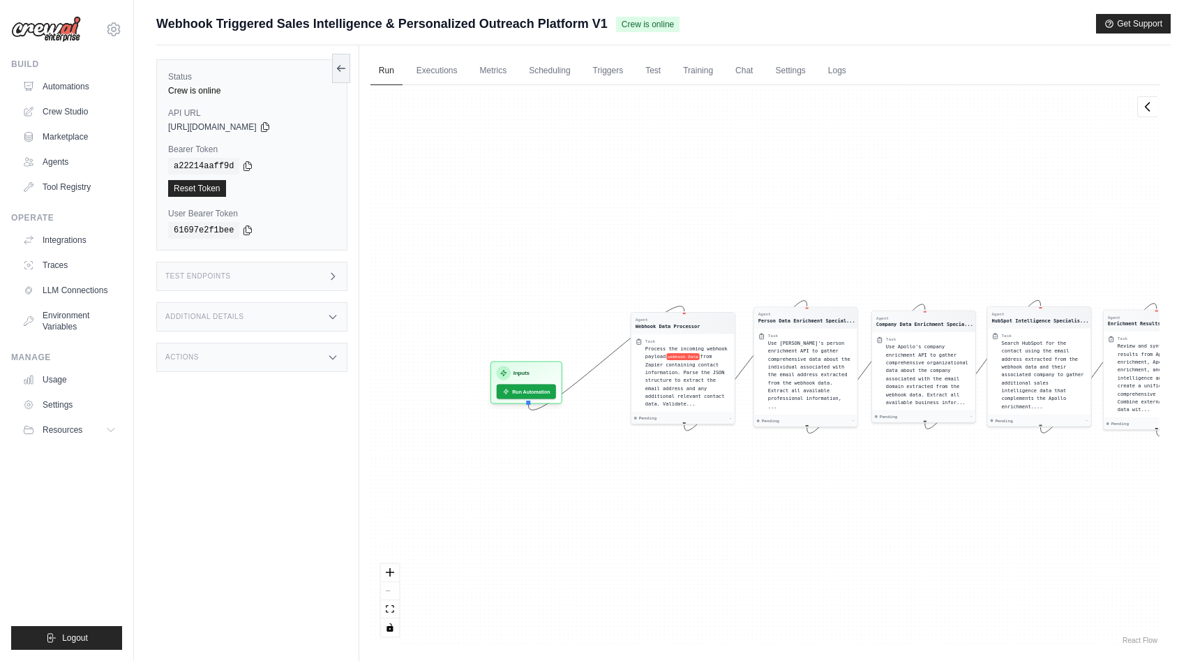
drag, startPoint x: 544, startPoint y: 545, endPoint x: 786, endPoint y: 548, distance: 241.4
click at [786, 548] on div "Agent Webhook Data Processor Task Process the incoming webhook payload webhook …" at bounding box center [764, 366] width 789 height 562
click at [544, 389] on button "Run Automation" at bounding box center [526, 388] width 62 height 15
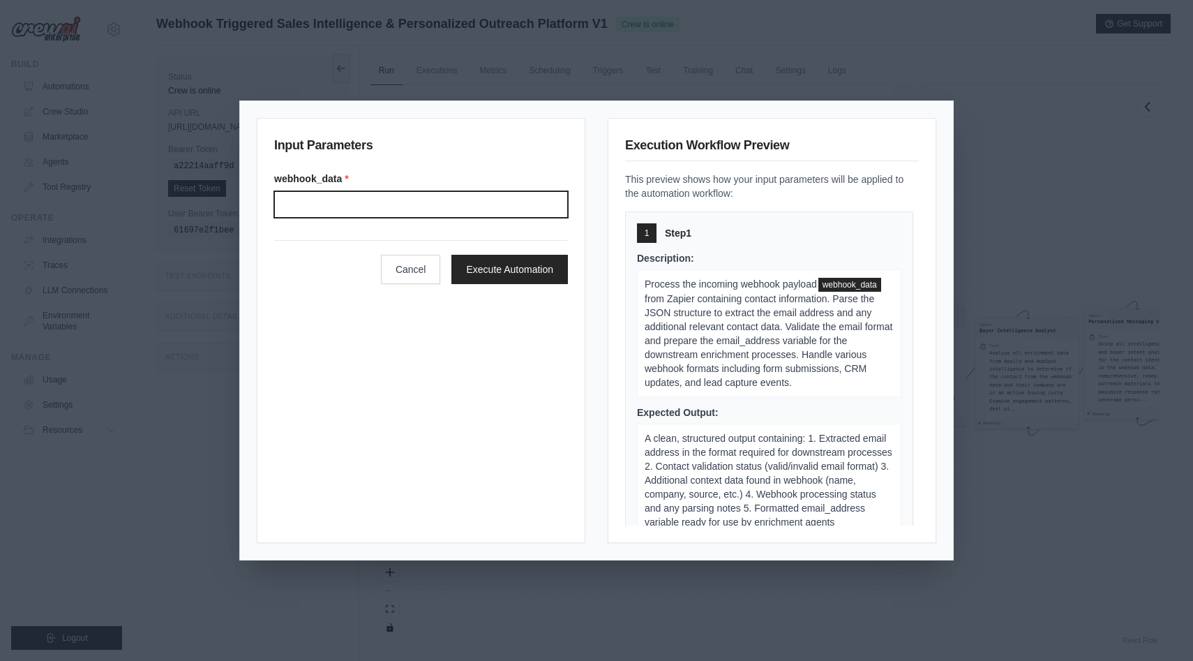
click at [520, 207] on input "Webhook data" at bounding box center [421, 204] width 294 height 27
click at [421, 272] on button "Cancel" at bounding box center [411, 268] width 60 height 29
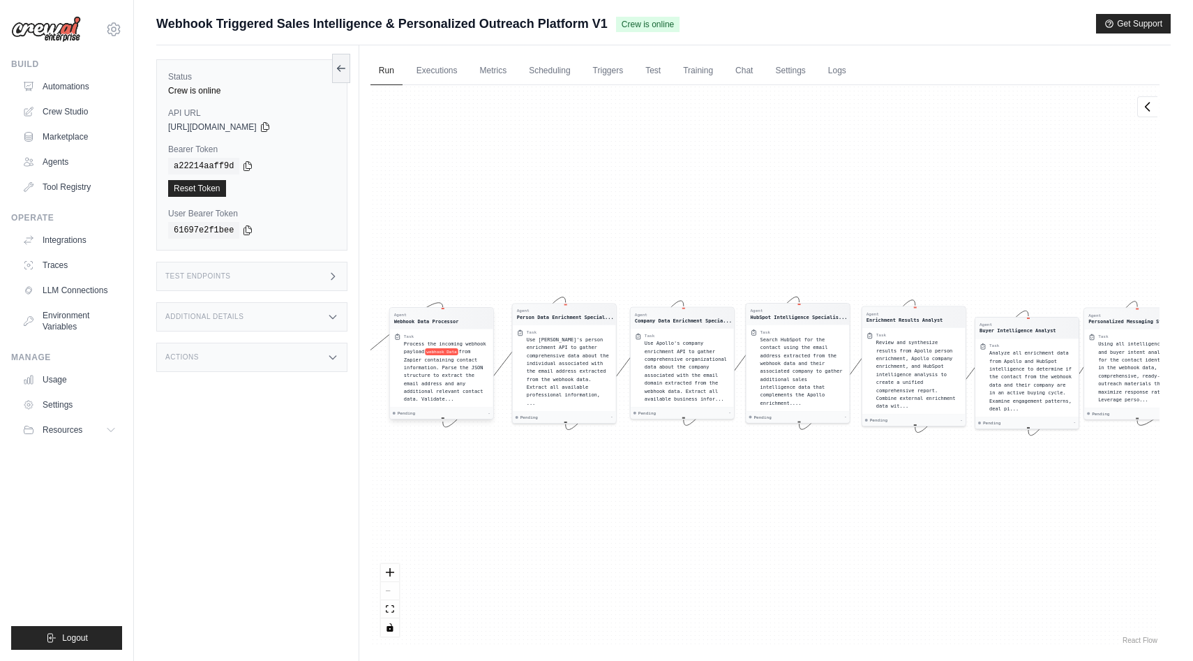
click at [456, 331] on div "Task Process the incoming webhook payload webhook Data from Zapier containing c…" at bounding box center [441, 368] width 103 height 79
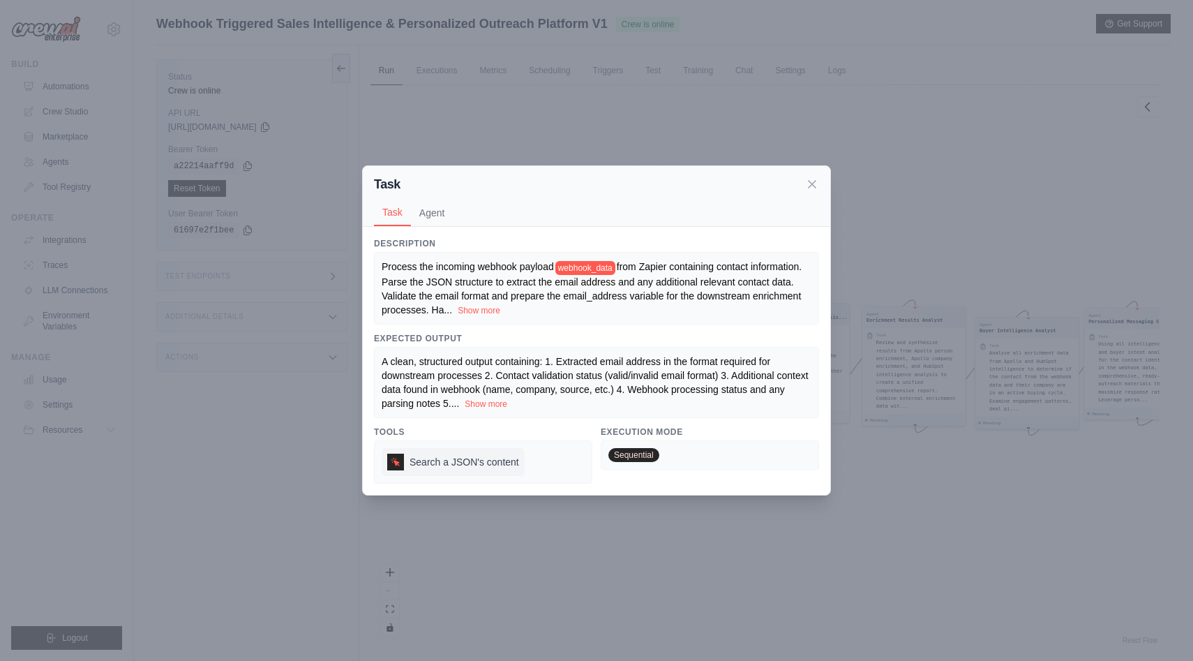
click at [517, 460] on span "Search a JSON's content" at bounding box center [465, 462] width 110 height 14
click at [814, 174] on div "Task" at bounding box center [596, 184] width 445 height 20
click at [810, 183] on icon at bounding box center [812, 184] width 14 height 14
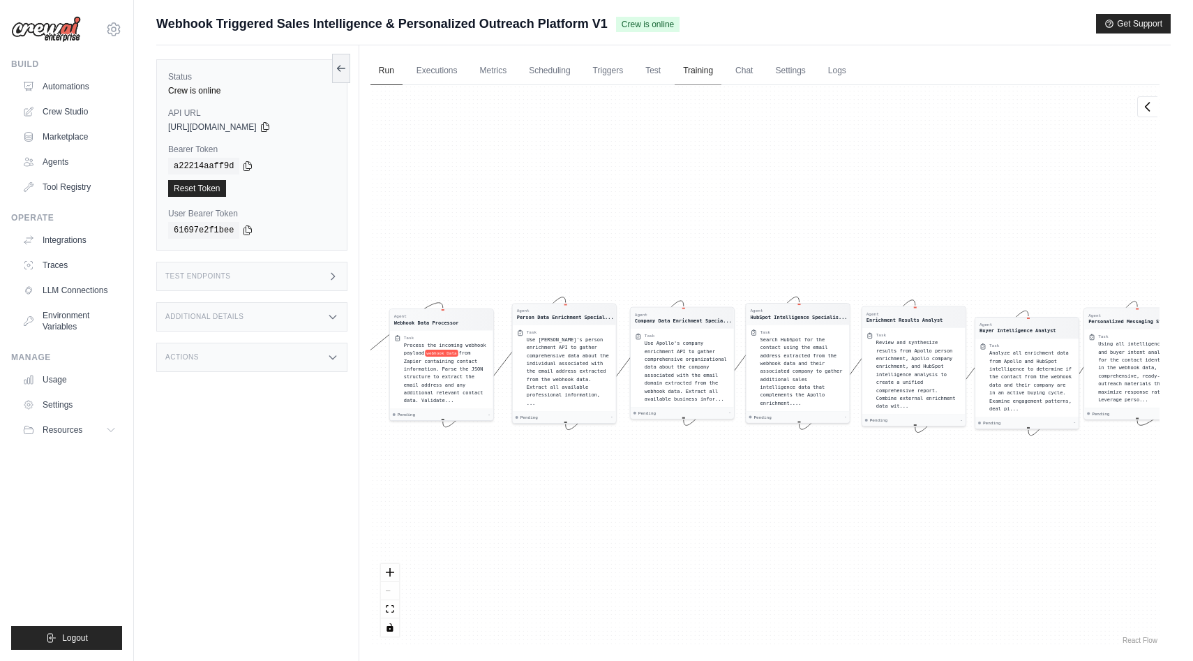
click at [701, 68] on link "Training" at bounding box center [698, 71] width 47 height 29
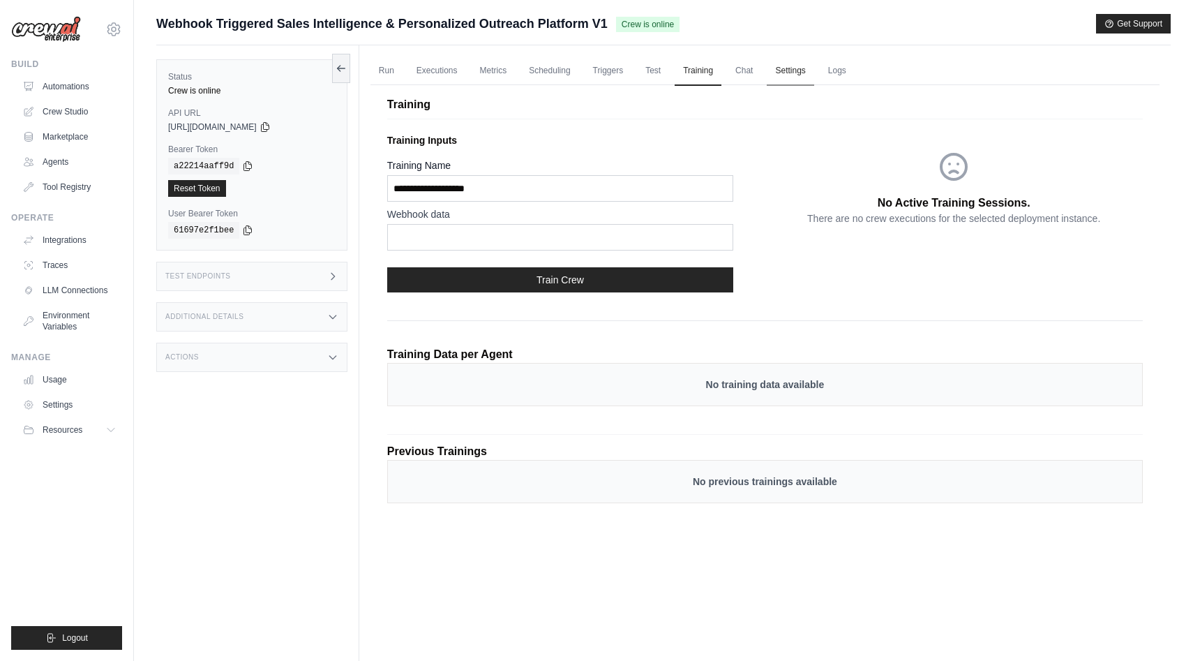
click at [796, 66] on link "Settings" at bounding box center [790, 71] width 47 height 29
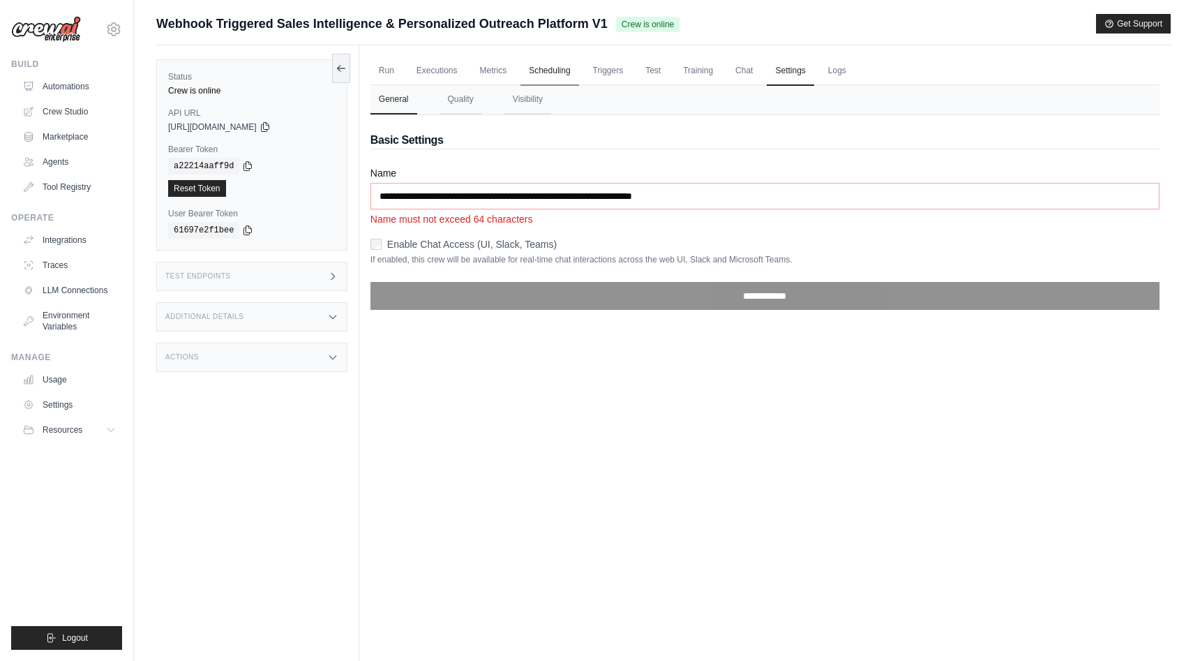
click at [548, 76] on link "Scheduling" at bounding box center [549, 71] width 58 height 29
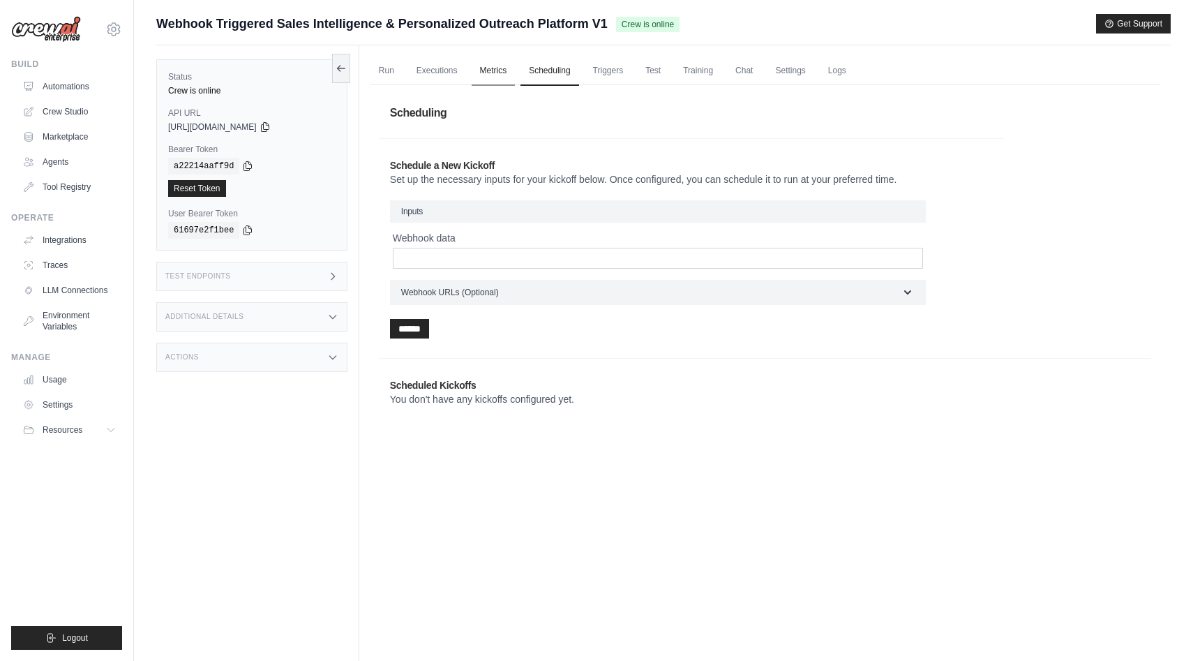
click at [500, 73] on link "Metrics" at bounding box center [494, 71] width 44 height 29
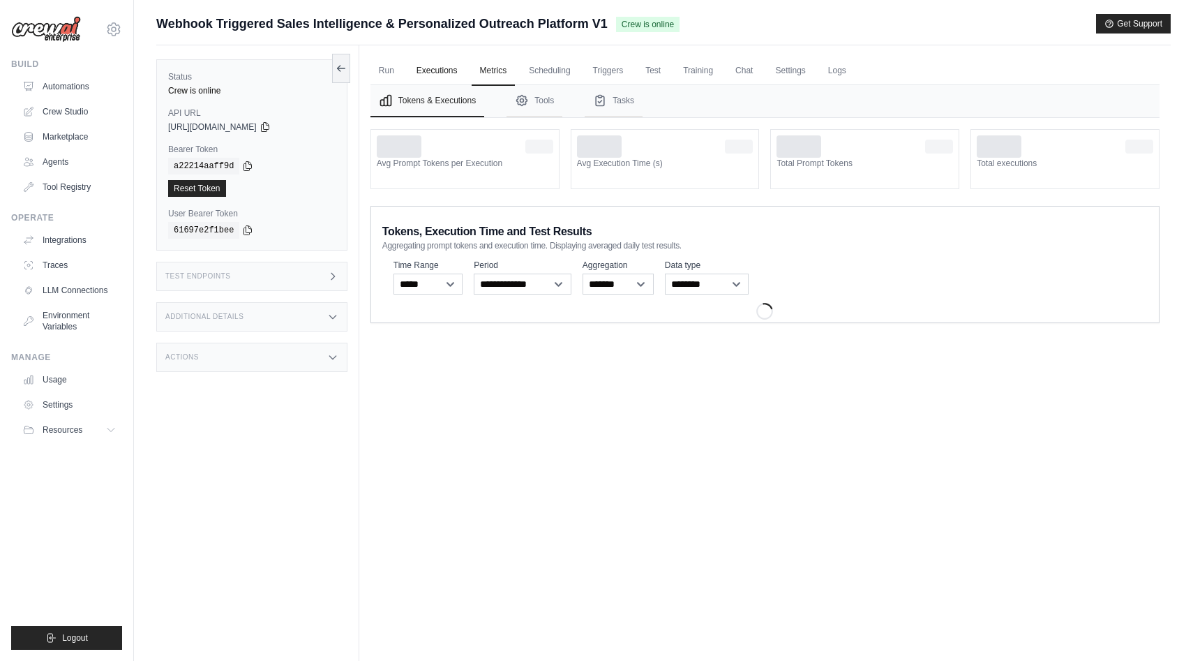
click at [433, 74] on link "Executions" at bounding box center [437, 71] width 58 height 29
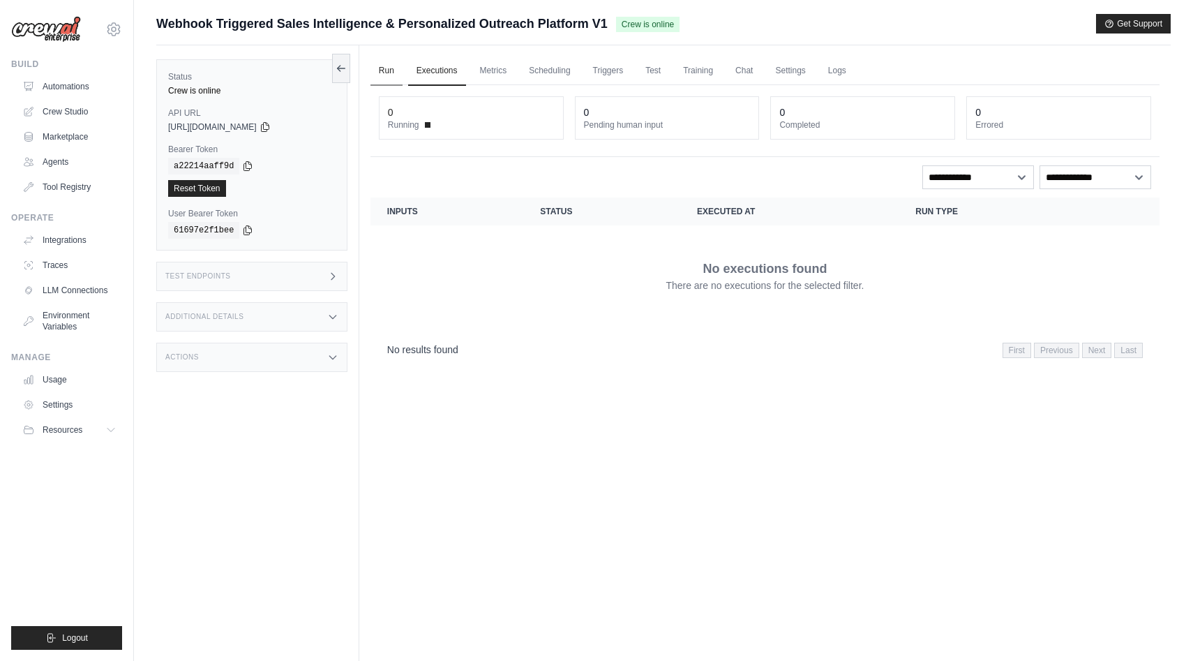
click at [387, 70] on link "Run" at bounding box center [386, 71] width 32 height 29
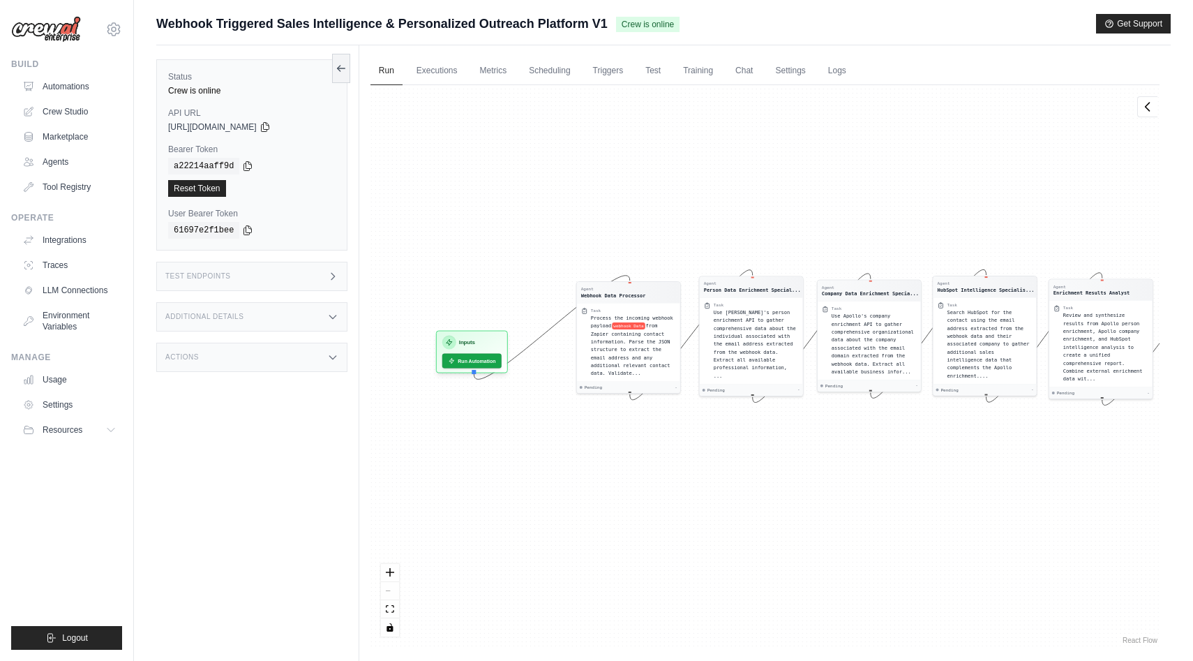
drag, startPoint x: 525, startPoint y: 253, endPoint x: 712, endPoint y: 226, distance: 189.0
click at [712, 226] on div "Agent Webhook Data Processor Task Process the incoming webhook payload webhook …" at bounding box center [764, 366] width 789 height 562
click at [652, 218] on div "Agent Webhook Data Processor Task Process the incoming webhook payload webhook …" at bounding box center [764, 366] width 789 height 562
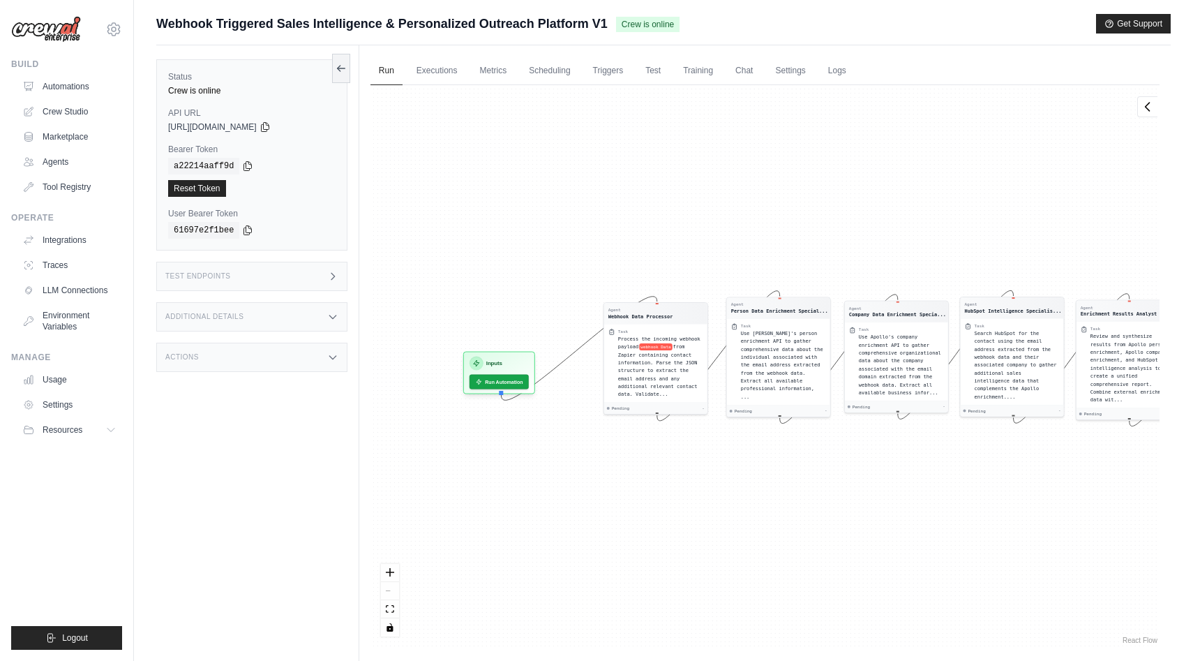
drag, startPoint x: 465, startPoint y: 250, endPoint x: 680, endPoint y: 243, distance: 215.0
click at [680, 243] on div "Agent Webhook Data Processor Task Process the incoming webhook payload webhook …" at bounding box center [764, 366] width 789 height 562
click at [511, 382] on button "Run Automation" at bounding box center [499, 378] width 62 height 15
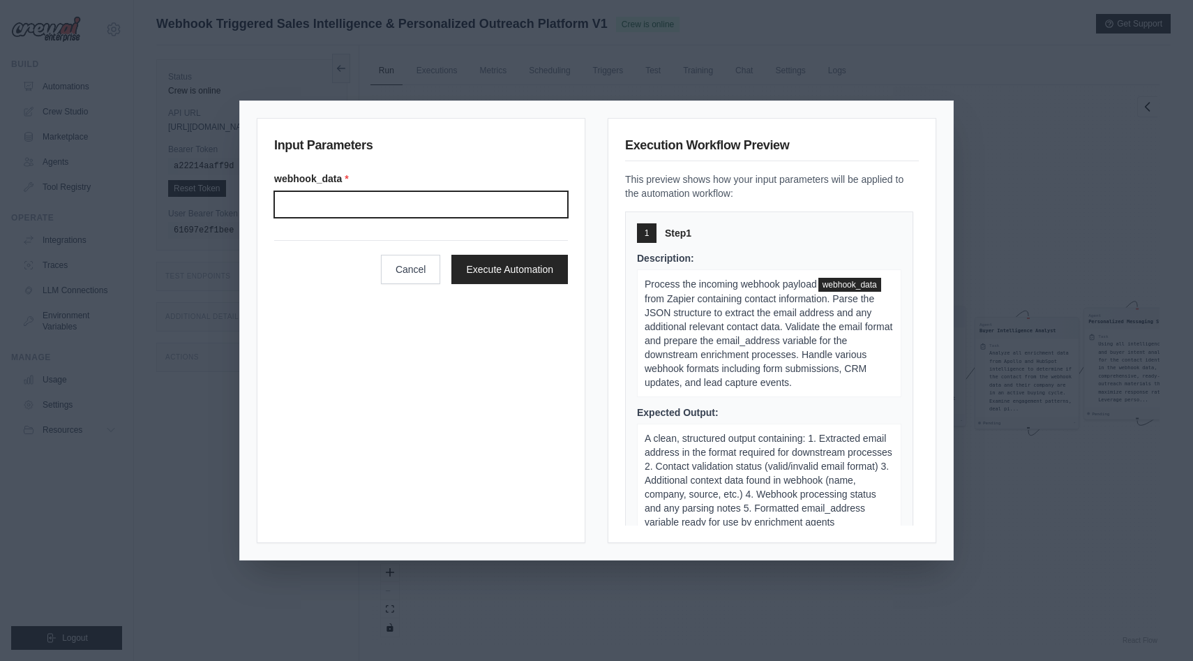
click at [488, 206] on input "Webhook data" at bounding box center [421, 204] width 294 height 27
paste input "**********"
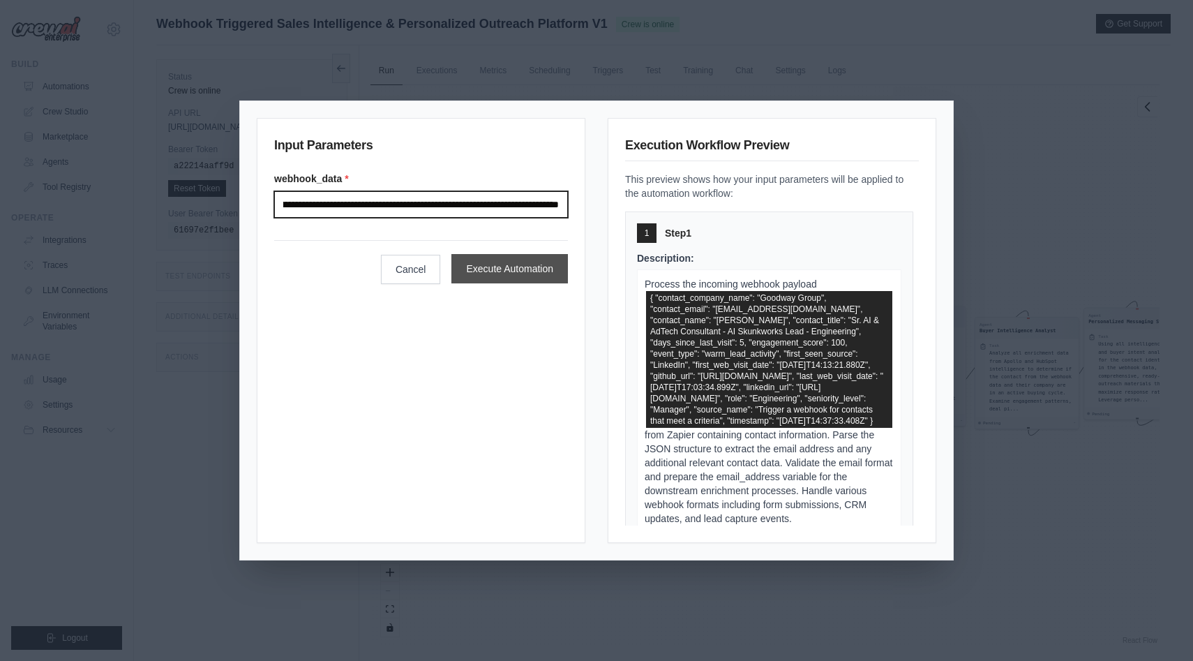
type input "**********"
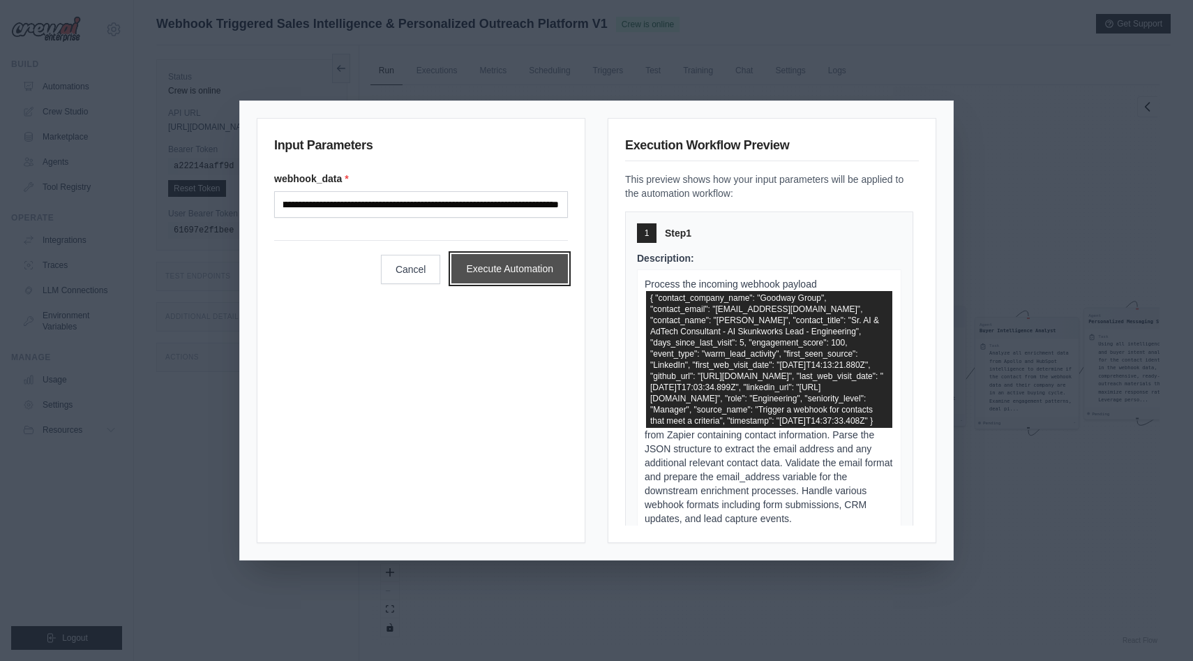
scroll to position [0, 0]
click at [483, 269] on button "Execute Automation" at bounding box center [509, 268] width 117 height 29
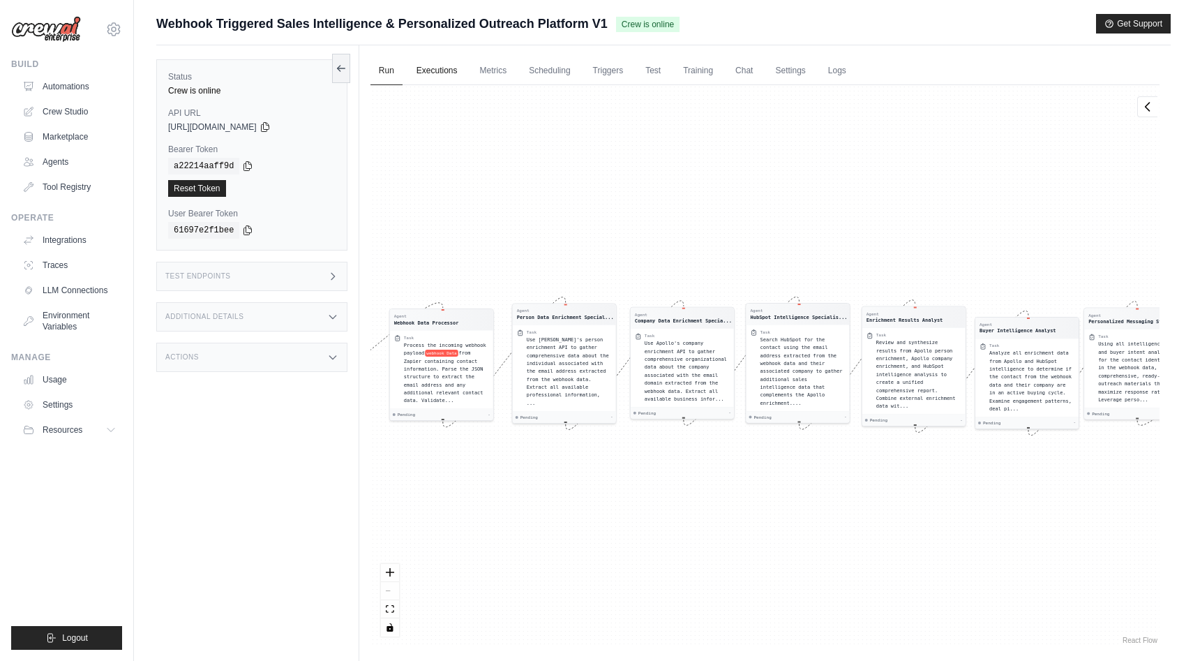
click at [440, 71] on link "Executions" at bounding box center [437, 71] width 58 height 29
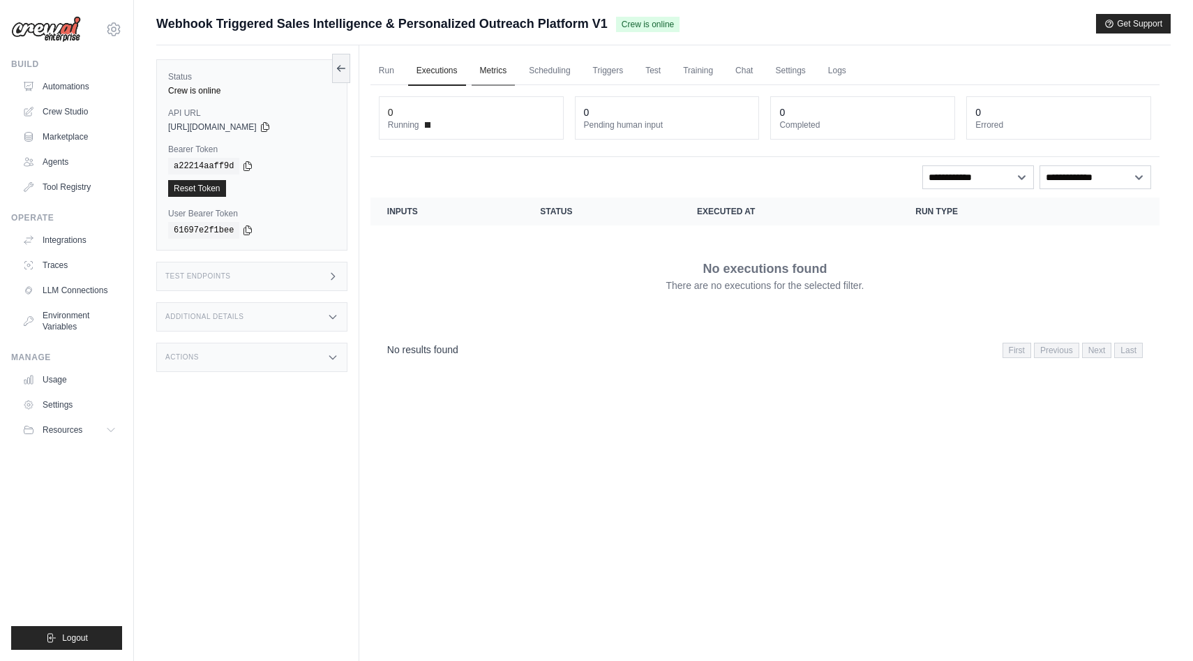
click at [490, 66] on link "Metrics" at bounding box center [494, 71] width 44 height 29
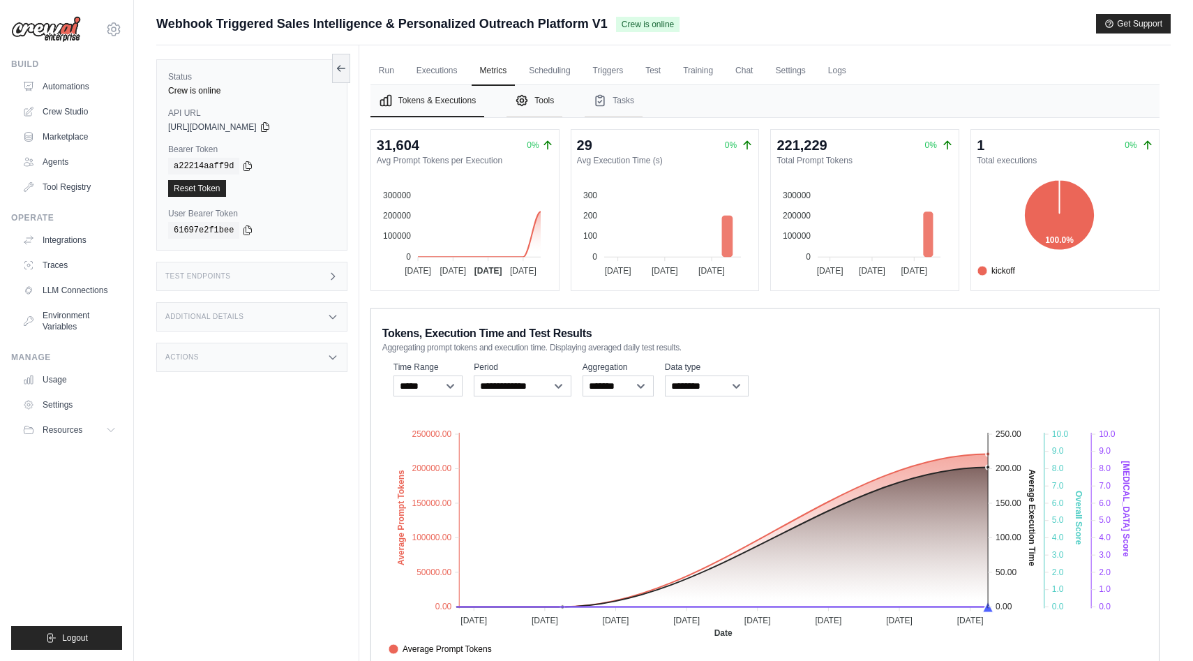
click at [544, 98] on button "Tools" at bounding box center [535, 101] width 56 height 32
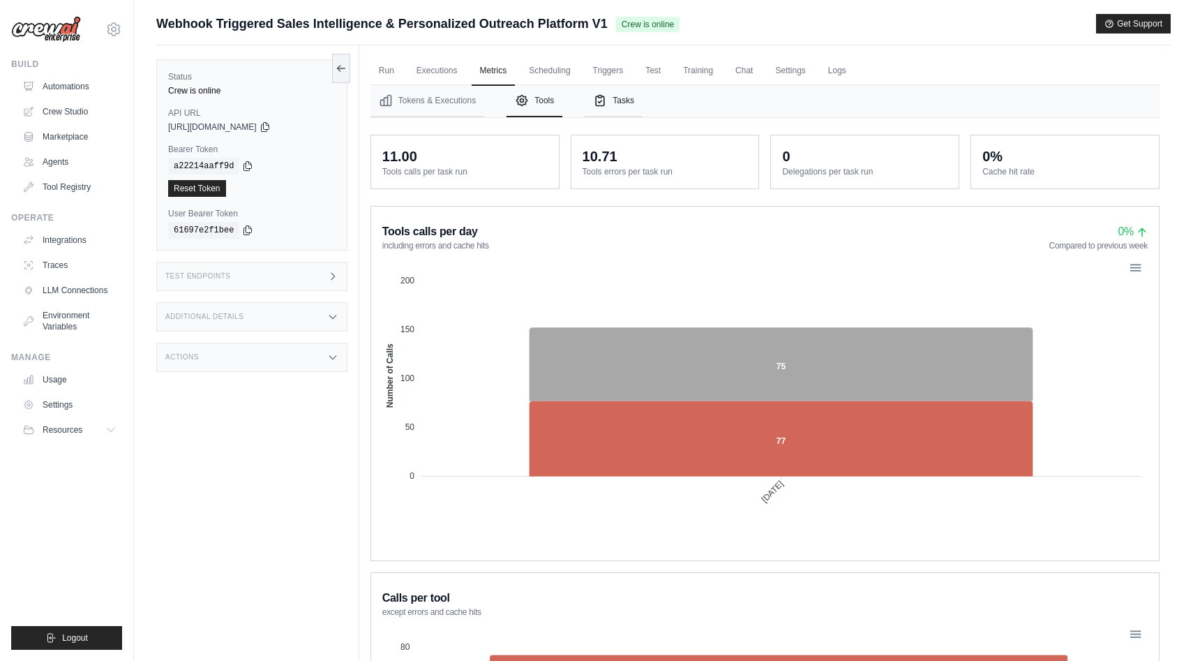
click at [612, 100] on button "Tasks" at bounding box center [614, 101] width 58 height 32
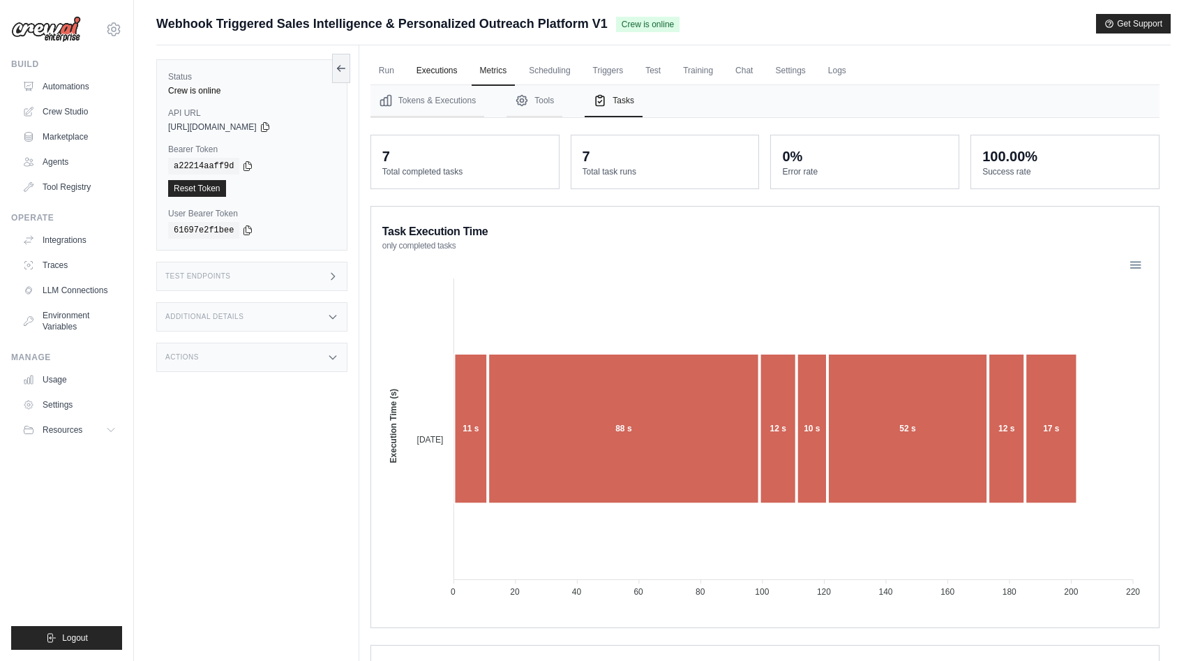
click at [427, 71] on link "Executions" at bounding box center [437, 71] width 58 height 29
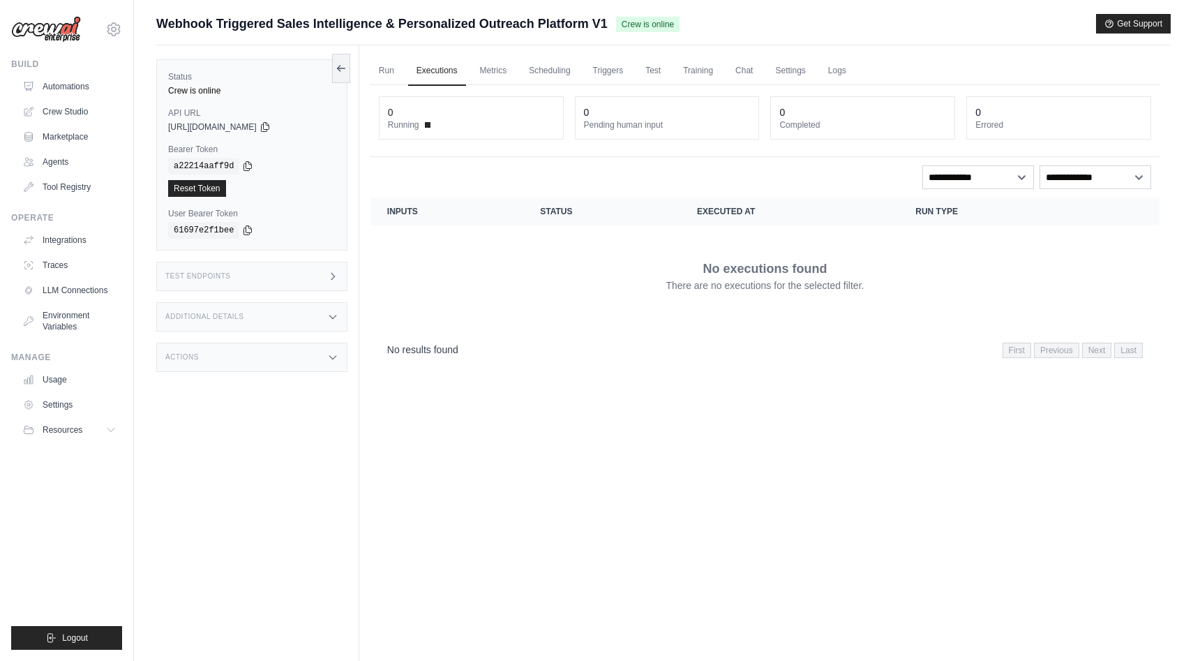
click at [426, 125] on span at bounding box center [428, 125] width 6 height 6
click at [391, 72] on link "Run" at bounding box center [386, 71] width 32 height 29
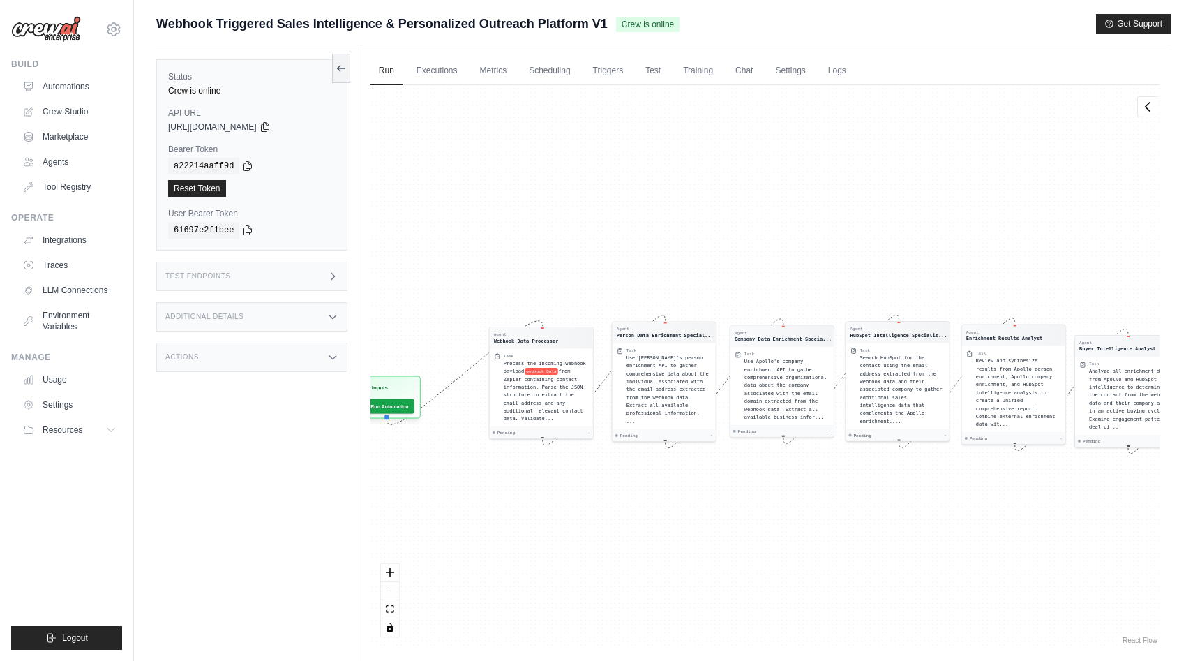
drag, startPoint x: 528, startPoint y: 236, endPoint x: 628, endPoint y: 254, distance: 101.4
click at [628, 254] on div "Agent Webhook Data Processor Task Process the incoming webhook payload webhook …" at bounding box center [764, 366] width 789 height 562
click at [834, 70] on link "Logs" at bounding box center [837, 71] width 35 height 29
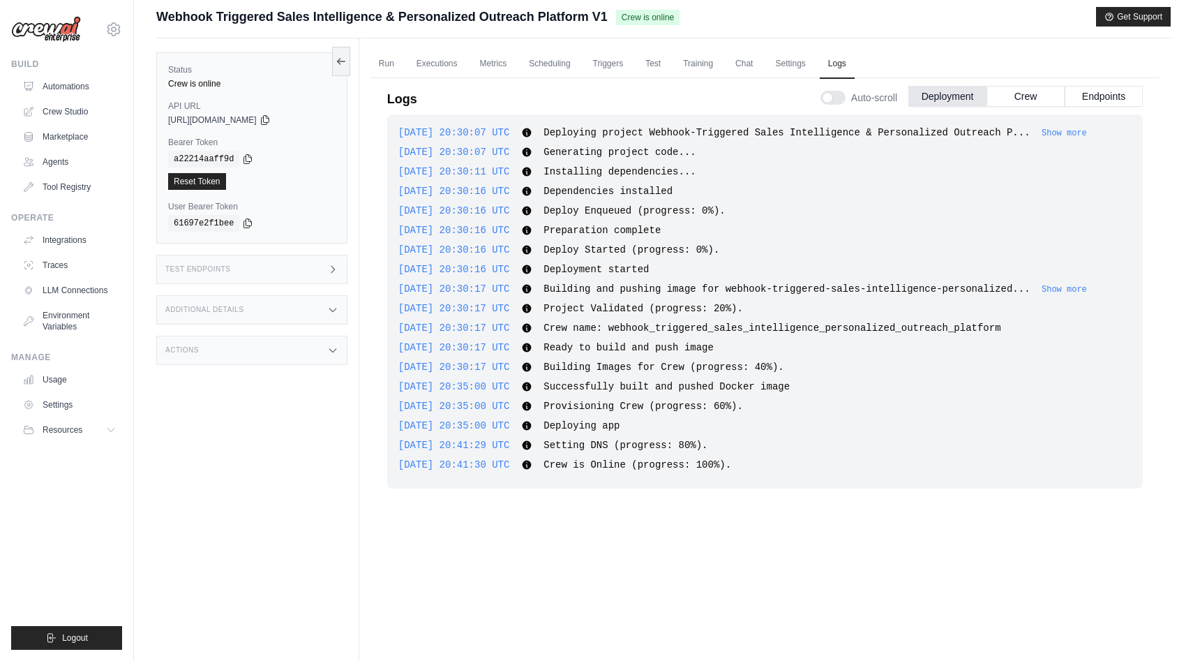
scroll to position [10, 0]
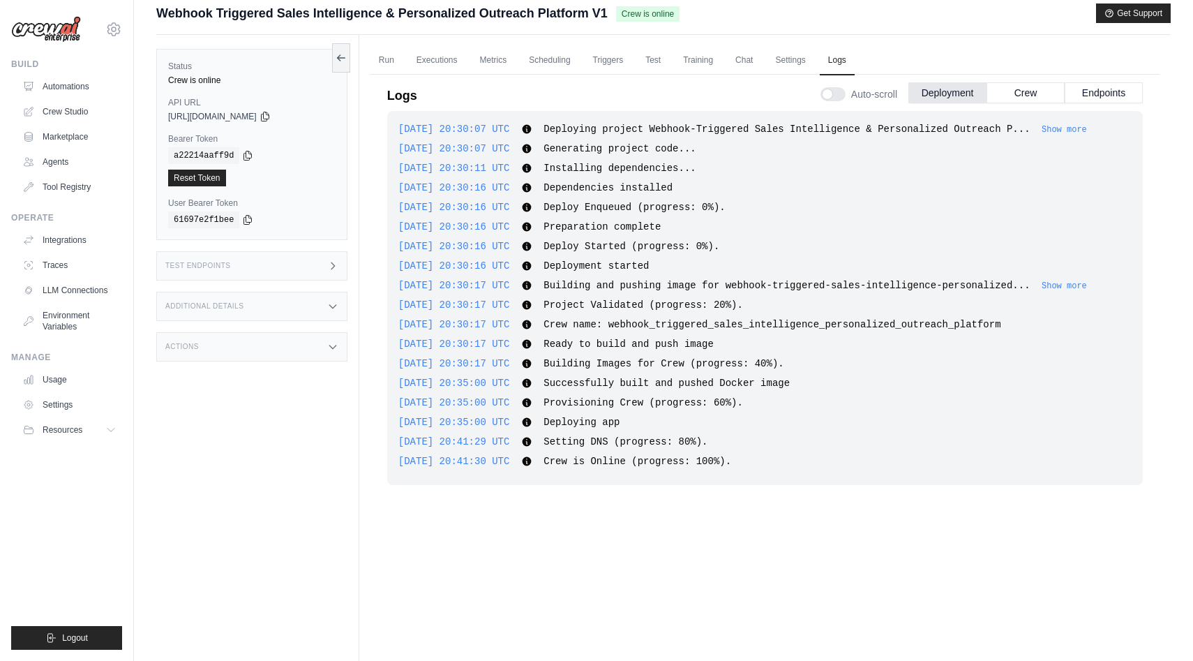
click at [807, 193] on div "2025-09-04 20:30:16 UTC Dependencies installed Show more Show less" at bounding box center [764, 188] width 733 height 14
click at [1086, 94] on button "Endpoints" at bounding box center [1104, 92] width 78 height 21
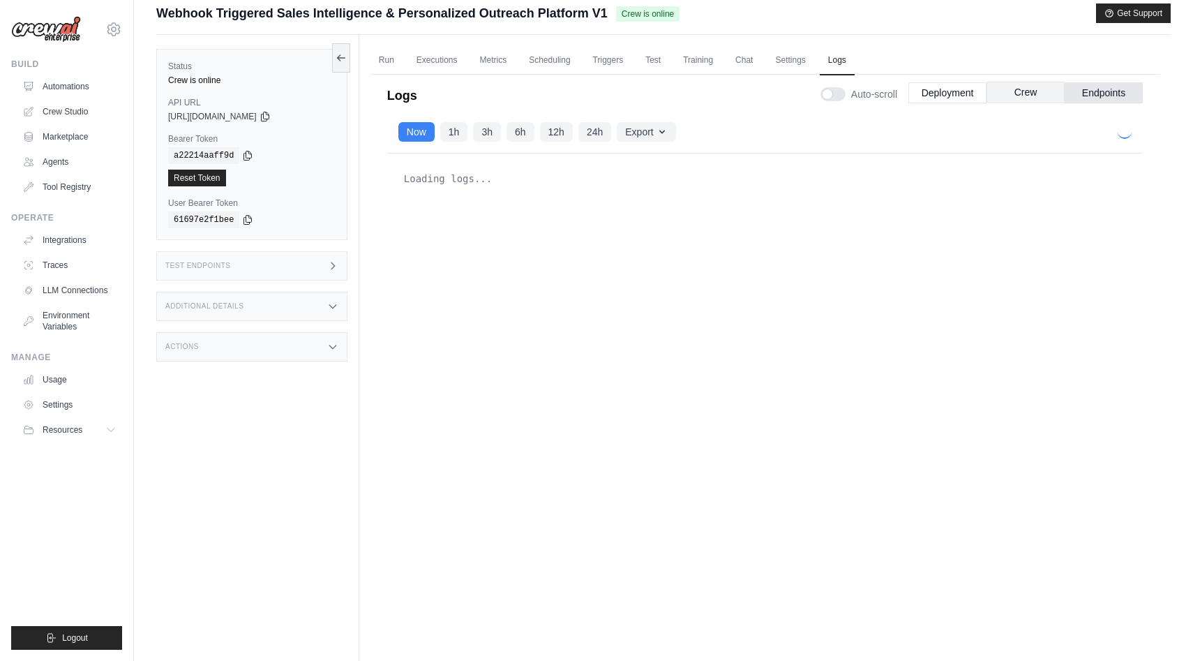
click at [1021, 92] on button "Crew" at bounding box center [1026, 92] width 78 height 21
click at [954, 96] on button "Deployment" at bounding box center [947, 92] width 78 height 21
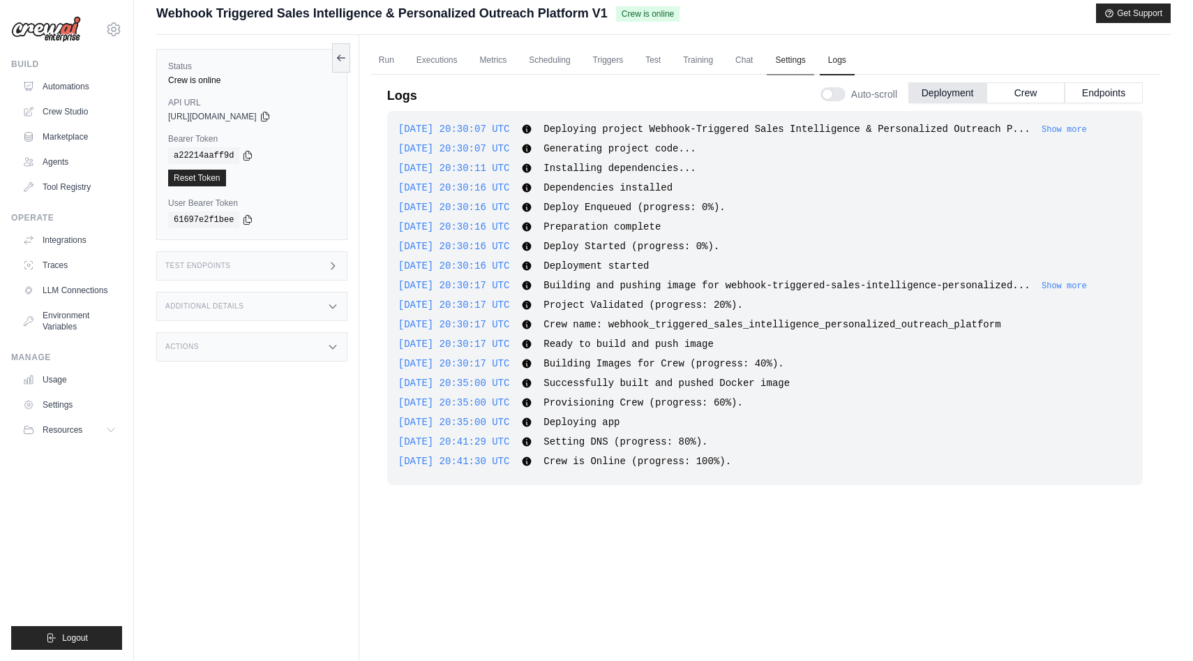
scroll to position [0, 0]
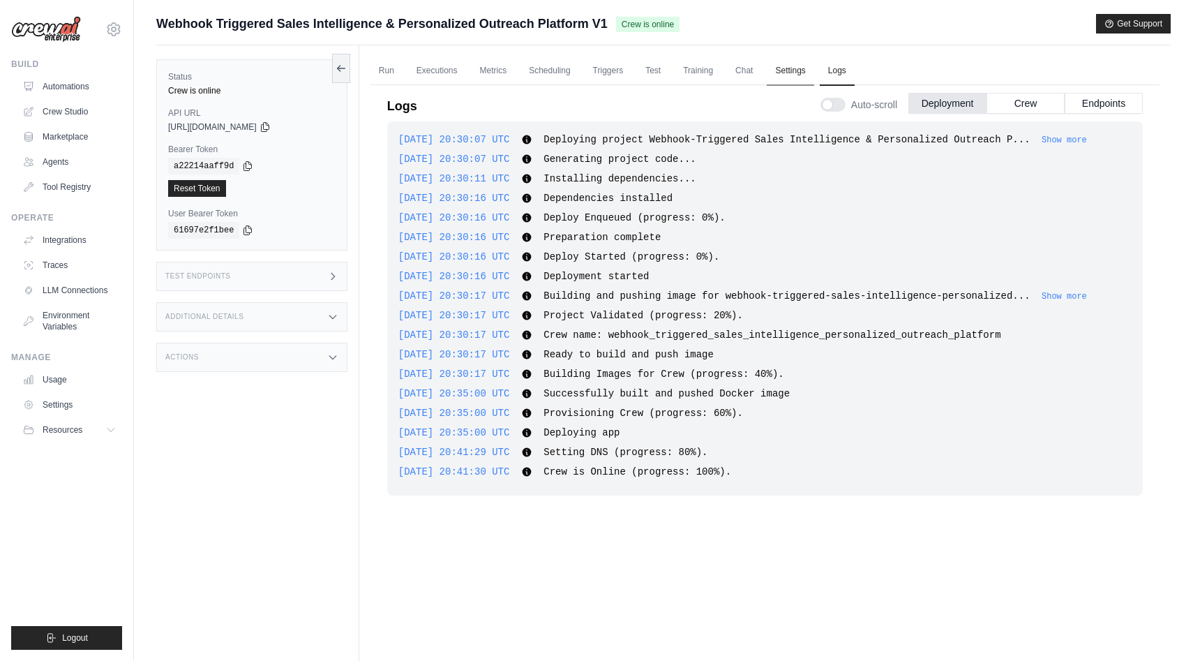
click at [779, 66] on link "Settings" at bounding box center [790, 71] width 47 height 29
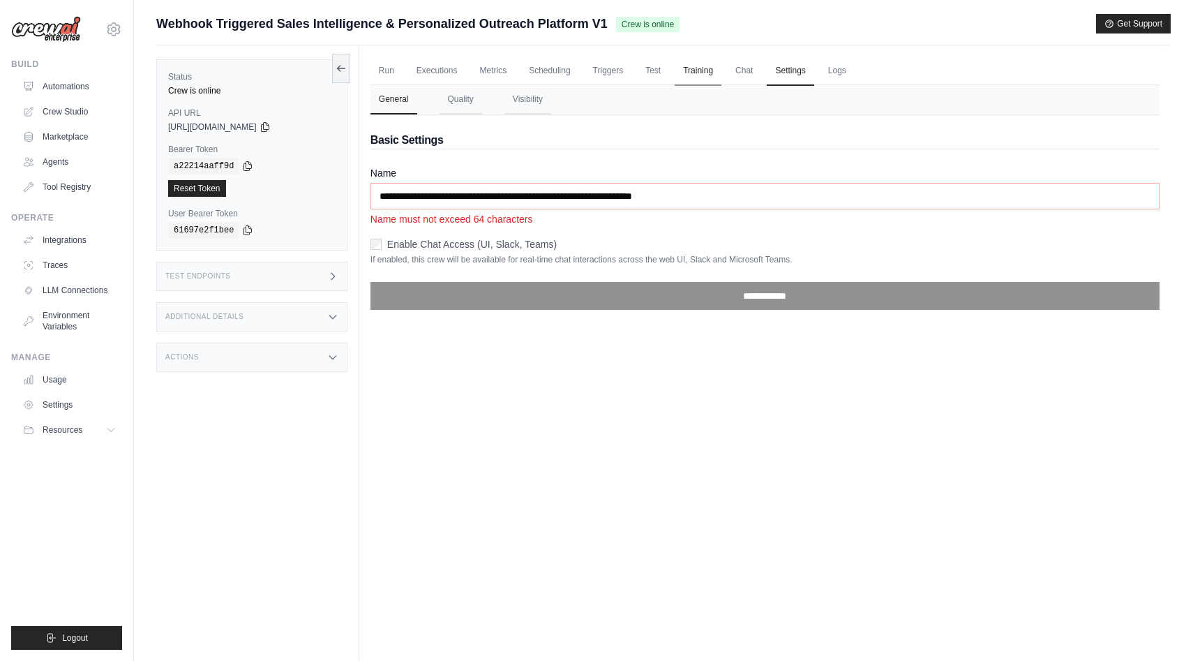
click at [693, 72] on link "Training" at bounding box center [698, 71] width 47 height 29
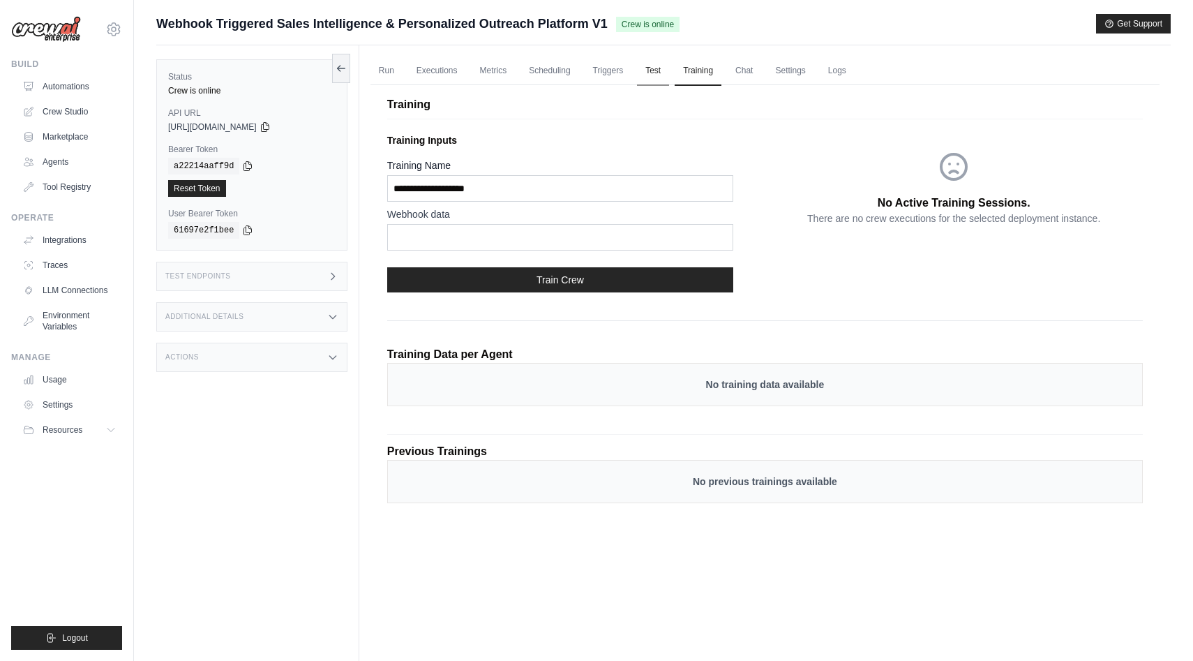
click at [642, 69] on link "Test" at bounding box center [653, 71] width 32 height 29
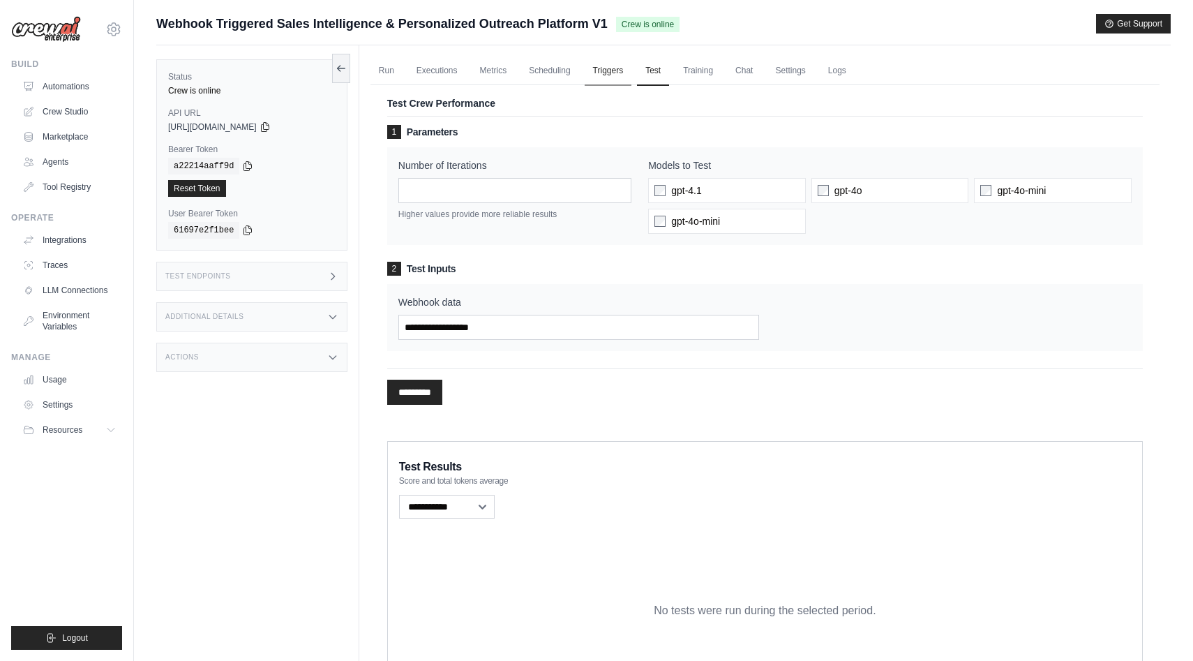
click at [608, 70] on link "Triggers" at bounding box center [608, 71] width 47 height 29
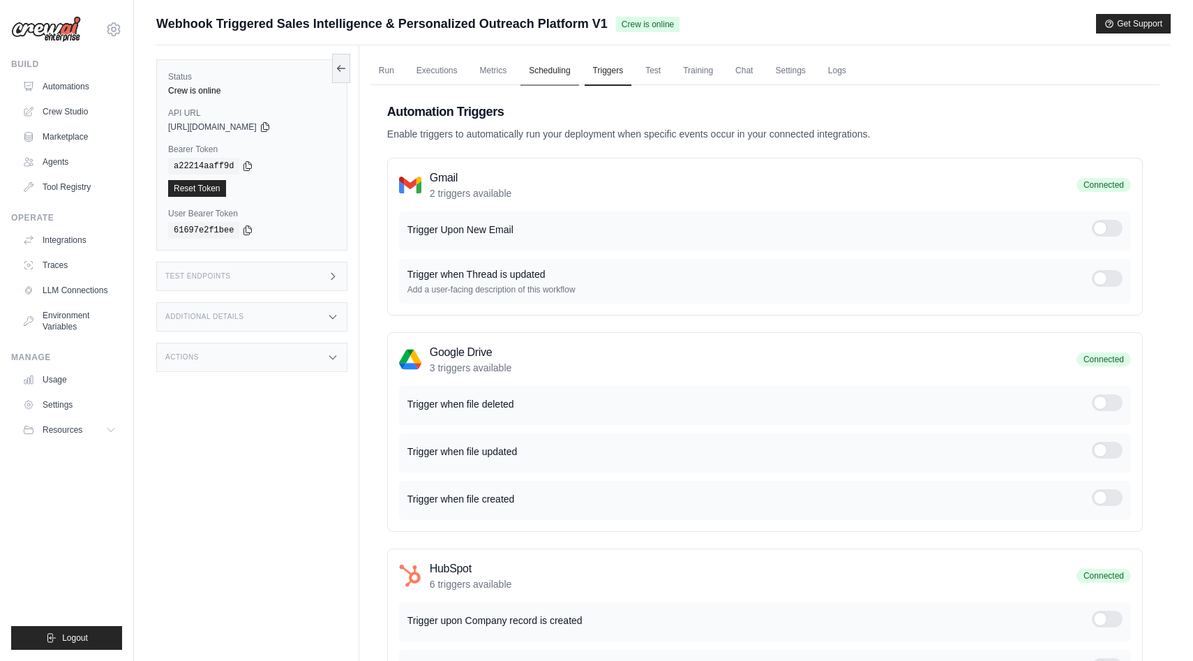
click at [555, 73] on link "Scheduling" at bounding box center [549, 71] width 58 height 29
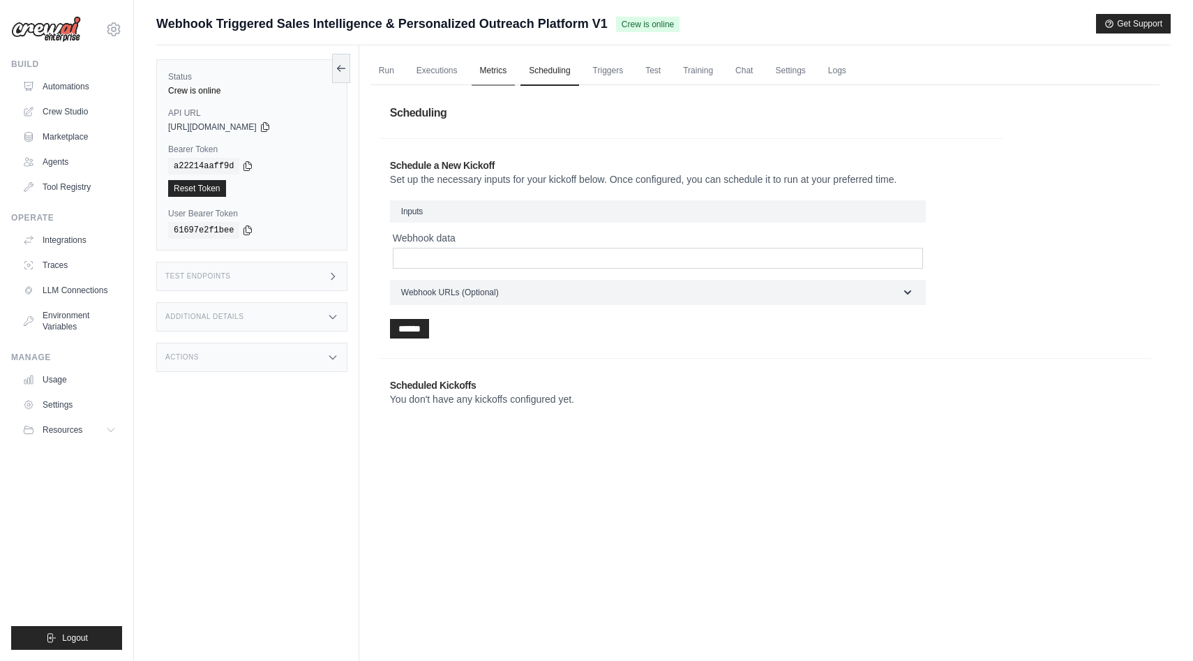
click at [491, 68] on link "Metrics" at bounding box center [494, 71] width 44 height 29
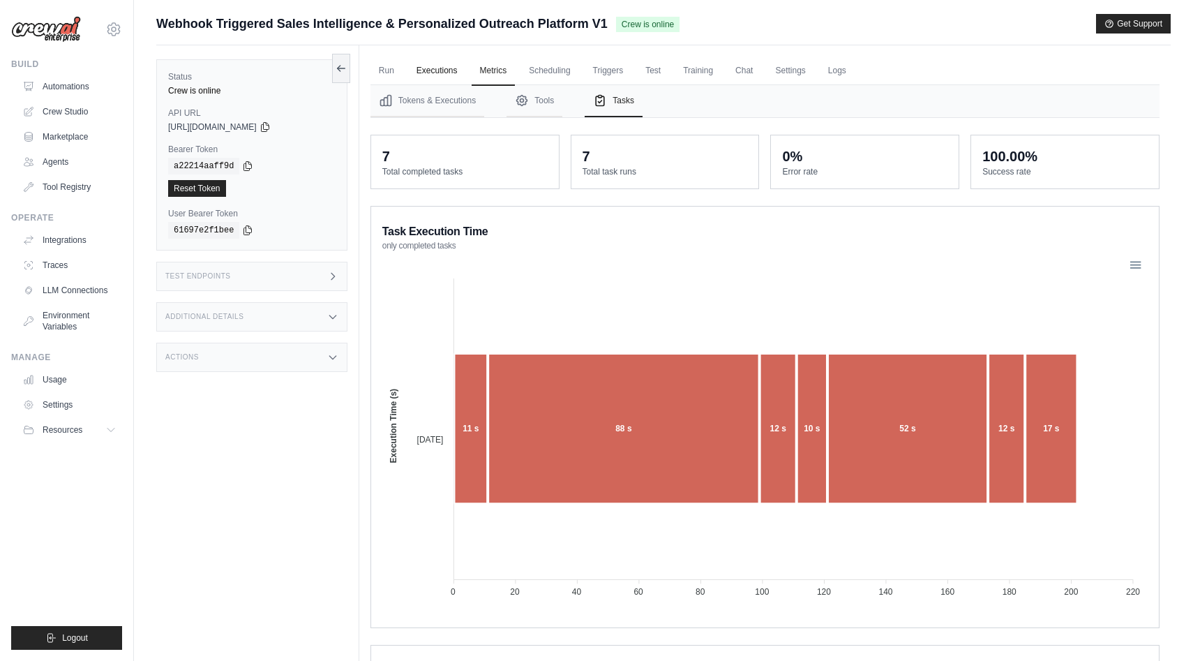
click at [451, 66] on link "Executions" at bounding box center [437, 71] width 58 height 29
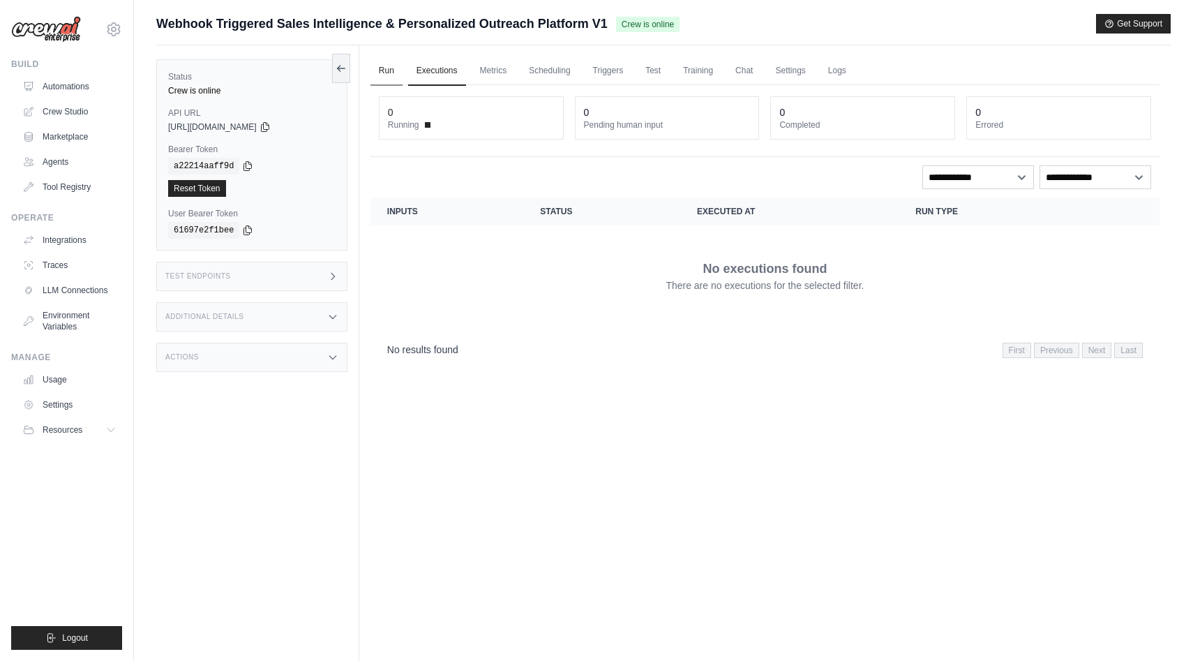
click at [390, 75] on link "Run" at bounding box center [386, 71] width 32 height 29
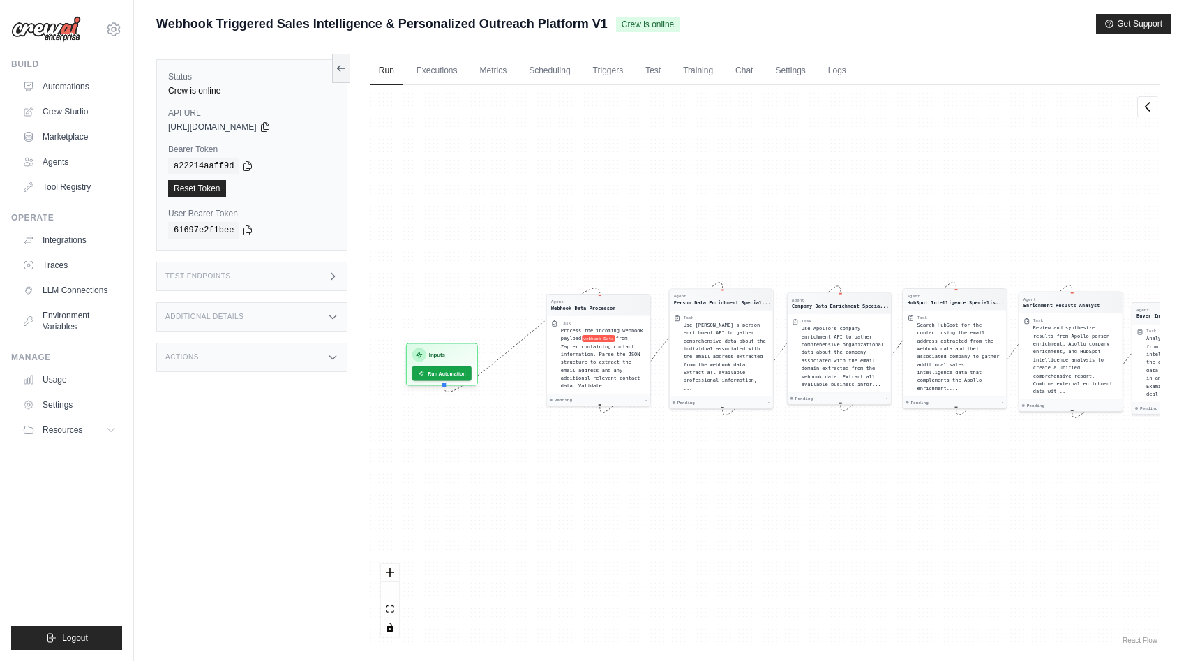
drag, startPoint x: 544, startPoint y: 203, endPoint x: 601, endPoint y: 170, distance: 65.9
click at [601, 170] on div "Agent Webhook Data Processor Task Process the incoming webhook payload webhook …" at bounding box center [764, 366] width 789 height 562
click at [606, 343] on span "from Zapier containing contact information. Parse the JSON structure to extract…" at bounding box center [601, 360] width 80 height 53
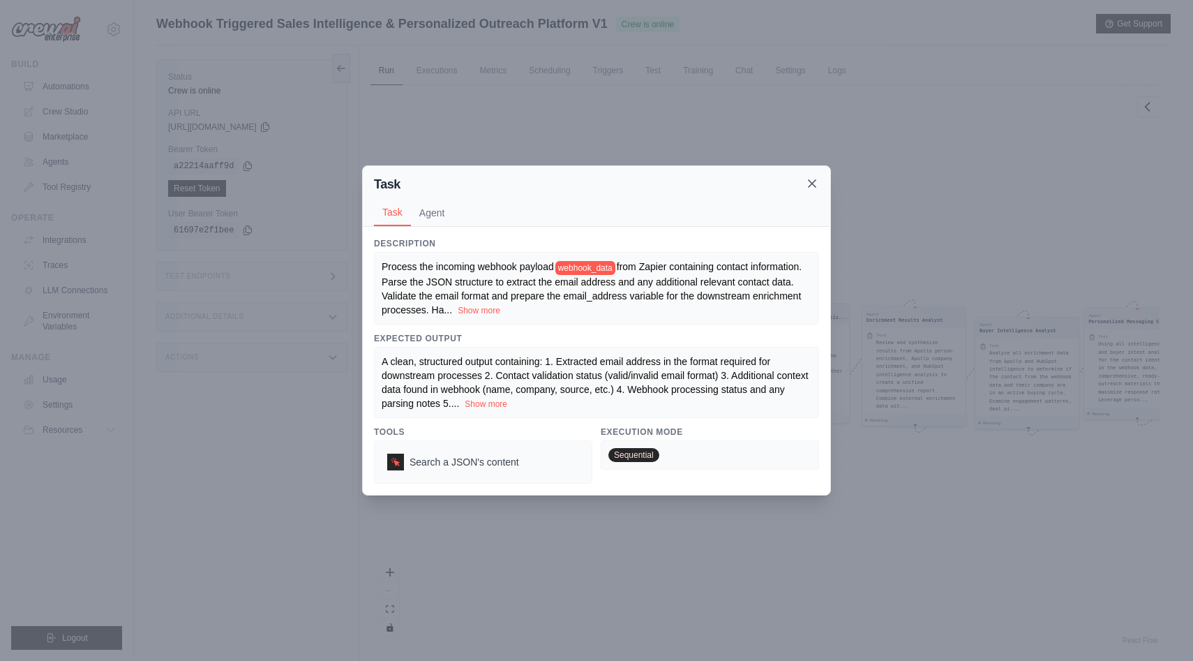
click at [806, 186] on icon at bounding box center [812, 184] width 14 height 14
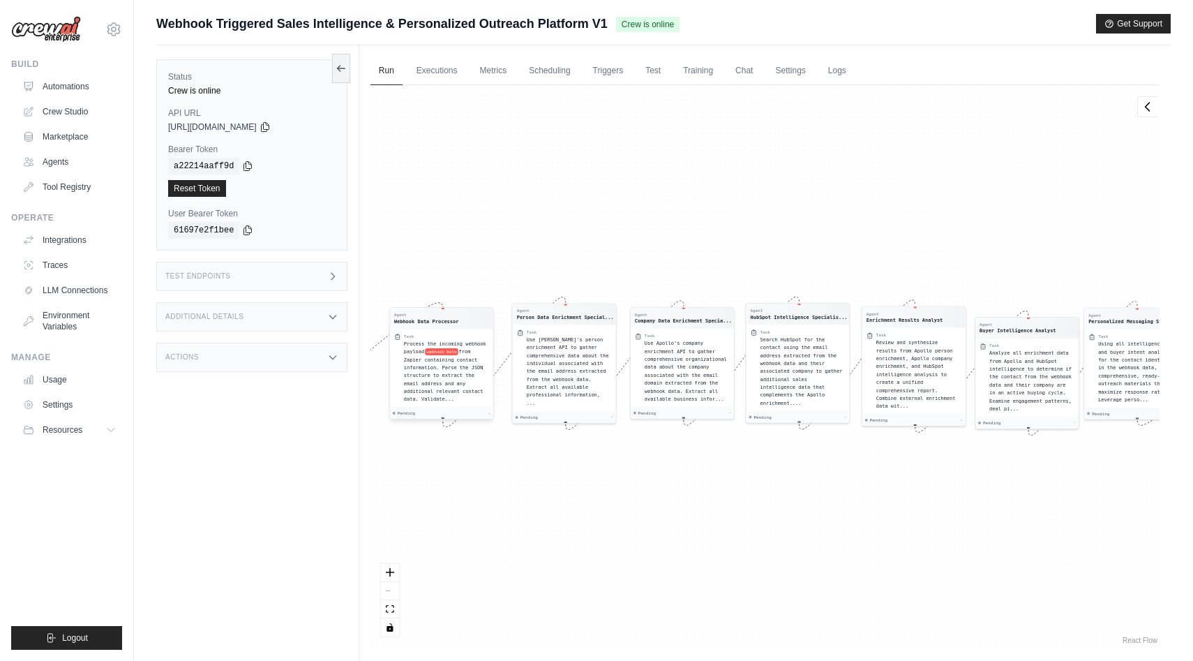
click at [477, 375] on div "Process the incoming webhook payload webhook Data from Zapier containing contac…" at bounding box center [446, 371] width 85 height 63
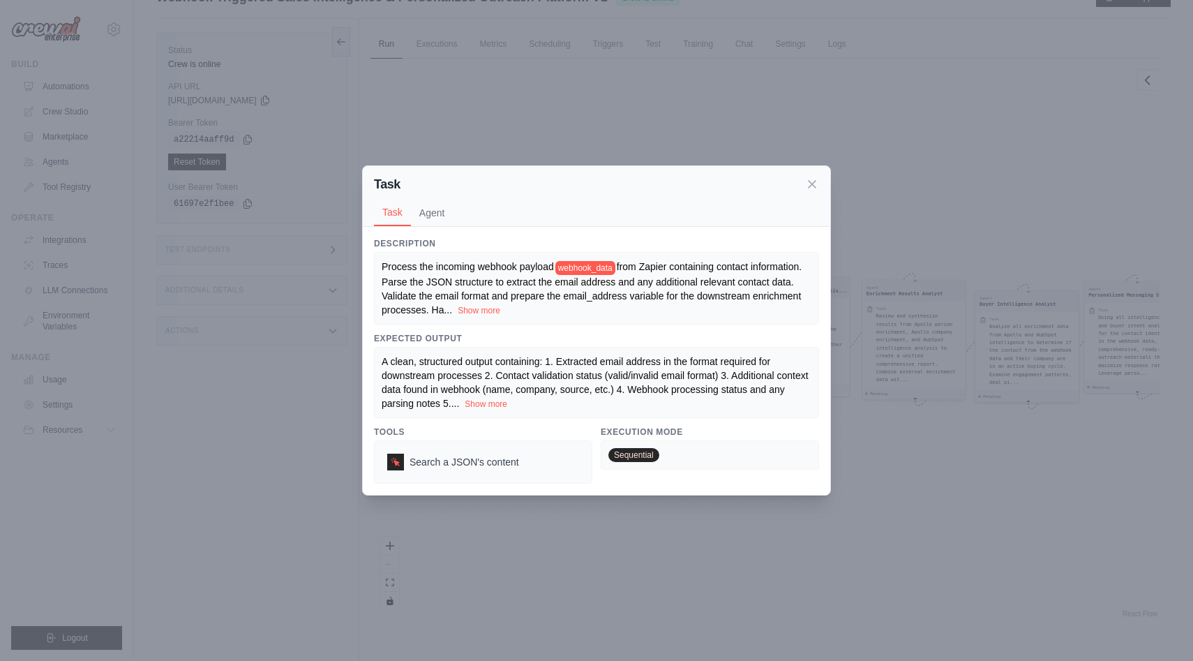
scroll to position [27, 0]
click at [504, 400] on button "Show more" at bounding box center [486, 403] width 43 height 11
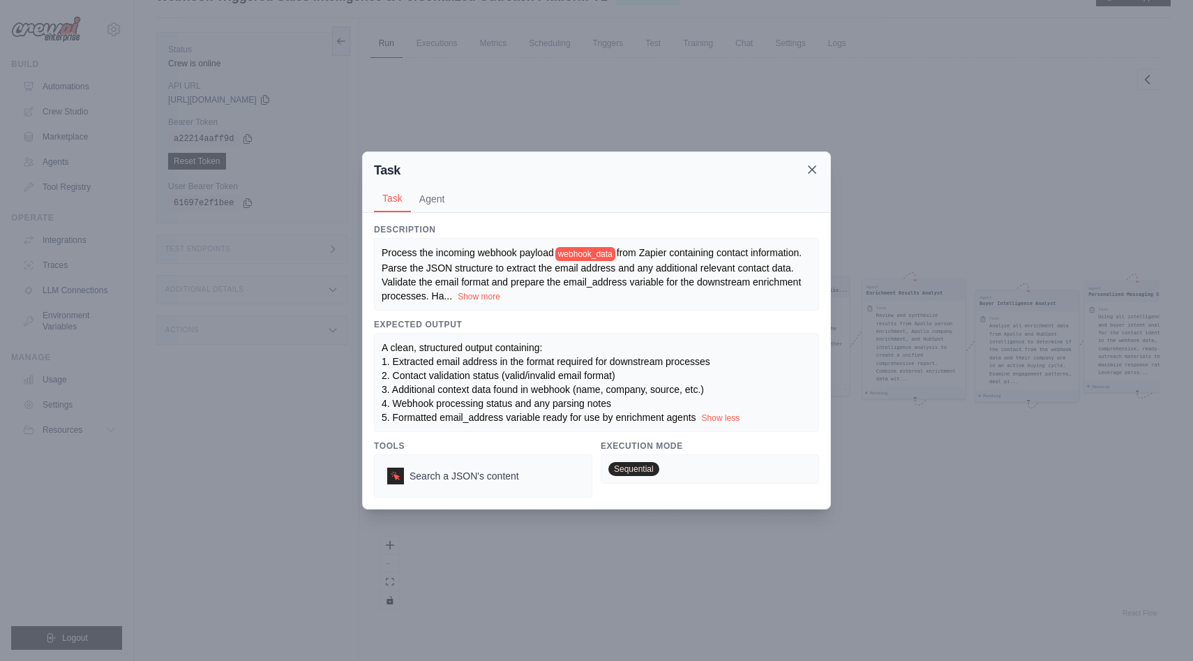
click at [812, 169] on icon at bounding box center [812, 169] width 7 height 7
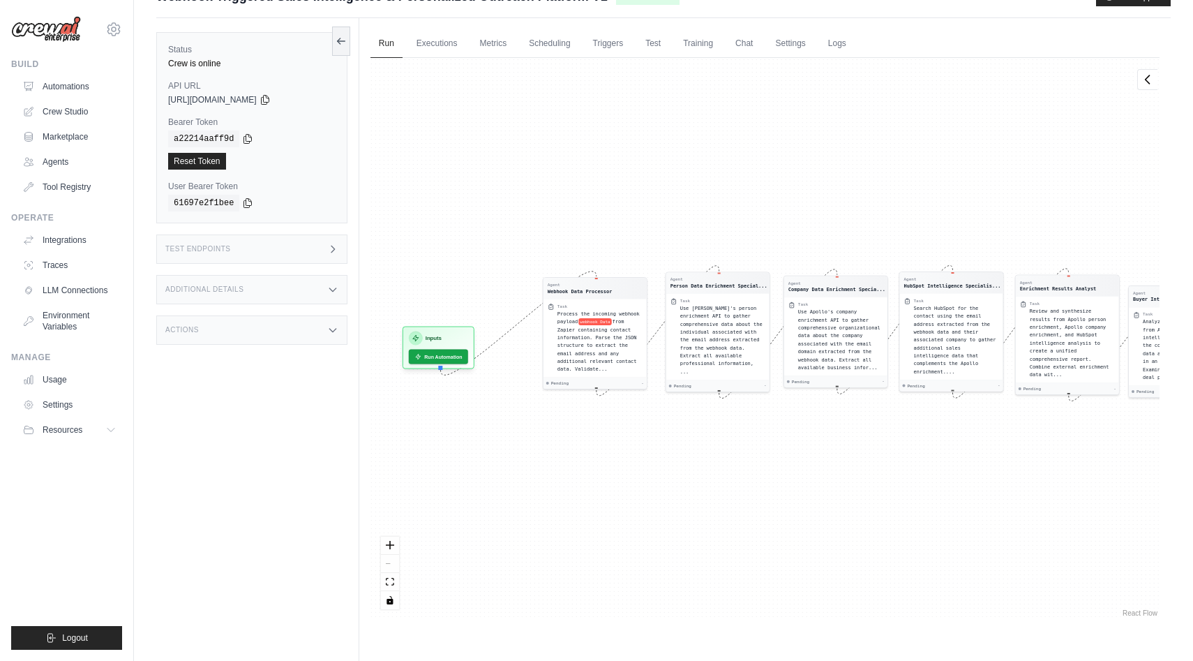
drag, startPoint x: 730, startPoint y: 179, endPoint x: 883, endPoint y: 175, distance: 153.6
click at [883, 175] on div "Agent Webhook Data Processor Task Process the incoming webhook payload webhook …" at bounding box center [764, 339] width 789 height 562
click at [443, 44] on link "Executions" at bounding box center [437, 43] width 58 height 29
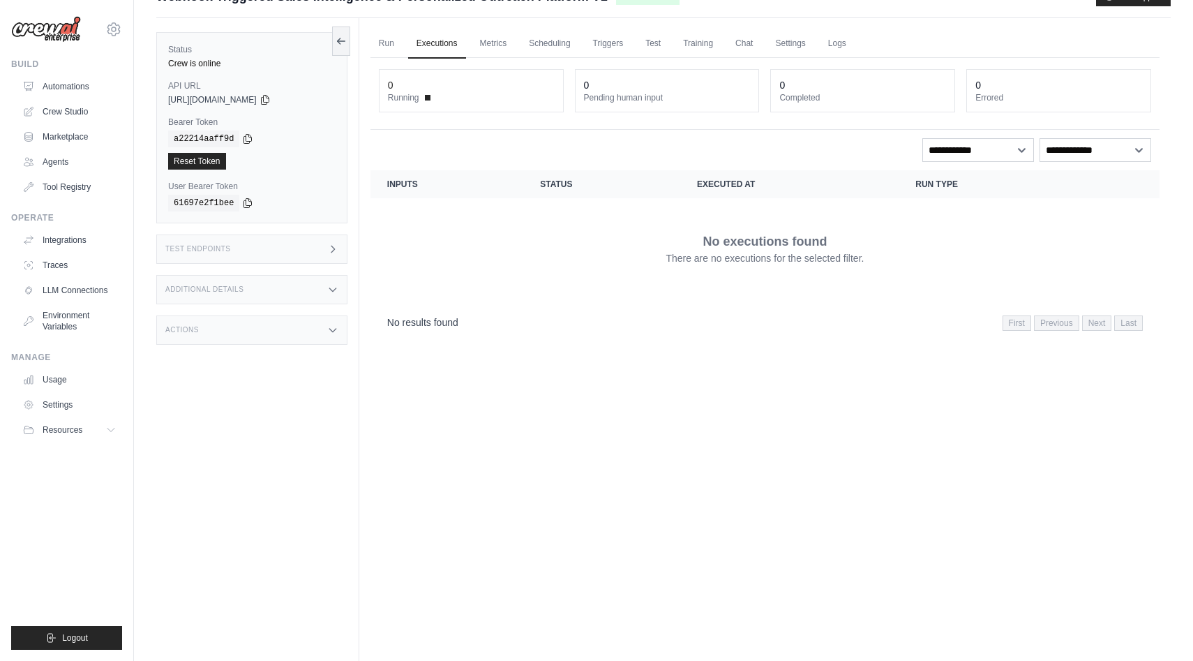
click at [435, 88] on div "0" at bounding box center [471, 85] width 167 height 14
click at [428, 98] on span at bounding box center [428, 98] width 6 height 6
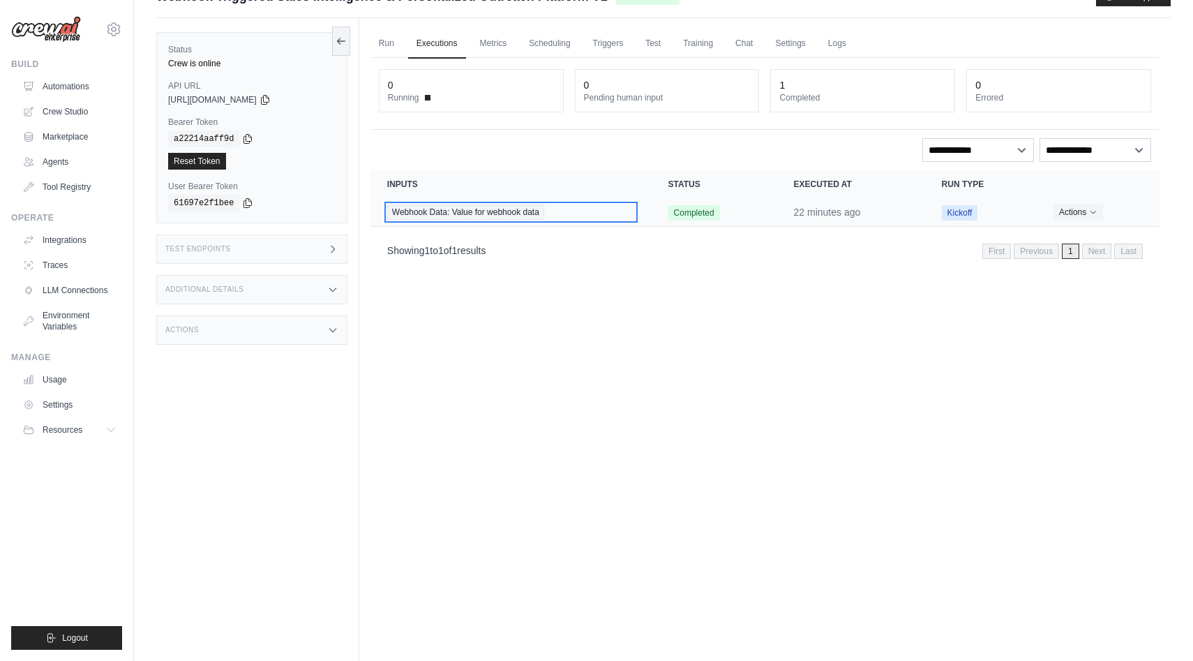
click at [585, 213] on div "Webhook Data: Value for webhook data" at bounding box center [511, 211] width 248 height 15
click at [607, 211] on div "Webhook Data: Value for webhook data" at bounding box center [511, 211] width 248 height 15
click at [677, 211] on span "Completed" at bounding box center [694, 212] width 52 height 15
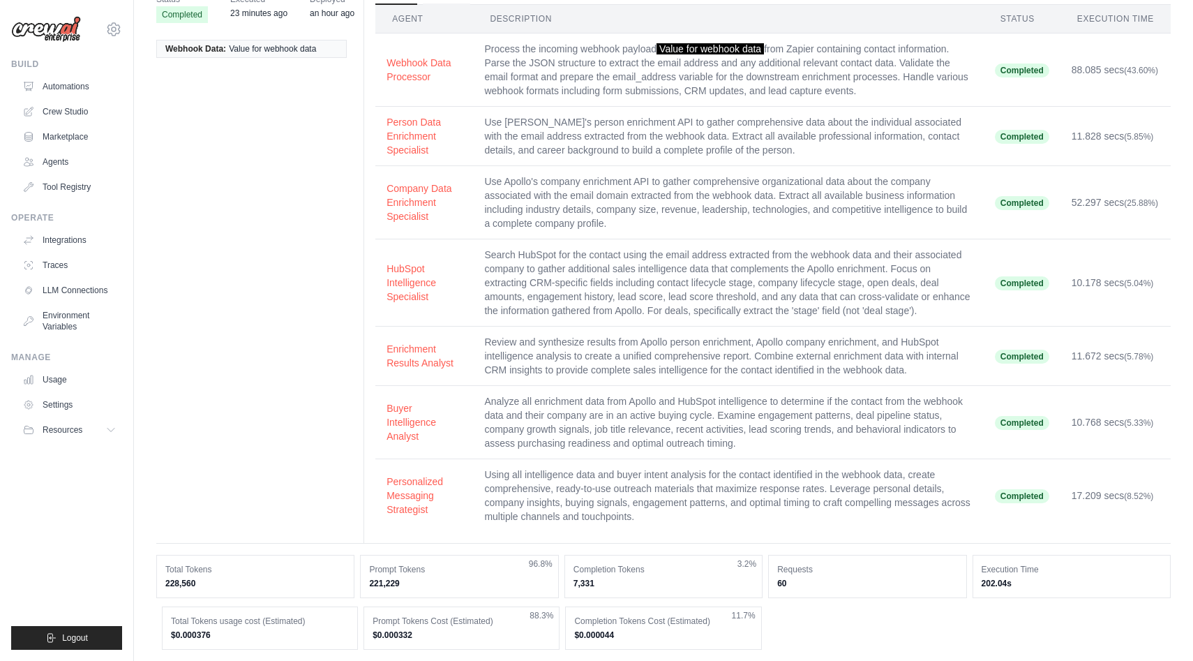
scroll to position [52, 0]
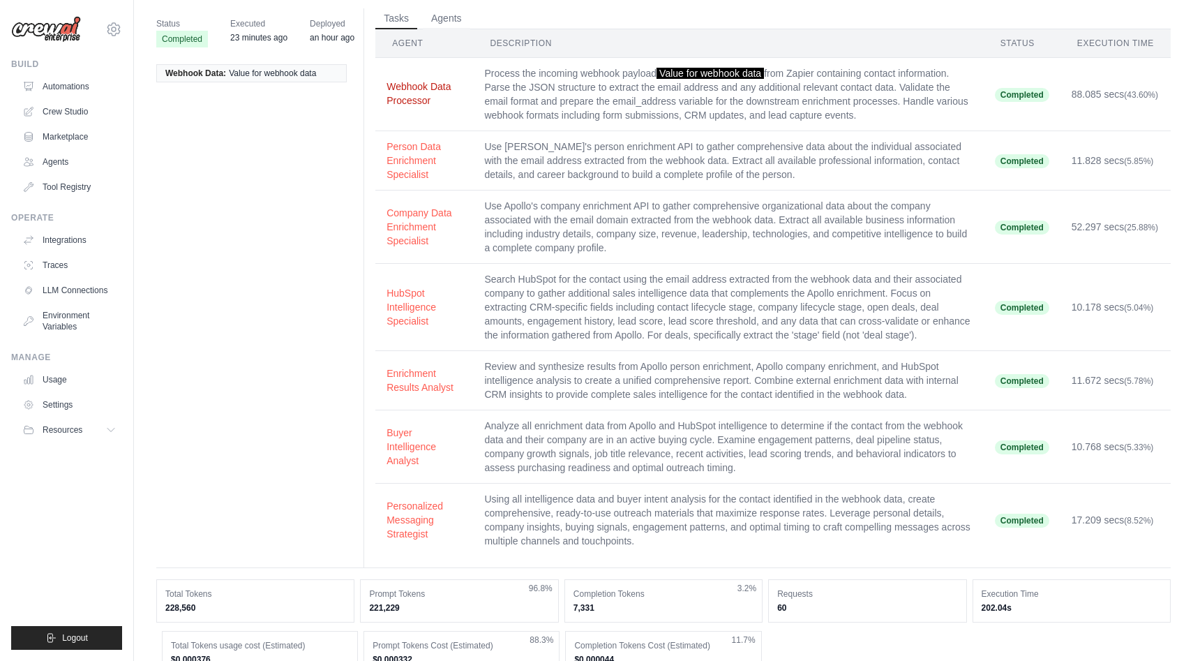
click at [417, 91] on button "Webhook Data Processor" at bounding box center [424, 94] width 75 height 28
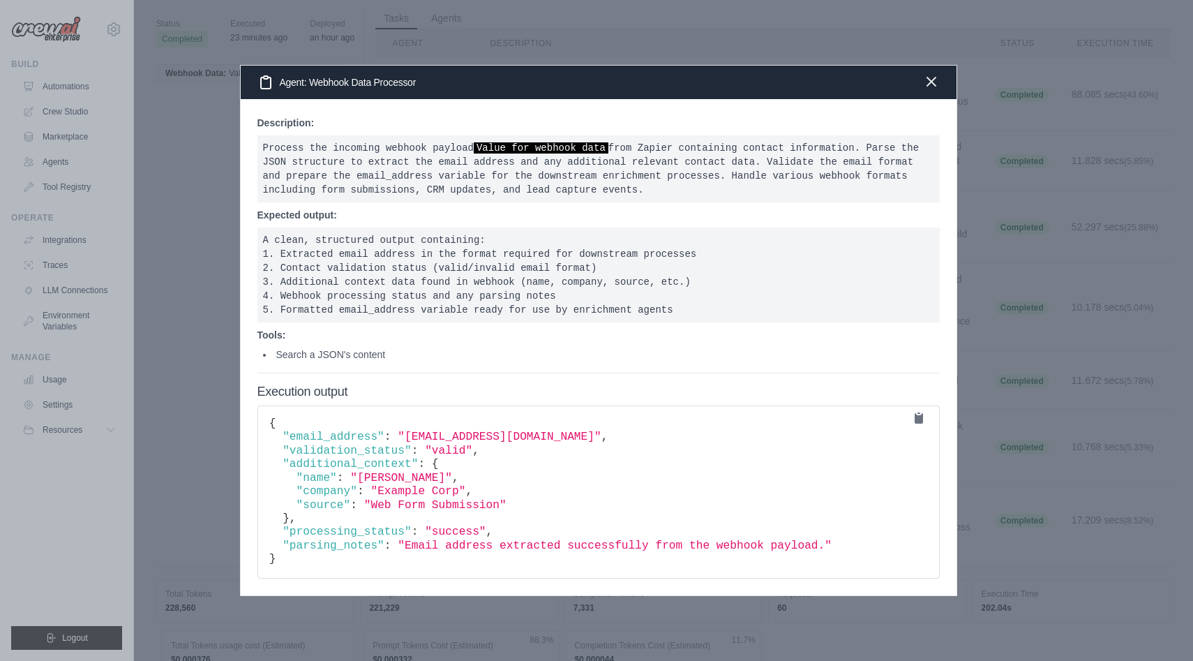
click at [938, 80] on icon "button" at bounding box center [931, 81] width 17 height 17
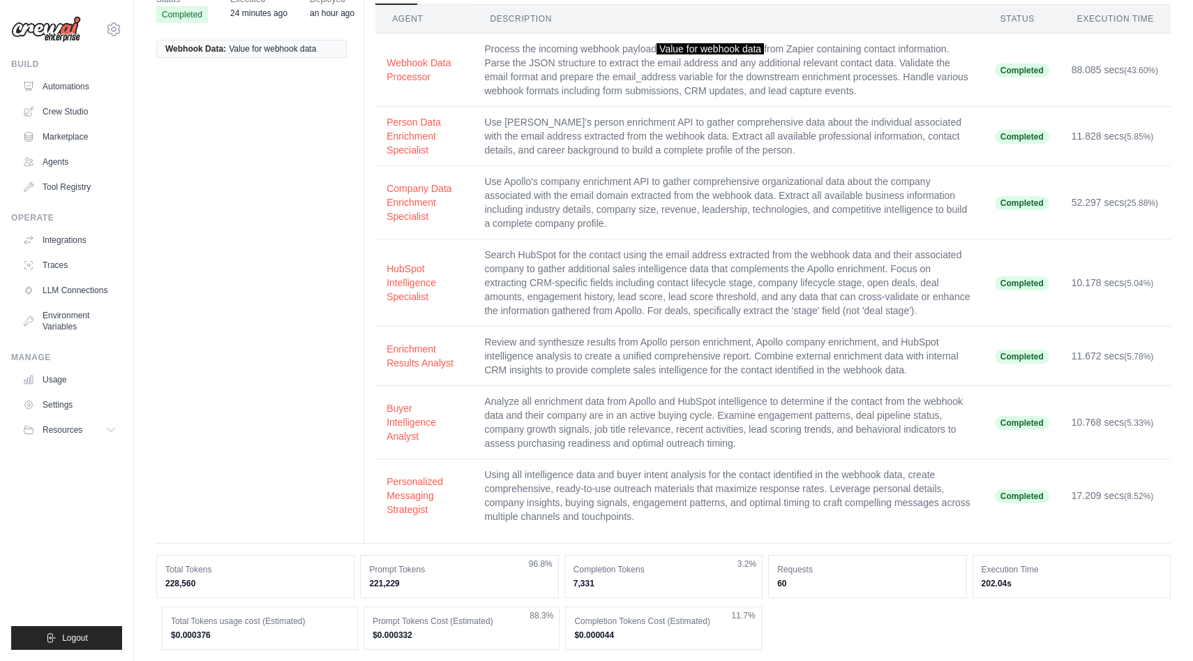
scroll to position [0, 0]
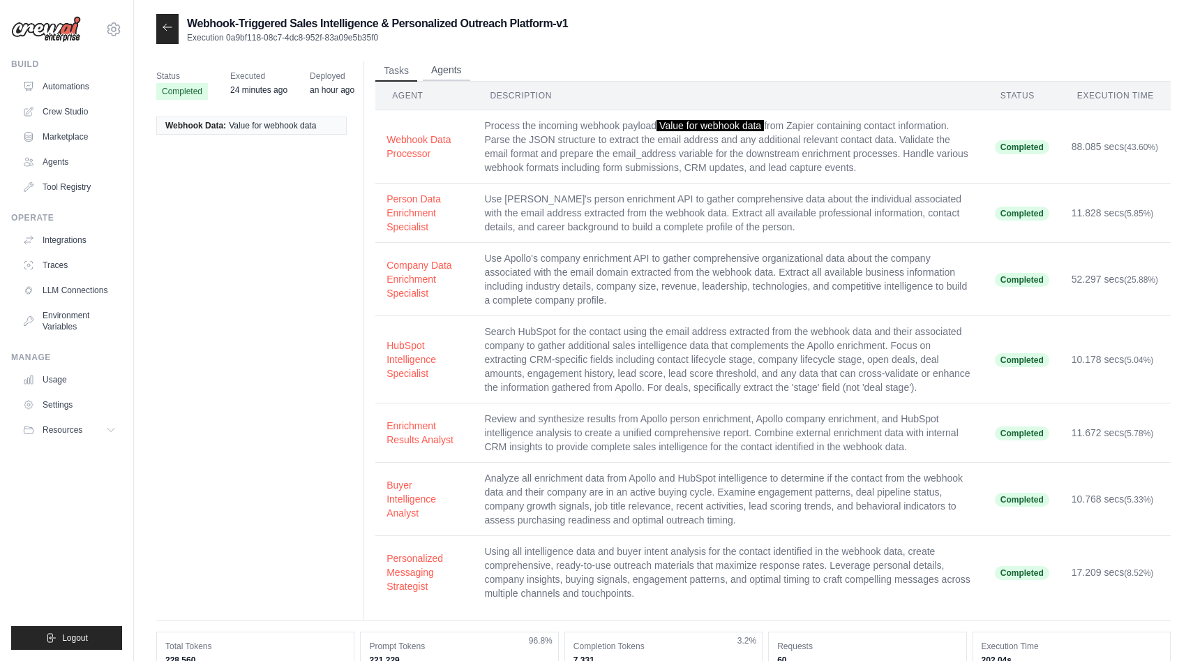
click at [448, 75] on button "Agents" at bounding box center [446, 70] width 47 height 21
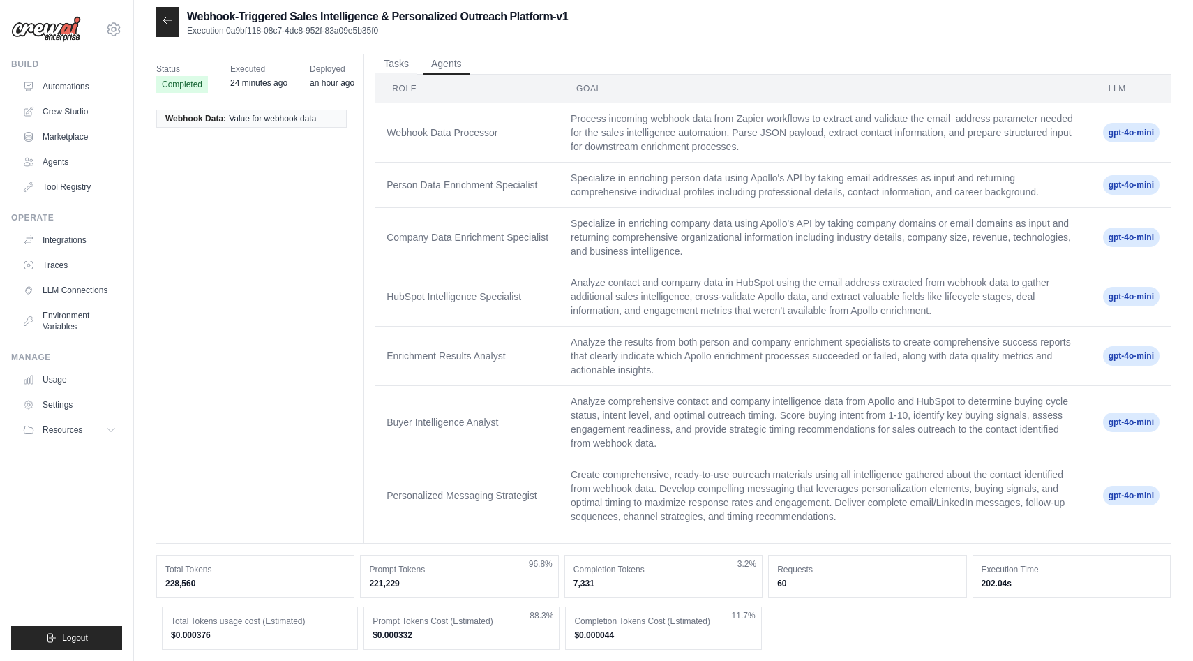
click at [513, 194] on td "Person Data Enrichment Specialist" at bounding box center [467, 185] width 184 height 45
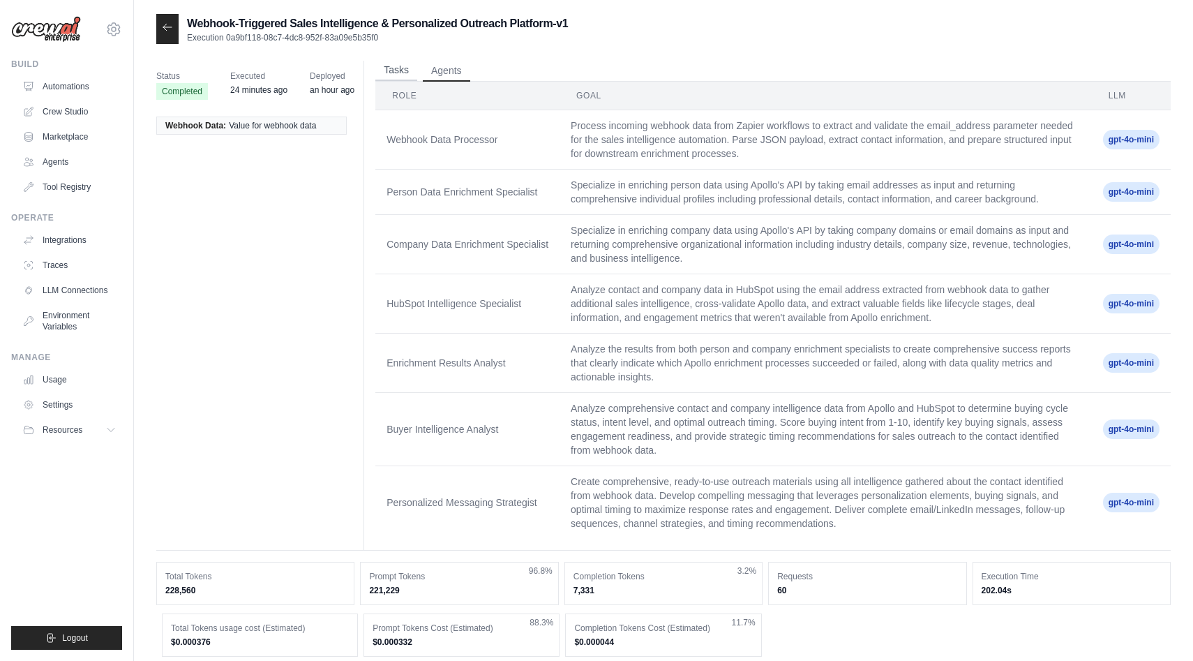
click at [399, 69] on button "Tasks" at bounding box center [396, 70] width 42 height 21
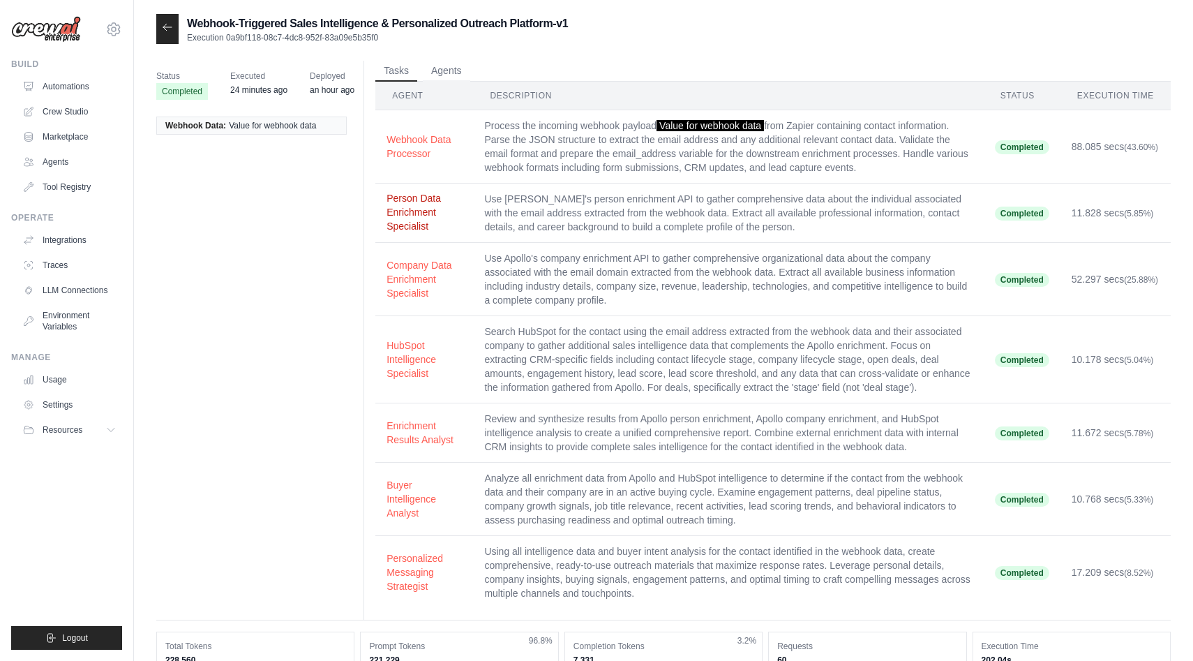
click at [411, 216] on button "Person Data Enrichment Specialist" at bounding box center [424, 212] width 75 height 42
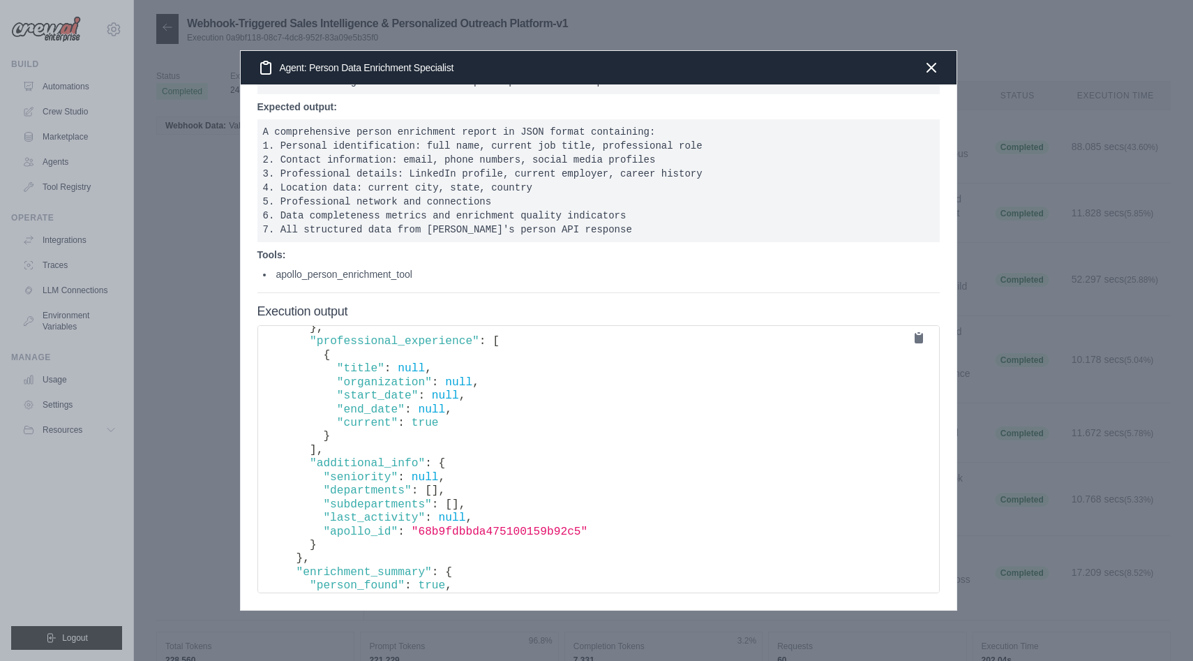
scroll to position [1261, 0]
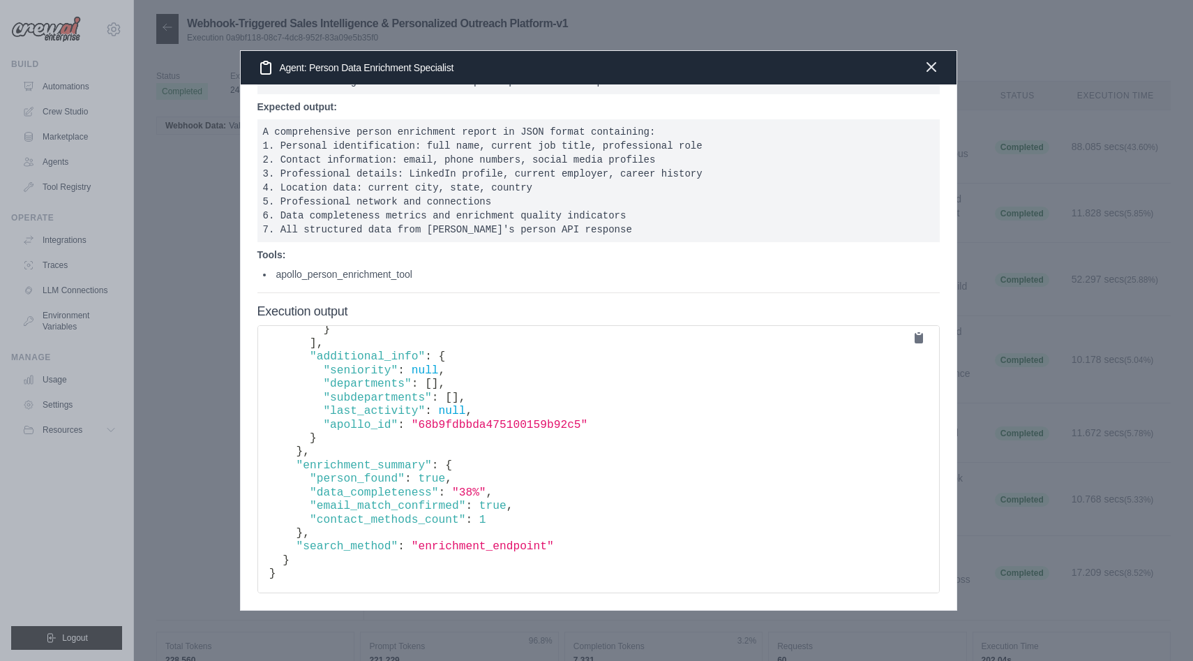
click at [929, 66] on icon "button" at bounding box center [931, 67] width 8 height 8
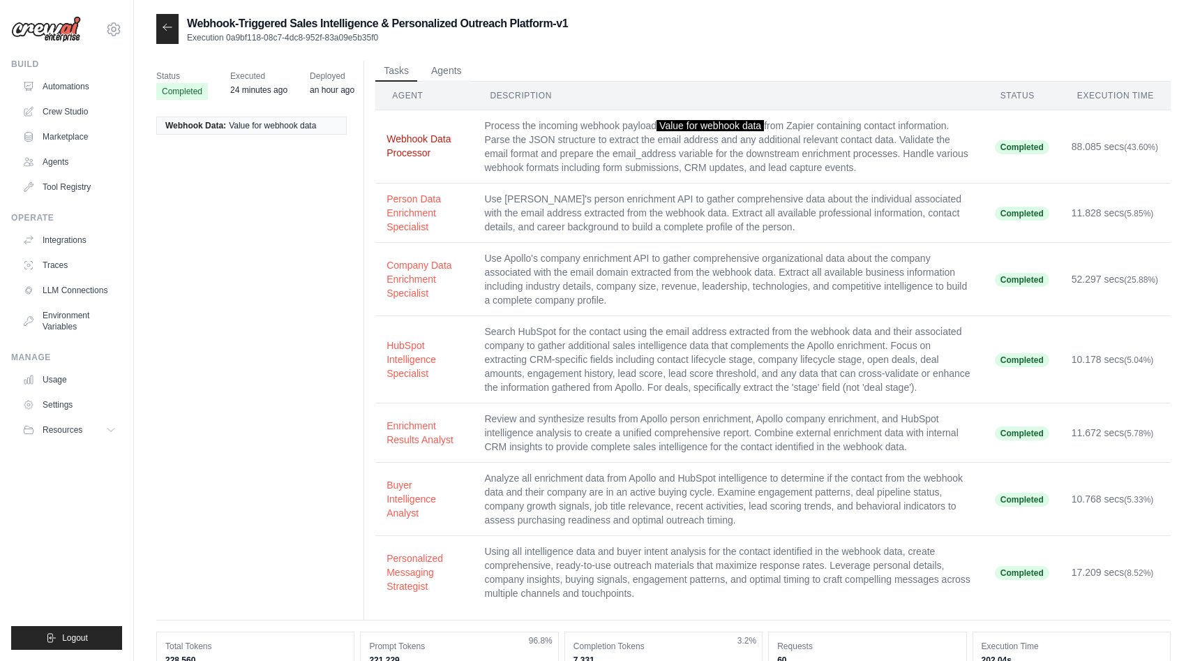
click at [415, 140] on button "Webhook Data Processor" at bounding box center [424, 146] width 75 height 28
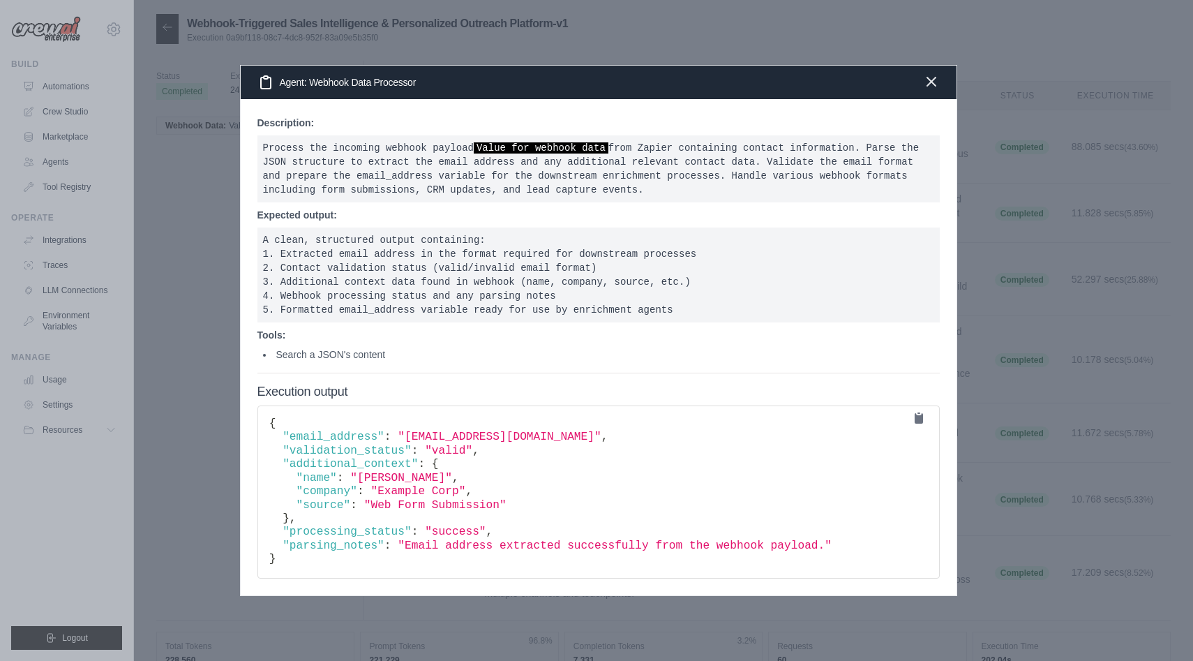
click at [929, 79] on icon "button" at bounding box center [931, 81] width 8 height 8
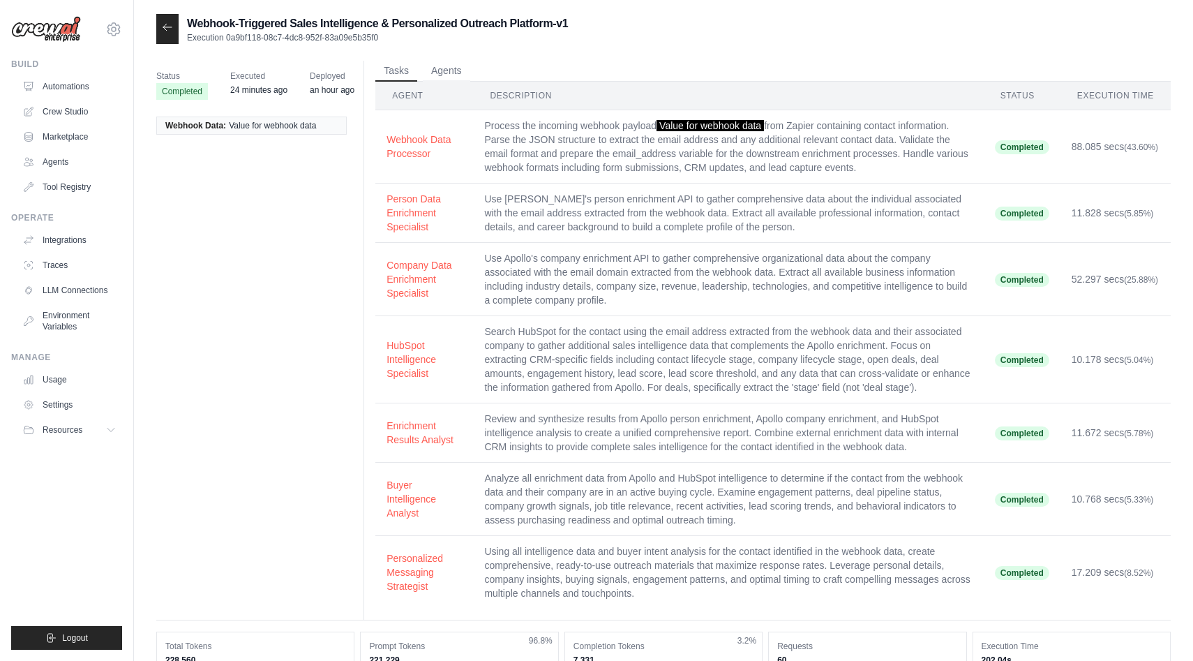
click at [170, 24] on icon at bounding box center [167, 27] width 11 height 11
